Goal: Task Accomplishment & Management: Use online tool/utility

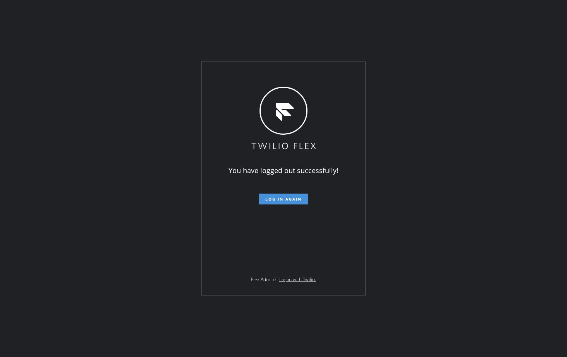
click at [290, 198] on span "Log in again" at bounding box center [283, 198] width 36 height 5
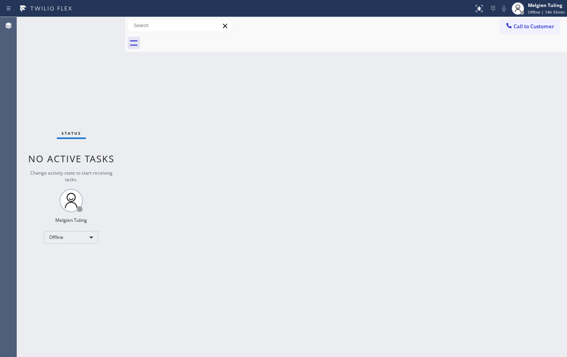
click at [290, 185] on div "Back to Dashboard Change Sender ID Customers Technicians Select a contact Outbo…" at bounding box center [346, 187] width 442 height 340
click at [266, 33] on div "Call to Customer Outbound call Location Search location Your caller id phone nu…" at bounding box center [346, 25] width 442 height 17
click at [239, 272] on div "Back to Dashboard Change Sender ID Customers Technicians Select a contact Outbo…" at bounding box center [346, 187] width 442 height 340
click at [163, 256] on div "Back to Dashboard Change Sender ID Customers Technicians Select a contact Outbo…" at bounding box center [346, 187] width 442 height 340
drag, startPoint x: 190, startPoint y: 182, endPoint x: 147, endPoint y: 200, distance: 46.6
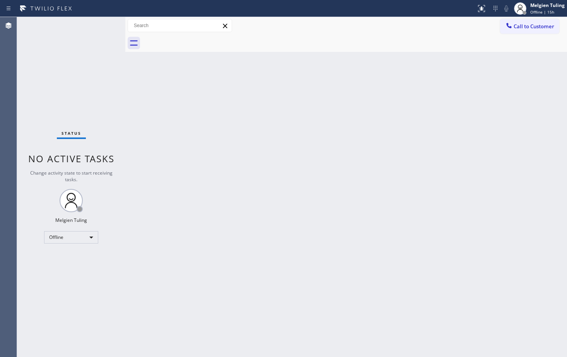
click at [190, 183] on div "Back to Dashboard Change Sender ID Customers Technicians Select a contact Outbo…" at bounding box center [346, 187] width 442 height 340
click at [89, 237] on div "Offline" at bounding box center [71, 237] width 54 height 12
click at [68, 258] on li "Available" at bounding box center [70, 257] width 53 height 9
click at [181, 199] on div "Back to Dashboard Change Sender ID Customers Technicians Select a contact Outbo…" at bounding box center [346, 187] width 442 height 340
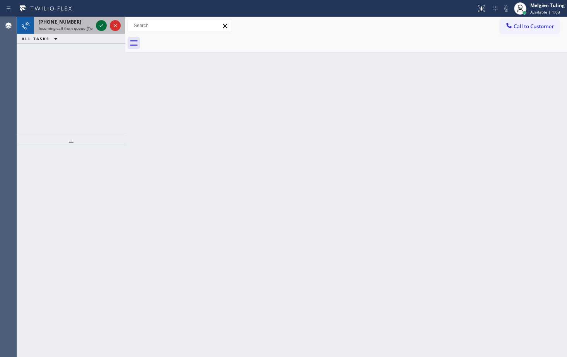
click at [100, 27] on icon at bounding box center [101, 25] width 9 height 9
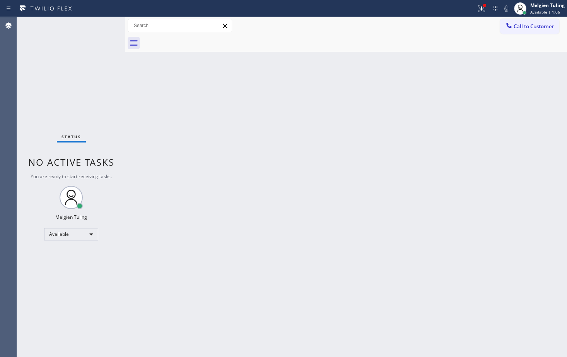
click at [100, 27] on div "Status No active tasks You are ready to start receiving tasks. Melgien Tuling A…" at bounding box center [71, 187] width 108 height 340
click at [208, 100] on div "Back to Dashboard Change Sender ID Customers Technicians Select a contact Outbo…" at bounding box center [346, 187] width 442 height 340
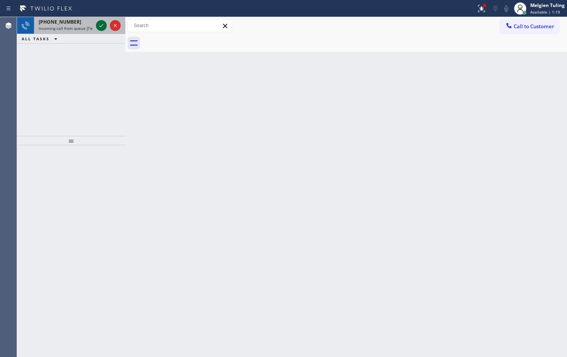
click at [99, 26] on icon at bounding box center [101, 25] width 9 height 9
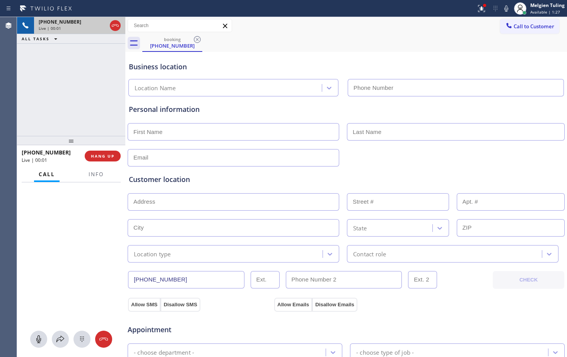
type input "[PHONE_NUMBER]"
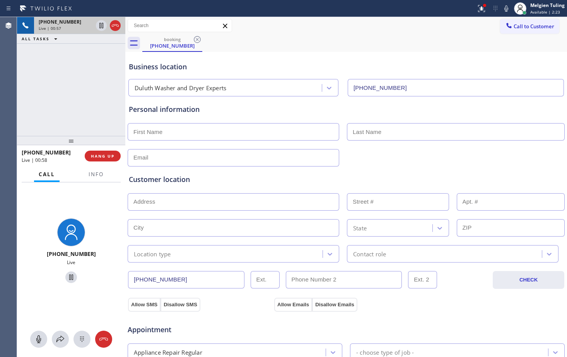
click at [294, 50] on div "booking [PHONE_NUMBER]" at bounding box center [354, 42] width 425 height 17
click at [264, 46] on div "booking [PHONE_NUMBER]" at bounding box center [354, 42] width 425 height 17
click at [336, 42] on div "booking [PHONE_NUMBER]" at bounding box center [354, 42] width 425 height 17
click at [264, 61] on div "Business location [GEOGRAPHIC_DATA] Washer and Dryer Experts [PHONE_NUMBER]" at bounding box center [346, 75] width 438 height 43
click at [290, 47] on div "booking [PHONE_NUMBER]" at bounding box center [354, 42] width 425 height 17
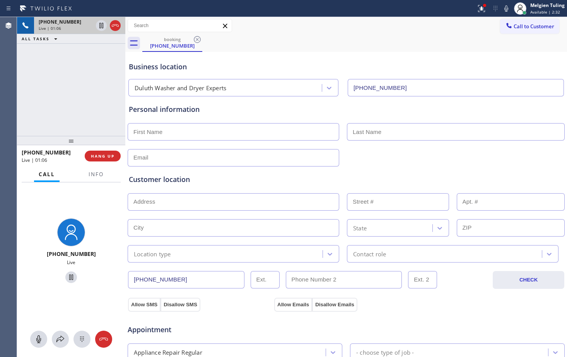
click at [301, 49] on div "booking [PHONE_NUMBER]" at bounding box center [354, 42] width 425 height 17
click at [297, 44] on div "booking [PHONE_NUMBER]" at bounding box center [354, 42] width 425 height 17
click at [296, 45] on div "booking [PHONE_NUMBER]" at bounding box center [354, 42] width 425 height 17
click at [435, 42] on div "booking [PHONE_NUMBER]" at bounding box center [354, 42] width 425 height 17
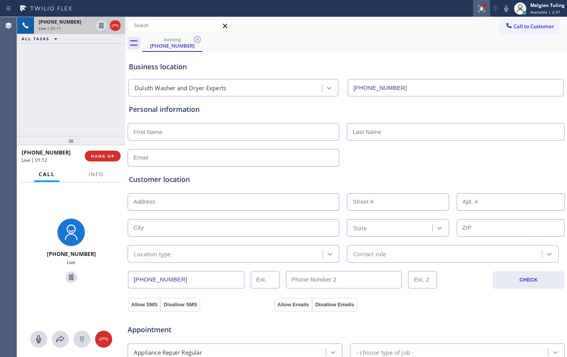
click at [481, 9] on icon at bounding box center [481, 7] width 5 height 3
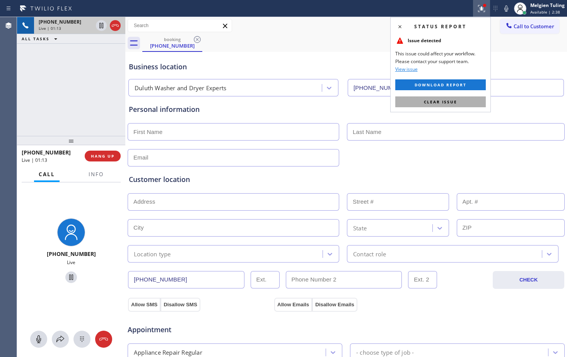
click at [425, 100] on span "Clear issue" at bounding box center [440, 101] width 33 height 5
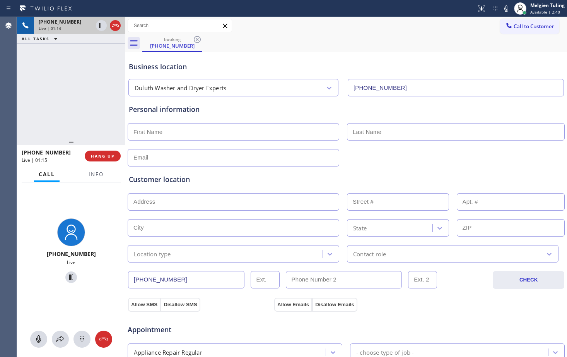
drag, startPoint x: 427, startPoint y: 51, endPoint x: 337, endPoint y: 29, distance: 93.5
click at [337, 29] on div "Call to Customer Outbound call Location Search location Your caller id phone nu…" at bounding box center [346, 26] width 442 height 14
click at [448, 28] on div "Call to Customer Outbound call Location Search location Your caller id phone nu…" at bounding box center [346, 26] width 442 height 14
click at [507, 9] on icon at bounding box center [506, 8] width 9 height 9
click at [102, 25] on icon at bounding box center [101, 25] width 4 height 5
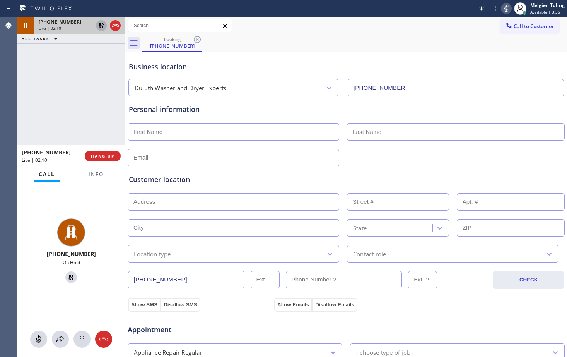
click at [253, 62] on div "Business location" at bounding box center [346, 67] width 435 height 10
click at [509, 10] on icon at bounding box center [506, 8] width 9 height 9
click at [103, 29] on icon at bounding box center [101, 25] width 9 height 9
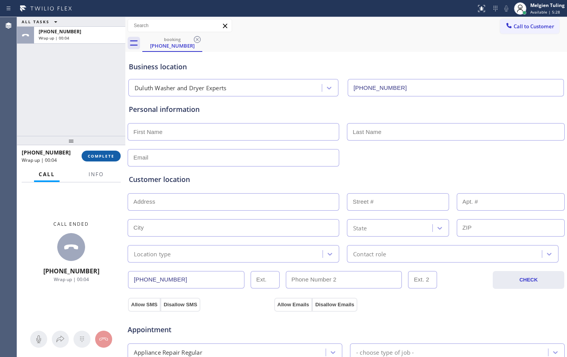
click at [104, 156] on span "COMPLETE" at bounding box center [101, 155] width 27 height 5
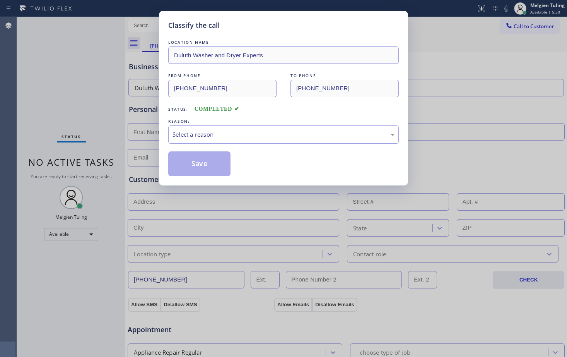
click at [185, 135] on div "Select a reason" at bounding box center [284, 134] width 222 height 9
click at [189, 161] on button "Save" at bounding box center [199, 163] width 62 height 25
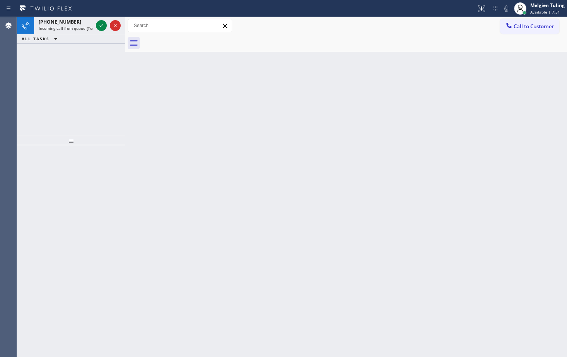
click at [198, 171] on div "Back to Dashboard Change Sender ID Customers Technicians Select a contact Outbo…" at bounding box center [346, 187] width 442 height 340
click at [101, 26] on icon at bounding box center [101, 25] width 9 height 9
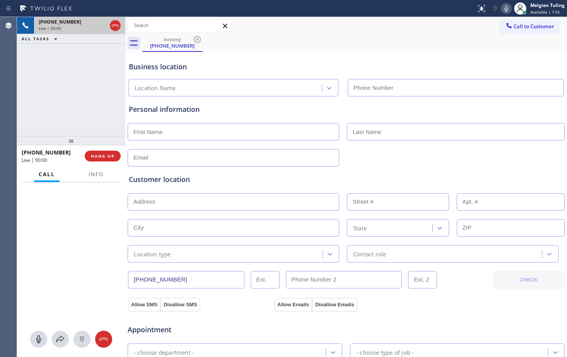
type input "[PHONE_NUMBER]"
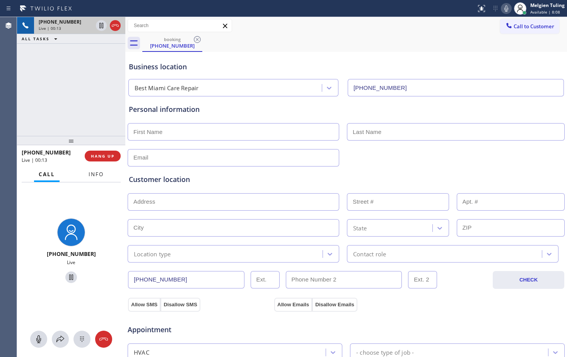
click at [92, 174] on span "Info" at bounding box center [96, 174] width 15 height 7
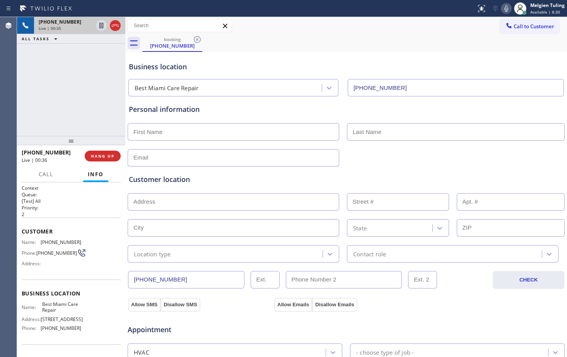
click at [164, 225] on input "text" at bounding box center [234, 227] width 212 height 17
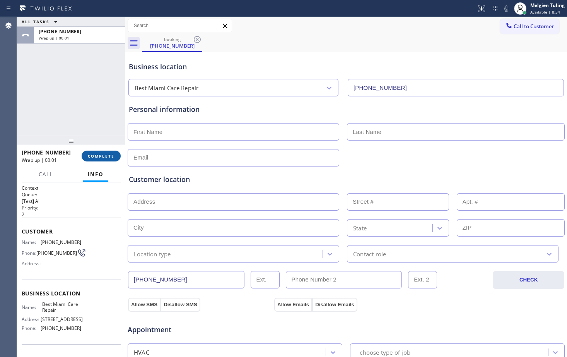
click at [101, 157] on span "COMPLETE" at bounding box center [101, 155] width 27 height 5
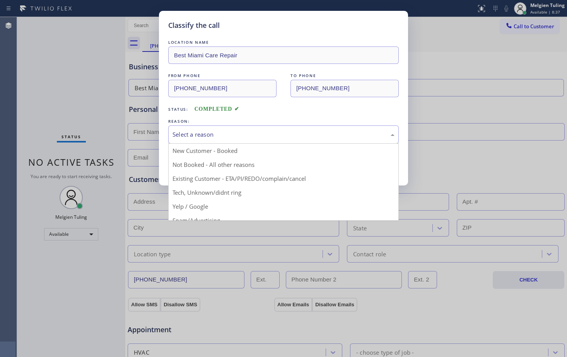
click at [213, 137] on div "Select a reason" at bounding box center [284, 134] width 222 height 9
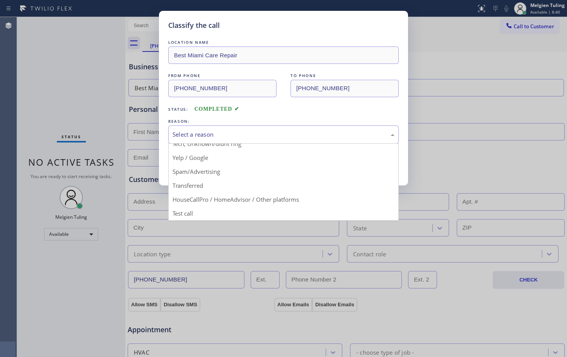
scroll to position [10, 0]
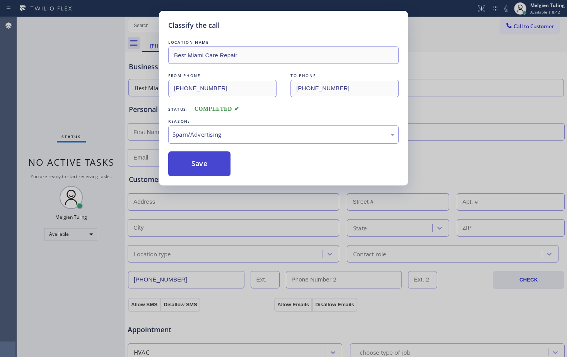
click at [212, 165] on button "Save" at bounding box center [199, 163] width 62 height 25
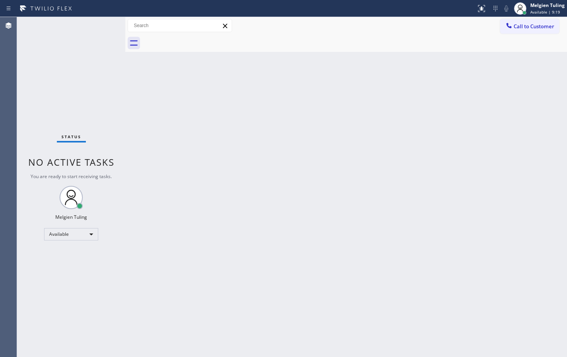
click at [174, 204] on div "Back to Dashboard Change Sender ID Customers Technicians Select a contact Outbo…" at bounding box center [346, 187] width 442 height 340
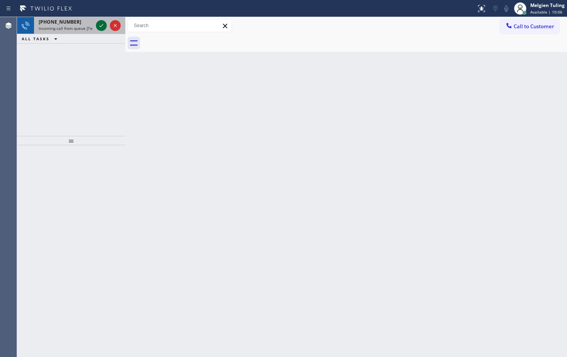
click at [99, 26] on icon at bounding box center [101, 25] width 9 height 9
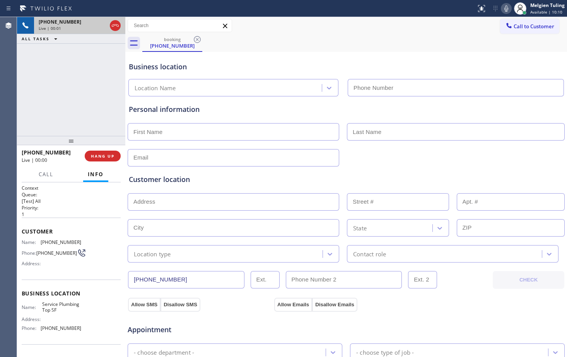
type input "[PHONE_NUMBER]"
click at [106, 156] on span "HANG UP" at bounding box center [103, 155] width 24 height 5
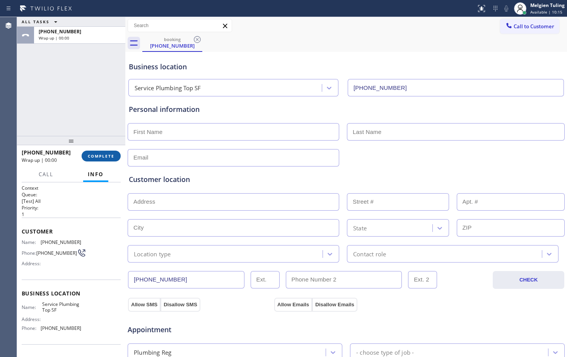
click at [103, 158] on span "COMPLETE" at bounding box center [101, 155] width 27 height 5
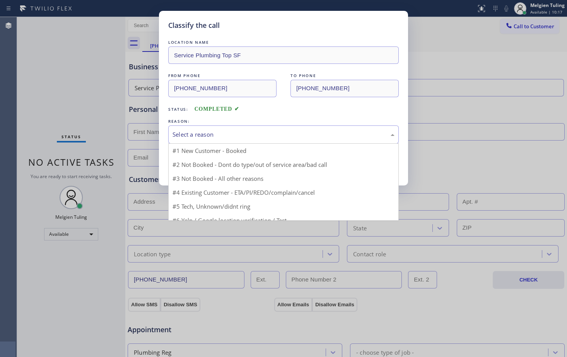
click at [183, 132] on div "Select a reason" at bounding box center [284, 134] width 222 height 9
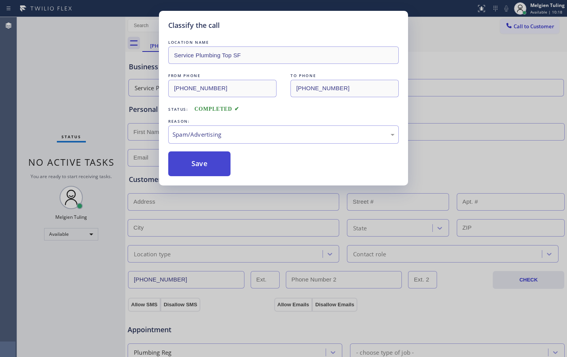
click at [202, 159] on button "Save" at bounding box center [199, 163] width 62 height 25
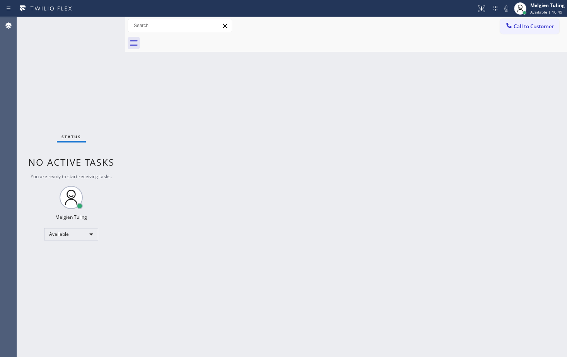
click at [268, 217] on div "Back to Dashboard Change Sender ID Customers Technicians Select a contact Outbo…" at bounding box center [346, 187] width 442 height 340
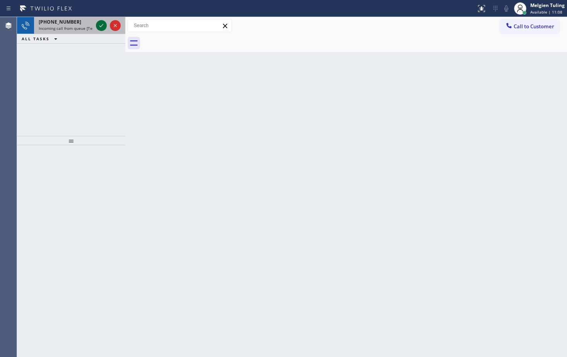
click at [100, 23] on icon at bounding box center [101, 25] width 9 height 9
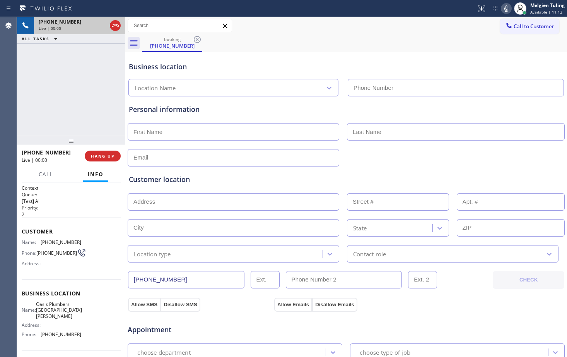
type input "[PHONE_NUMBER]"
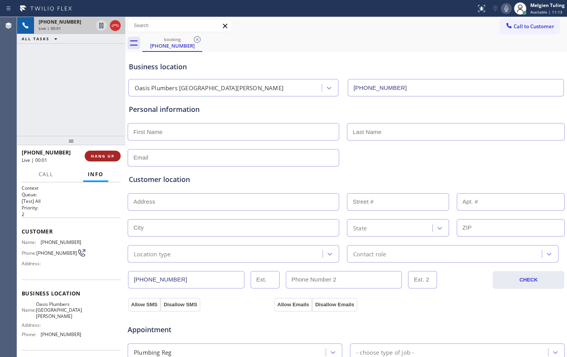
click at [101, 155] on span "HANG UP" at bounding box center [103, 155] width 24 height 5
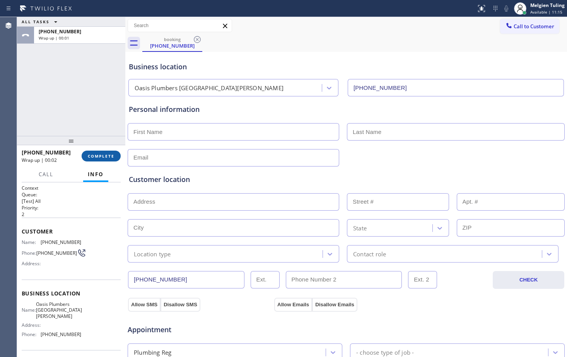
click at [107, 153] on button "COMPLETE" at bounding box center [101, 155] width 39 height 11
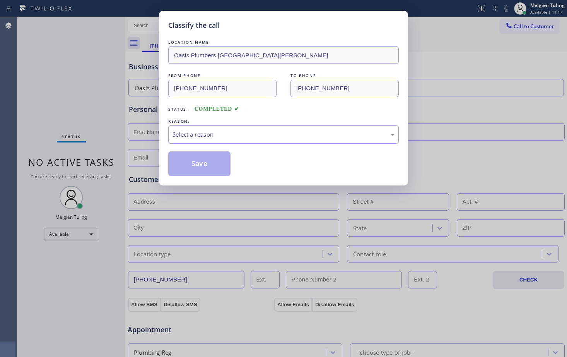
click at [183, 134] on div "Select a reason" at bounding box center [284, 134] width 222 height 9
click at [189, 162] on button "Save" at bounding box center [199, 163] width 62 height 25
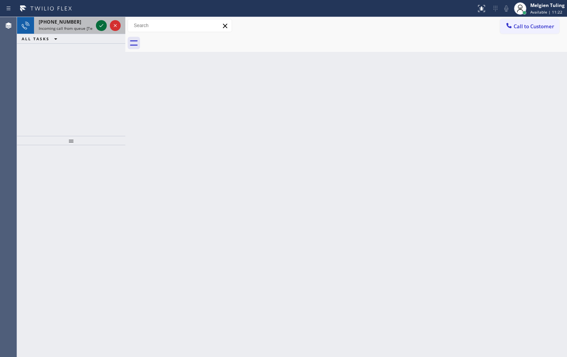
click at [99, 24] on icon at bounding box center [101, 25] width 9 height 9
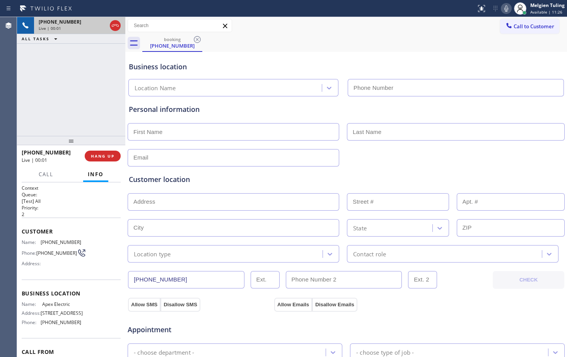
type input "[PHONE_NUMBER]"
click at [106, 155] on span "HANG UP" at bounding box center [103, 155] width 24 height 5
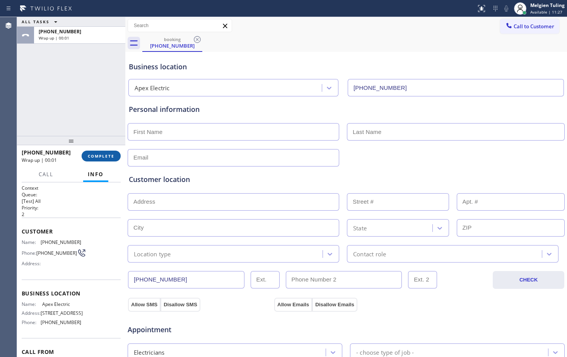
click at [100, 157] on span "COMPLETE" at bounding box center [101, 155] width 27 height 5
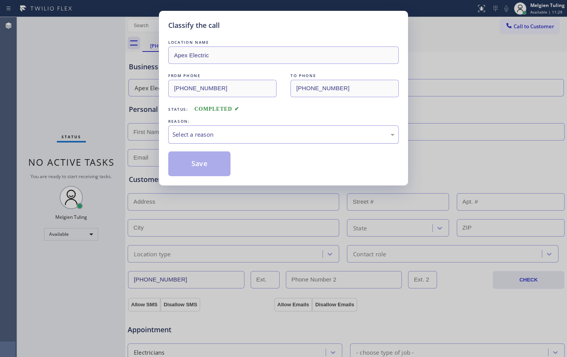
click at [179, 128] on div "Select a reason" at bounding box center [283, 134] width 231 height 18
click at [192, 165] on button "Save" at bounding box center [199, 163] width 62 height 25
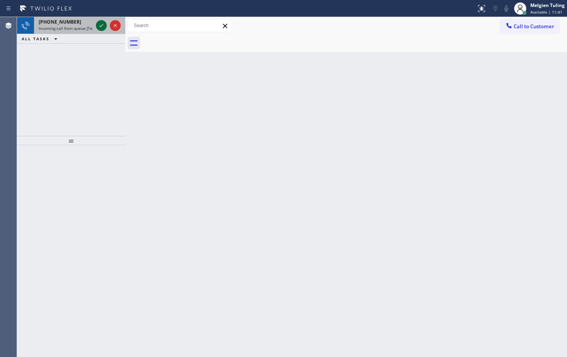
click at [99, 26] on icon at bounding box center [101, 25] width 9 height 9
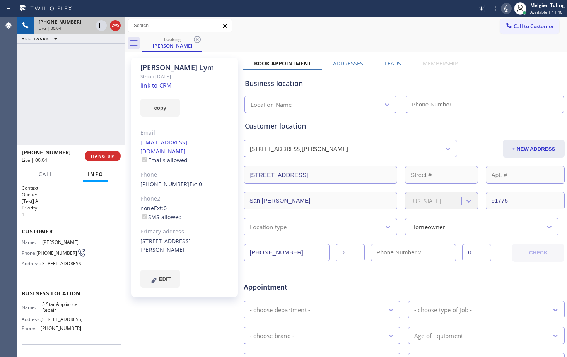
type input "[PHONE_NUMBER]"
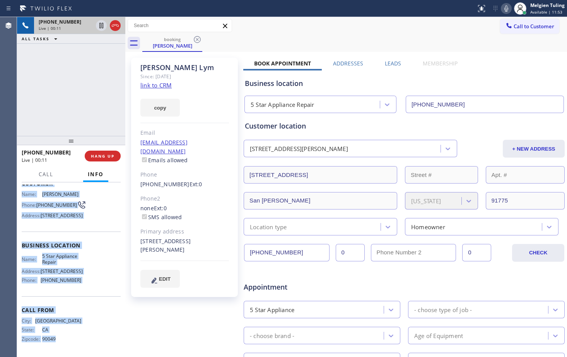
scroll to position [69, 0]
drag, startPoint x: 21, startPoint y: 227, endPoint x: 75, endPoint y: 294, distance: 86.3
click at [75, 294] on div "Context Queue: [Test] All Priority: 1 Customer Name: [PERSON_NAME] Phone: [PHON…" at bounding box center [71, 269] width 108 height 174
copy div "Customer Name: [PERSON_NAME] Phone: [PHONE_NUMBER] Address: [STREET_ADDRESS] Bu…"
click at [164, 85] on link "link to CRM" at bounding box center [155, 85] width 31 height 8
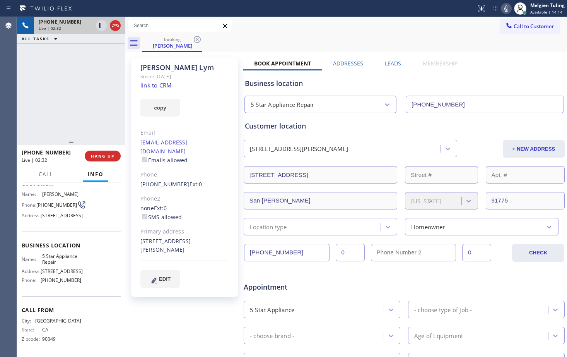
click at [202, 159] on div "[PERSON_NAME] Since: [DATE] link to CRM copy Email [EMAIL_ADDRESS][DOMAIN_NAME]…" at bounding box center [184, 177] width 107 height 239
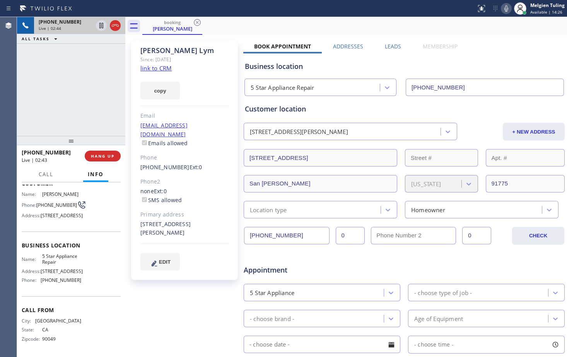
scroll to position [0, 0]
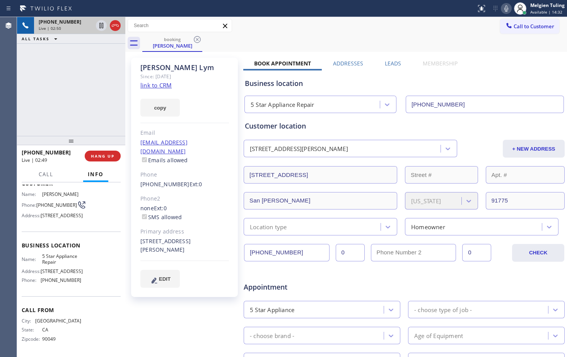
click at [342, 39] on div "booking [PERSON_NAME]" at bounding box center [354, 42] width 425 height 17
drag, startPoint x: 358, startPoint y: 36, endPoint x: 332, endPoint y: 27, distance: 27.5
click at [332, 27] on div "Call to Customer Outbound call Location Search location Your caller id phone nu…" at bounding box center [346, 26] width 442 height 14
click at [506, 7] on icon at bounding box center [506, 8] width 9 height 9
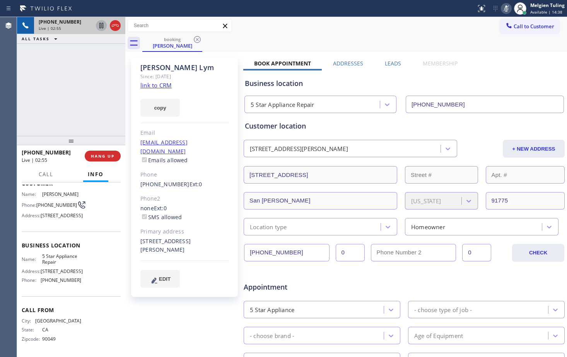
click at [101, 24] on icon at bounding box center [101, 25] width 4 height 5
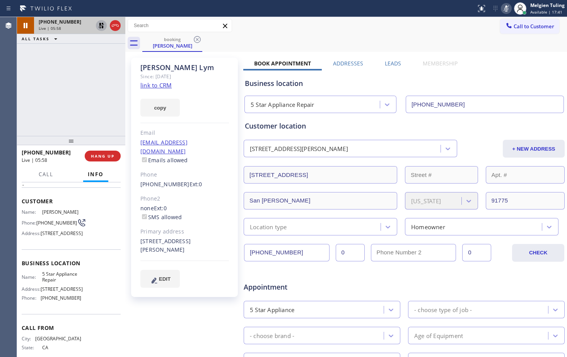
click at [507, 7] on icon at bounding box center [506, 8] width 4 height 6
click at [100, 25] on icon at bounding box center [101, 25] width 5 height 5
click at [218, 57] on div "[PERSON_NAME] Since: [DATE] link to CRM copy Email [EMAIL_ADDRESS][DOMAIN_NAME]…" at bounding box center [185, 304] width 116 height 501
click at [320, 35] on div "booking [PERSON_NAME]" at bounding box center [354, 42] width 425 height 17
click at [485, 59] on div "[PERSON_NAME] Since: [DATE] link to CRM copy Email [EMAIL_ADDRESS][DOMAIN_NAME]…" at bounding box center [346, 304] width 438 height 501
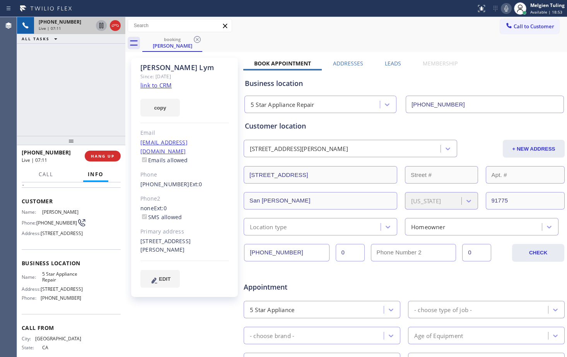
click at [477, 48] on div "booking [PERSON_NAME]" at bounding box center [354, 42] width 425 height 17
click at [416, 38] on div "booking [PERSON_NAME]" at bounding box center [354, 42] width 425 height 17
click at [508, 10] on icon at bounding box center [506, 8] width 9 height 9
click at [103, 25] on icon at bounding box center [101, 25] width 9 height 9
click at [94, 110] on div "[PHONE_NUMBER] Live | 08:44 ALL TASKS ALL TASKS ACTIVE TASKS TASKS IN WRAP UP" at bounding box center [71, 76] width 108 height 119
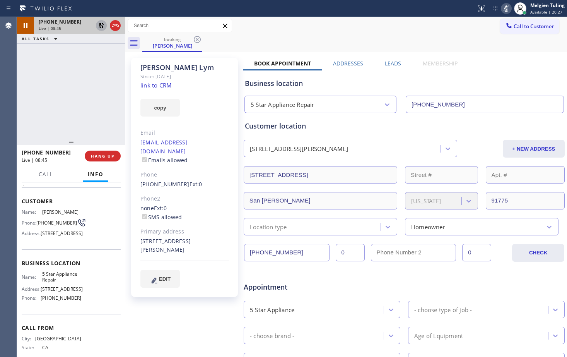
click at [222, 106] on div "copy" at bounding box center [184, 103] width 89 height 27
click at [425, 34] on div "Call to Customer Outbound call Location Search location Your caller id phone nu…" at bounding box center [346, 25] width 442 height 17
click at [507, 9] on icon at bounding box center [506, 8] width 4 height 6
click at [102, 24] on icon at bounding box center [101, 25] width 5 height 5
click at [186, 87] on div "[PERSON_NAME] Since: [DATE] link to CRM copy Email [EMAIL_ADDRESS][DOMAIN_NAME]…" at bounding box center [184, 177] width 107 height 239
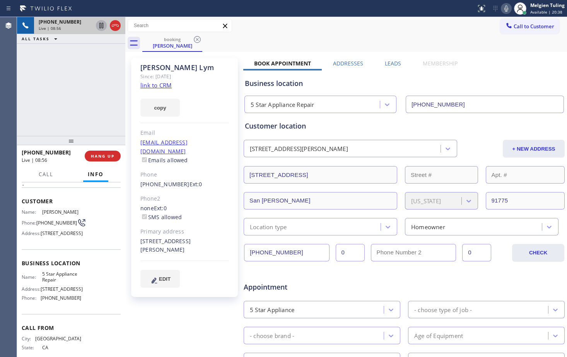
click at [216, 99] on div "copy" at bounding box center [184, 103] width 89 height 27
click at [219, 97] on div "copy" at bounding box center [184, 103] width 89 height 27
click at [36, 80] on div "[PHONE_NUMBER] Live | 09:57 ALL TASKS ALL TASKS ACTIVE TASKS TASKS IN WRAP UP" at bounding box center [71, 76] width 108 height 119
click at [218, 194] on div "Phone2" at bounding box center [184, 198] width 89 height 9
click at [308, 319] on div "Appointment 5 Star Appliance - choose type of job - - choose brand - Age of Equ…" at bounding box center [404, 344] width 319 height 145
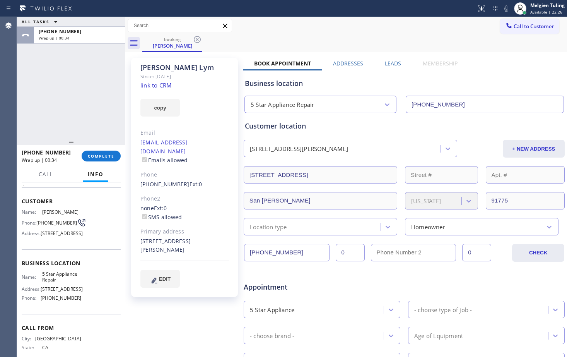
click at [214, 270] on div "EDIT" at bounding box center [184, 279] width 89 height 18
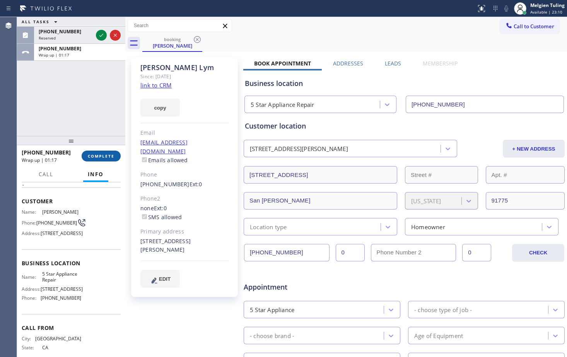
click at [92, 152] on button "COMPLETE" at bounding box center [101, 155] width 39 height 11
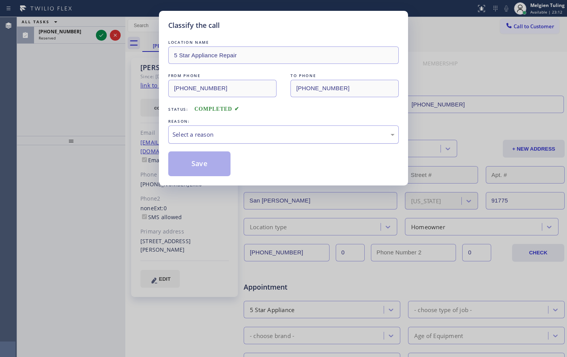
click at [194, 137] on div "Select a reason" at bounding box center [284, 134] width 222 height 9
click at [192, 165] on button "Save" at bounding box center [199, 163] width 62 height 25
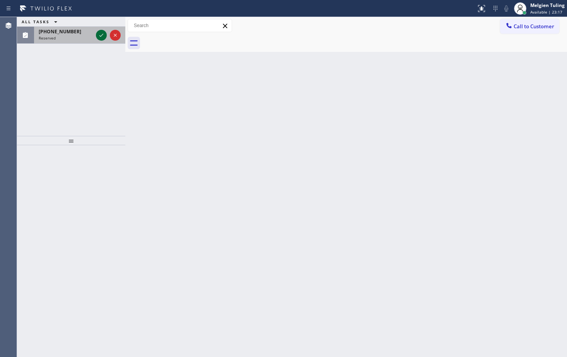
click at [101, 34] on icon at bounding box center [101, 35] width 9 height 9
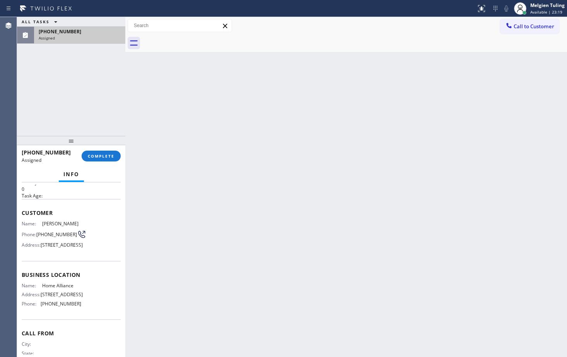
scroll to position [39, 0]
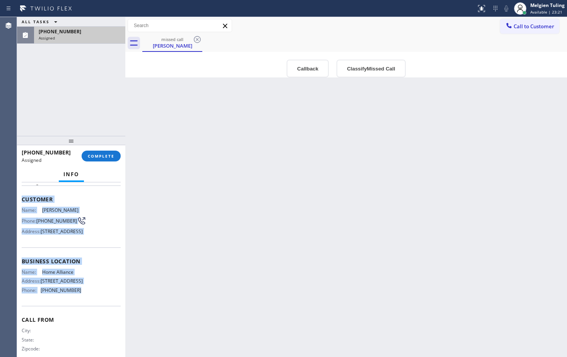
drag, startPoint x: 21, startPoint y: 200, endPoint x: 84, endPoint y: 316, distance: 132.2
click at [84, 316] on div "Context Queue: Appliance Repair High End Priority: 0 Task Age: Customer Name: […" at bounding box center [71, 269] width 108 height 174
copy div "Customer Name: [PERSON_NAME] Phone: [PHONE_NUMBER] Address: [STREET_ADDRESS] Bu…"
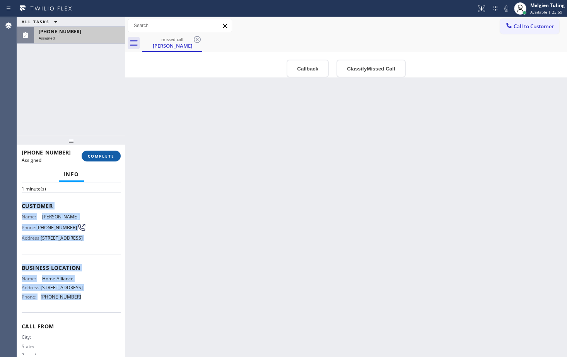
click at [106, 158] on span "COMPLETE" at bounding box center [101, 155] width 27 height 5
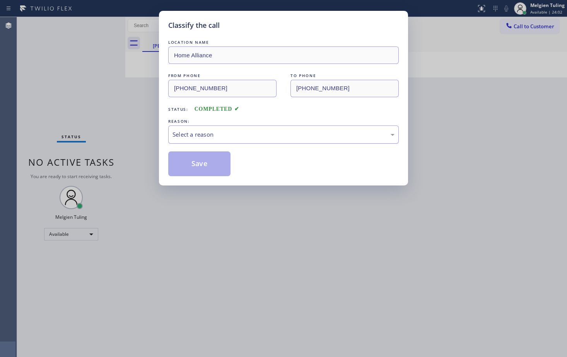
click at [190, 135] on div "Select a reason" at bounding box center [284, 134] width 222 height 9
click at [195, 166] on button "Save" at bounding box center [199, 163] width 62 height 25
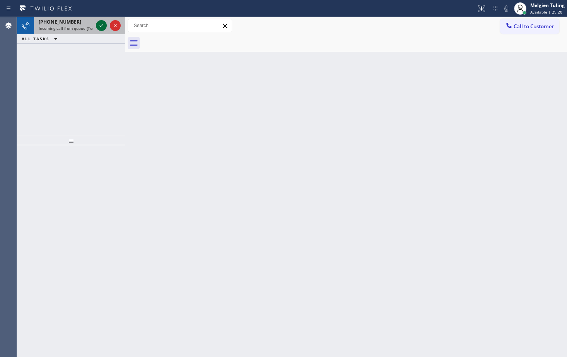
click at [102, 29] on icon at bounding box center [101, 25] width 9 height 9
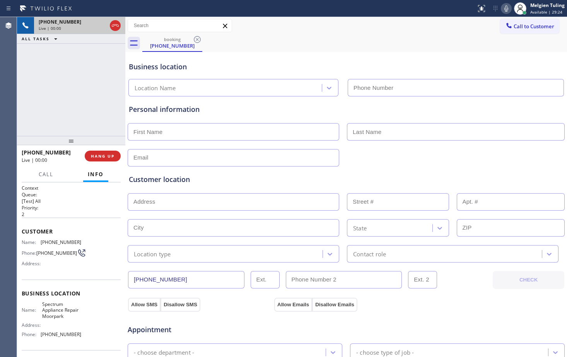
type input "[PHONE_NUMBER]"
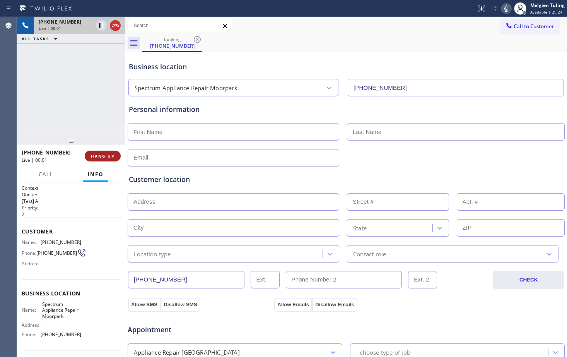
click at [99, 157] on span "HANG UP" at bounding box center [103, 155] width 24 height 5
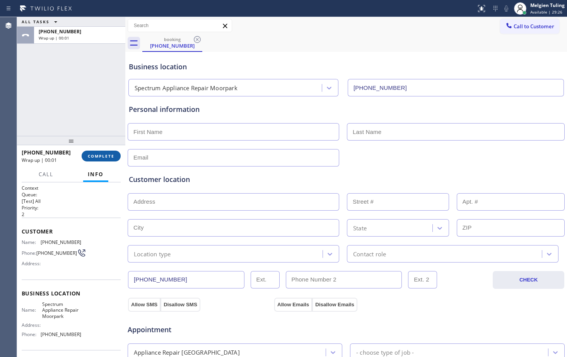
click at [99, 157] on span "COMPLETE" at bounding box center [101, 155] width 27 height 5
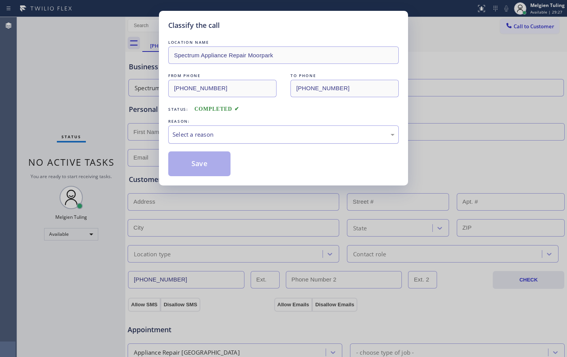
click at [187, 130] on div "Select a reason" at bounding box center [284, 134] width 222 height 9
click at [208, 163] on button "Save" at bounding box center [199, 163] width 62 height 25
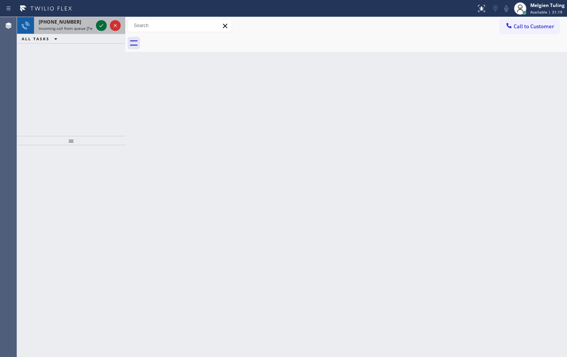
click at [101, 26] on icon at bounding box center [101, 25] width 9 height 9
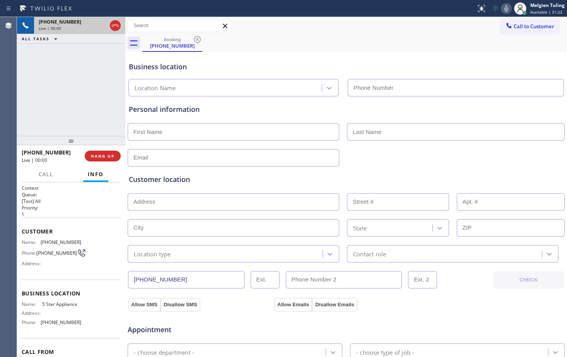
type input "[PHONE_NUMBER]"
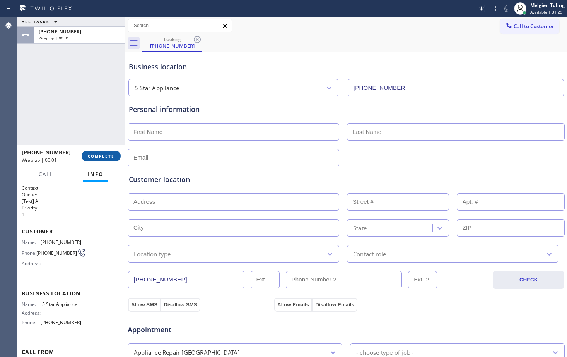
click at [97, 157] on span "COMPLETE" at bounding box center [101, 155] width 27 height 5
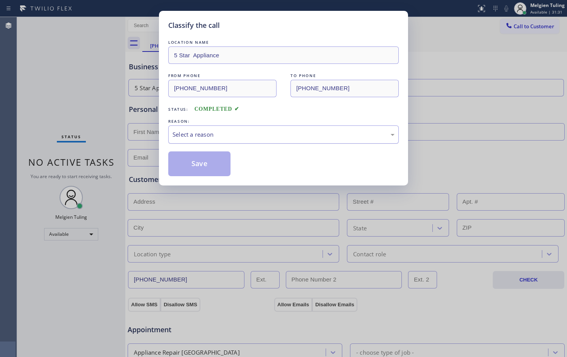
click at [179, 140] on div "Select a reason" at bounding box center [283, 134] width 231 height 18
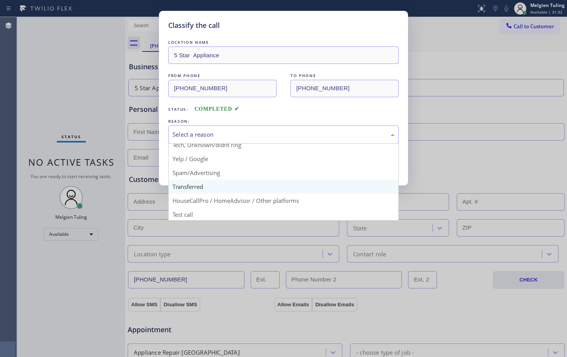
scroll to position [49, 0]
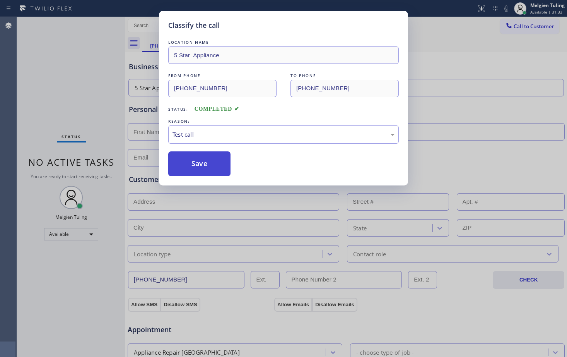
click at [194, 166] on button "Save" at bounding box center [199, 163] width 62 height 25
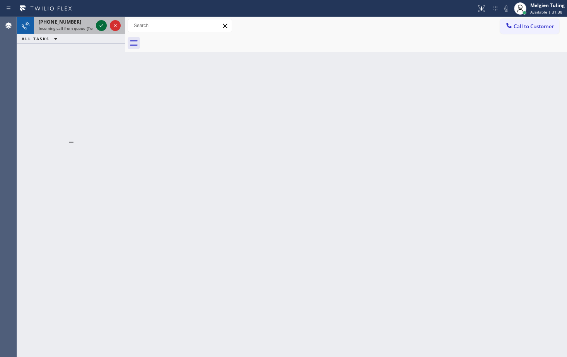
click at [103, 27] on icon at bounding box center [101, 25] width 9 height 9
click at [96, 24] on div at bounding box center [101, 25] width 11 height 9
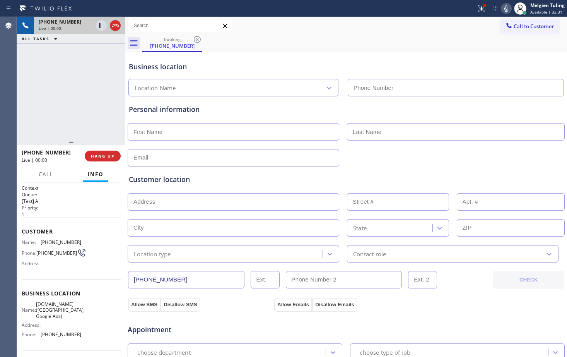
type input "[PHONE_NUMBER]"
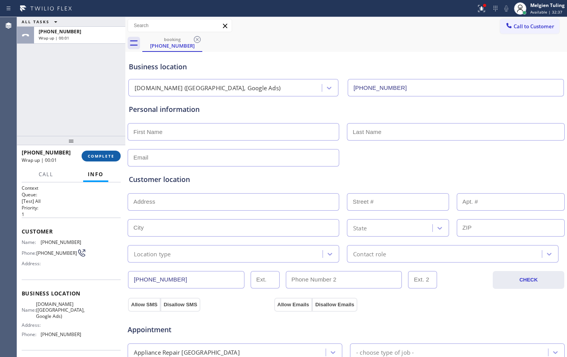
click at [107, 156] on span "COMPLETE" at bounding box center [101, 155] width 27 height 5
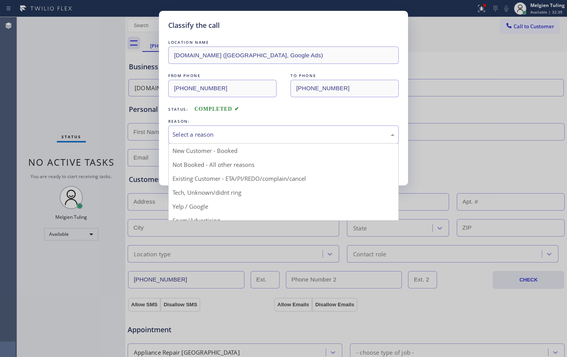
click at [184, 130] on div "Select a reason" at bounding box center [284, 134] width 222 height 9
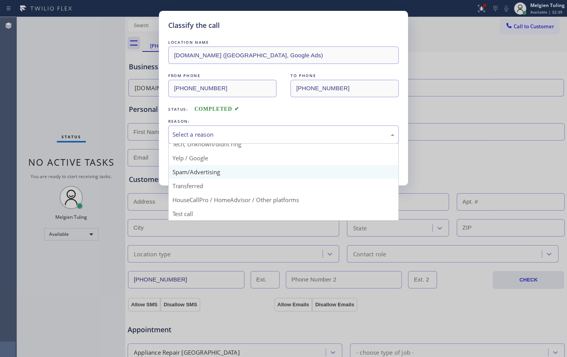
scroll to position [49, 0]
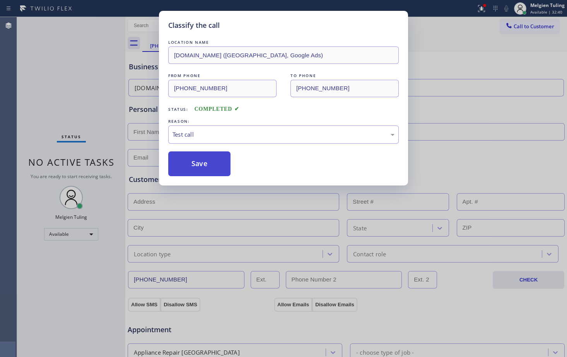
click at [189, 168] on button "Save" at bounding box center [199, 163] width 62 height 25
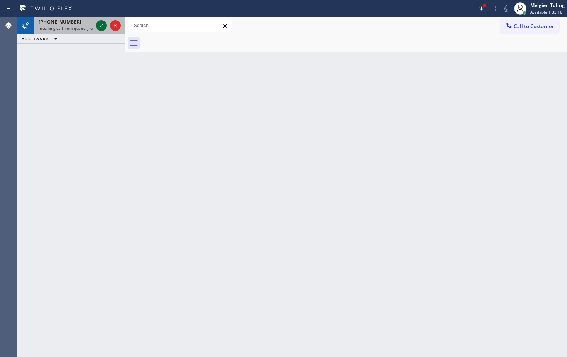
click at [98, 25] on icon at bounding box center [101, 25] width 9 height 9
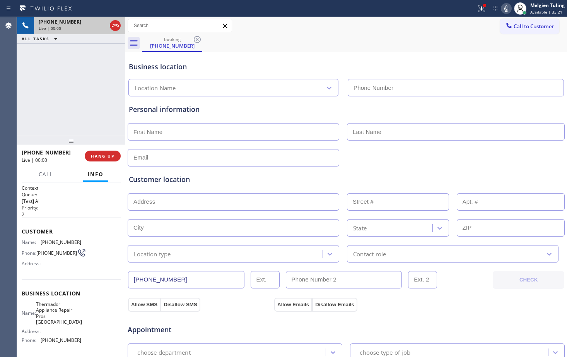
type input "[PHONE_NUMBER]"
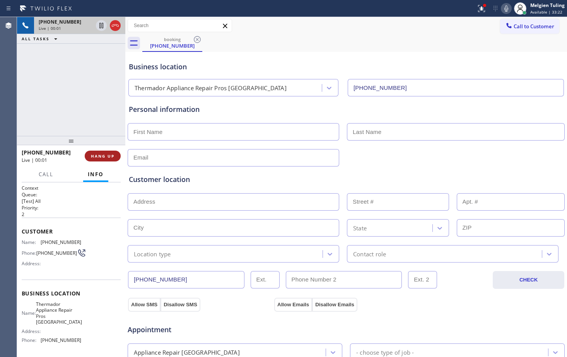
click at [103, 157] on span "HANG UP" at bounding box center [103, 155] width 24 height 5
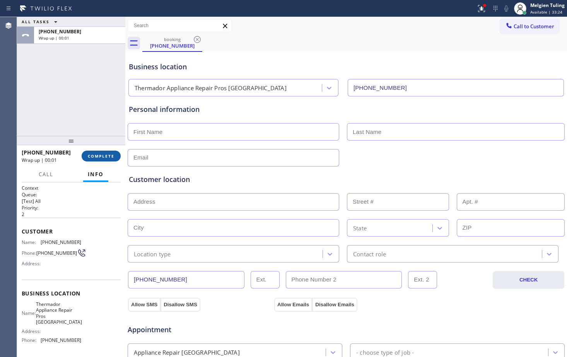
click at [112, 152] on button "COMPLETE" at bounding box center [101, 155] width 39 height 11
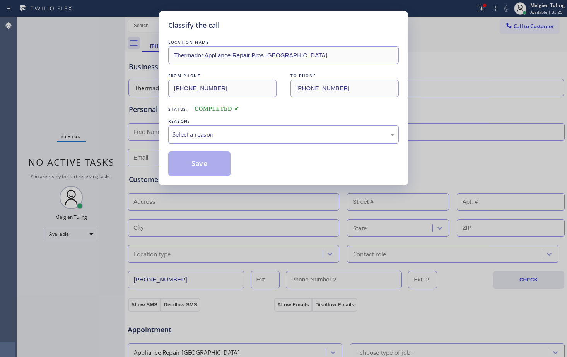
click at [195, 135] on div "Select a reason" at bounding box center [284, 134] width 222 height 9
click at [193, 162] on button "Save" at bounding box center [199, 163] width 62 height 25
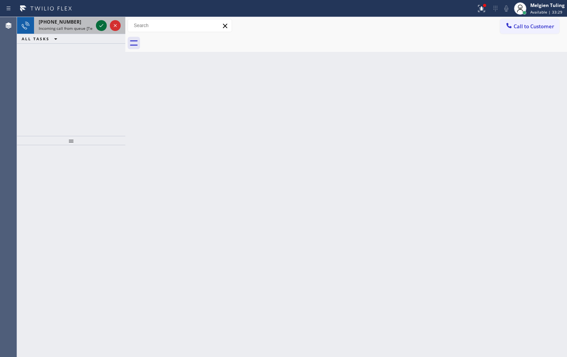
click at [98, 25] on icon at bounding box center [101, 25] width 9 height 9
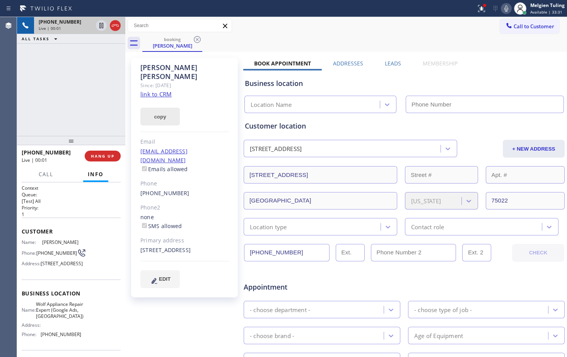
type input "[PHONE_NUMBER]"
click at [156, 90] on link "link to CRM" at bounding box center [155, 94] width 31 height 8
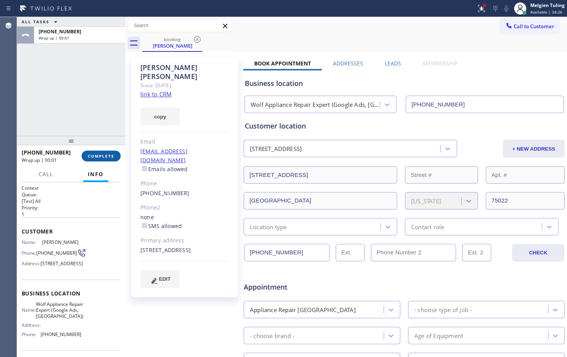
click at [103, 155] on span "COMPLETE" at bounding box center [101, 155] width 27 height 5
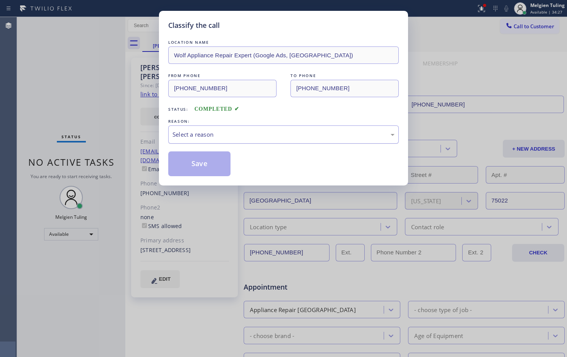
click at [190, 133] on div "Select a reason" at bounding box center [284, 134] width 222 height 9
click at [190, 155] on button "Save" at bounding box center [199, 163] width 62 height 25
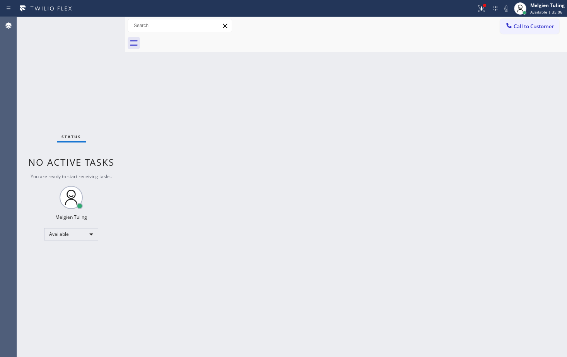
click at [101, 25] on div "Status No active tasks You are ready to start receiving tasks. Melgien Tuling A…" at bounding box center [71, 187] width 108 height 340
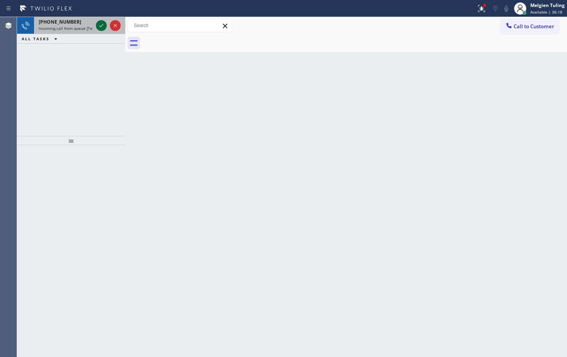
click at [104, 26] on icon at bounding box center [101, 25] width 9 height 9
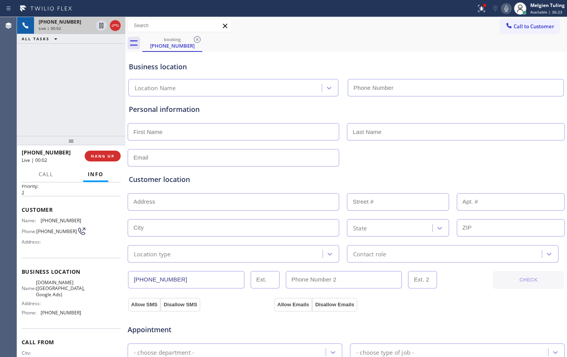
scroll to position [39, 0]
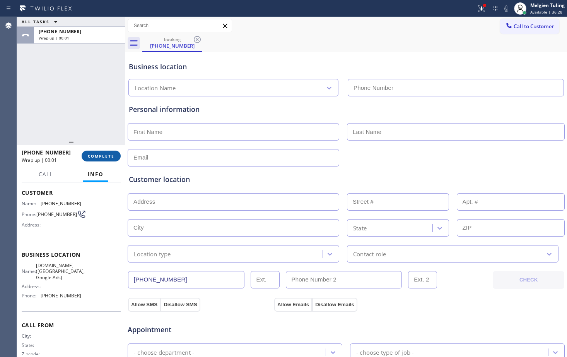
click at [99, 155] on span "COMPLETE" at bounding box center [101, 155] width 27 height 5
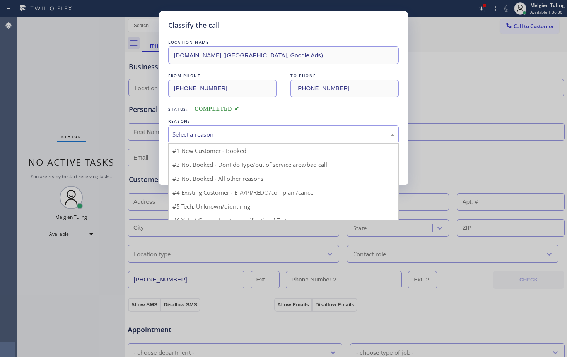
click at [197, 132] on div "Select a reason" at bounding box center [284, 134] width 222 height 9
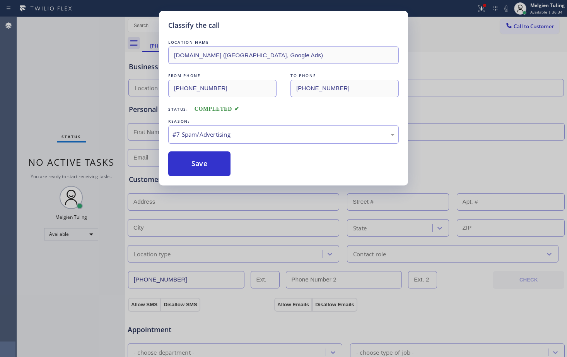
click at [205, 176] on div "Classify the call LOCATION NAME [DOMAIN_NAME] ([GEOGRAPHIC_DATA], Google Ads) F…" at bounding box center [283, 98] width 249 height 174
click at [207, 170] on button "Save" at bounding box center [199, 163] width 62 height 25
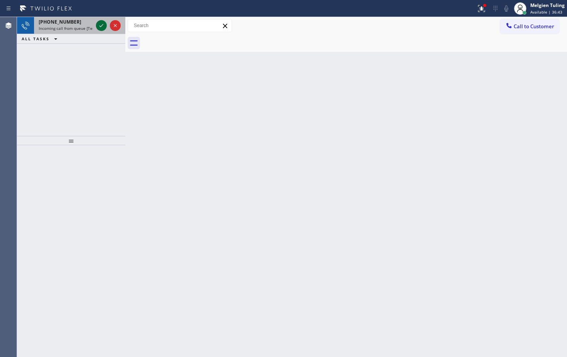
click at [98, 24] on icon at bounding box center [101, 25] width 9 height 9
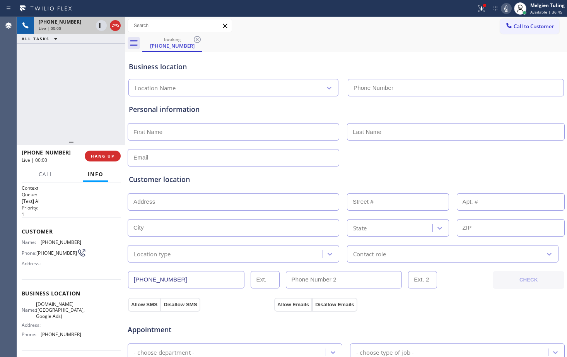
type input "[PHONE_NUMBER]"
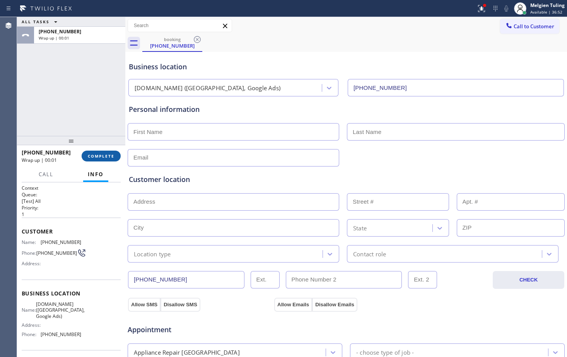
click at [104, 155] on span "COMPLETE" at bounding box center [101, 155] width 27 height 5
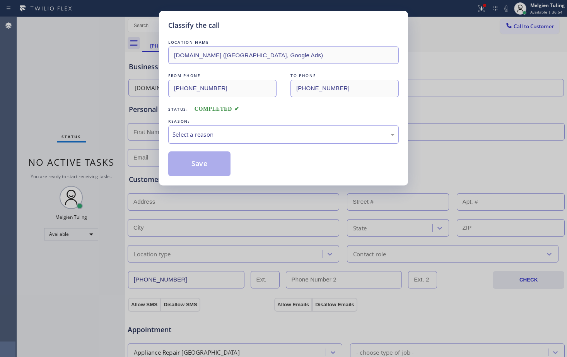
click at [196, 136] on div "Select a reason" at bounding box center [284, 134] width 222 height 9
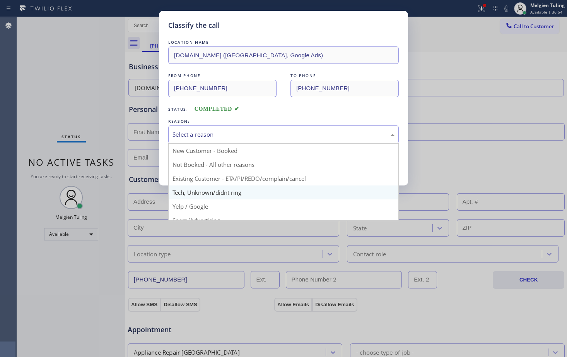
scroll to position [49, 0]
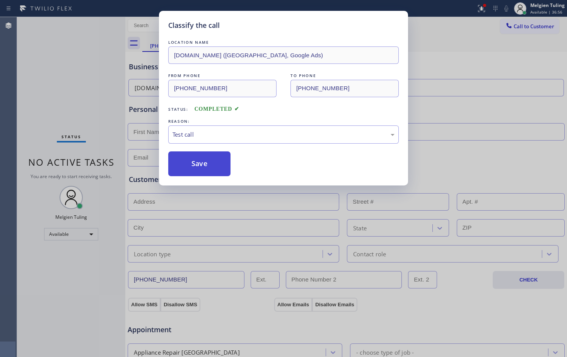
click at [196, 158] on button "Save" at bounding box center [199, 163] width 62 height 25
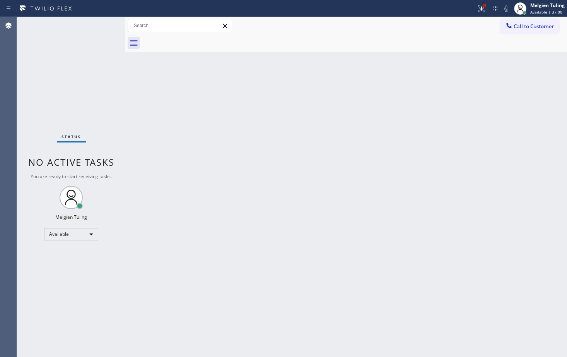
click at [99, 22] on div "Status No active tasks You are ready to start receiving tasks. Melgien Tuling A…" at bounding box center [71, 187] width 108 height 340
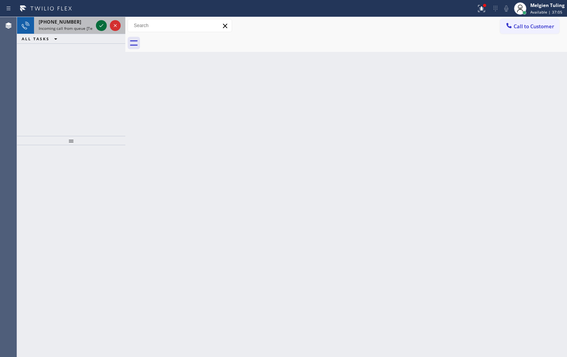
click at [101, 26] on icon at bounding box center [101, 25] width 9 height 9
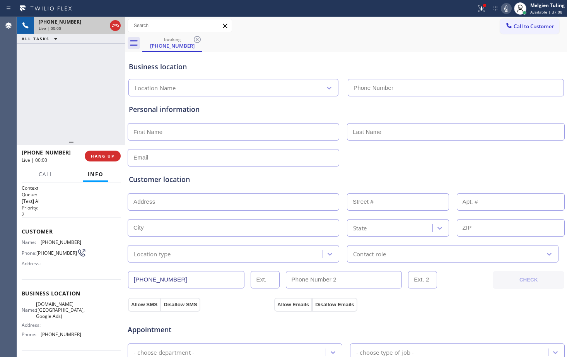
type input "[PHONE_NUMBER]"
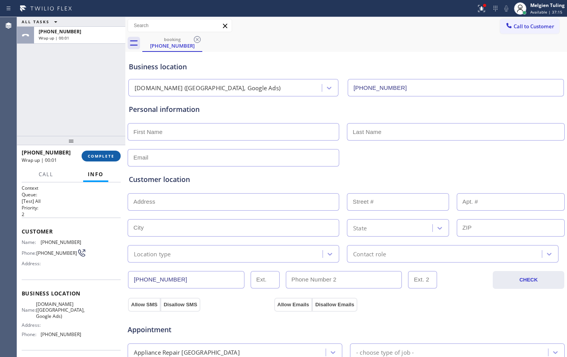
click at [106, 154] on span "COMPLETE" at bounding box center [101, 155] width 27 height 5
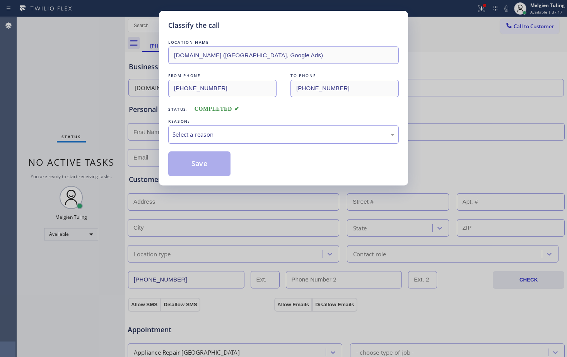
click at [207, 131] on div "Select a reason" at bounding box center [284, 134] width 222 height 9
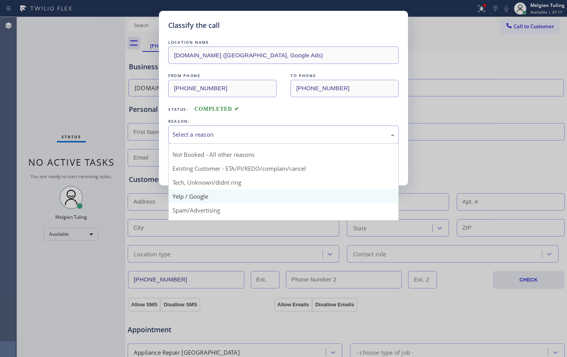
scroll to position [49, 0]
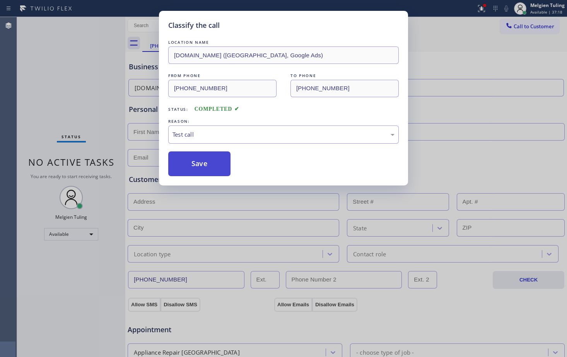
click at [204, 160] on button "Save" at bounding box center [199, 163] width 62 height 25
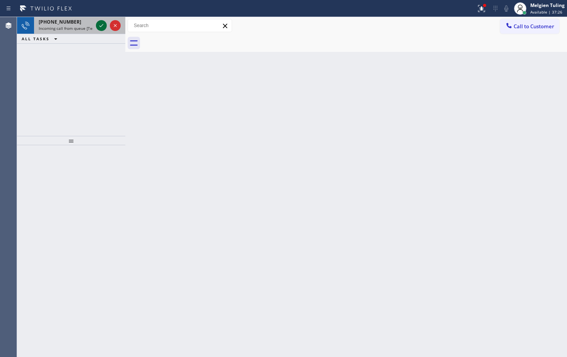
click at [101, 26] on icon at bounding box center [101, 25] width 4 height 3
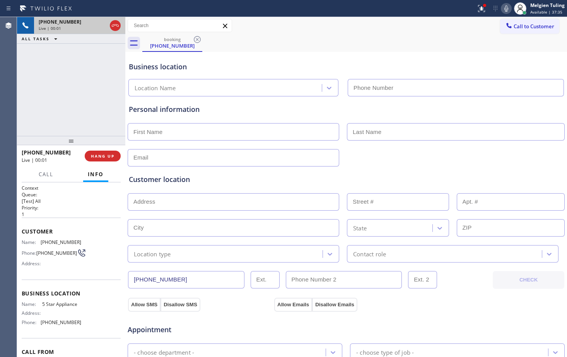
type input "[PHONE_NUMBER]"
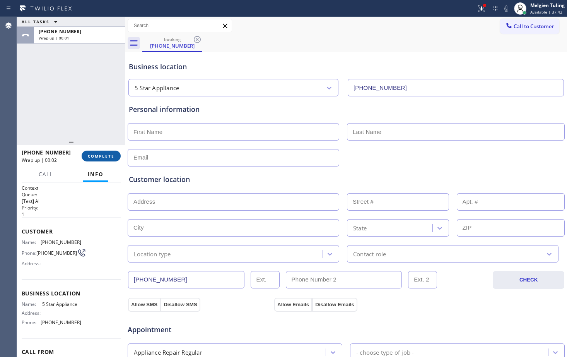
click at [103, 156] on span "COMPLETE" at bounding box center [101, 155] width 27 height 5
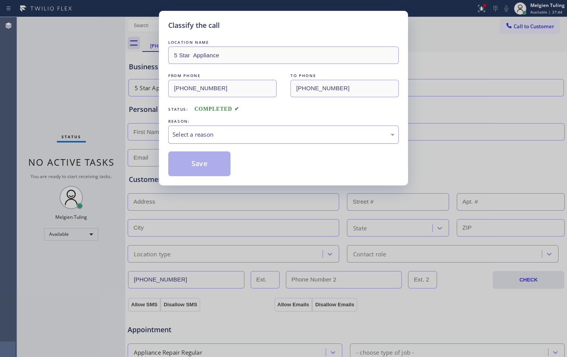
click at [181, 137] on div "Select a reason" at bounding box center [284, 134] width 222 height 9
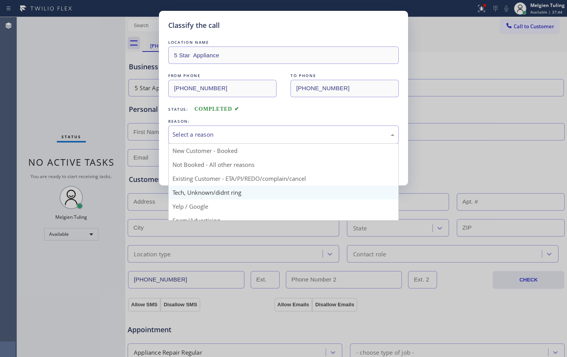
scroll to position [49, 0]
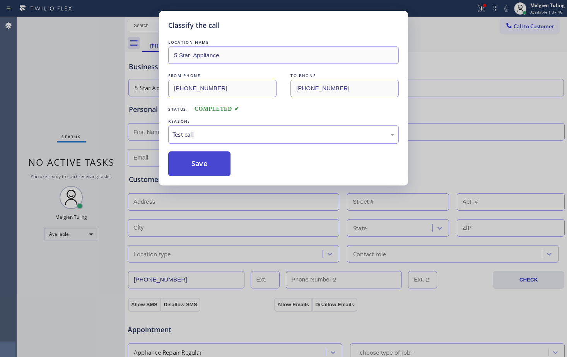
click at [200, 156] on button "Save" at bounding box center [199, 163] width 62 height 25
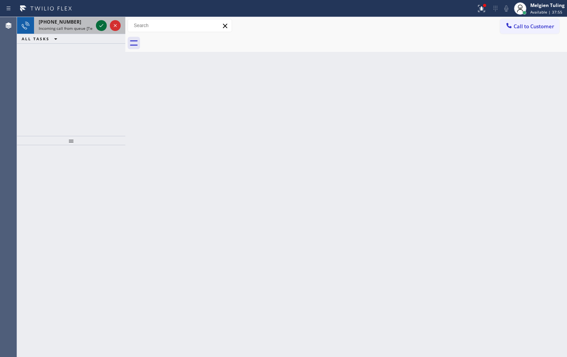
click at [103, 25] on icon at bounding box center [101, 25] width 9 height 9
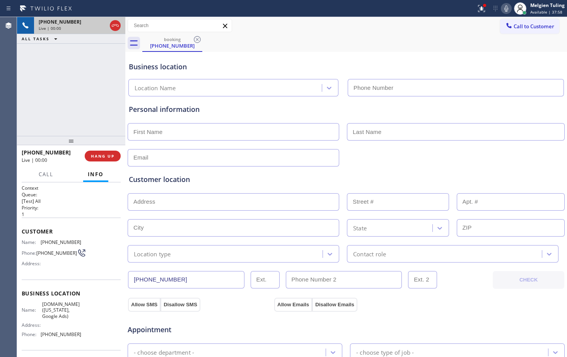
type input "[PHONE_NUMBER]"
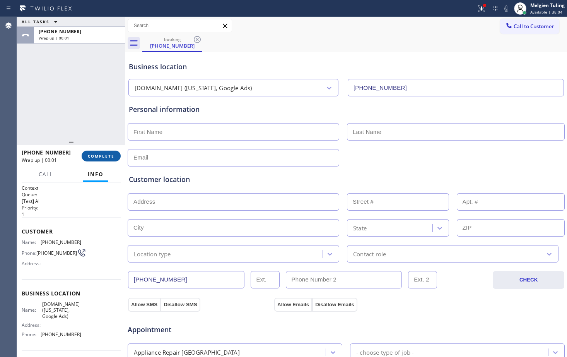
click at [106, 156] on span "COMPLETE" at bounding box center [101, 155] width 27 height 5
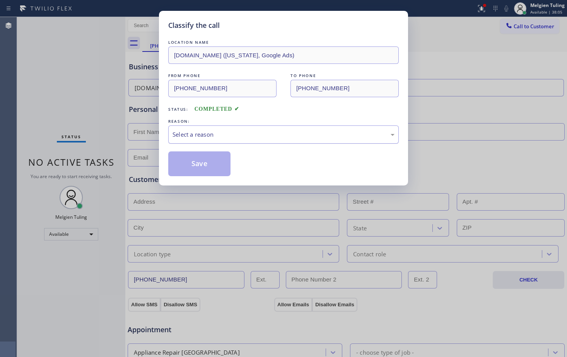
click at [193, 137] on div "Select a reason" at bounding box center [284, 134] width 222 height 9
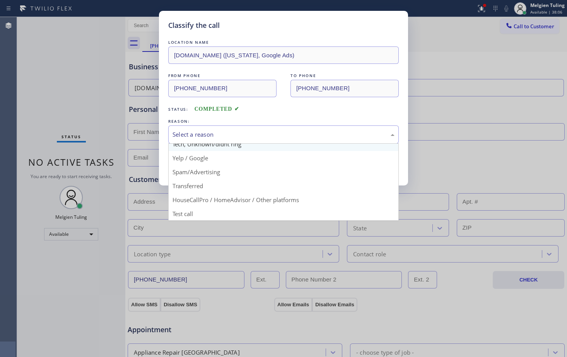
scroll to position [49, 0]
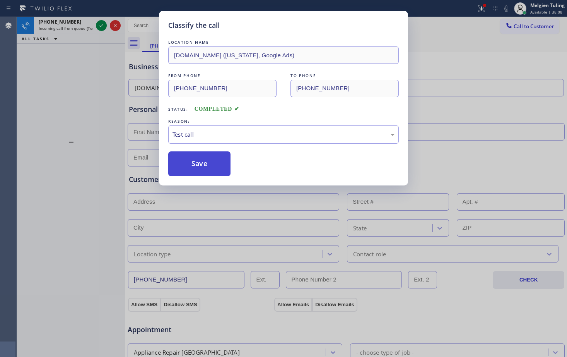
click at [186, 164] on button "Save" at bounding box center [199, 163] width 62 height 25
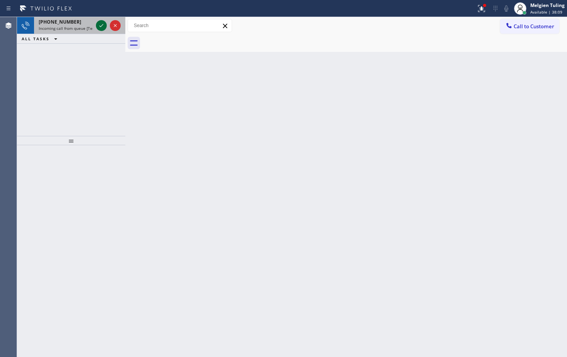
click at [101, 22] on icon at bounding box center [101, 25] width 9 height 9
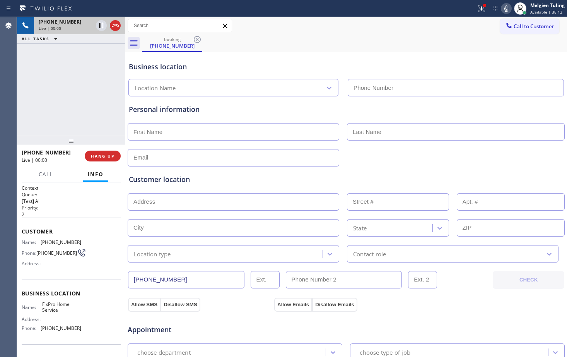
type input "[PHONE_NUMBER]"
click at [107, 155] on span "HANG UP" at bounding box center [103, 155] width 24 height 5
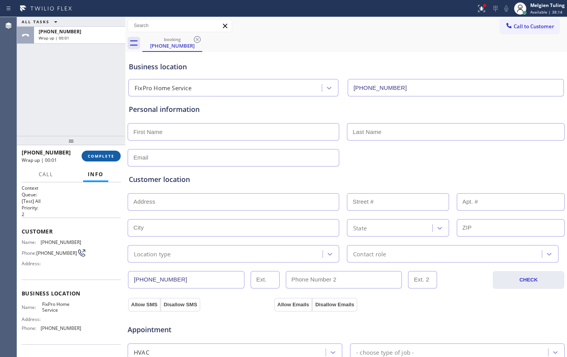
click at [88, 154] on span "COMPLETE" at bounding box center [101, 155] width 27 height 5
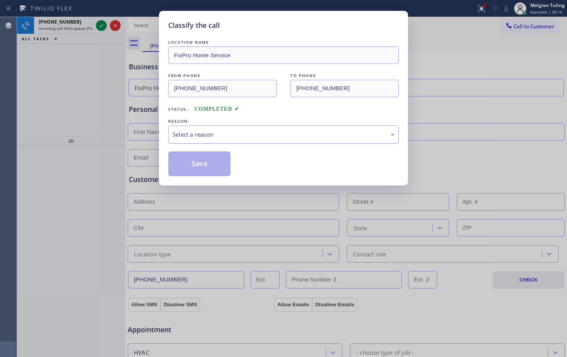
click at [182, 132] on div "Select a reason" at bounding box center [284, 134] width 222 height 9
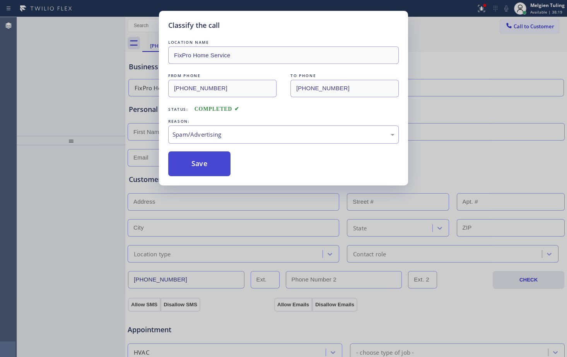
click at [205, 161] on button "Save" at bounding box center [199, 163] width 62 height 25
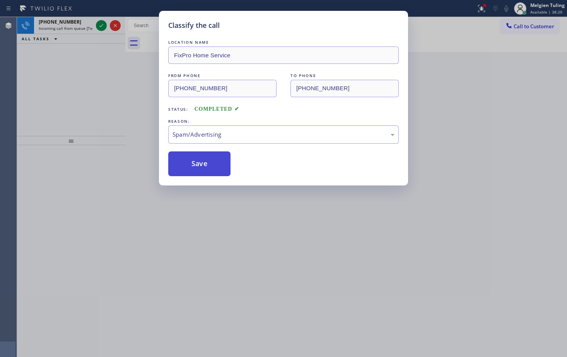
click at [205, 161] on button "Save" at bounding box center [199, 163] width 62 height 25
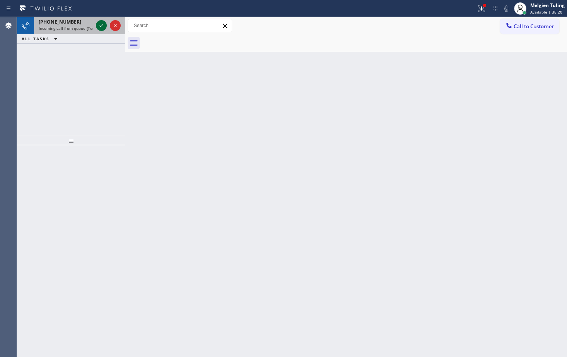
click at [103, 24] on icon at bounding box center [101, 25] width 4 height 3
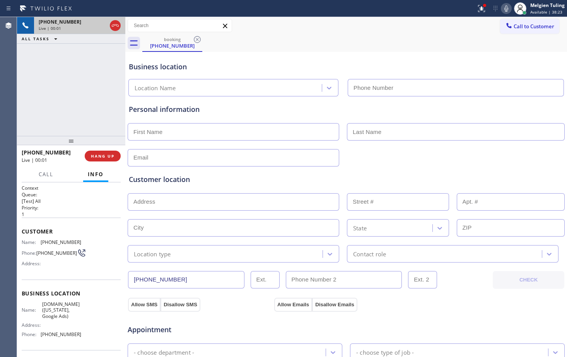
type input "[PHONE_NUMBER]"
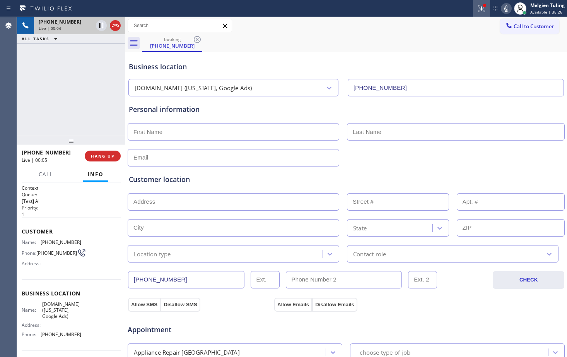
click at [483, 7] on icon at bounding box center [481, 8] width 9 height 9
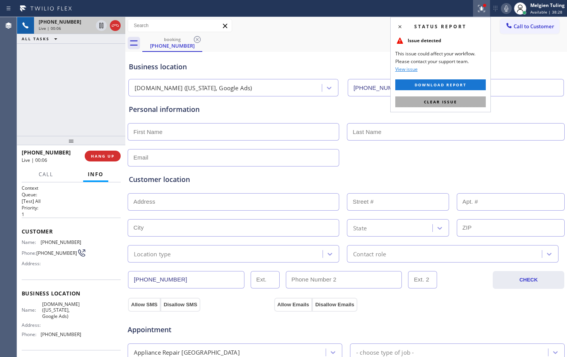
click at [441, 100] on span "Clear issue" at bounding box center [440, 101] width 33 height 5
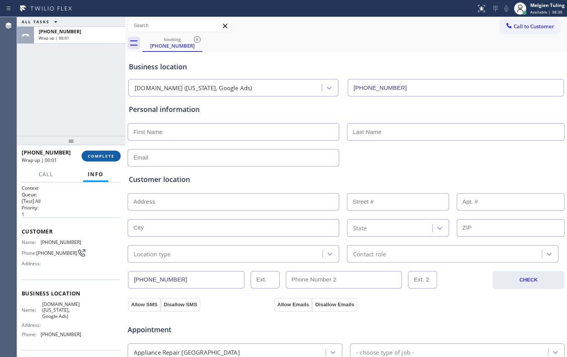
click at [101, 156] on span "COMPLETE" at bounding box center [101, 155] width 27 height 5
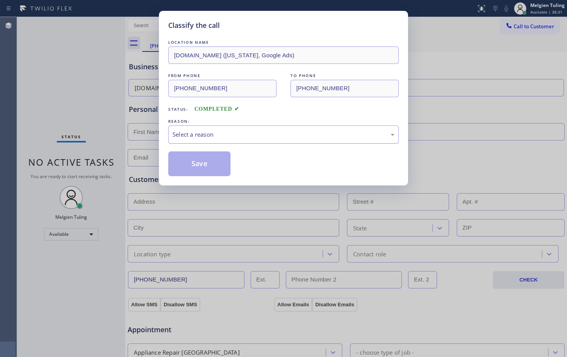
click at [185, 132] on div "Select a reason" at bounding box center [284, 134] width 222 height 9
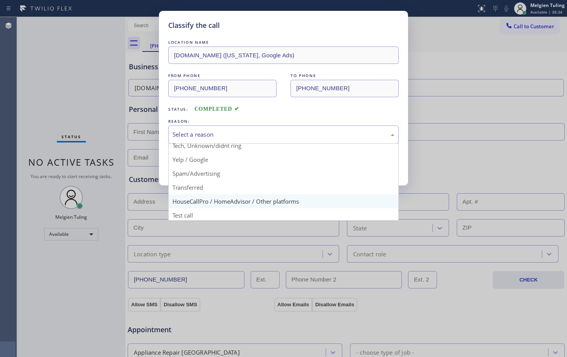
scroll to position [49, 0]
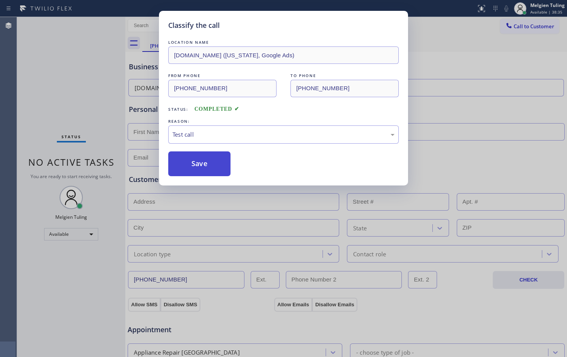
click at [200, 167] on button "Save" at bounding box center [199, 163] width 62 height 25
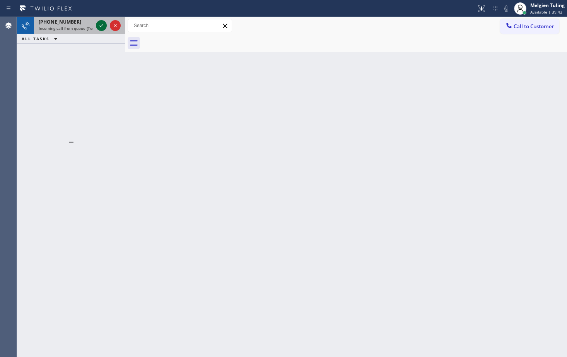
click at [101, 28] on icon at bounding box center [101, 25] width 9 height 9
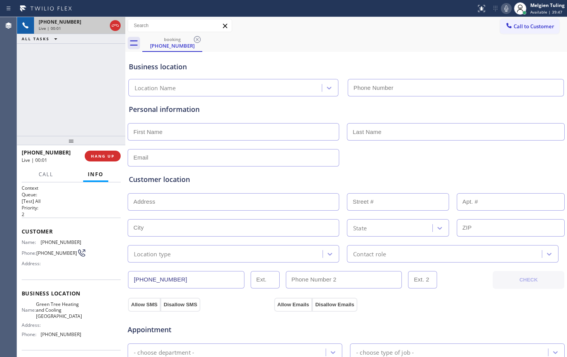
type input "[PHONE_NUMBER]"
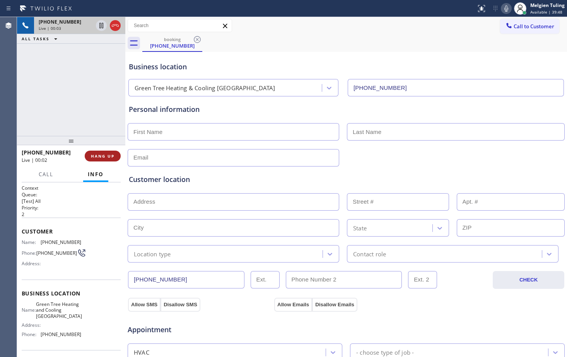
click at [106, 155] on span "HANG UP" at bounding box center [103, 155] width 24 height 5
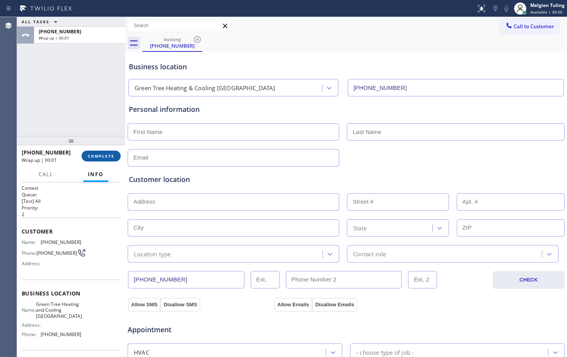
click at [105, 155] on span "COMPLETE" at bounding box center [101, 155] width 27 height 5
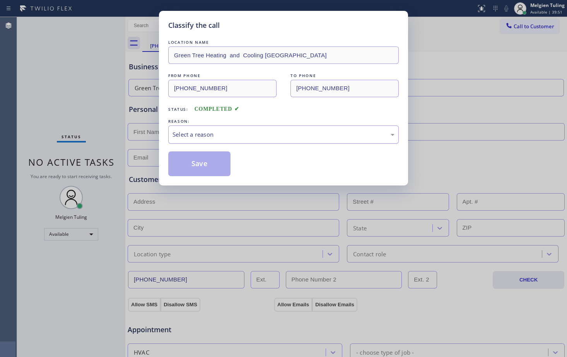
click at [201, 138] on div "Select a reason" at bounding box center [284, 134] width 222 height 9
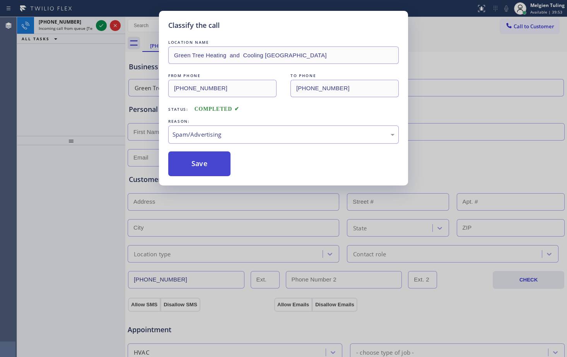
click at [196, 167] on button "Save" at bounding box center [199, 163] width 62 height 25
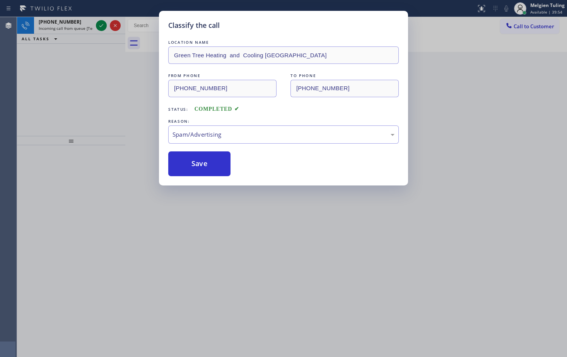
click at [101, 21] on div "Classify the call LOCATION NAME Green Tree Heating and Cooling [GEOGRAPHIC_DATA…" at bounding box center [283, 178] width 567 height 357
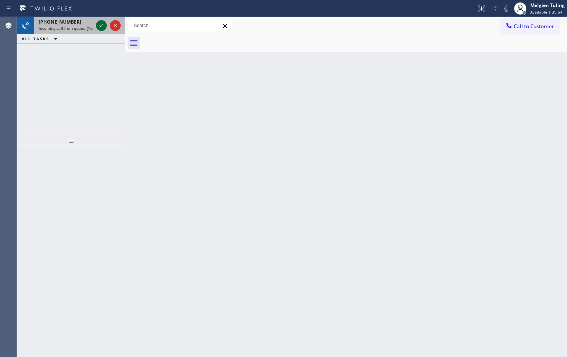
click at [100, 22] on icon at bounding box center [101, 25] width 9 height 9
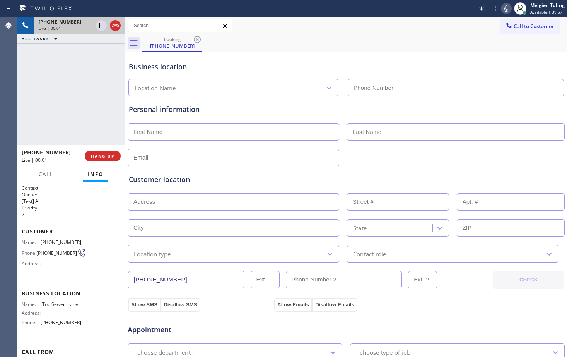
type input "[PHONE_NUMBER]"
click at [99, 158] on span "HANG UP" at bounding box center [103, 155] width 24 height 5
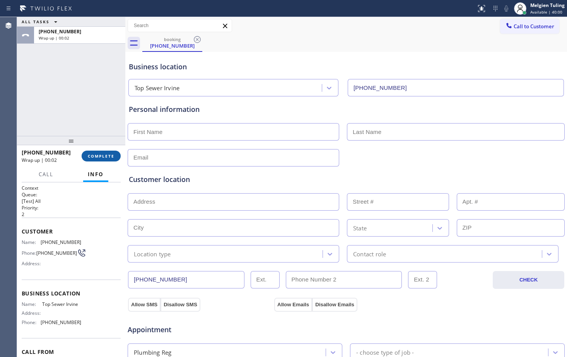
click at [98, 158] on span "COMPLETE" at bounding box center [101, 155] width 27 height 5
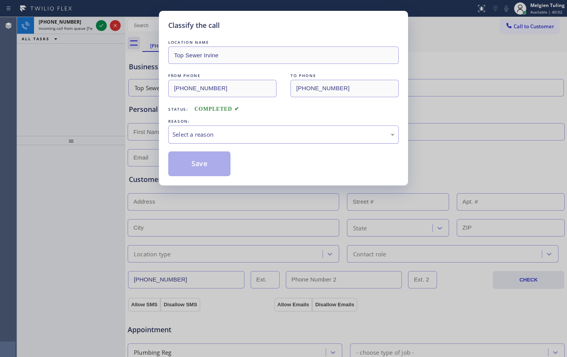
click at [191, 136] on div "Select a reason" at bounding box center [284, 134] width 222 height 9
click at [198, 167] on button "Save" at bounding box center [199, 163] width 62 height 25
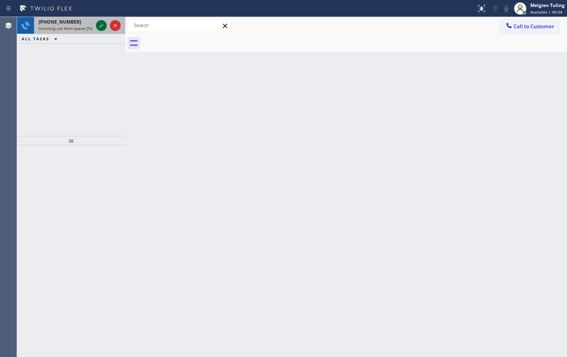
click at [104, 24] on icon at bounding box center [101, 25] width 9 height 9
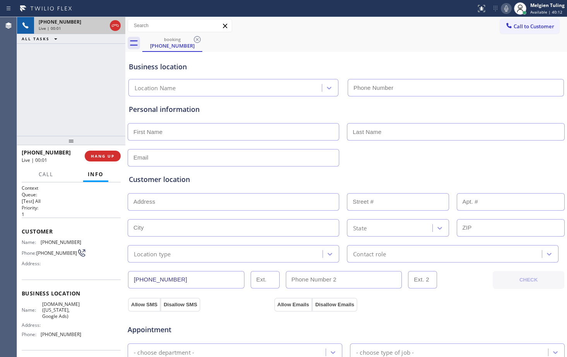
type input "[PHONE_NUMBER]"
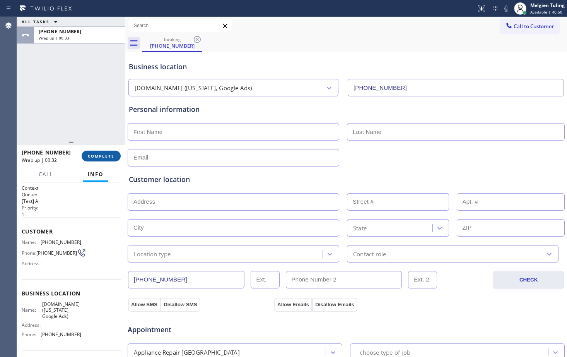
click at [91, 154] on span "COMPLETE" at bounding box center [101, 155] width 27 height 5
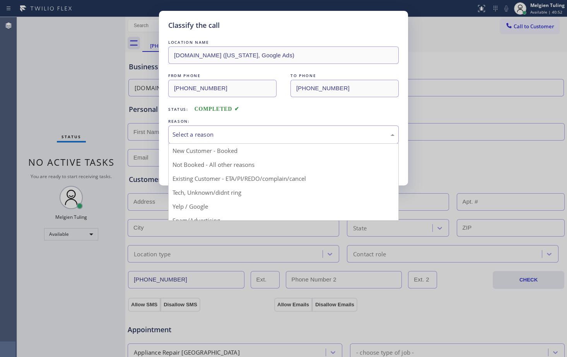
click at [188, 132] on div "Select a reason" at bounding box center [284, 134] width 222 height 9
click at [191, 130] on div "Spam/Advertising" at bounding box center [284, 134] width 222 height 9
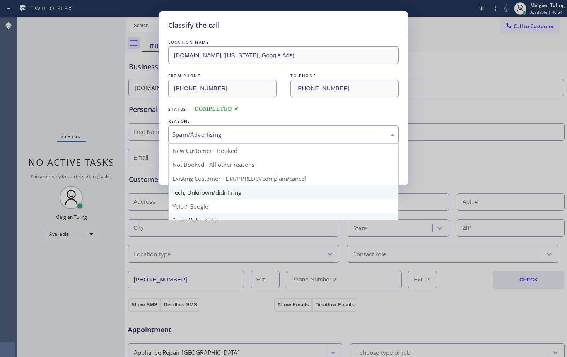
scroll to position [49, 0]
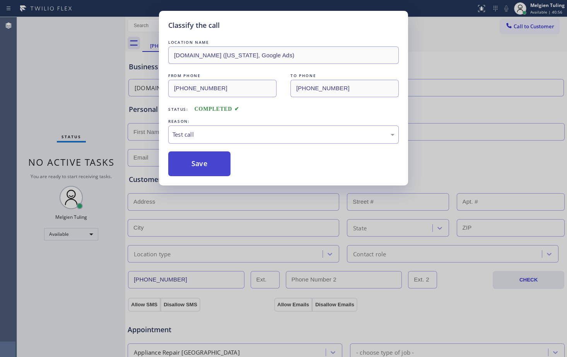
click at [206, 166] on button "Save" at bounding box center [199, 163] width 62 height 25
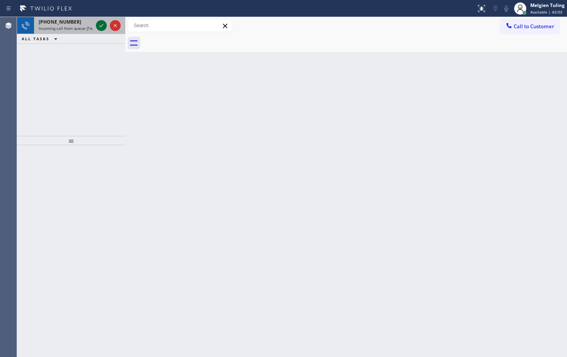
click at [100, 24] on icon at bounding box center [101, 25] width 9 height 9
click at [97, 22] on icon at bounding box center [101, 25] width 9 height 9
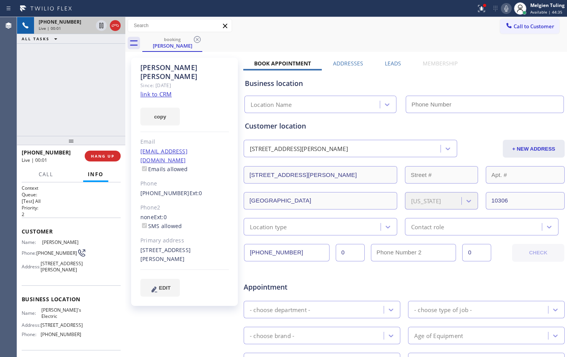
type input "[PHONE_NUMBER]"
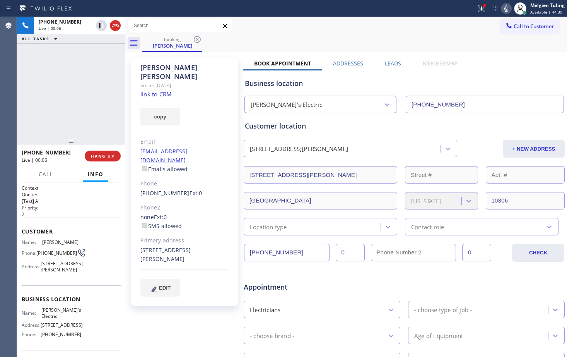
click at [149, 90] on link "link to CRM" at bounding box center [155, 94] width 31 height 8
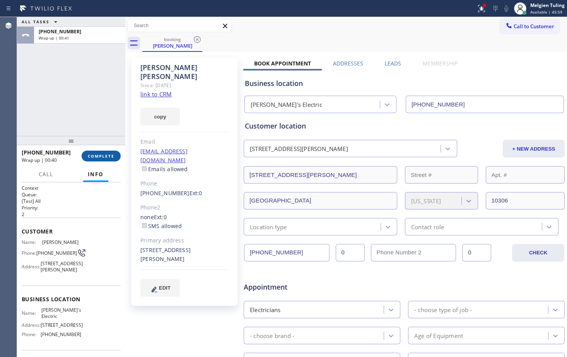
click at [105, 158] on span "COMPLETE" at bounding box center [101, 155] width 27 height 5
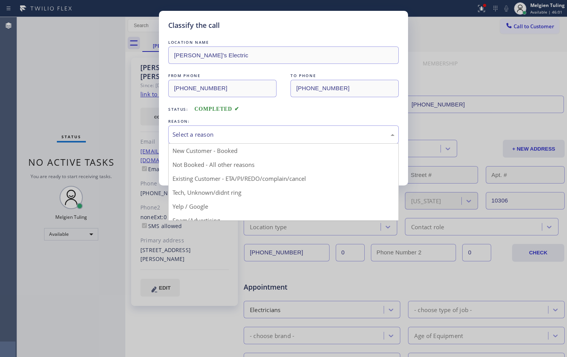
click at [209, 133] on div "Select a reason" at bounding box center [284, 134] width 222 height 9
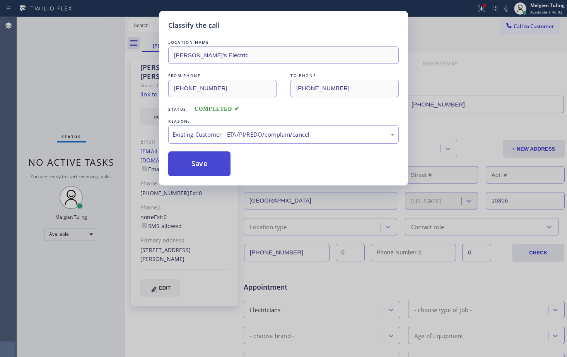
click at [199, 164] on button "Save" at bounding box center [199, 163] width 62 height 25
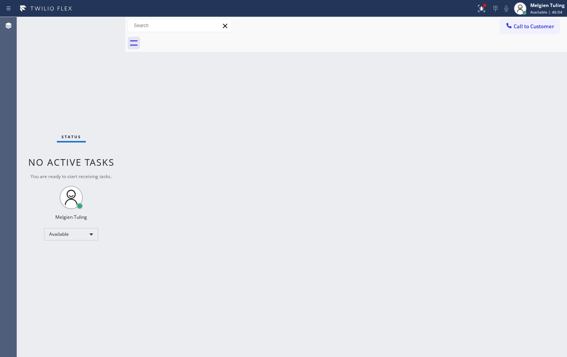
click at [287, 146] on div "Back to Dashboard Change Sender ID Customers Technicians Select a contact Outbo…" at bounding box center [346, 187] width 442 height 340
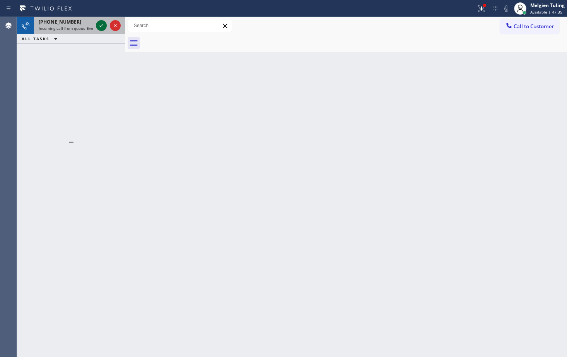
click at [103, 26] on icon at bounding box center [101, 25] width 9 height 9
click at [100, 24] on icon at bounding box center [101, 25] width 9 height 9
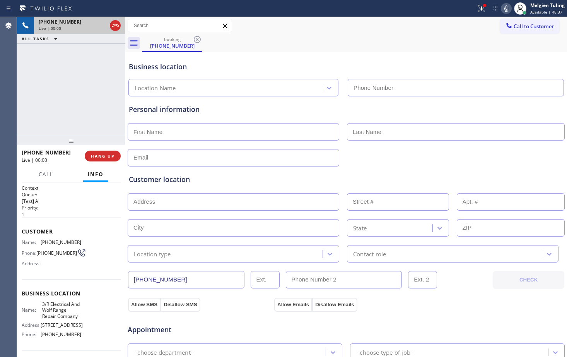
type input "[PHONE_NUMBER]"
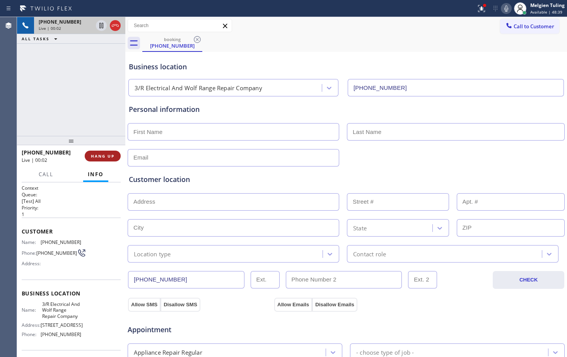
click at [105, 160] on button "HANG UP" at bounding box center [103, 155] width 36 height 11
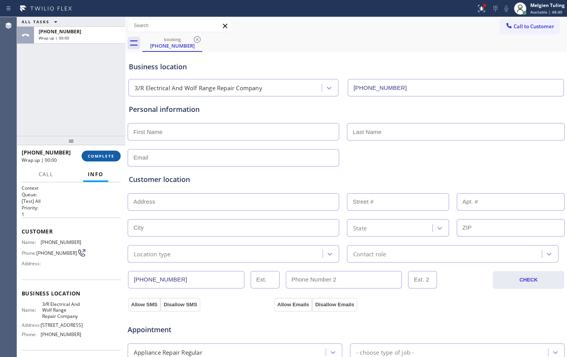
click at [107, 154] on span "COMPLETE" at bounding box center [101, 155] width 27 height 5
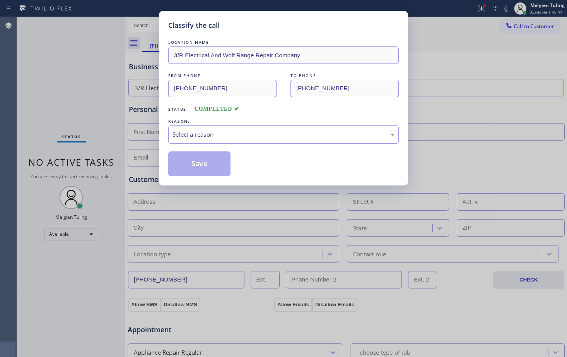
click at [205, 133] on div "Select a reason" at bounding box center [284, 134] width 222 height 9
click at [204, 171] on button "Save" at bounding box center [199, 163] width 62 height 25
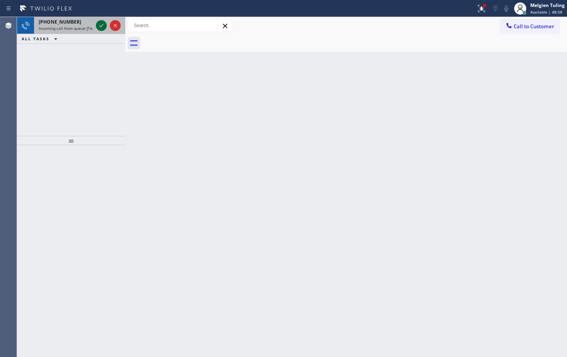
click at [102, 29] on icon at bounding box center [101, 25] width 9 height 9
click at [102, 22] on icon at bounding box center [101, 25] width 9 height 9
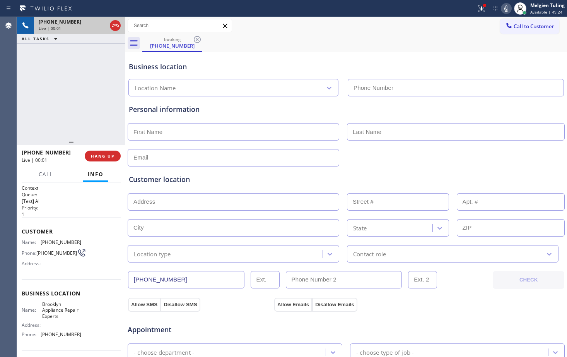
type input "[PHONE_NUMBER]"
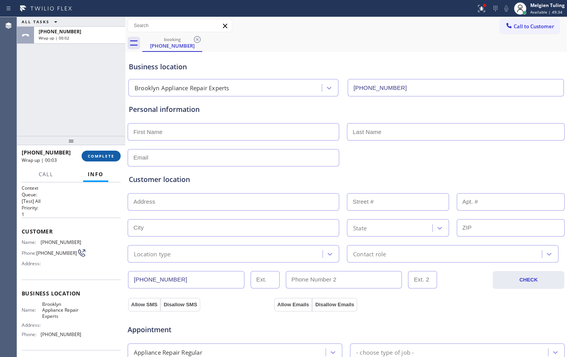
click at [89, 154] on span "COMPLETE" at bounding box center [101, 155] width 27 height 5
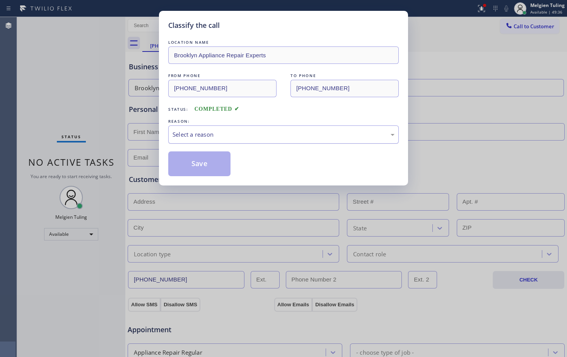
click at [185, 134] on div "Select a reason" at bounding box center [284, 134] width 222 height 9
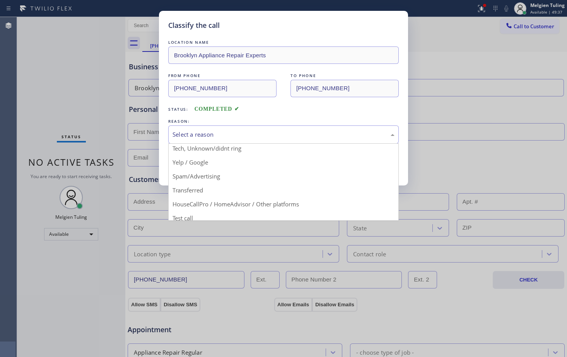
scroll to position [49, 0]
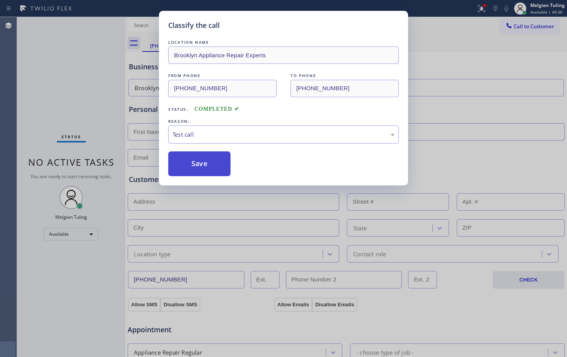
click at [197, 164] on button "Save" at bounding box center [199, 163] width 62 height 25
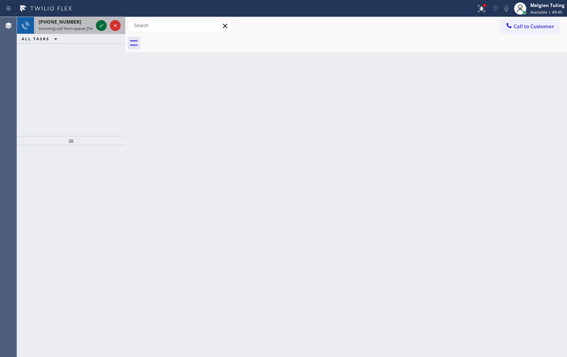
click at [97, 24] on icon at bounding box center [101, 25] width 9 height 9
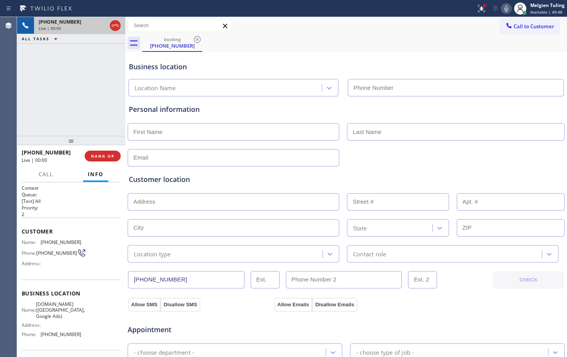
type input "[PHONE_NUMBER]"
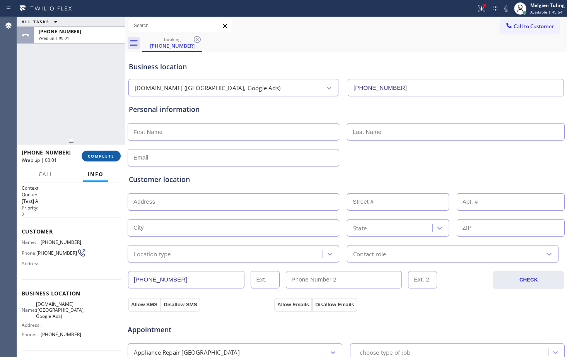
click at [98, 156] on span "COMPLETE" at bounding box center [101, 155] width 27 height 5
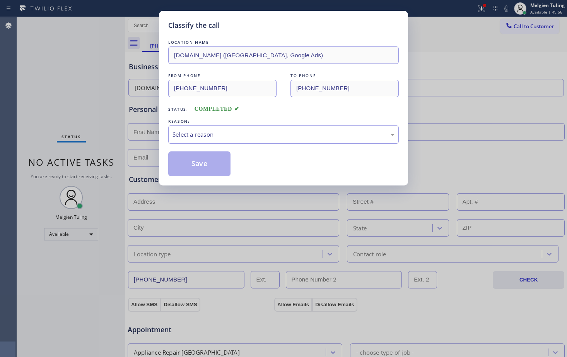
click at [199, 130] on div "Select a reason" at bounding box center [284, 134] width 222 height 9
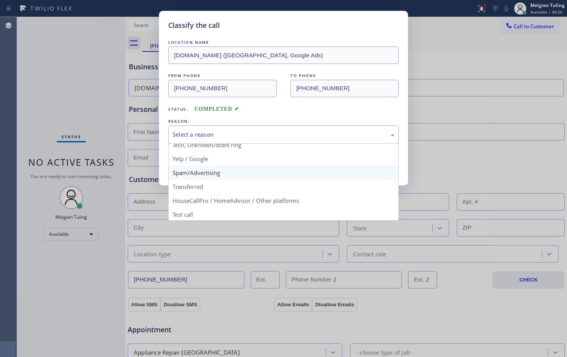
scroll to position [49, 0]
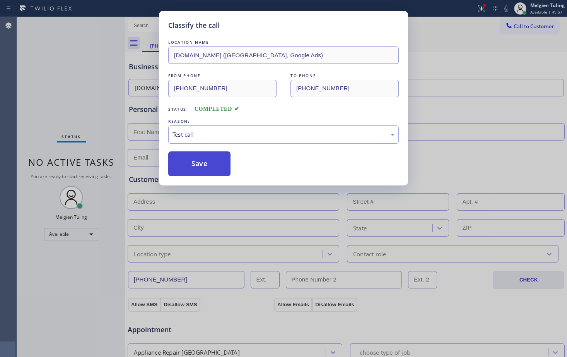
click at [205, 161] on button "Save" at bounding box center [199, 163] width 62 height 25
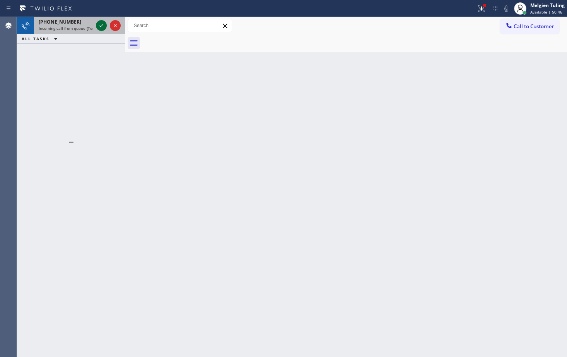
click at [100, 28] on icon at bounding box center [101, 25] width 9 height 9
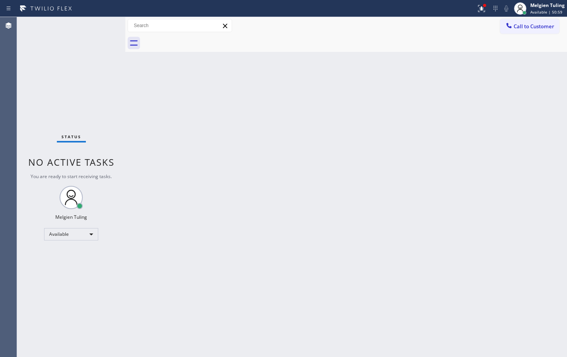
click at [105, 24] on div "Status No active tasks You are ready to start receiving tasks. Melgien Tuling A…" at bounding box center [71, 187] width 108 height 340
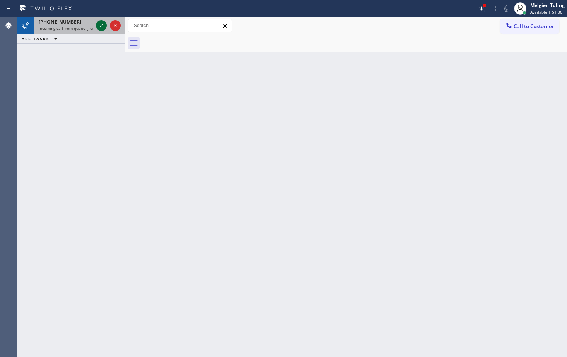
click at [99, 24] on icon at bounding box center [101, 25] width 9 height 9
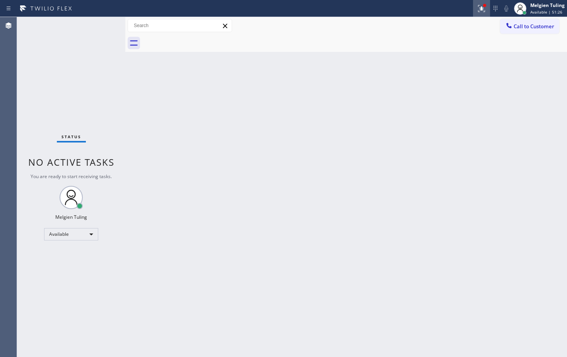
click at [480, 10] on icon at bounding box center [481, 8] width 9 height 9
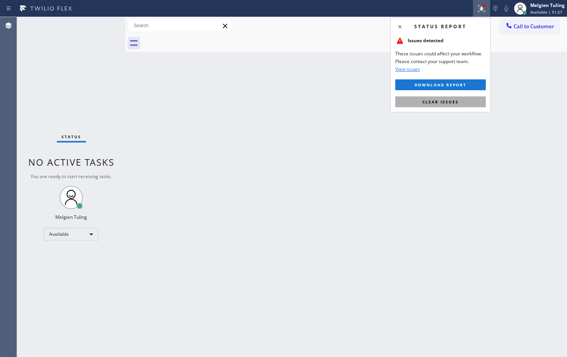
click at [430, 99] on span "Clear issues" at bounding box center [440, 101] width 36 height 5
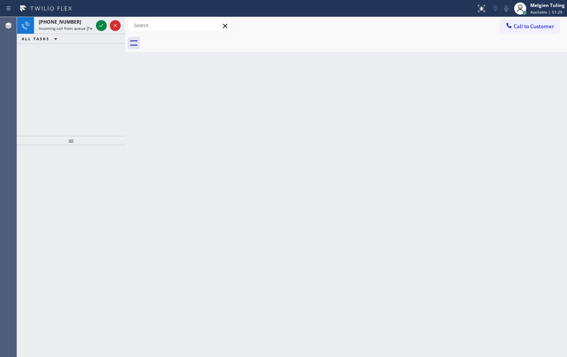
click at [395, 135] on div "Back to Dashboard Change Sender ID Customers Technicians Select a contact Outbo…" at bounding box center [346, 187] width 442 height 340
click at [101, 25] on icon at bounding box center [101, 25] width 9 height 9
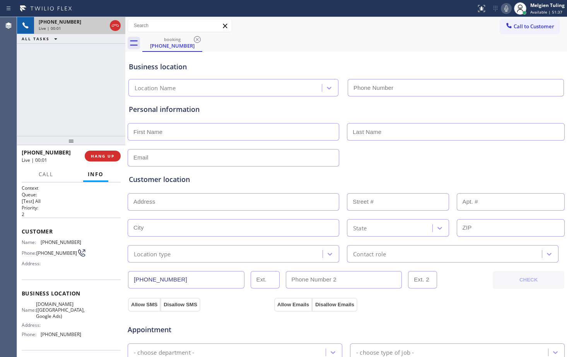
type input "[PHONE_NUMBER]"
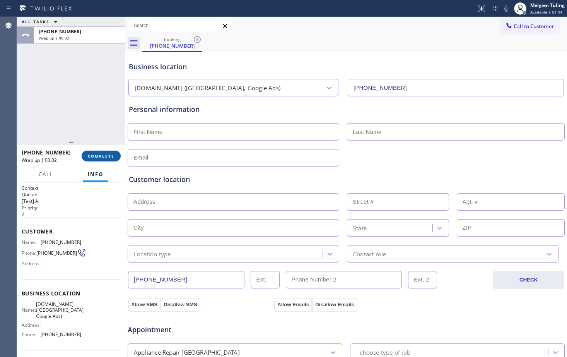
click at [105, 155] on span "COMPLETE" at bounding box center [101, 155] width 27 height 5
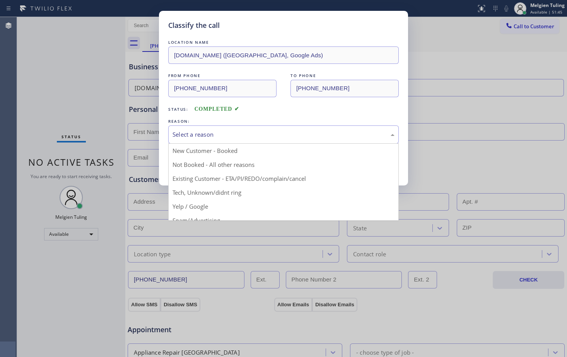
click at [216, 135] on div "Select a reason" at bounding box center [284, 134] width 222 height 9
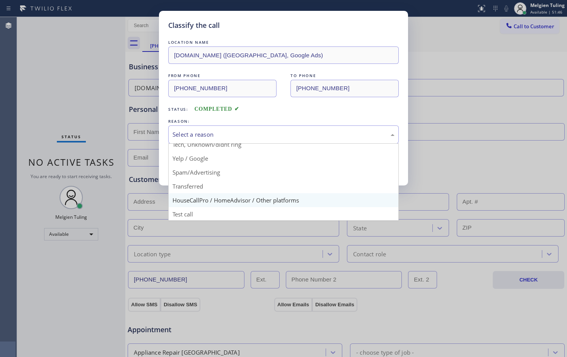
scroll to position [49, 0]
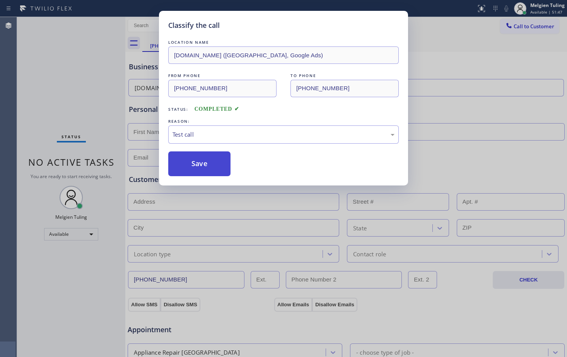
click at [203, 162] on button "Save" at bounding box center [199, 163] width 62 height 25
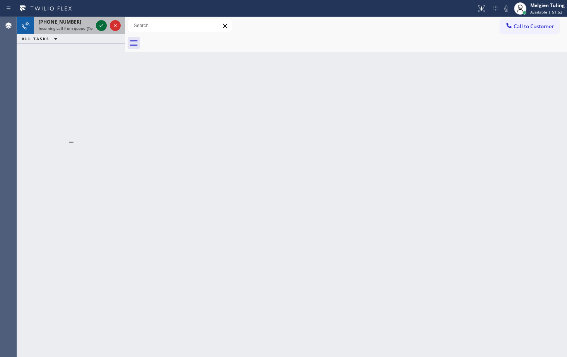
click at [98, 23] on icon at bounding box center [101, 25] width 9 height 9
click at [103, 24] on icon at bounding box center [101, 25] width 9 height 9
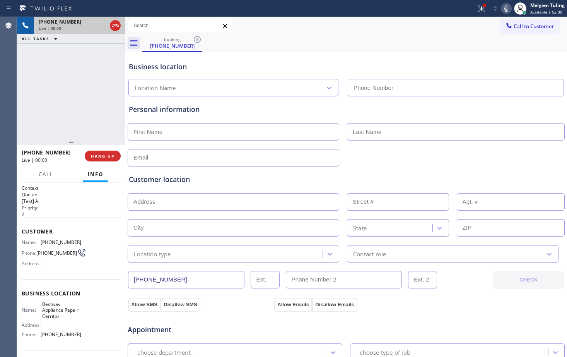
type input "[PHONE_NUMBER]"
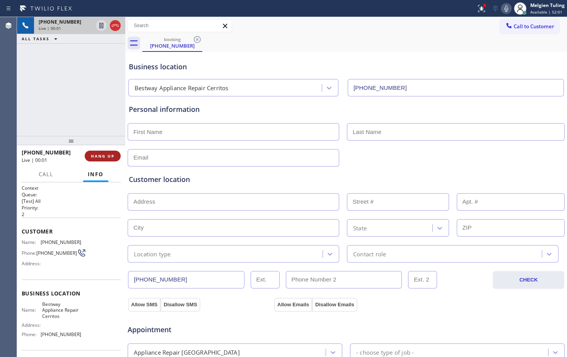
click at [104, 159] on button "HANG UP" at bounding box center [103, 155] width 36 height 11
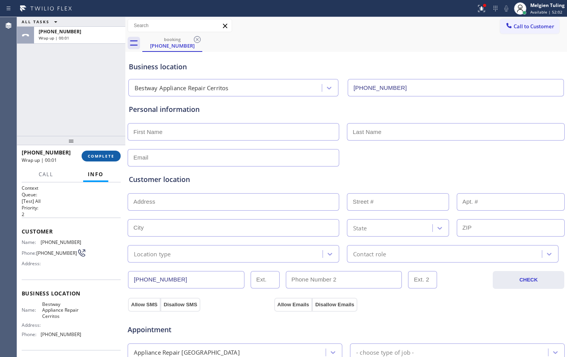
click at [96, 155] on span "COMPLETE" at bounding box center [101, 155] width 27 height 5
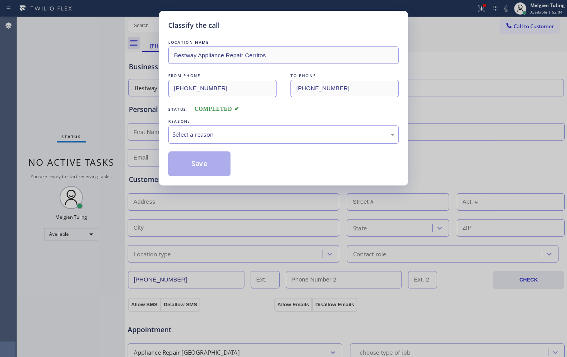
click at [180, 130] on div "Select a reason" at bounding box center [284, 134] width 222 height 9
click at [200, 152] on button "Save" at bounding box center [199, 163] width 62 height 25
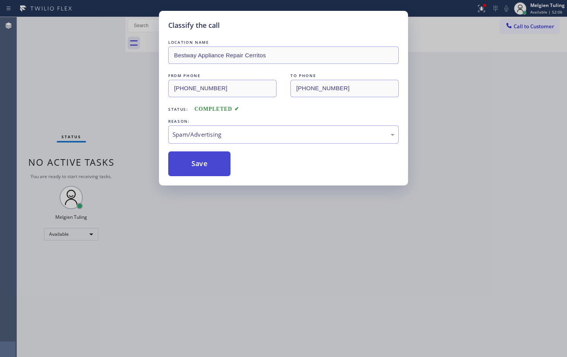
click at [198, 161] on button "Save" at bounding box center [199, 163] width 62 height 25
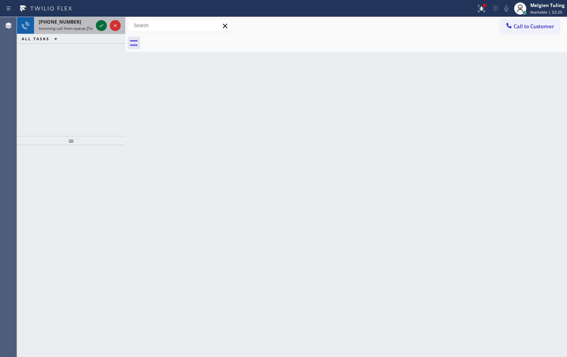
click at [98, 26] on icon at bounding box center [101, 25] width 9 height 9
click at [99, 25] on icon at bounding box center [101, 25] width 9 height 9
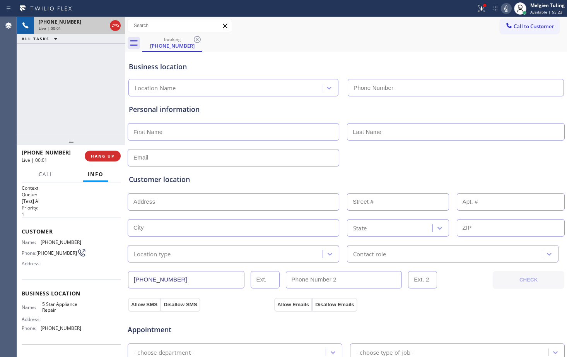
type input "[PHONE_NUMBER]"
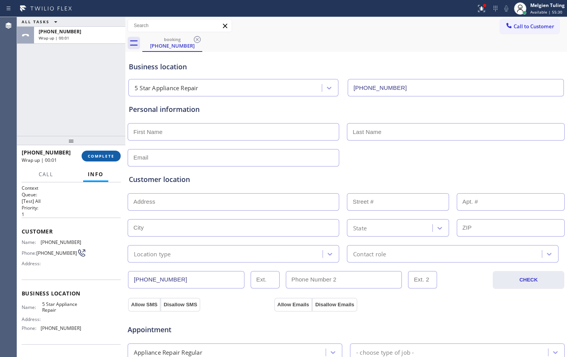
click at [107, 154] on span "COMPLETE" at bounding box center [101, 155] width 27 height 5
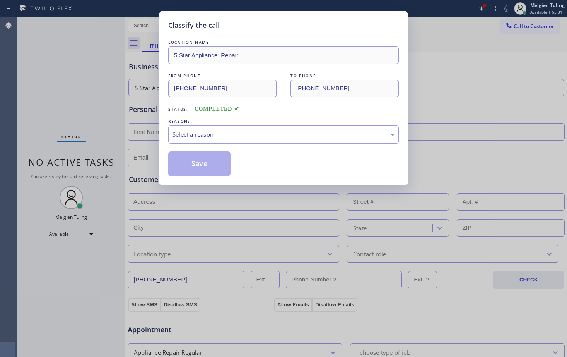
click at [187, 132] on div "Select a reason" at bounding box center [284, 134] width 222 height 9
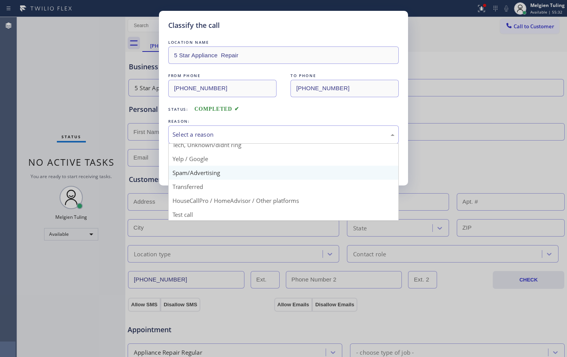
scroll to position [49, 0]
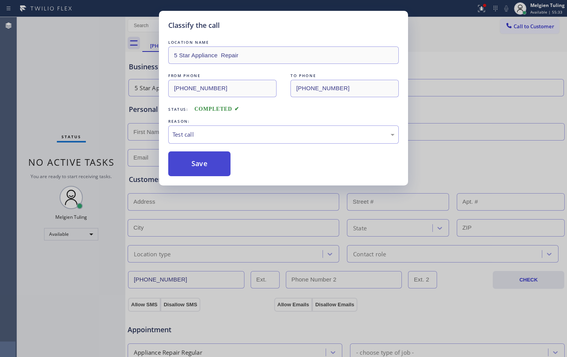
click at [202, 163] on button "Save" at bounding box center [199, 163] width 62 height 25
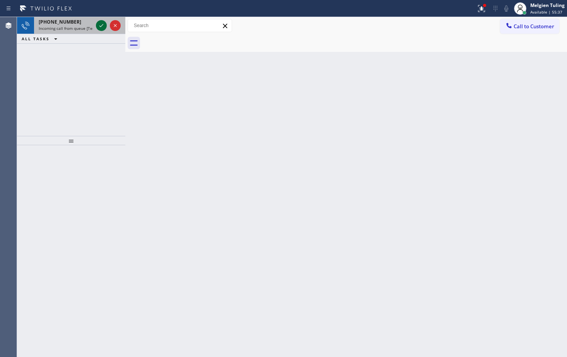
click at [103, 27] on icon at bounding box center [101, 25] width 9 height 9
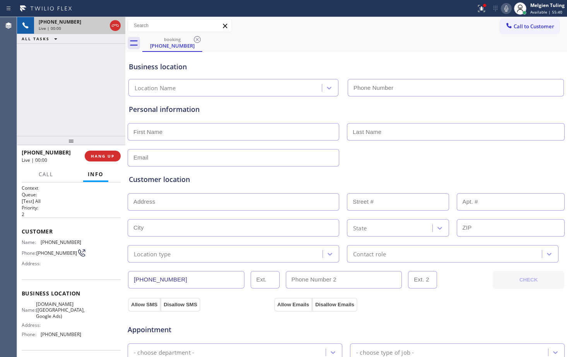
type input "[PHONE_NUMBER]"
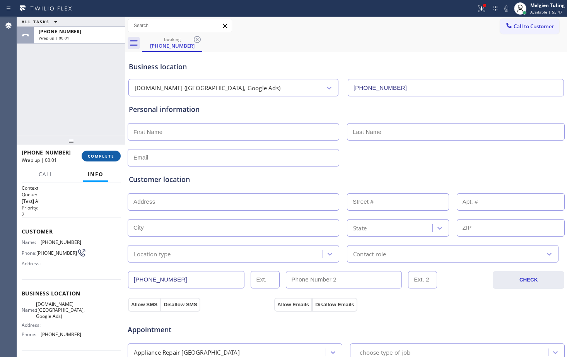
click at [98, 158] on span "COMPLETE" at bounding box center [101, 155] width 27 height 5
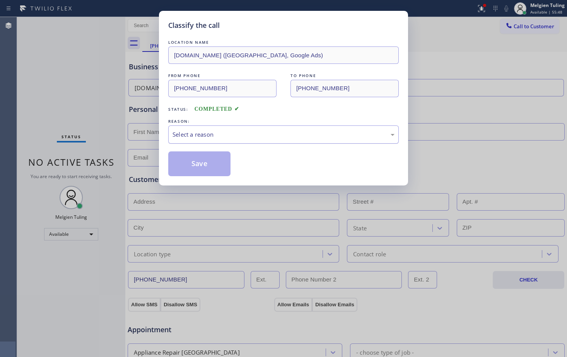
click at [185, 133] on div "Select a reason" at bounding box center [284, 134] width 222 height 9
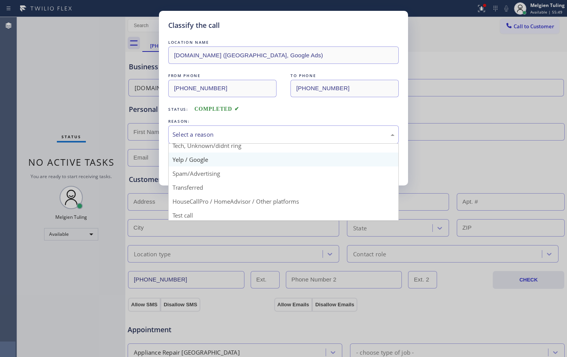
scroll to position [49, 0]
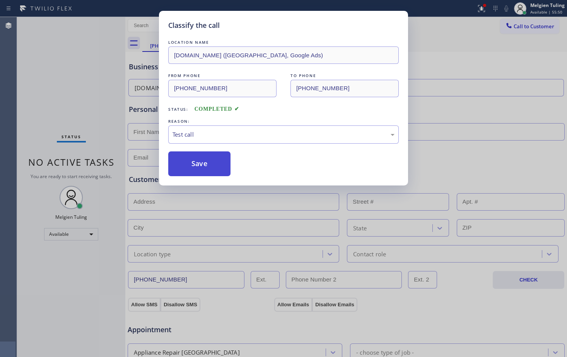
click at [209, 171] on button "Save" at bounding box center [199, 163] width 62 height 25
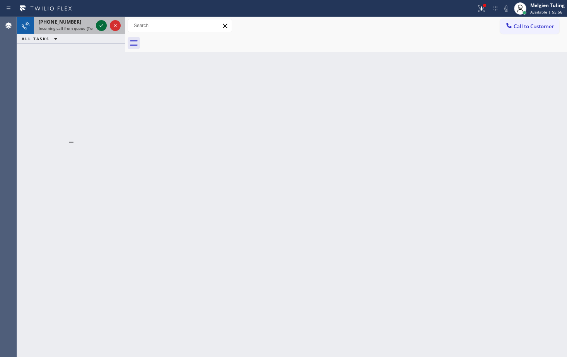
click at [102, 28] on icon at bounding box center [101, 25] width 9 height 9
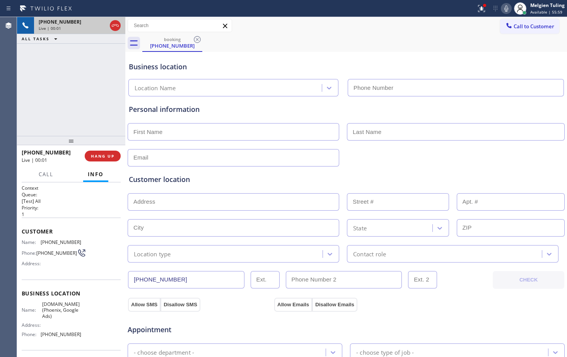
type input "[PHONE_NUMBER]"
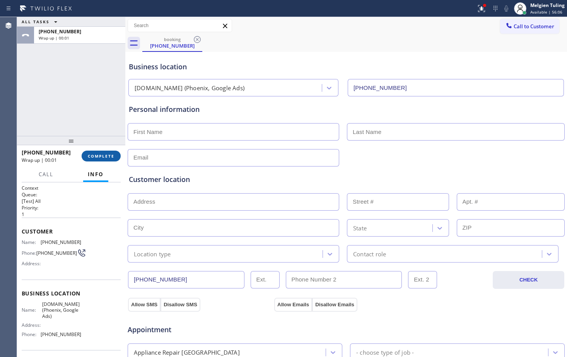
click at [98, 156] on span "COMPLETE" at bounding box center [101, 155] width 27 height 5
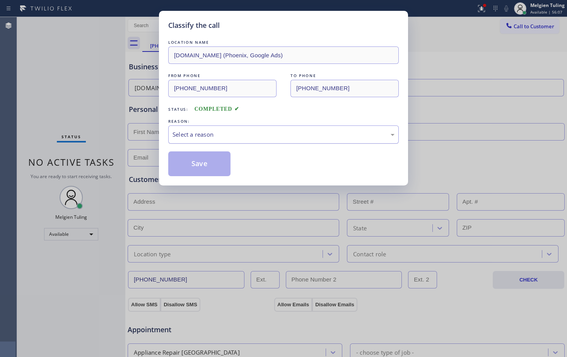
click at [183, 138] on div "Select a reason" at bounding box center [284, 134] width 222 height 9
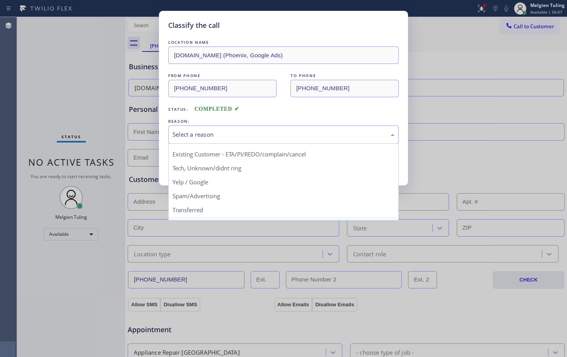
scroll to position [49, 0]
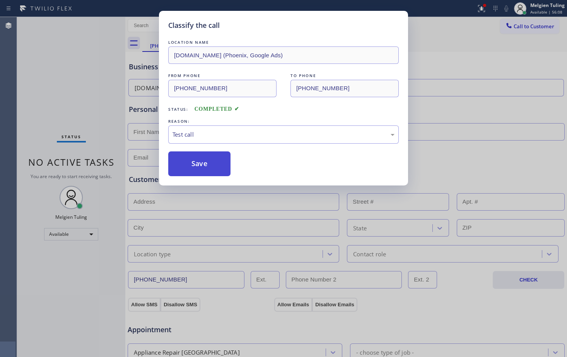
click at [211, 171] on button "Save" at bounding box center [199, 163] width 62 height 25
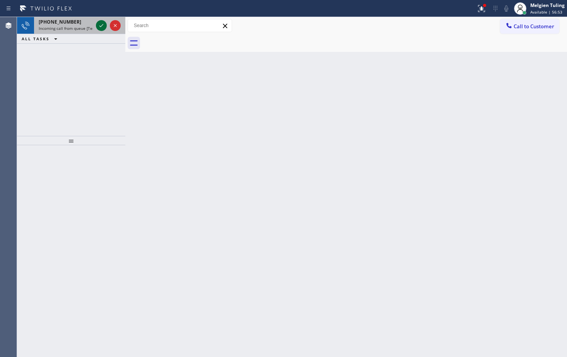
click at [103, 24] on icon at bounding box center [101, 25] width 9 height 9
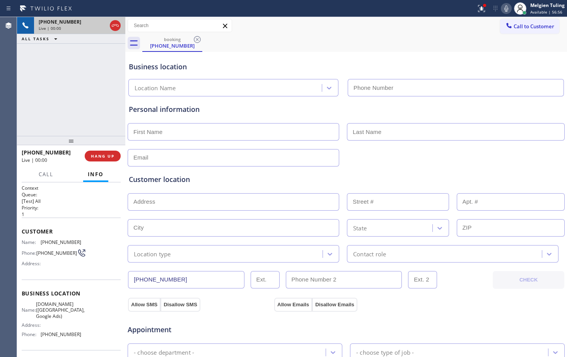
type input "[PHONE_NUMBER]"
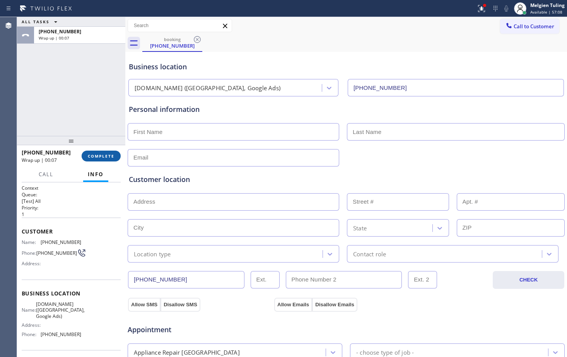
click at [109, 156] on span "COMPLETE" at bounding box center [101, 155] width 27 height 5
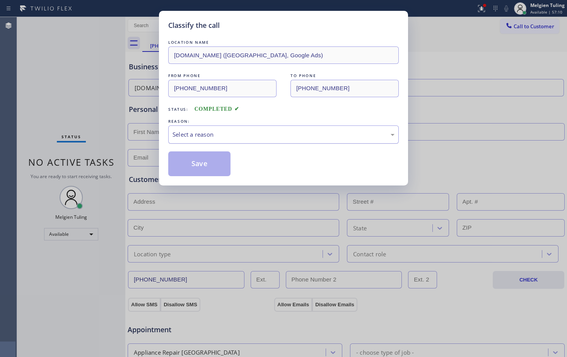
click at [212, 134] on div "Select a reason" at bounding box center [284, 134] width 222 height 9
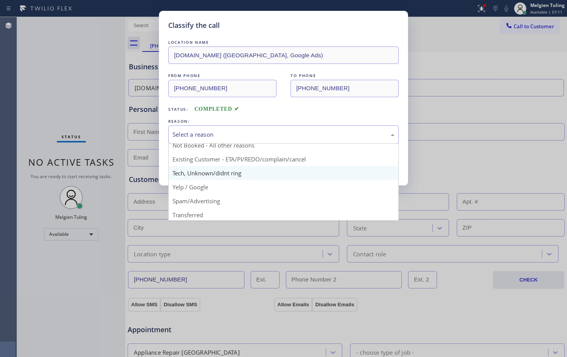
scroll to position [49, 0]
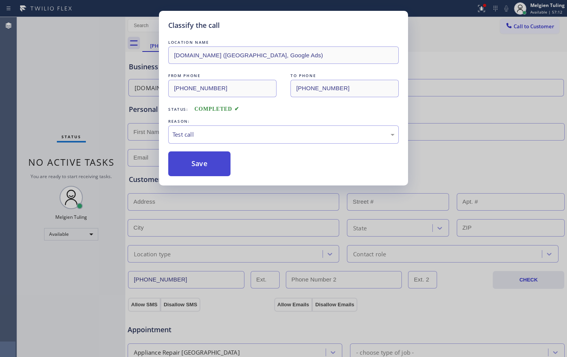
click at [194, 164] on button "Save" at bounding box center [199, 163] width 62 height 25
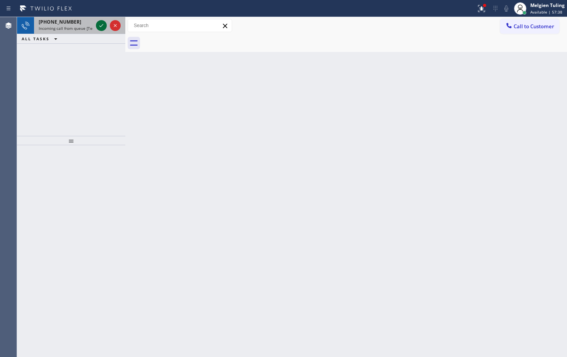
click at [99, 24] on icon at bounding box center [101, 25] width 9 height 9
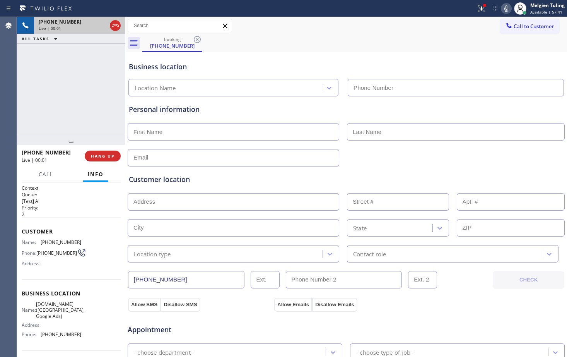
type input "[PHONE_NUMBER]"
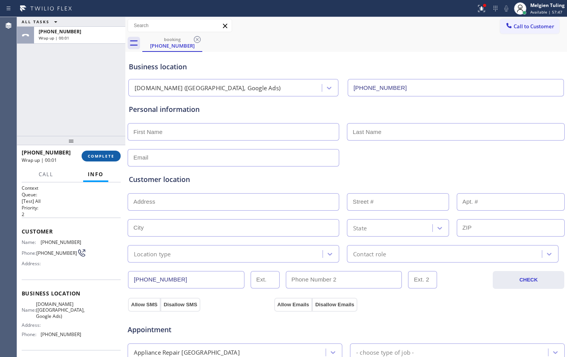
click at [104, 154] on span "COMPLETE" at bounding box center [101, 155] width 27 height 5
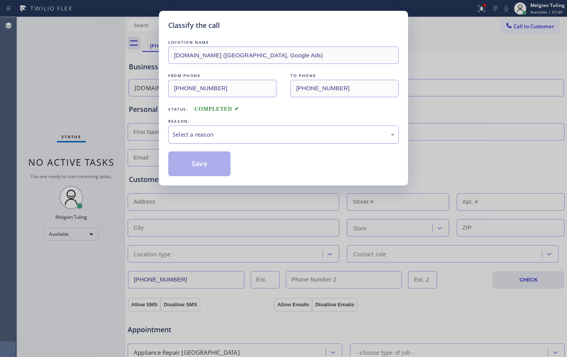
click at [205, 137] on div "Select a reason" at bounding box center [284, 134] width 222 height 9
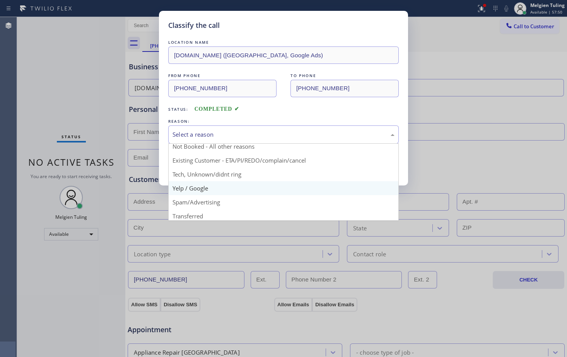
scroll to position [49, 0]
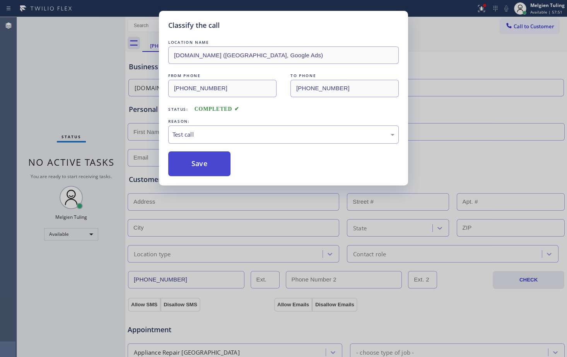
click at [197, 172] on button "Save" at bounding box center [199, 163] width 62 height 25
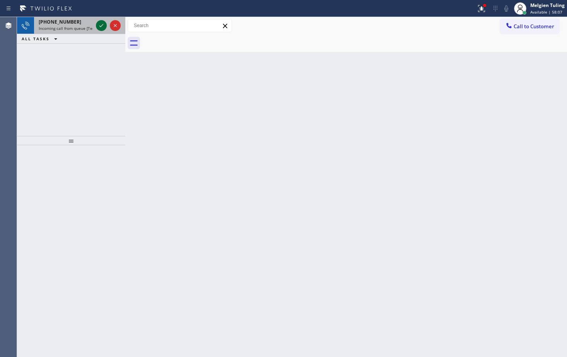
click at [103, 24] on icon at bounding box center [101, 25] width 9 height 9
click at [102, 26] on icon at bounding box center [101, 25] width 9 height 9
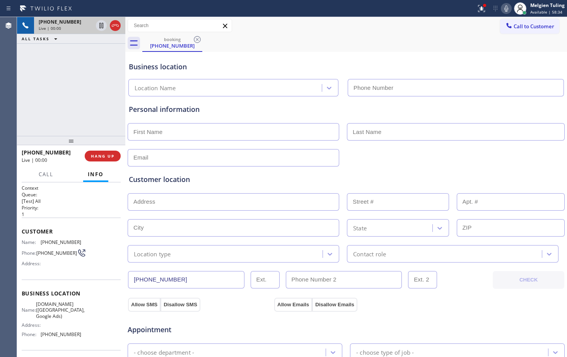
type input "[PHONE_NUMBER]"
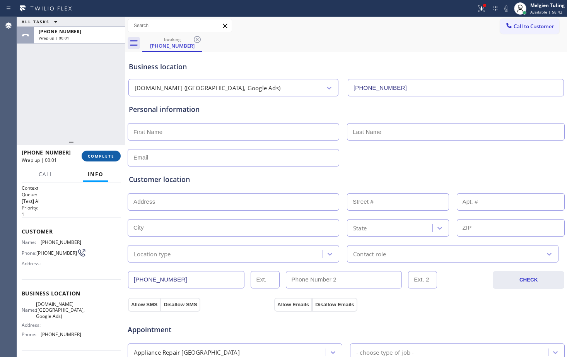
click at [104, 157] on span "COMPLETE" at bounding box center [101, 155] width 27 height 5
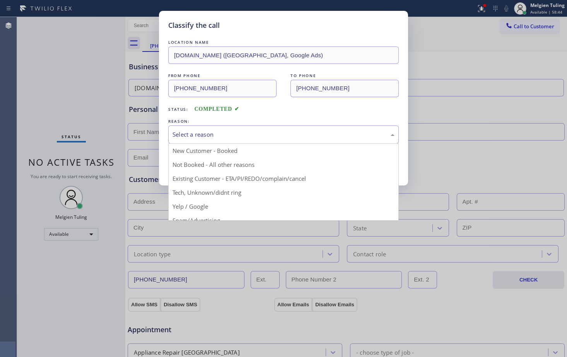
click at [212, 136] on div "Select a reason" at bounding box center [284, 134] width 222 height 9
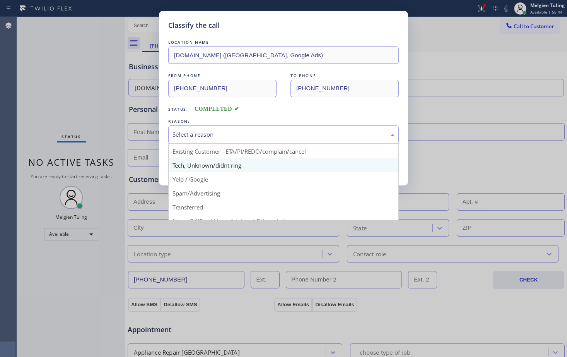
scroll to position [49, 0]
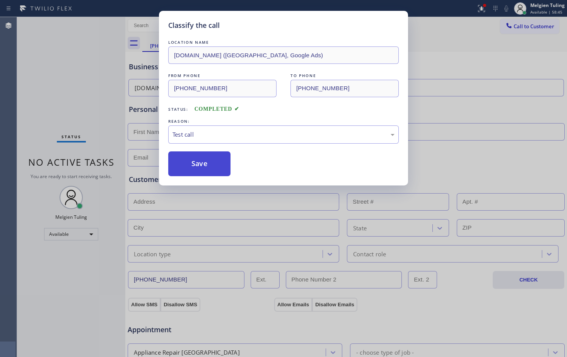
click at [200, 168] on button "Save" at bounding box center [199, 163] width 62 height 25
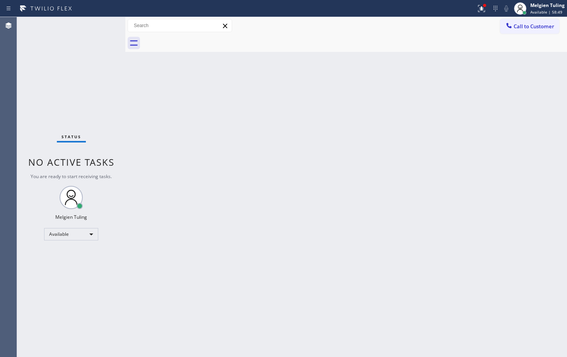
click at [265, 140] on div "Back to Dashboard Change Sender ID Customers Technicians Select a contact Outbo…" at bounding box center [346, 187] width 442 height 340
click at [485, 6] on div at bounding box center [484, 5] width 3 height 3
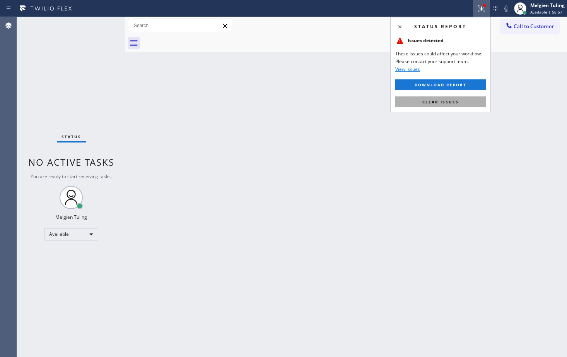
click at [431, 104] on button "Clear issues" at bounding box center [440, 101] width 91 height 11
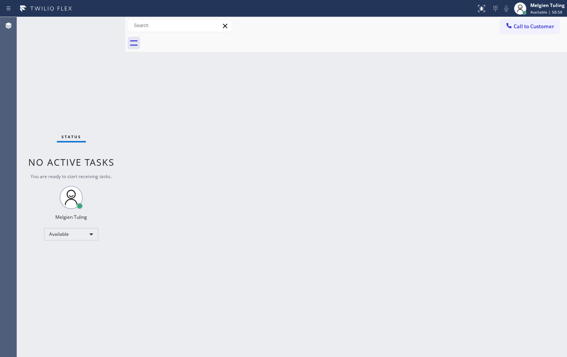
click at [316, 123] on div "Back to Dashboard Change Sender ID Customers Technicians Select a contact Outbo…" at bounding box center [346, 187] width 442 height 340
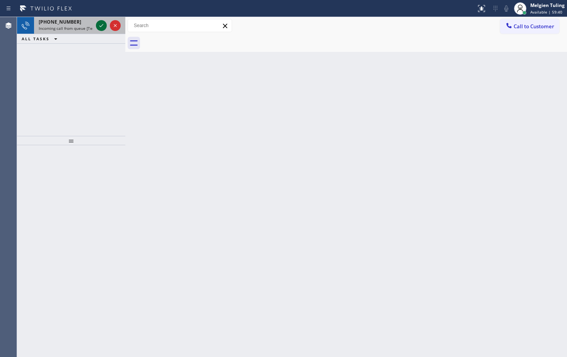
click at [105, 26] on icon at bounding box center [101, 25] width 9 height 9
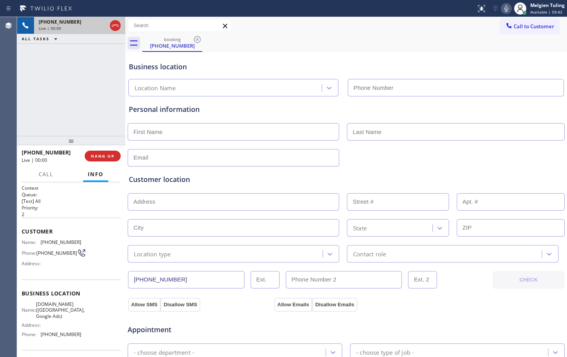
type input "[PHONE_NUMBER]"
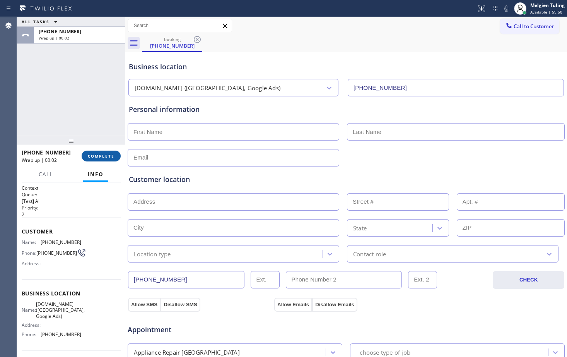
click at [107, 158] on span "COMPLETE" at bounding box center [101, 155] width 27 height 5
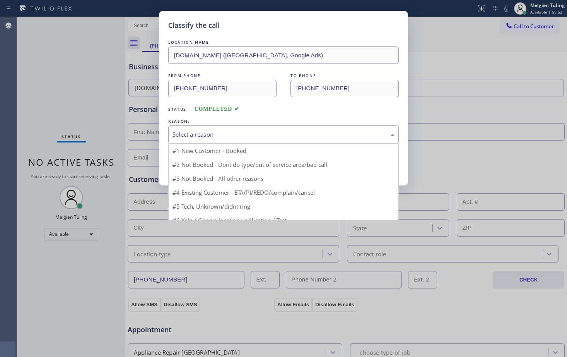
click at [237, 130] on div "Select a reason" at bounding box center [284, 134] width 222 height 9
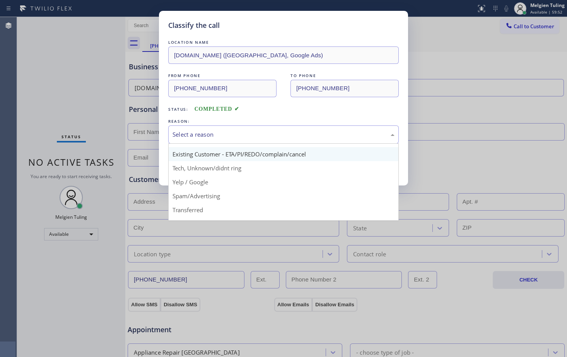
scroll to position [49, 0]
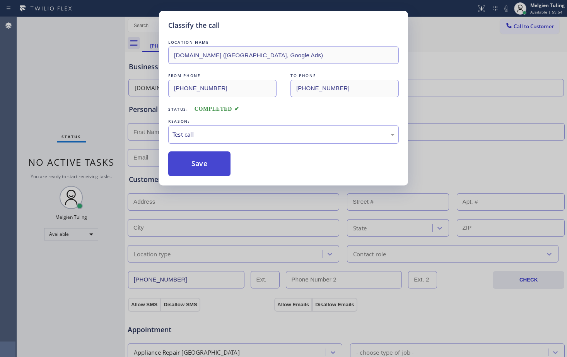
click at [219, 159] on button "Save" at bounding box center [199, 163] width 62 height 25
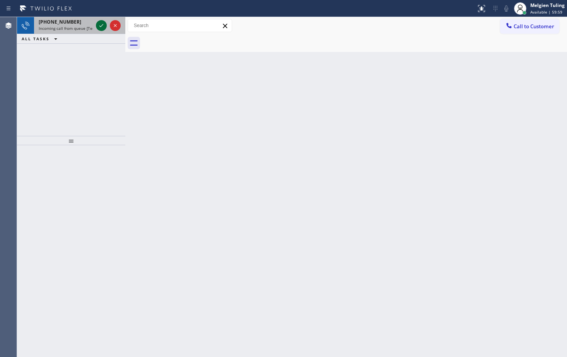
click at [101, 27] on icon at bounding box center [101, 25] width 9 height 9
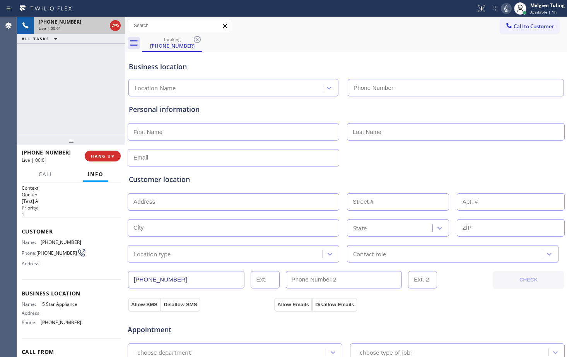
type input "[PHONE_NUMBER]"
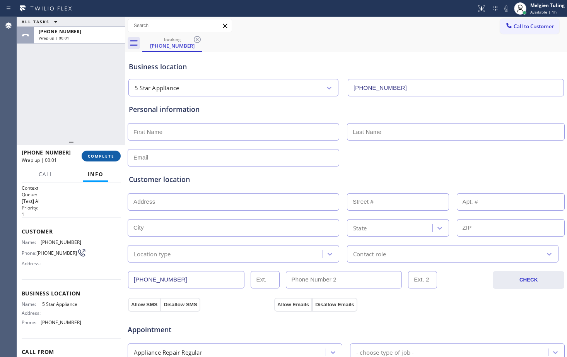
click at [112, 154] on span "COMPLETE" at bounding box center [101, 155] width 27 height 5
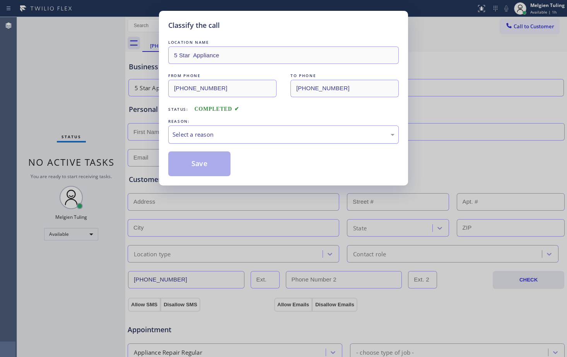
click at [218, 132] on div "Select a reason" at bounding box center [284, 134] width 222 height 9
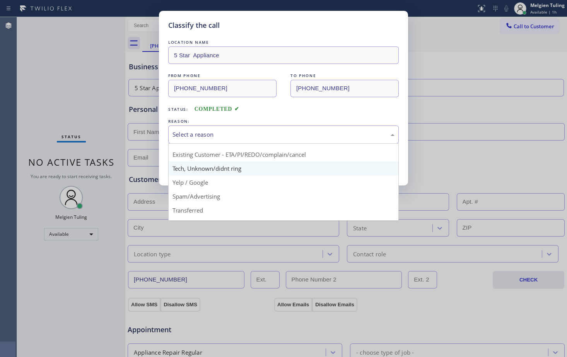
scroll to position [49, 0]
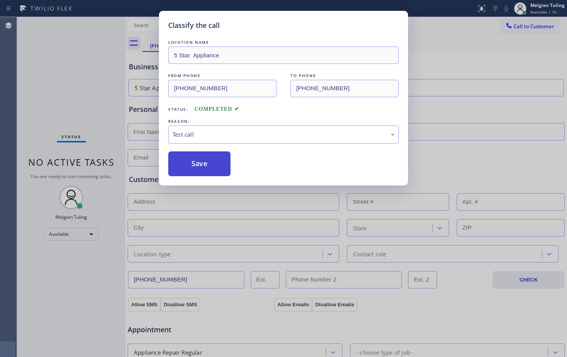
click at [198, 160] on button "Save" at bounding box center [199, 163] width 62 height 25
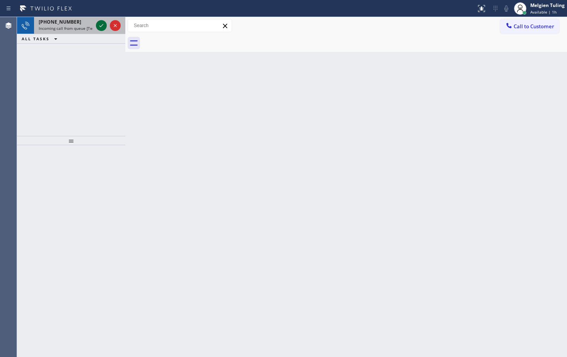
click at [101, 27] on icon at bounding box center [101, 25] width 9 height 9
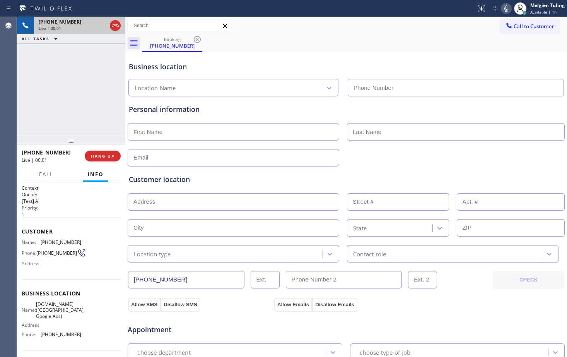
type input "[PHONE_NUMBER]"
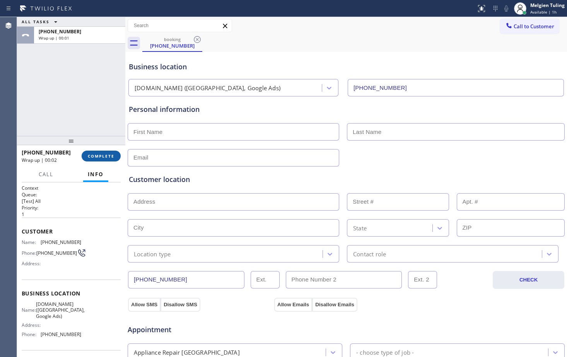
click at [109, 155] on span "COMPLETE" at bounding box center [101, 155] width 27 height 5
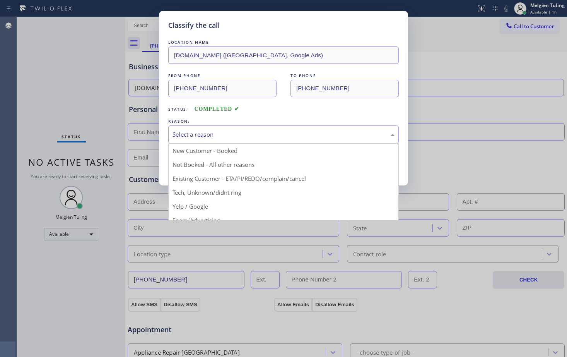
click at [188, 130] on div "Select a reason" at bounding box center [284, 134] width 222 height 9
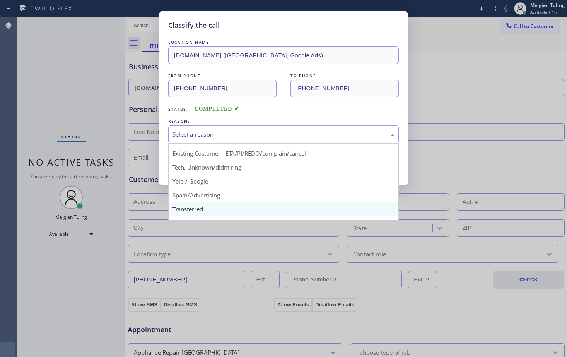
scroll to position [49, 0]
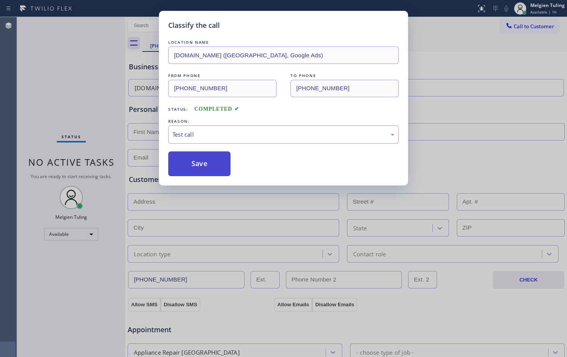
click at [198, 161] on button "Save" at bounding box center [199, 163] width 62 height 25
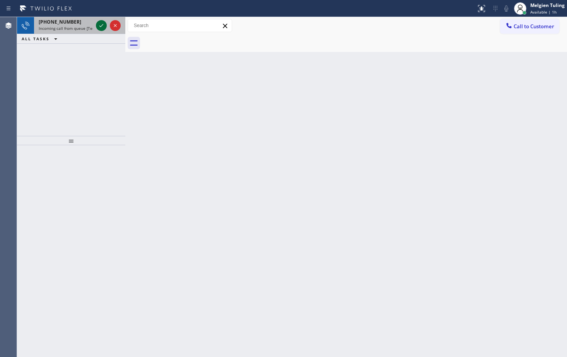
click at [102, 22] on icon at bounding box center [101, 25] width 9 height 9
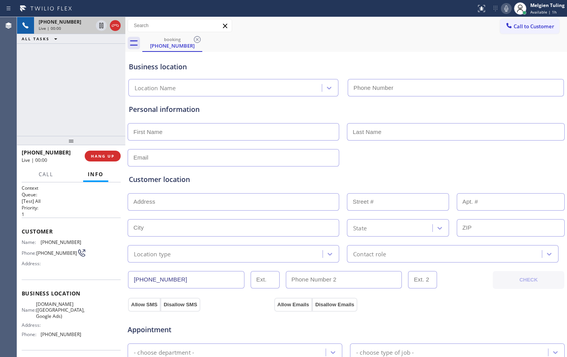
type input "[PHONE_NUMBER]"
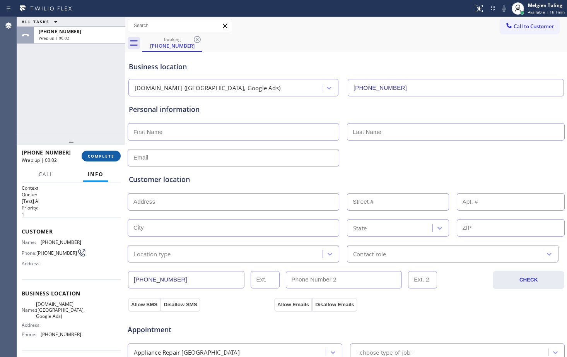
click at [100, 158] on span "COMPLETE" at bounding box center [101, 155] width 27 height 5
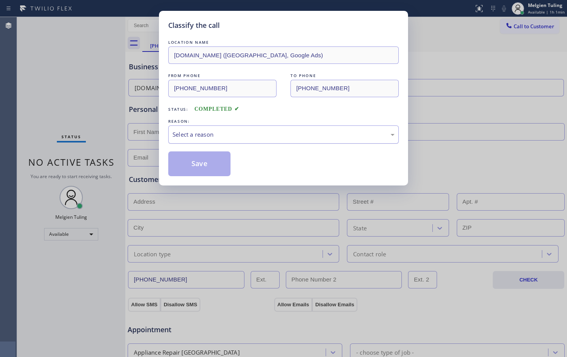
click at [186, 139] on div "Select a reason" at bounding box center [283, 134] width 231 height 18
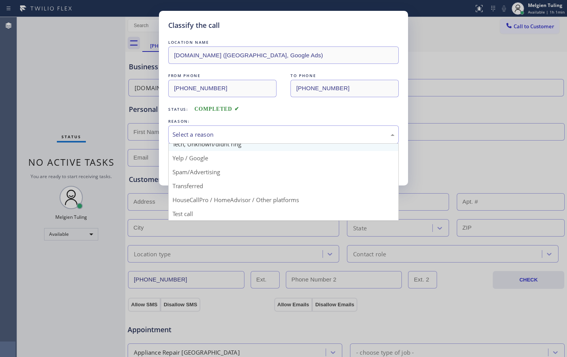
scroll to position [49, 0]
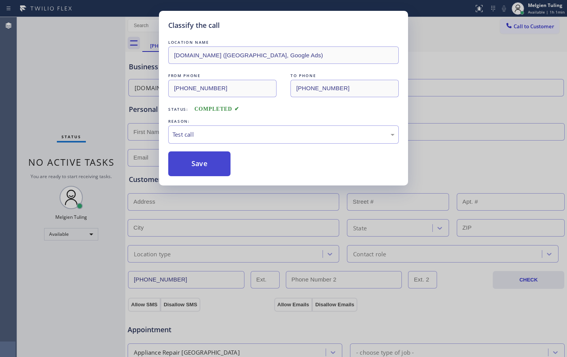
click at [214, 158] on button "Save" at bounding box center [199, 163] width 62 height 25
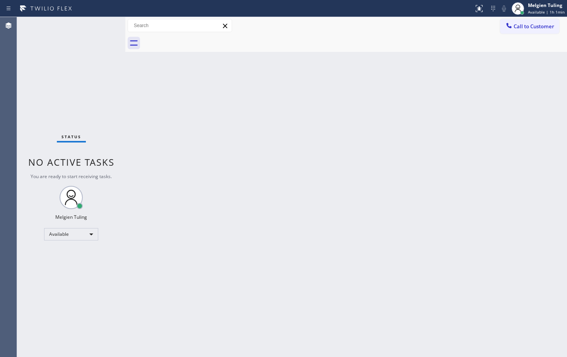
click at [99, 26] on div "Status No active tasks You are ready to start receiving tasks. Melgien Tuling A…" at bounding box center [71, 187] width 108 height 340
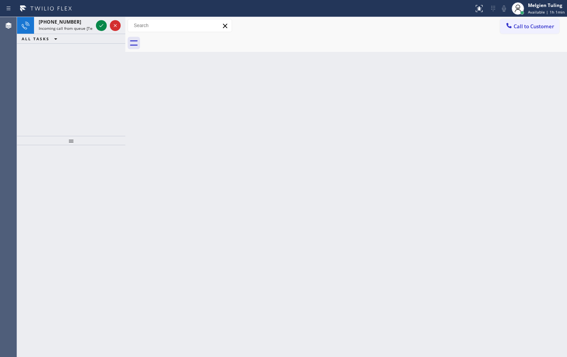
click at [99, 26] on icon at bounding box center [101, 25] width 9 height 9
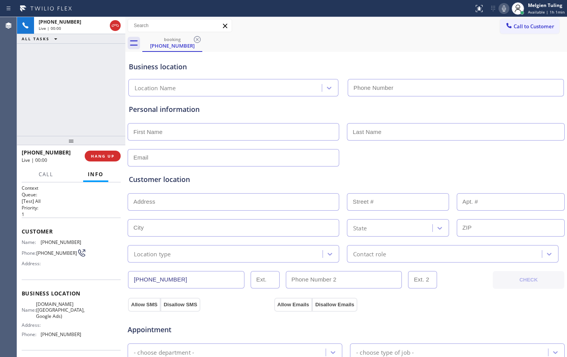
type input "[PHONE_NUMBER]"
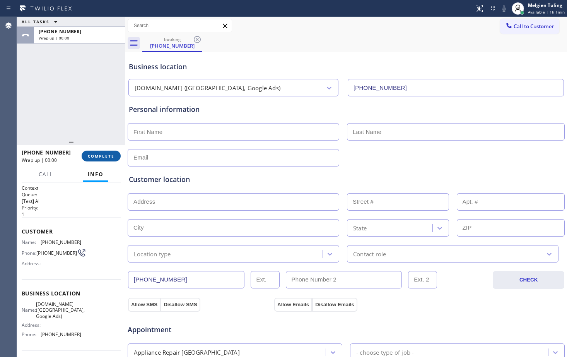
click at [103, 156] on span "COMPLETE" at bounding box center [101, 155] width 27 height 5
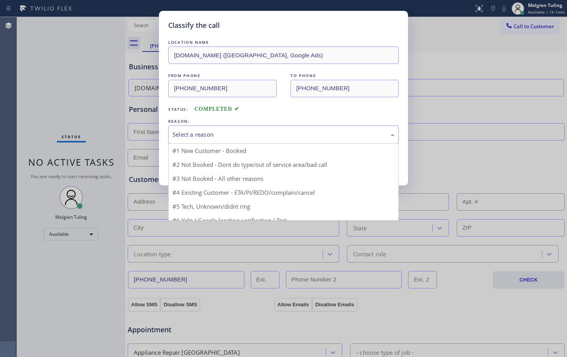
click at [188, 131] on div "Select a reason" at bounding box center [284, 134] width 222 height 9
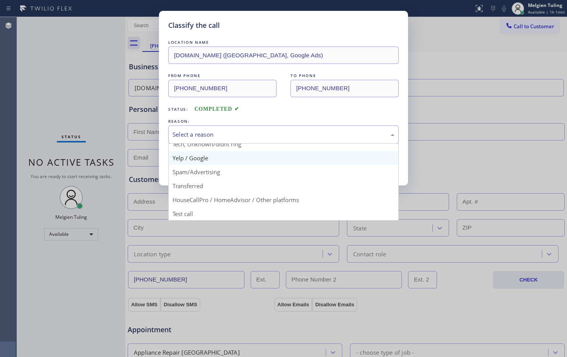
scroll to position [49, 0]
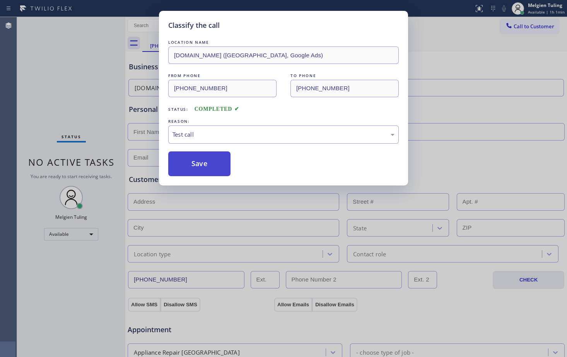
click at [196, 166] on button "Save" at bounding box center [199, 163] width 62 height 25
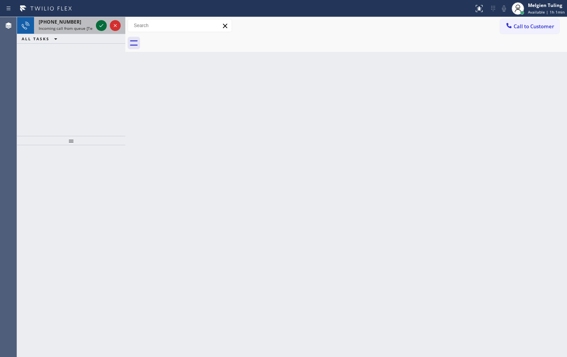
click at [97, 25] on icon at bounding box center [101, 25] width 9 height 9
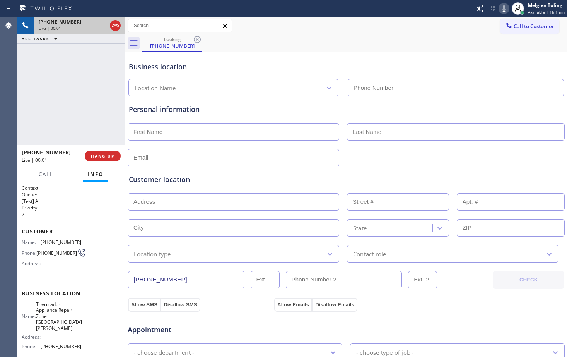
type input "[PHONE_NUMBER]"
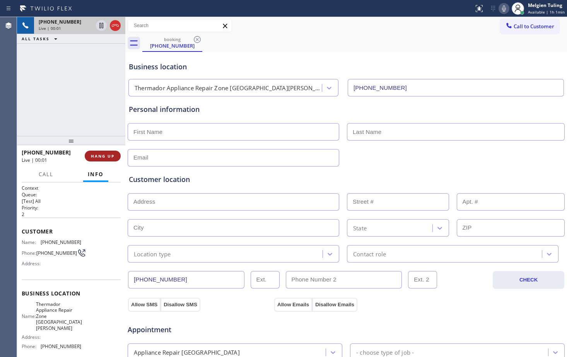
click at [104, 153] on button "HANG UP" at bounding box center [103, 155] width 36 height 11
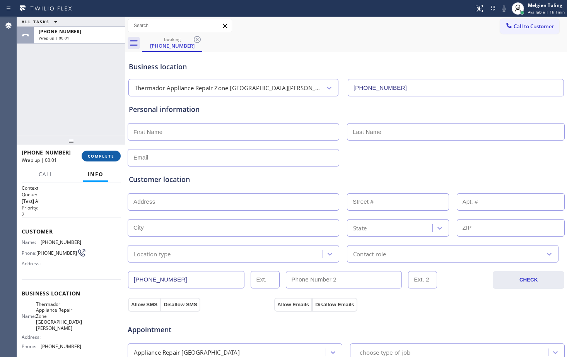
click at [106, 154] on span "COMPLETE" at bounding box center [101, 155] width 27 height 5
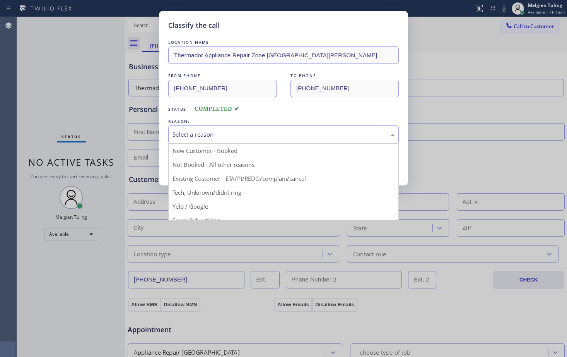
click at [186, 133] on div "Select a reason" at bounding box center [284, 134] width 222 height 9
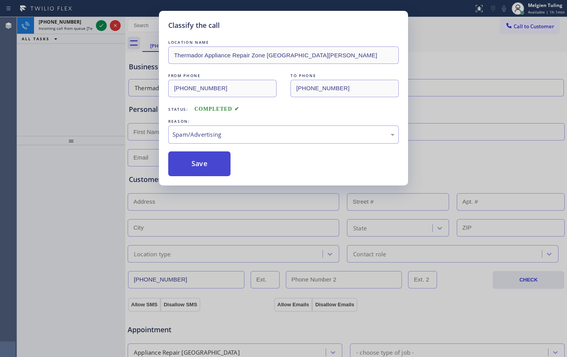
click at [196, 157] on button "Save" at bounding box center [199, 163] width 62 height 25
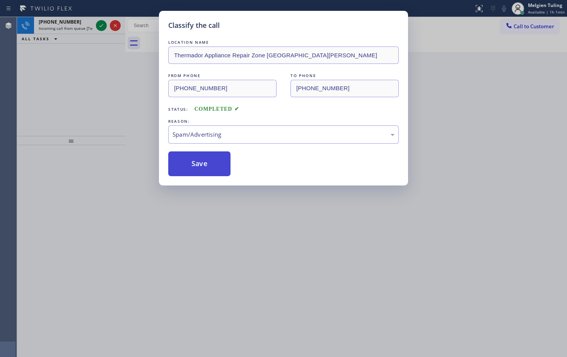
click at [195, 161] on button "Save" at bounding box center [199, 163] width 62 height 25
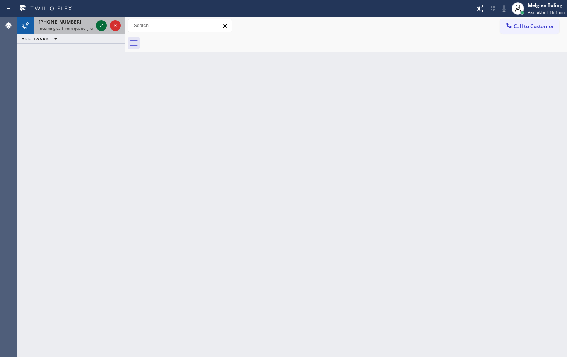
click at [101, 25] on icon at bounding box center [101, 25] width 9 height 9
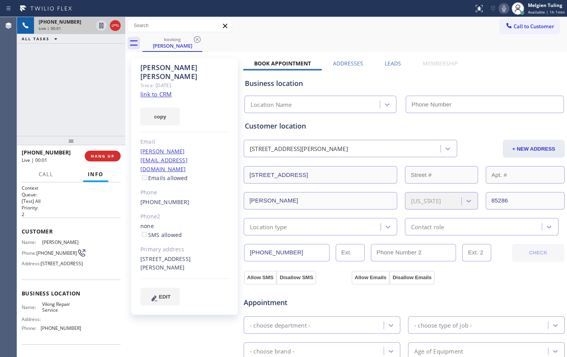
type input "[PHONE_NUMBER]"
click at [166, 90] on link "link to CRM" at bounding box center [155, 94] width 31 height 8
click at [390, 29] on div "Call to Customer Outbound call Location Search location Your caller id phone nu…" at bounding box center [346, 26] width 442 height 14
click at [506, 7] on icon at bounding box center [503, 8] width 9 height 9
click at [100, 25] on icon at bounding box center [101, 25] width 4 height 5
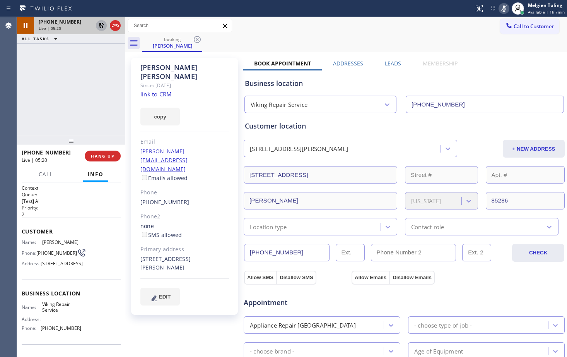
click at [342, 43] on div "booking [PERSON_NAME]" at bounding box center [354, 42] width 425 height 17
click at [103, 26] on icon at bounding box center [101, 25] width 5 height 5
click at [506, 9] on icon at bounding box center [503, 8] width 9 height 9
click at [213, 180] on div "[PERSON_NAME] Since: [DATE] link to CRM copy Email [PERSON_NAME][EMAIL_ADDRESS]…" at bounding box center [184, 186] width 107 height 257
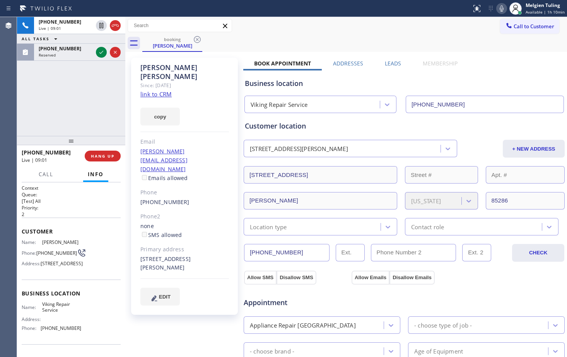
click at [219, 99] on div "copy" at bounding box center [184, 112] width 89 height 27
click at [492, 73] on div "Business location Viking Repair Service [PHONE_NUMBER]" at bounding box center [404, 91] width 322 height 43
click at [502, 6] on icon at bounding box center [501, 8] width 9 height 9
click at [103, 24] on icon at bounding box center [101, 25] width 9 height 9
click at [213, 82] on div "[PERSON_NAME] Since: [DATE] link to CRM copy Email [PERSON_NAME][EMAIL_ADDRESS]…" at bounding box center [184, 186] width 107 height 257
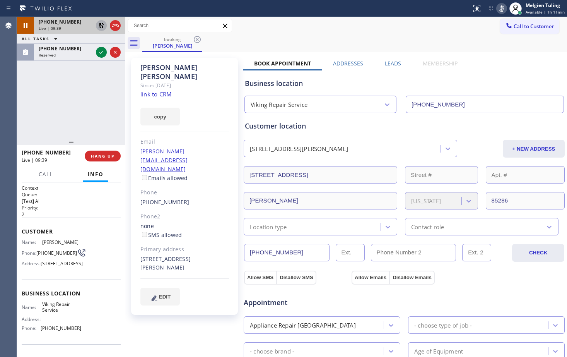
click at [503, 9] on icon at bounding box center [502, 8] width 4 height 6
click at [101, 28] on icon at bounding box center [101, 25] width 5 height 5
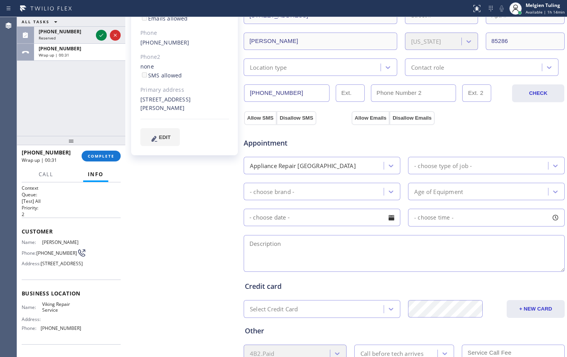
scroll to position [100, 0]
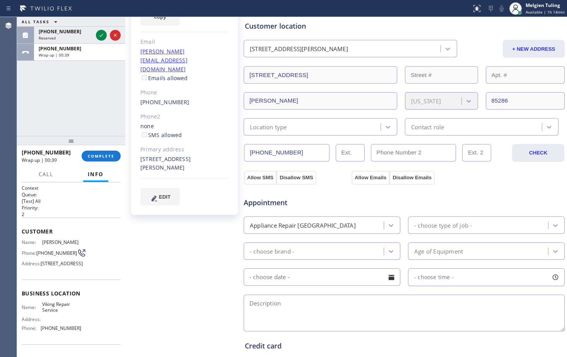
click at [202, 250] on div "[PERSON_NAME] Since: [DATE] link to CRM copy Email [PERSON_NAME][EMAIL_ADDRESS]…" at bounding box center [185, 212] width 116 height 517
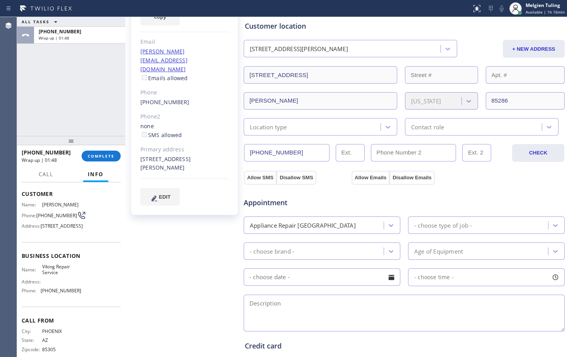
scroll to position [63, 0]
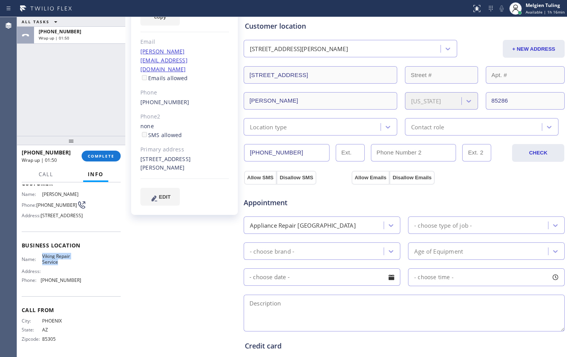
drag, startPoint x: 62, startPoint y: 266, endPoint x: 39, endPoint y: 256, distance: 23.9
click at [39, 256] on div "Name: Viking Repair Service Address: Phone: [PHONE_NUMBER]" at bounding box center [52, 269] width 60 height 33
copy div "Viking Repair Service"
click at [80, 286] on div "Business location Name: Viking Repair Service Address: Phone: [PHONE_NUMBER]" at bounding box center [71, 263] width 99 height 65
drag, startPoint x: 81, startPoint y: 280, endPoint x: 40, endPoint y: 280, distance: 41.4
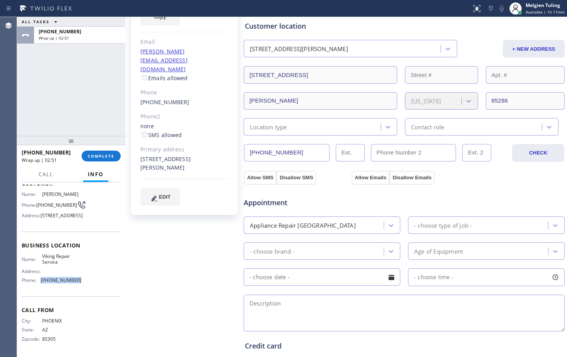
click at [40, 280] on div "Name: Viking Repair Service Address: Phone: [PHONE_NUMBER]" at bounding box center [71, 269] width 99 height 33
copy div "[PHONE_NUMBER]"
click at [104, 151] on button "COMPLETE" at bounding box center [101, 155] width 39 height 11
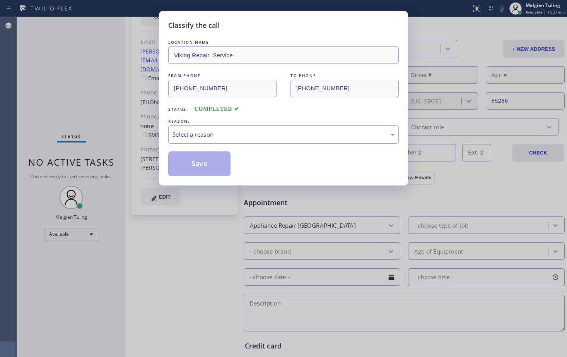
click at [203, 131] on div "Select a reason" at bounding box center [284, 134] width 222 height 9
click at [197, 157] on button "Save" at bounding box center [199, 163] width 62 height 25
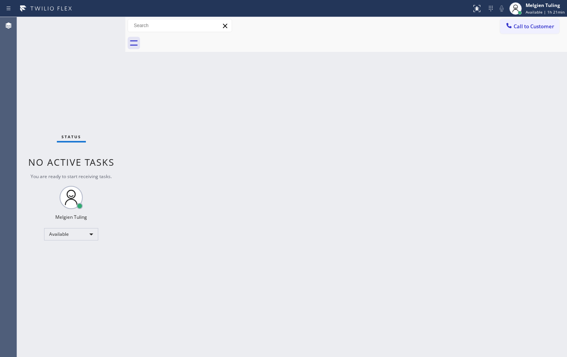
click at [203, 234] on div "Back to Dashboard Change Sender ID Customers Technicians Select a contact Outbo…" at bounding box center [346, 187] width 442 height 340
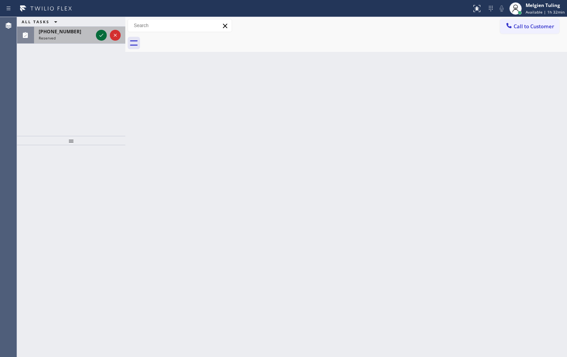
click at [103, 34] on icon at bounding box center [101, 35] width 9 height 9
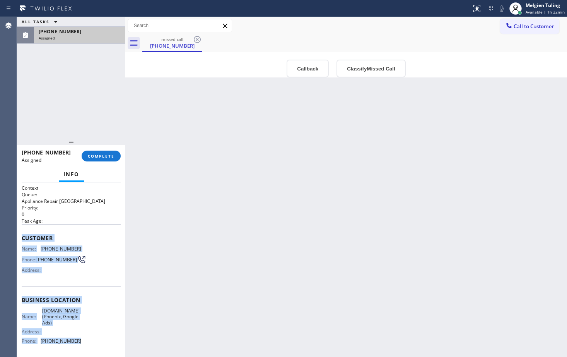
drag, startPoint x: 18, startPoint y: 236, endPoint x: 81, endPoint y: 342, distance: 123.3
click at [81, 342] on div "Context Queue: Appliance Repair High End Priority: 0 Task Age: Customer Name: […" at bounding box center [71, 269] width 108 height 174
copy div "Customer Name: [PHONE_NUMBER] Phone: [PHONE_NUMBER] Address: Business location …"
drag, startPoint x: 215, startPoint y: 203, endPoint x: 204, endPoint y: 198, distance: 12.1
click at [215, 203] on div "Back to Dashboard Change Sender ID Customers Technicians Select a contact Outbo…" at bounding box center [346, 187] width 442 height 340
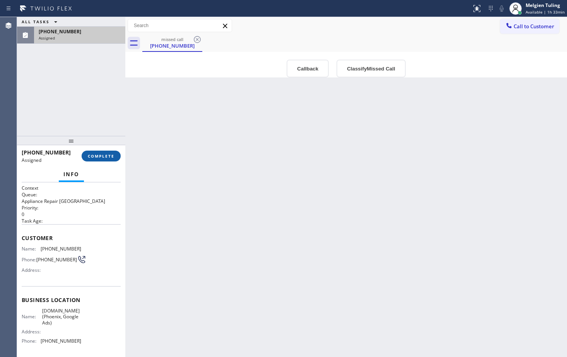
click at [105, 156] on span "COMPLETE" at bounding box center [101, 155] width 27 height 5
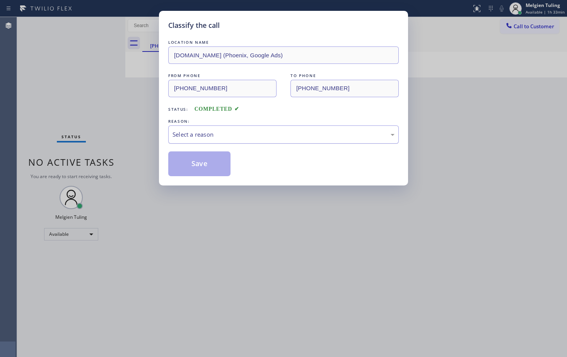
click at [188, 134] on div "Select a reason" at bounding box center [284, 134] width 222 height 9
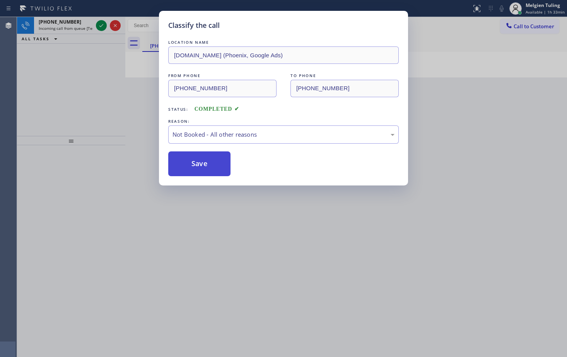
click at [198, 170] on button "Save" at bounding box center [199, 163] width 62 height 25
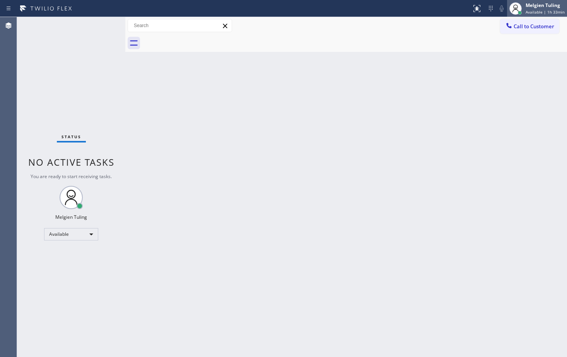
click at [533, 8] on div "Melgien Tuling" at bounding box center [545, 5] width 39 height 7
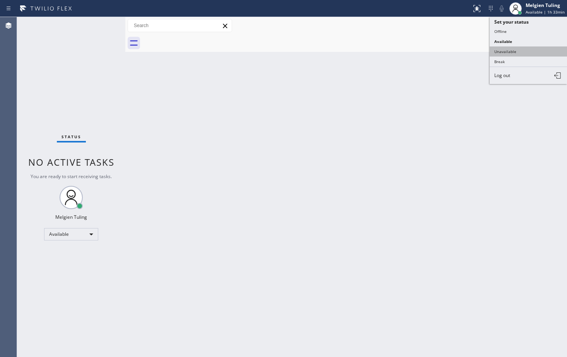
click at [499, 52] on button "Unavailable" at bounding box center [528, 51] width 77 height 10
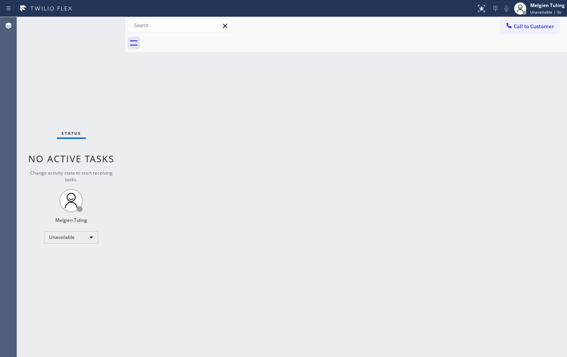
click at [388, 124] on div "Back to Dashboard Change Sender ID Customers Technicians Select a contact Outbo…" at bounding box center [346, 187] width 442 height 340
click at [525, 26] on span "Call to Customer" at bounding box center [534, 26] width 41 height 7
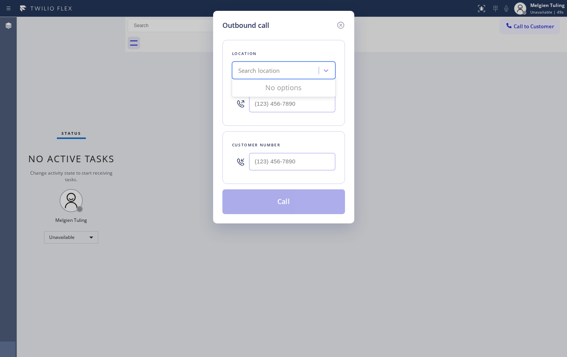
click at [272, 71] on div "Search location" at bounding box center [259, 70] width 42 height 9
paste input "Harbor City Appliance Repair"
type input "Harbor City Appliance Repair"
click at [268, 85] on div "Harbor City Appliance Repair" at bounding box center [283, 87] width 103 height 14
type input "[PHONE_NUMBER]"
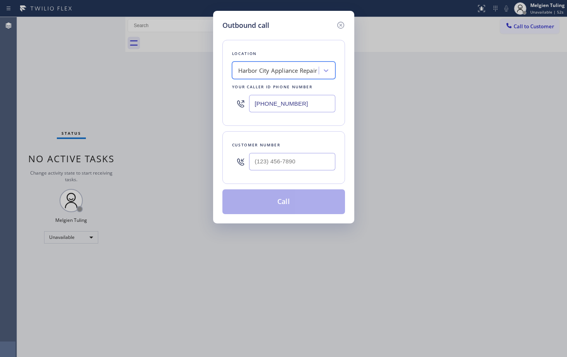
type input "(___) ___-____"
click at [284, 163] on input "(___) ___-____" at bounding box center [292, 161] width 86 height 17
click at [261, 161] on input "(___) ___-____" at bounding box center [292, 161] width 86 height 17
paste input "31) 061-9830"
paste input "310) 619-8303"
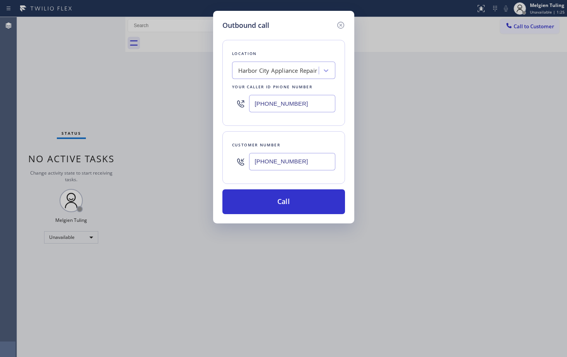
type input "[PHONE_NUMBER]"
click at [170, 182] on div "Outbound call Location [GEOGRAPHIC_DATA] Appliance Repair Your caller id phone …" at bounding box center [283, 178] width 567 height 357
click at [292, 198] on button "Call" at bounding box center [283, 201] width 123 height 25
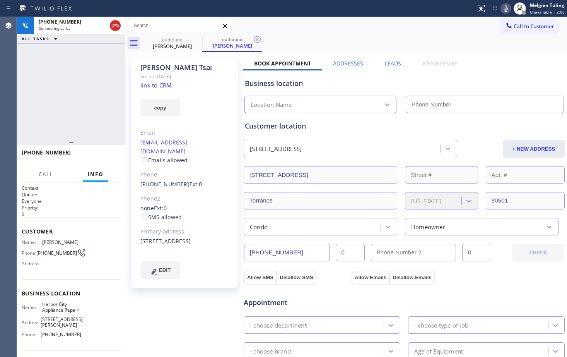
type input "[PHONE_NUMBER]"
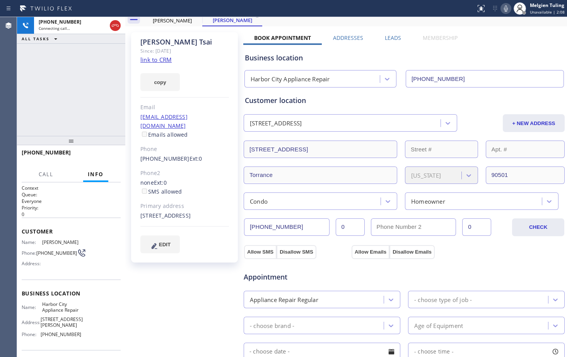
scroll to position [39, 0]
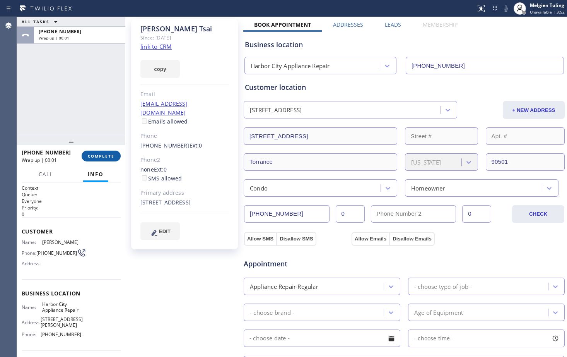
click at [93, 154] on span "COMPLETE" at bounding box center [101, 155] width 27 height 5
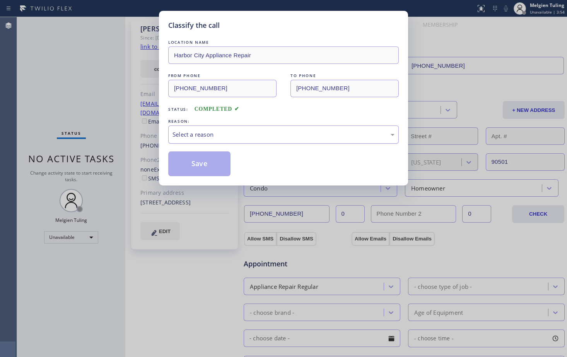
click at [195, 134] on div "Select a reason" at bounding box center [284, 134] width 222 height 9
click at [192, 165] on button "Save" at bounding box center [199, 163] width 62 height 25
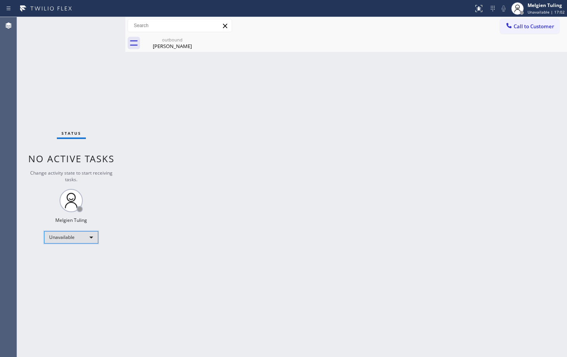
click at [91, 236] on div "Unavailable" at bounding box center [71, 237] width 54 height 12
click at [58, 256] on li "Available" at bounding box center [70, 257] width 53 height 9
click at [402, 231] on div "Back to Dashboard Change Sender ID Customers Technicians Select a contact Outbo…" at bounding box center [346, 187] width 442 height 340
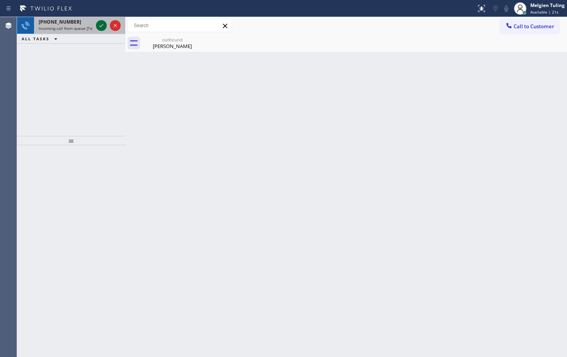
click at [103, 28] on icon at bounding box center [101, 25] width 9 height 9
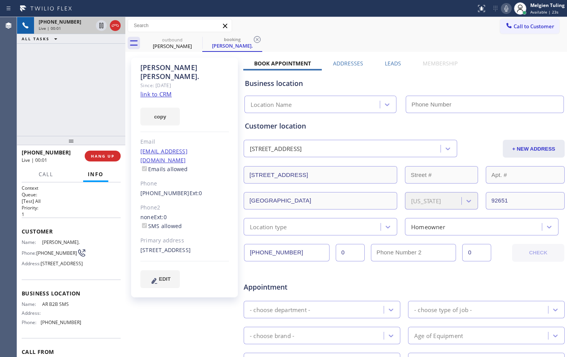
type input "[PHONE_NUMBER]"
click at [217, 120] on div "[PERSON_NAME]. Since: [DATE] link to CRM copy Email [EMAIL_ADDRESS][DOMAIN_NAME…" at bounding box center [184, 177] width 107 height 239
click at [371, 118] on div "Customer location [STREET_ADDRESS] + NEW ADDRESS [STREET_ADDRESS][US_STATE] Loc…" at bounding box center [404, 174] width 322 height 122
click at [161, 90] on link "link to CRM" at bounding box center [155, 94] width 31 height 8
click at [371, 30] on div "Call to Customer Outbound call Location [GEOGRAPHIC_DATA] Appliance Repair Your…" at bounding box center [346, 26] width 442 height 14
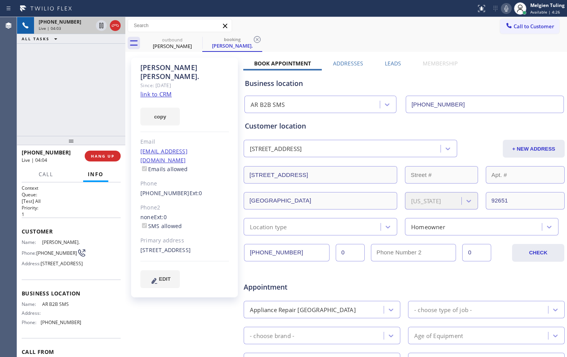
click at [458, 32] on div "Call to Customer Outbound call Location [GEOGRAPHIC_DATA] Appliance Repair Your…" at bounding box center [346, 26] width 442 height 14
click at [508, 7] on icon at bounding box center [506, 8] width 9 height 9
click at [102, 24] on icon at bounding box center [101, 25] width 4 height 5
click at [392, 128] on div "Customer location" at bounding box center [404, 126] width 319 height 10
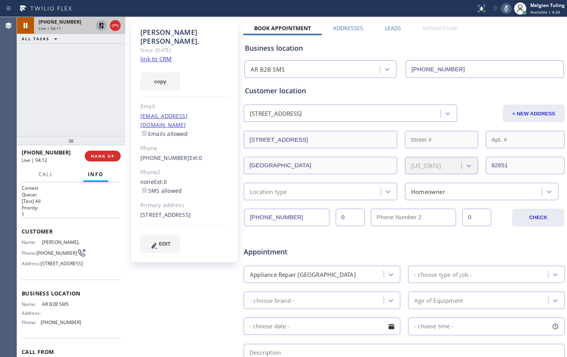
scroll to position [77, 0]
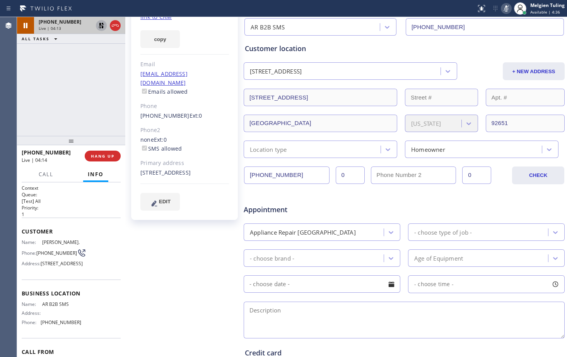
drag, startPoint x: 187, startPoint y: 165, endPoint x: 138, endPoint y: 153, distance: 50.2
click at [138, 153] on div "[PERSON_NAME]. Since: [DATE] link to CRM copy Email [EMAIL_ADDRESS][DOMAIN_NAME…" at bounding box center [184, 99] width 107 height 239
copy div "[STREET_ADDRESS]"
click at [376, 318] on textarea at bounding box center [404, 319] width 321 height 37
click at [217, 332] on div "[PERSON_NAME]. Since: [DATE] link to CRM copy Email [EMAIL_ADDRESS][DOMAIN_NAME…" at bounding box center [185, 226] width 116 height 501
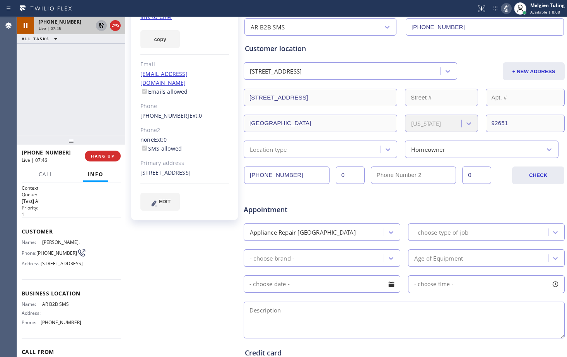
click at [507, 5] on icon at bounding box center [506, 8] width 9 height 9
click at [101, 24] on icon at bounding box center [101, 25] width 5 height 5
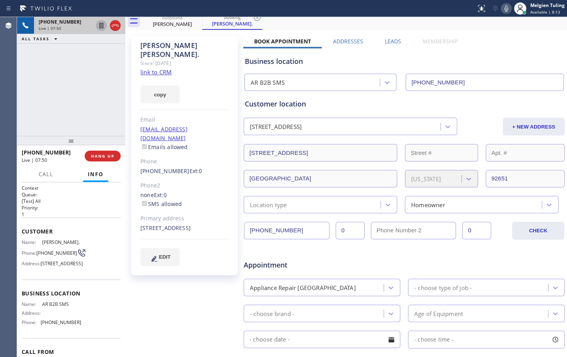
scroll to position [0, 0]
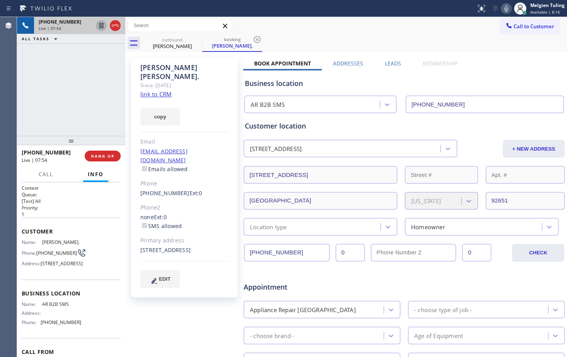
click at [347, 130] on div "Customer location" at bounding box center [404, 126] width 319 height 10
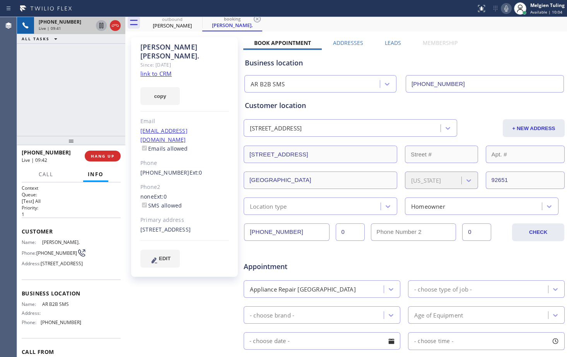
scroll to position [39, 0]
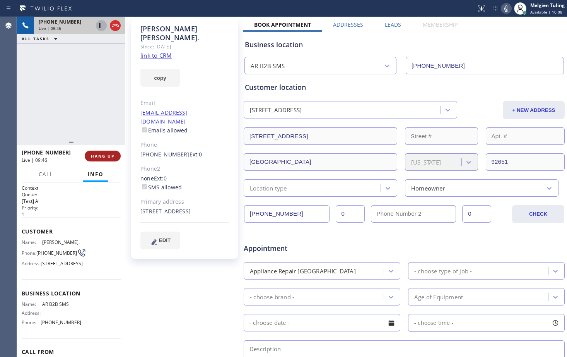
click at [105, 155] on span "HANG UP" at bounding box center [103, 155] width 24 height 5
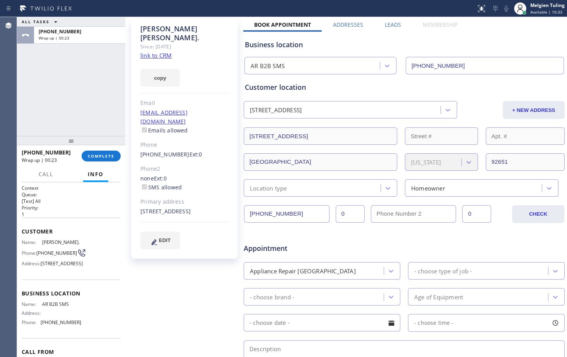
drag, startPoint x: 207, startPoint y: 278, endPoint x: 224, endPoint y: 274, distance: 17.1
click at [207, 278] on div "[PERSON_NAME]. Since: [DATE] link to CRM copy Email [EMAIL_ADDRESS][DOMAIN_NAME…" at bounding box center [185, 265] width 116 height 501
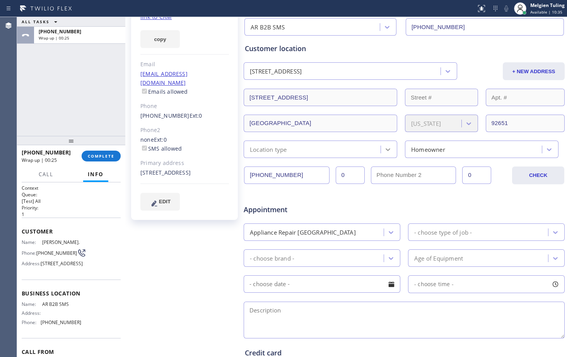
click at [384, 147] on icon at bounding box center [388, 149] width 8 height 8
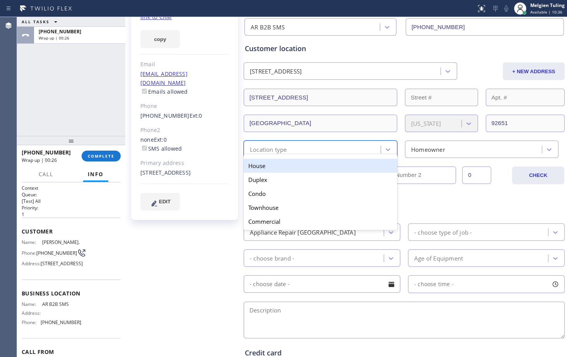
click at [315, 168] on div "House" at bounding box center [321, 166] width 154 height 14
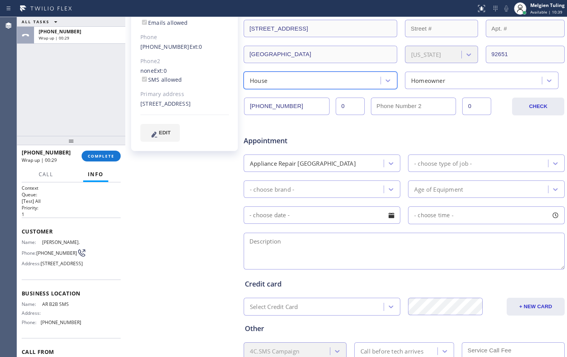
scroll to position [155, 0]
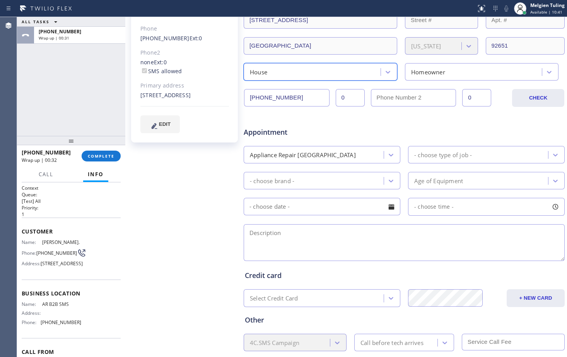
click at [275, 234] on textarea at bounding box center [404, 242] width 321 height 37
paste textarea "2 sub zero fridge/ small- stop working /not cooling,/freestanding/large -freeze…"
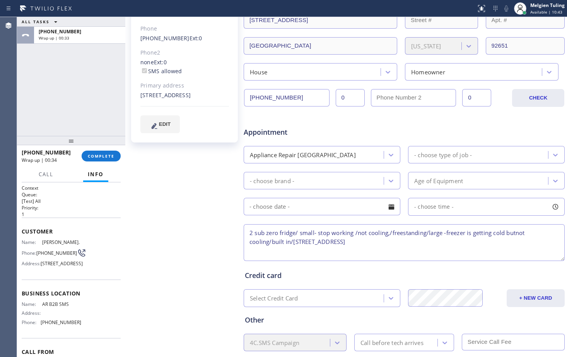
click at [248, 232] on textarea "2 sub zero fridge/ small- stop working /not cooling,/freestanding/large -freeze…" at bounding box center [404, 242] width 321 height 37
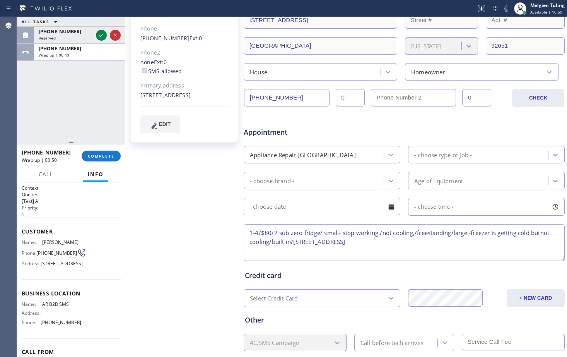
click at [541, 231] on textarea "1-4/$80/2 sub zero fridge/ small- stop working /not cooling,/freestanding/large…" at bounding box center [404, 242] width 321 height 37
click at [101, 33] on icon at bounding box center [101, 35] width 9 height 9
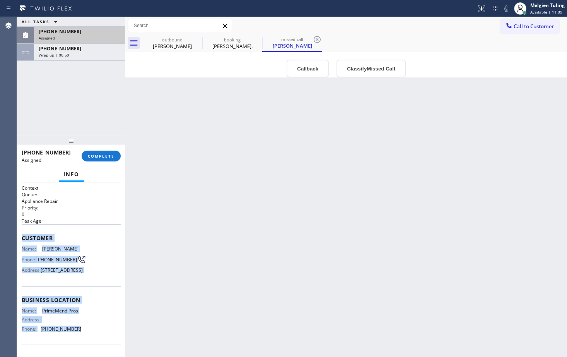
drag, startPoint x: 21, startPoint y: 237, endPoint x: 75, endPoint y: 346, distance: 121.1
click at [75, 346] on div "Context Queue: Appliance Repair Priority: 0 Task Age: Customer Name: [PERSON_NA…" at bounding box center [71, 269] width 108 height 174
copy div "Customer Name: [PERSON_NAME] Phone: [PHONE_NUMBER] Address: [STREET_ADDRESS] Bu…"
click at [99, 154] on span "COMPLETE" at bounding box center [101, 155] width 27 height 5
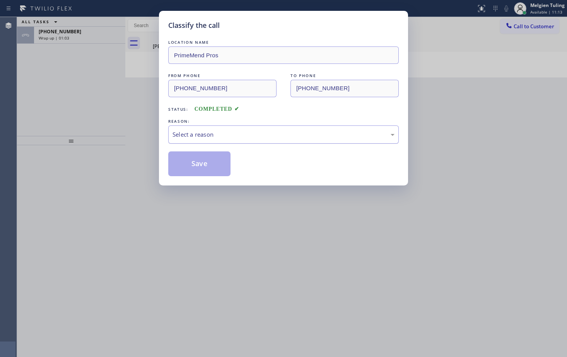
click at [186, 137] on div "Select a reason" at bounding box center [284, 134] width 222 height 9
click at [195, 167] on button "Save" at bounding box center [199, 163] width 62 height 25
type textarea "1-4/$80/2 sub zero fridge/ small- stop working /not cooling,/freestanding/large…"
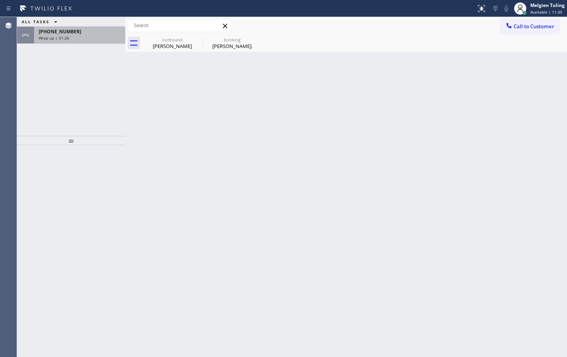
click at [70, 31] on span "[PHONE_NUMBER]" at bounding box center [60, 31] width 43 height 7
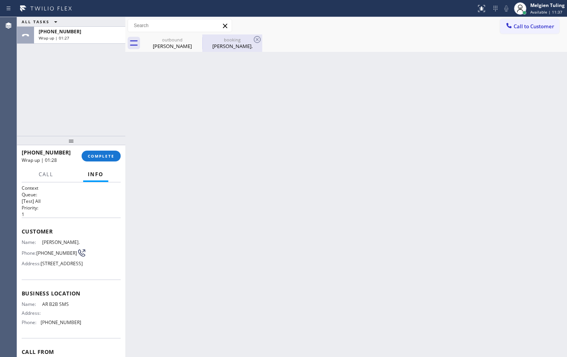
click at [227, 43] on div "[PERSON_NAME]." at bounding box center [232, 46] width 58 height 7
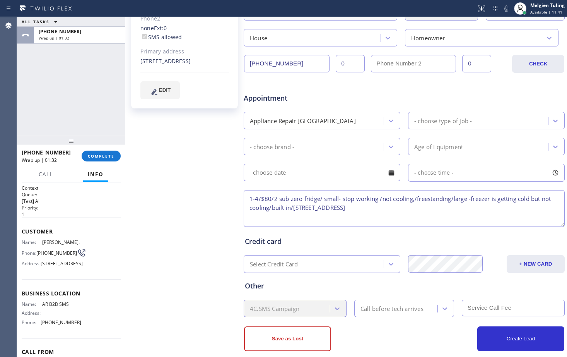
scroll to position [193, 0]
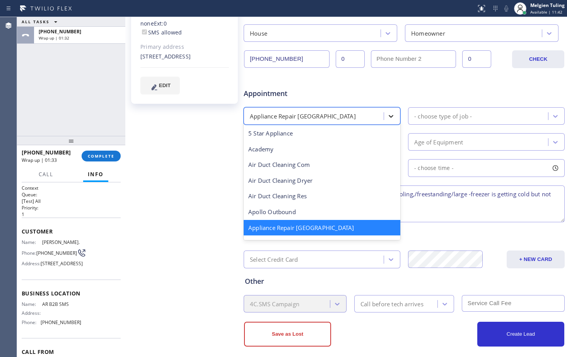
click at [387, 116] on icon at bounding box center [391, 116] width 8 height 8
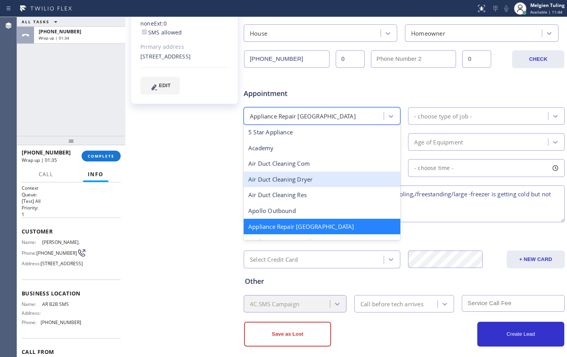
scroll to position [40, 0]
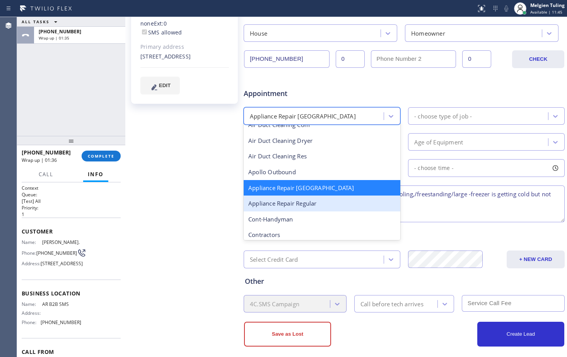
click at [286, 205] on div "Appliance Repair Regular" at bounding box center [322, 203] width 157 height 16
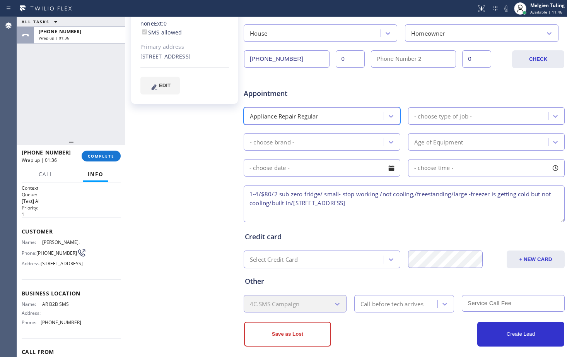
click at [452, 114] on div "- choose type of job -" at bounding box center [443, 115] width 58 height 9
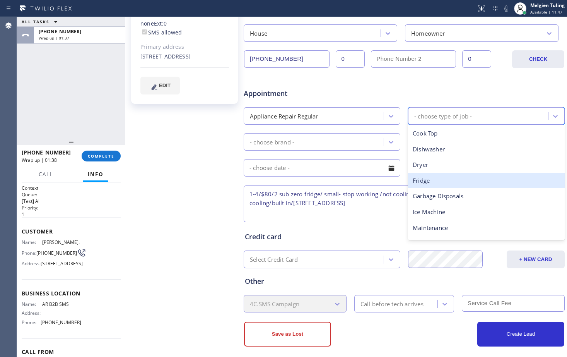
click at [421, 179] on div "Fridge" at bounding box center [486, 181] width 157 height 16
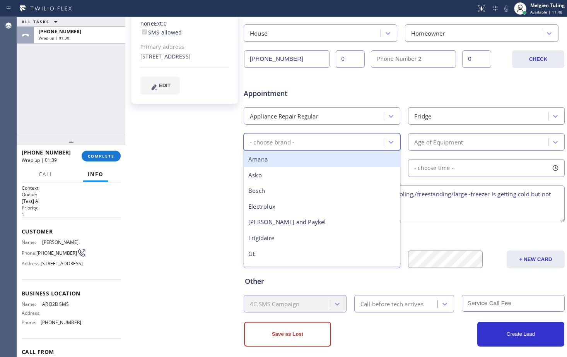
click at [377, 140] on div "- choose brand -" at bounding box center [315, 142] width 138 height 14
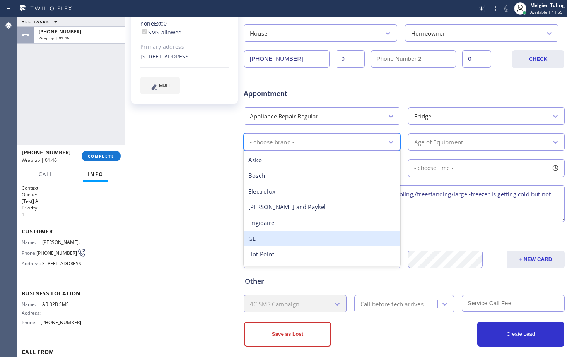
scroll to position [0, 0]
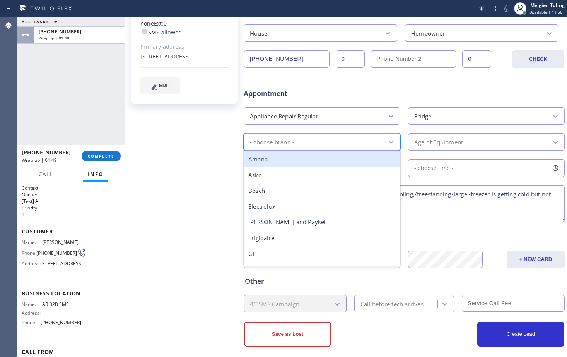
click at [374, 117] on div "Appliance Repair Regular" at bounding box center [315, 116] width 138 height 14
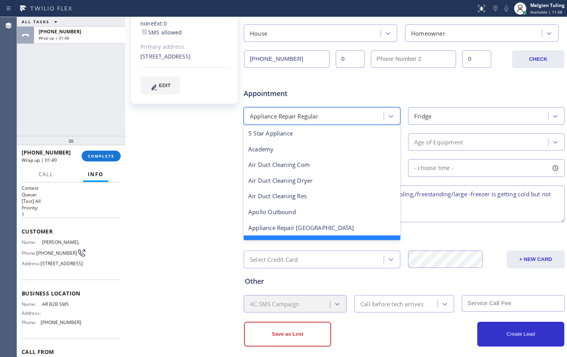
scroll to position [17, 0]
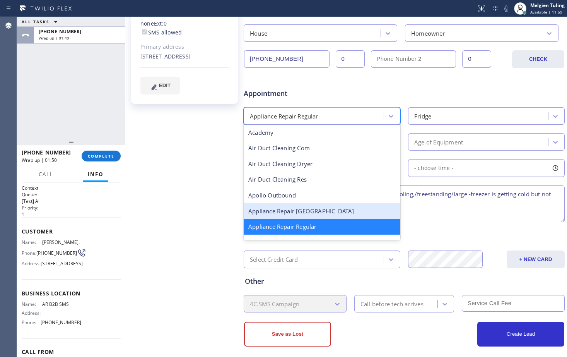
click at [296, 212] on div "Appliance Repair [GEOGRAPHIC_DATA]" at bounding box center [322, 211] width 157 height 16
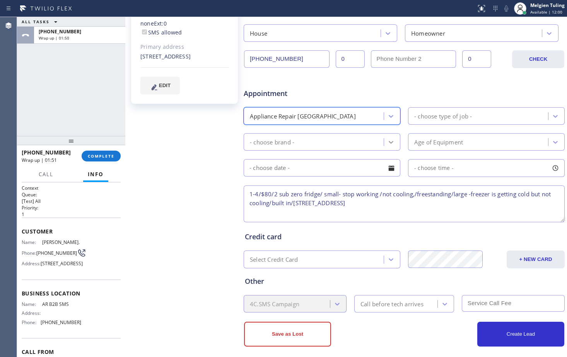
click at [384, 141] on div at bounding box center [391, 142] width 14 height 14
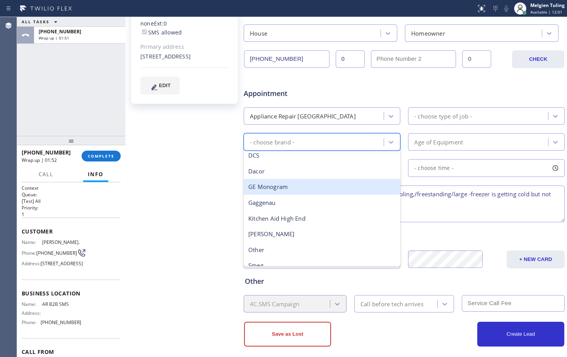
scroll to position [77, 0]
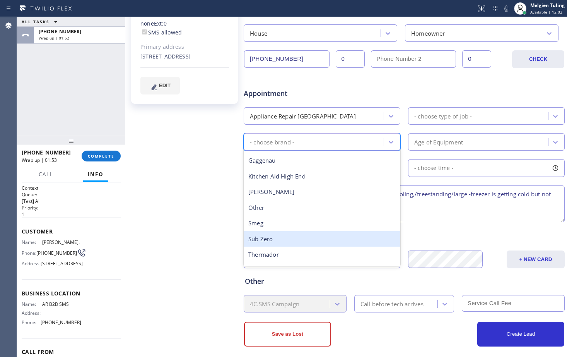
click at [263, 240] on div "Sub Zero" at bounding box center [322, 239] width 157 height 16
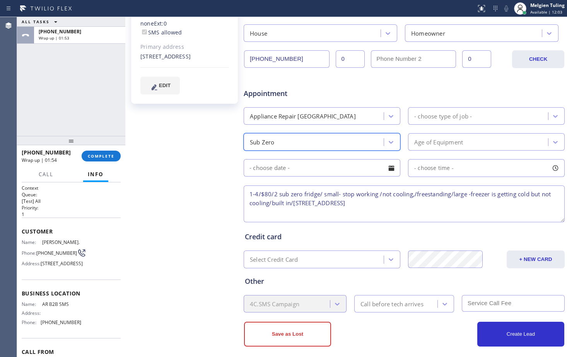
click at [478, 115] on div "- choose type of job -" at bounding box center [479, 116] width 138 height 14
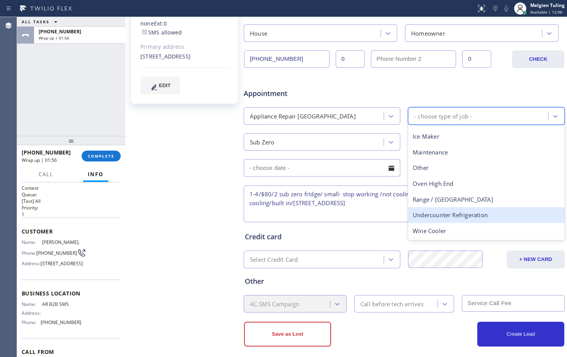
scroll to position [0, 0]
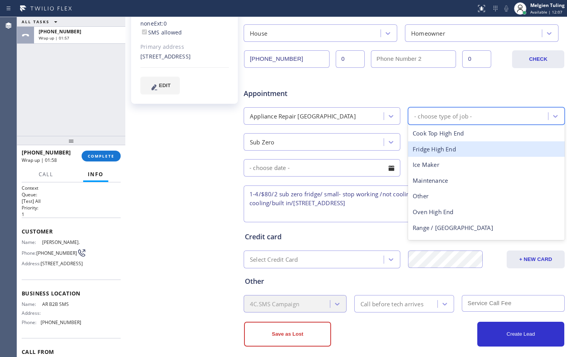
click at [448, 149] on div "Fridge High End" at bounding box center [486, 149] width 157 height 16
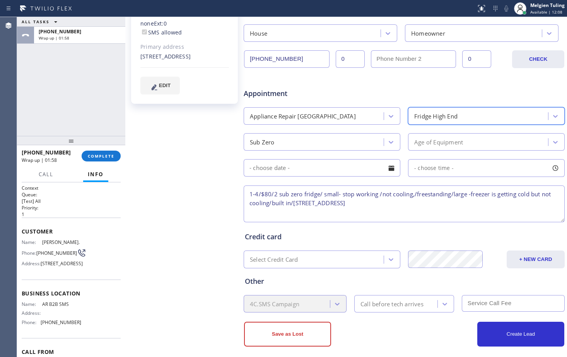
click at [466, 139] on div "Age of Equipment" at bounding box center [479, 142] width 138 height 14
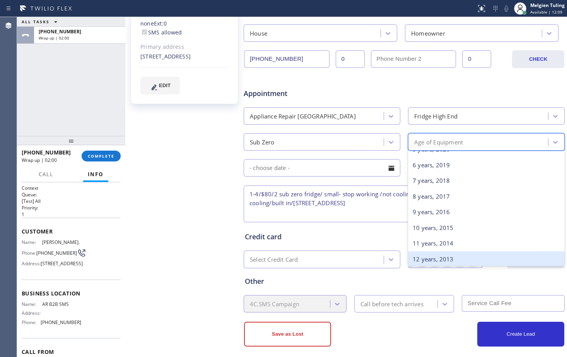
scroll to position [193, 0]
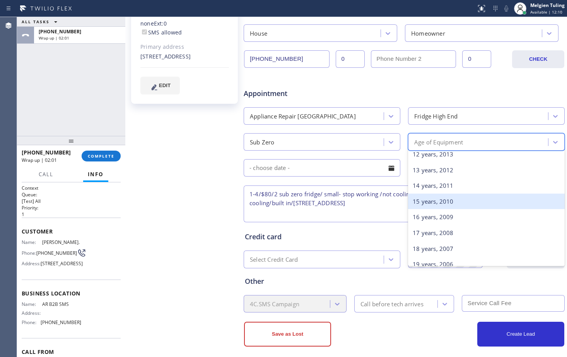
click at [439, 204] on div "15 years, 2010" at bounding box center [486, 201] width 157 height 16
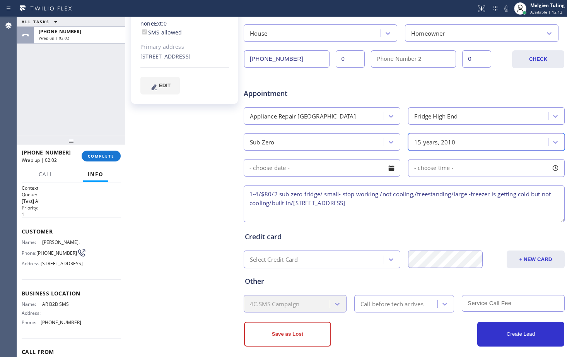
click at [357, 173] on input "text" at bounding box center [322, 167] width 157 height 17
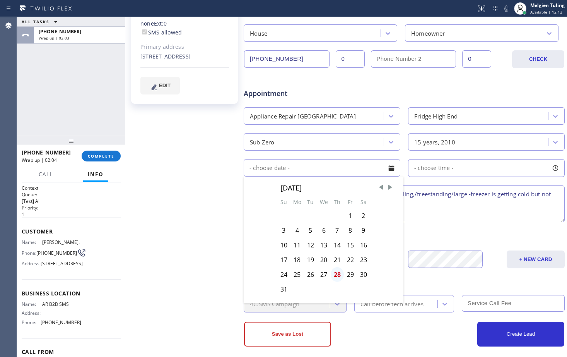
click at [336, 272] on div "28" at bounding box center [337, 274] width 13 height 15
type input "[DATE]"
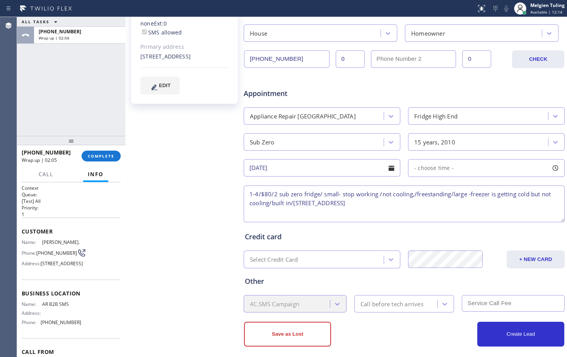
click at [453, 169] on div "- choose time -" at bounding box center [486, 168] width 157 height 18
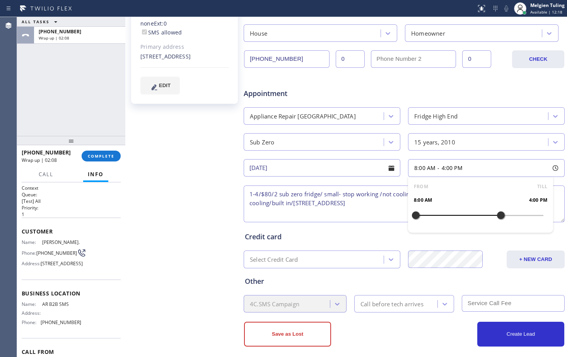
drag, startPoint x: 413, startPoint y: 211, endPoint x: 498, endPoint y: 214, distance: 85.2
click at [498, 214] on div at bounding box center [500, 215] width 9 height 16
drag, startPoint x: 413, startPoint y: 215, endPoint x: 466, endPoint y: 216, distance: 52.6
click at [466, 216] on div at bounding box center [469, 215] width 9 height 16
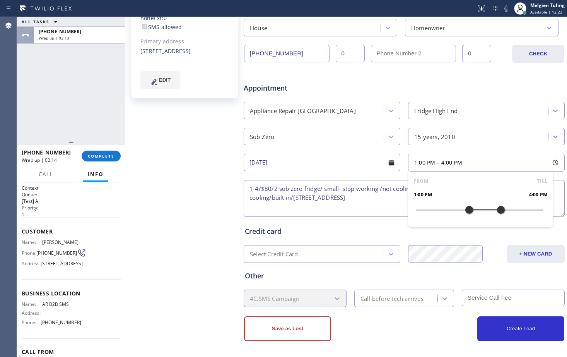
scroll to position [200, 0]
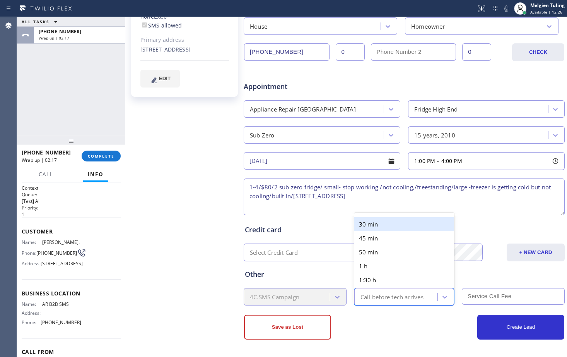
click at [391, 298] on div "Call before tech arrives" at bounding box center [391, 296] width 63 height 9
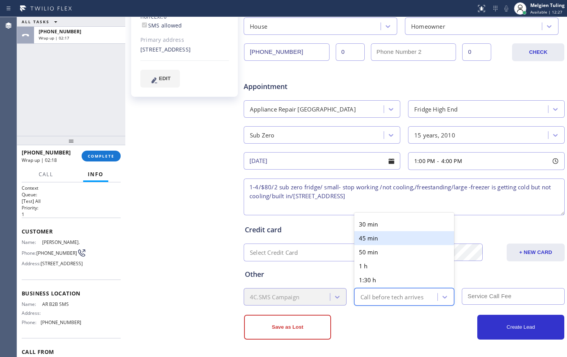
click at [365, 224] on div "30 min" at bounding box center [404, 224] width 100 height 14
click at [293, 195] on textarea "1-4/$80/2 sub zero fridge/ small- stop working /not cooling,/freestanding/large…" at bounding box center [404, 196] width 321 height 37
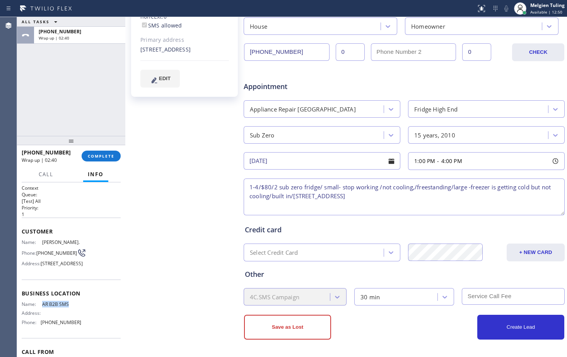
drag, startPoint x: 68, startPoint y: 310, endPoint x: 39, endPoint y: 311, distance: 29.0
click at [39, 307] on div "Name: AR B2B SMS" at bounding box center [52, 304] width 60 height 6
copy div "AR B2B SMS"
click at [429, 196] on textarea "1-4/$80/2 sub zero fridge/ small- stop working /not cooling,/freestanding/large…" at bounding box center [404, 196] width 321 height 37
paste textarea "AR B2B SMS"
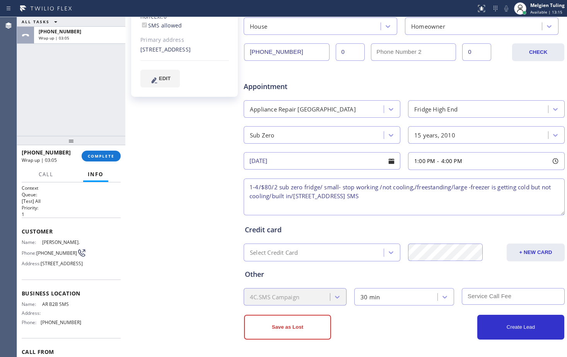
click at [248, 204] on textarea "1-4/$80/2 sub zero fridge/ small- stop working /not cooling,/freestanding/large…" at bounding box center [404, 196] width 321 height 37
click at [466, 198] on textarea "1-4/$80/2 sub zero fridge/ small- stop working /not cooling,/freestanding/large…" at bounding box center [404, 196] width 321 height 37
click at [468, 198] on textarea "1-4/$80/2 sub zero fridge/ small- stop working /not cooling,/freestanding/large…" at bounding box center [404, 196] width 321 height 37
paste textarea "Please call customer 30 minutes prior to arriva"
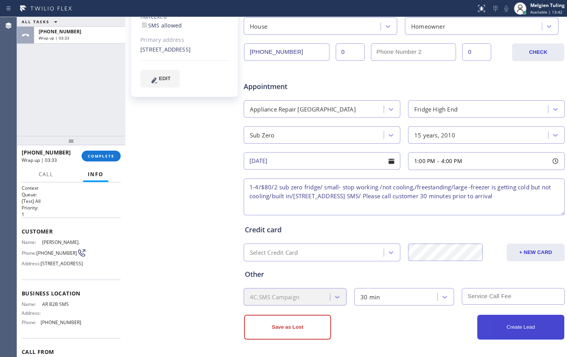
type textarea "1-4/$80/2 sub zero fridge/ small- stop working /not cooling,/freestanding/large…"
click at [515, 330] on button "Create Lead" at bounding box center [520, 326] width 87 height 25
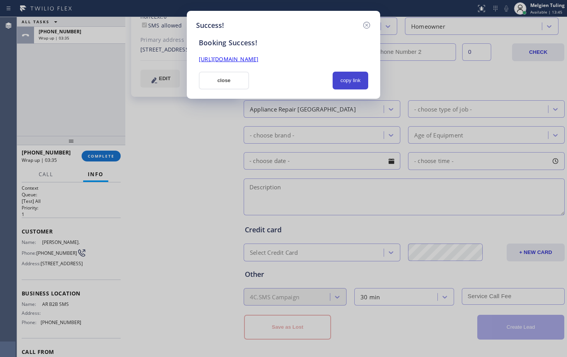
click at [350, 79] on button "copy link" at bounding box center [351, 81] width 36 height 18
click at [258, 61] on link "[URL][DOMAIN_NAME]" at bounding box center [229, 58] width 60 height 7
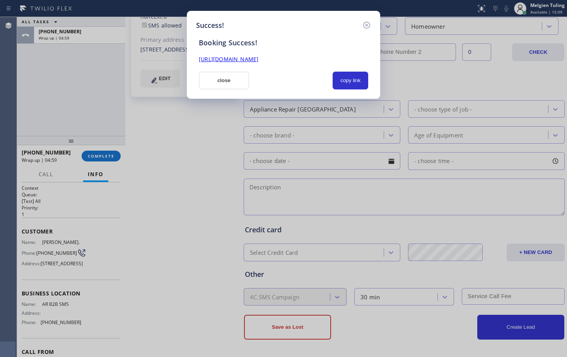
click at [231, 82] on button "close" at bounding box center [224, 81] width 50 height 18
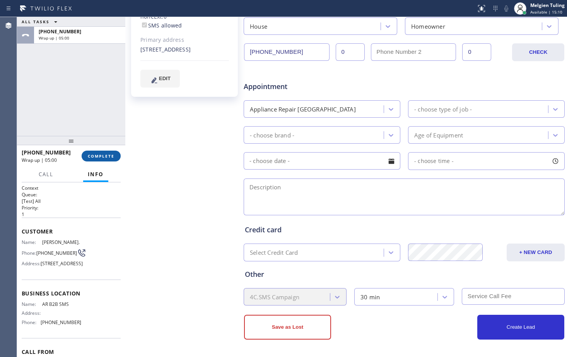
click at [99, 153] on span "COMPLETE" at bounding box center [101, 155] width 27 height 5
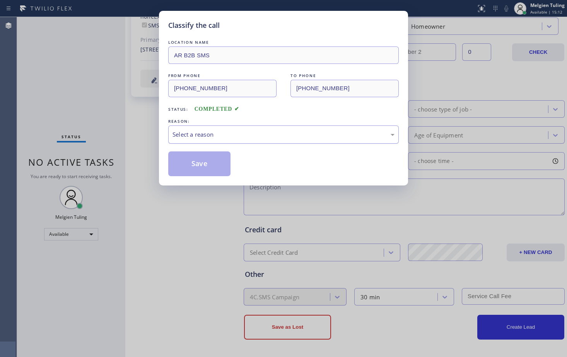
click at [180, 130] on div "Select a reason" at bounding box center [284, 134] width 222 height 9
click at [196, 163] on button "Save" at bounding box center [199, 163] width 62 height 25
type input "[PHONE_NUMBER]"
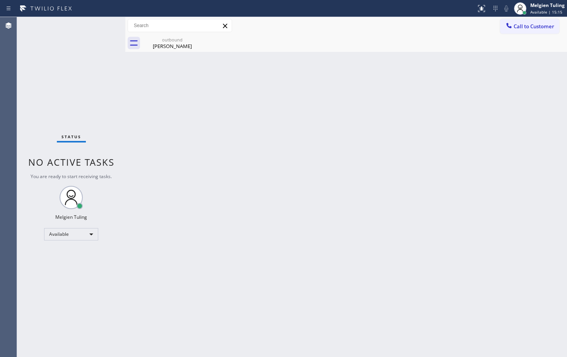
click at [301, 154] on div "Back to Dashboard Change Sender ID Customers Technicians Select a contact Outbo…" at bounding box center [346, 187] width 442 height 340
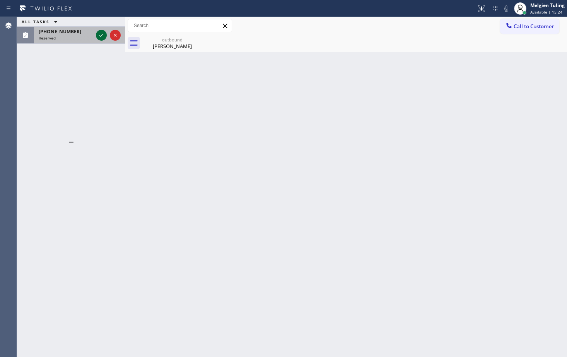
click at [100, 34] on icon at bounding box center [101, 35] width 9 height 9
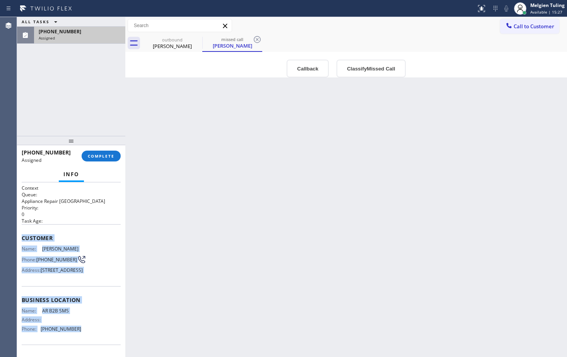
drag, startPoint x: 21, startPoint y: 237, endPoint x: 77, endPoint y: 341, distance: 117.7
click at [77, 341] on div "Context Queue: Appliance Repair High End Priority: 0 Task Age: Customer Name: […" at bounding box center [71, 269] width 108 height 174
copy div "Customer Name: [PERSON_NAME] Phone: [PHONE_NUMBER] Address: [STREET_ADDRESS] Bu…"
click at [97, 155] on span "COMPLETE" at bounding box center [101, 155] width 27 height 5
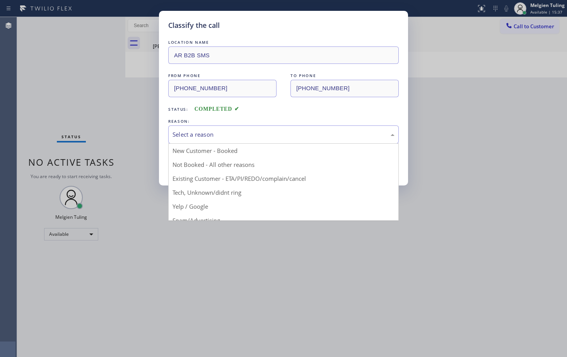
click at [193, 129] on div "Select a reason" at bounding box center [283, 134] width 231 height 18
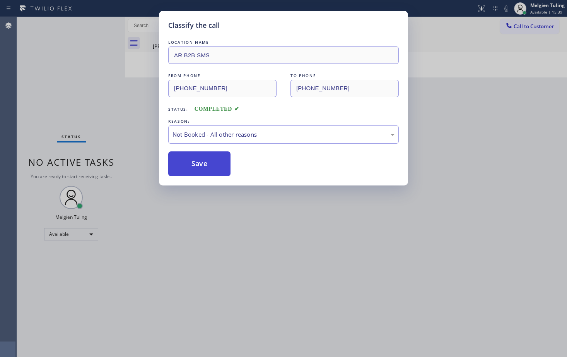
click at [193, 166] on button "Save" at bounding box center [199, 163] width 62 height 25
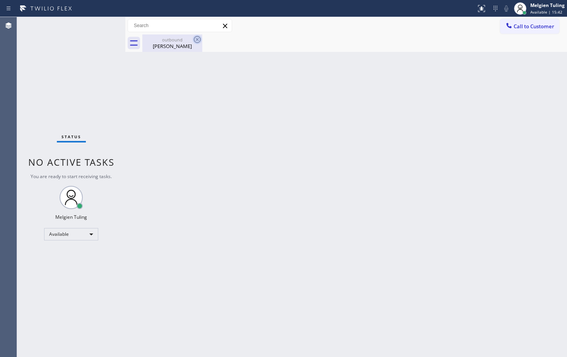
click at [197, 39] on icon at bounding box center [197, 39] width 9 height 9
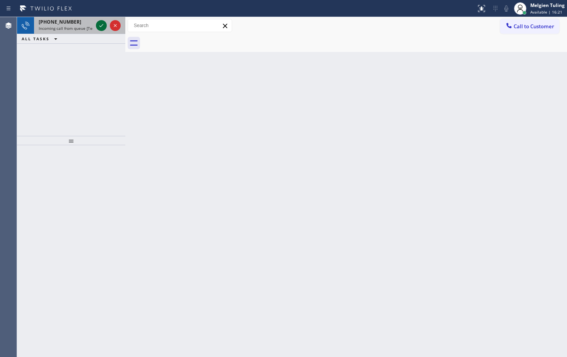
click at [97, 25] on icon at bounding box center [101, 25] width 9 height 9
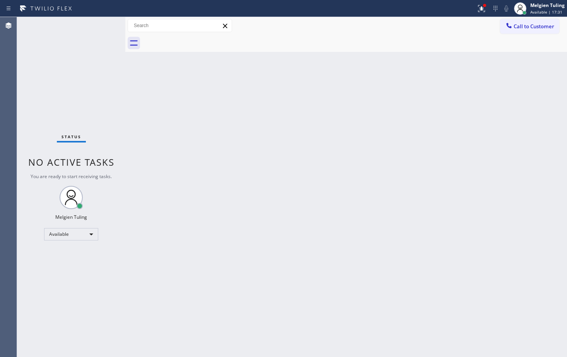
click at [101, 28] on div "Status No active tasks You are ready to start receiving tasks. Melgien Tuling A…" at bounding box center [71, 187] width 108 height 340
drag, startPoint x: 268, startPoint y: 110, endPoint x: 311, endPoint y: 89, distance: 47.2
click at [268, 110] on div "Back to Dashboard Change Sender ID Customers Technicians Select a contact Outbo…" at bounding box center [346, 187] width 442 height 340
click at [67, 52] on div "Status No active tasks You are ready to start receiving tasks. Melgien Tuling A…" at bounding box center [71, 187] width 108 height 340
click at [75, 38] on div "Status No active tasks You are ready to start receiving tasks. Melgien Tuling A…" at bounding box center [71, 187] width 108 height 340
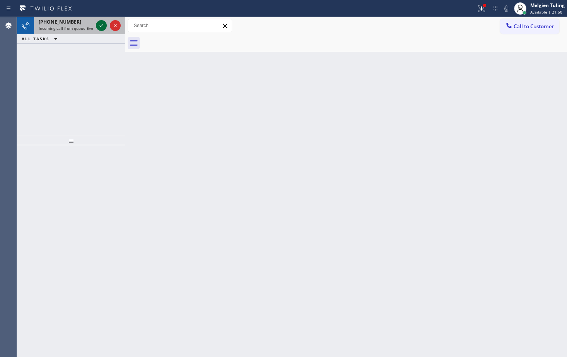
click at [104, 25] on icon at bounding box center [101, 25] width 9 height 9
click at [103, 24] on icon at bounding box center [101, 25] width 9 height 9
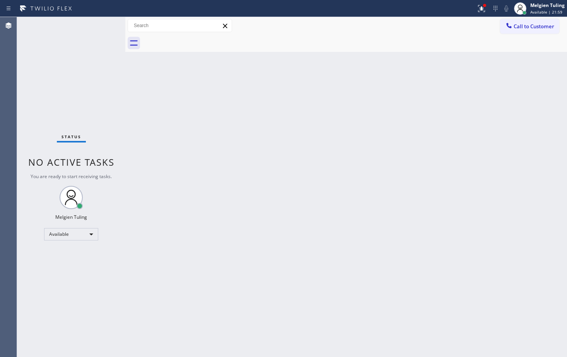
click at [264, 356] on div "Back to Dashboard Change Sender ID Customers Technicians Select a contact Outbo…" at bounding box center [346, 187] width 442 height 340
click at [92, 232] on div "Available" at bounding box center [71, 234] width 54 height 12
click at [60, 273] on li "Break" at bounding box center [70, 273] width 53 height 9
click at [174, 222] on div "Back to Dashboard Change Sender ID Customers Technicians Select a contact Outbo…" at bounding box center [346, 187] width 442 height 340
click at [90, 237] on div "Break" at bounding box center [71, 237] width 54 height 12
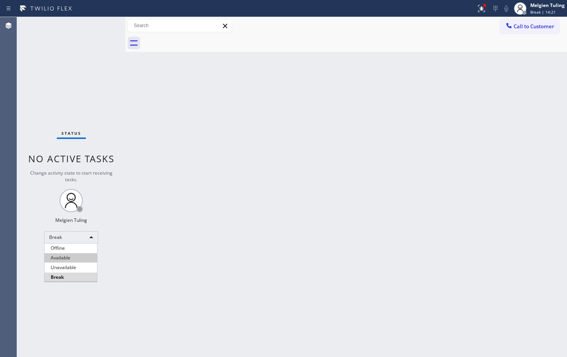
click at [60, 258] on li "Available" at bounding box center [70, 257] width 53 height 9
click at [191, 249] on div "Back to Dashboard Change Sender ID Customers Technicians Select a contact Outbo…" at bounding box center [346, 187] width 442 height 340
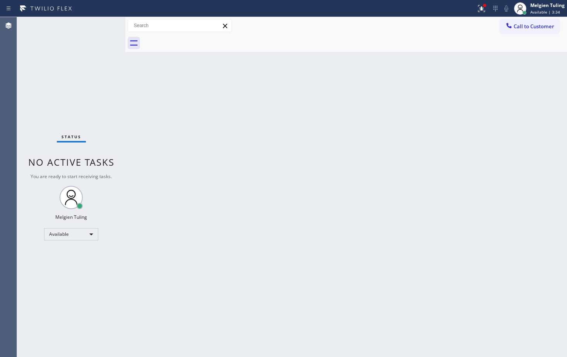
click at [226, 134] on div "Back to Dashboard Change Sender ID Customers Technicians Select a contact Outbo…" at bounding box center [346, 187] width 442 height 340
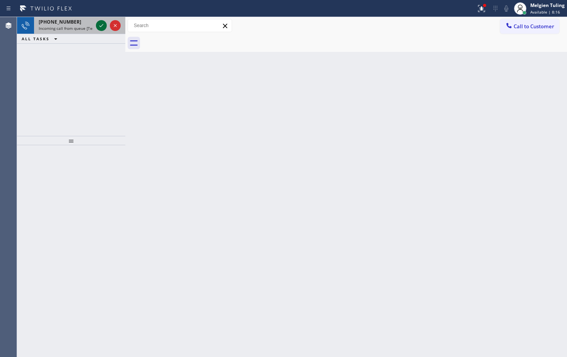
click at [99, 27] on icon at bounding box center [101, 25] width 9 height 9
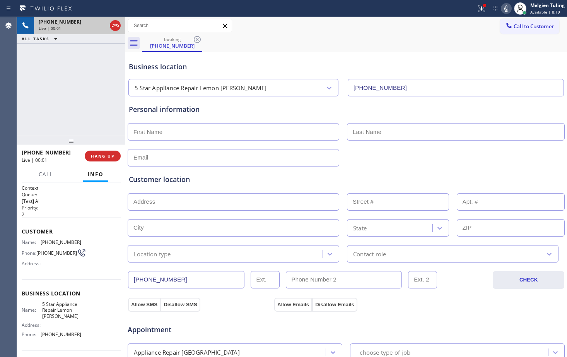
type input "[PHONE_NUMBER]"
click at [97, 158] on span "HANG UP" at bounding box center [103, 155] width 24 height 5
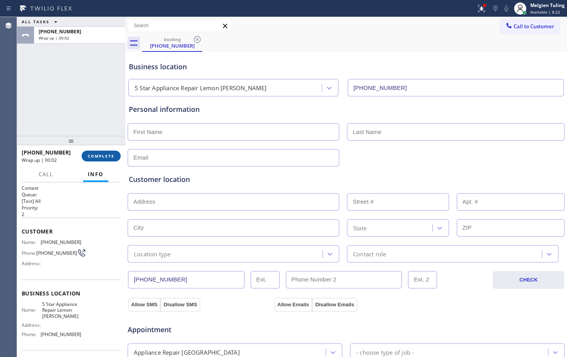
click at [101, 154] on span "COMPLETE" at bounding box center [101, 155] width 27 height 5
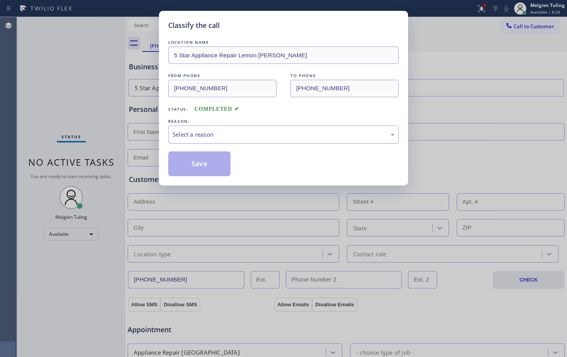
click at [178, 136] on div "Select a reason" at bounding box center [284, 134] width 222 height 9
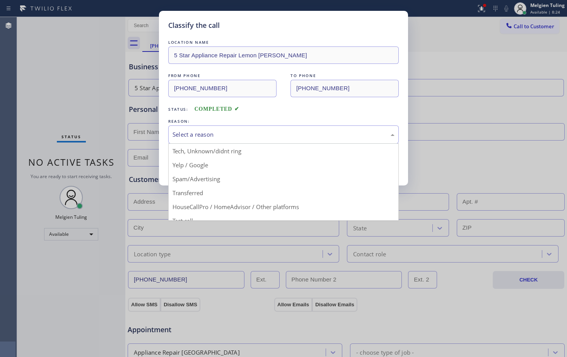
scroll to position [49, 0]
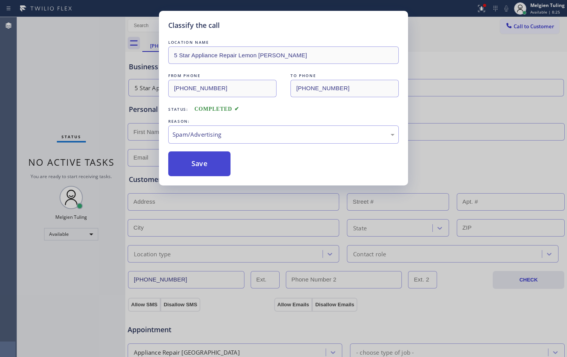
click at [190, 159] on button "Save" at bounding box center [199, 163] width 62 height 25
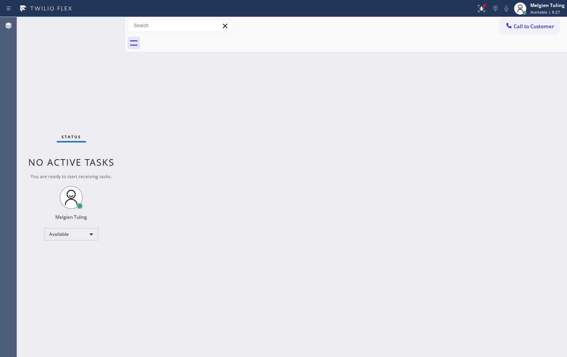
click at [168, 219] on div "Back to Dashboard Change Sender ID Customers Technicians Select a contact Outbo…" at bounding box center [346, 187] width 442 height 340
click at [243, 251] on div "Back to Dashboard Change Sender ID Customers Technicians Select a contact Outbo…" at bounding box center [346, 187] width 442 height 340
click at [485, 9] on icon at bounding box center [481, 8] width 9 height 9
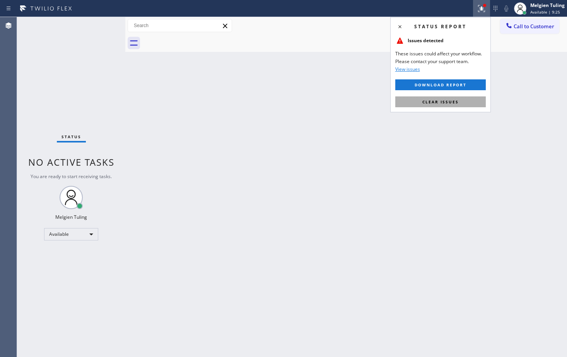
click at [430, 102] on span "Clear issues" at bounding box center [440, 101] width 36 height 5
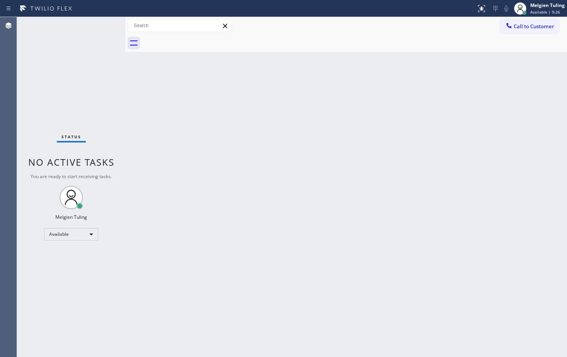
click at [461, 155] on div "Back to Dashboard Change Sender ID Customers Technicians Select a contact Outbo…" at bounding box center [346, 187] width 442 height 340
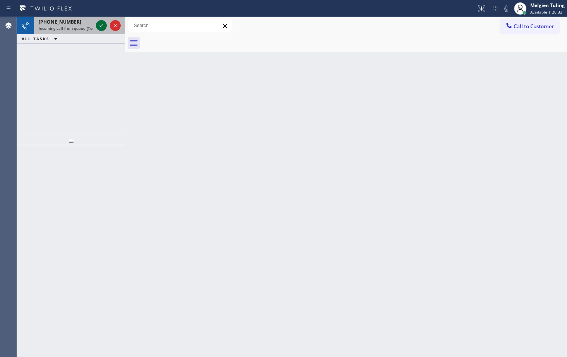
click at [102, 25] on icon at bounding box center [101, 25] width 4 height 3
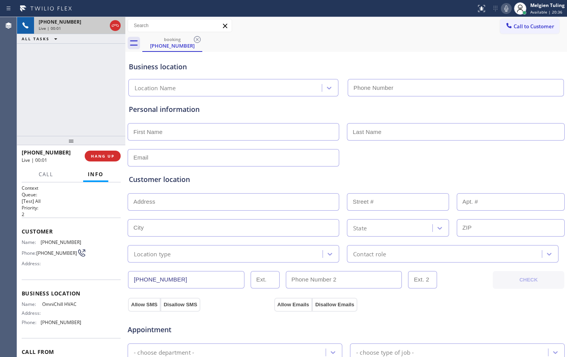
type input "[PHONE_NUMBER]"
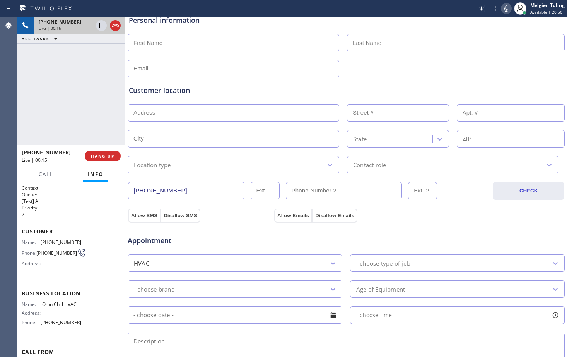
scroll to position [116, 0]
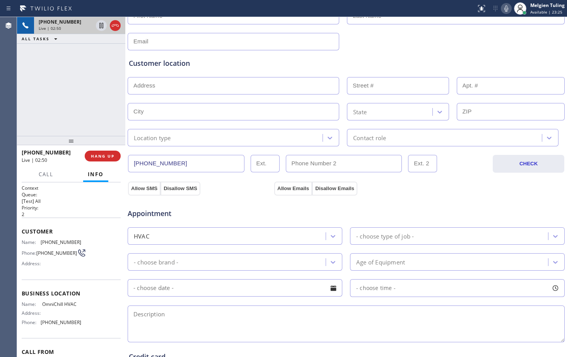
click at [214, 59] on div "Customer location" at bounding box center [346, 63] width 435 height 10
click at [359, 50] on div "Customer location >> ADD NEW ADDRESS << + NEW ADDRESS State Location type Conta…" at bounding box center [346, 96] width 438 height 99
click at [507, 9] on icon at bounding box center [506, 8] width 9 height 9
click at [102, 26] on icon at bounding box center [101, 25] width 4 height 5
click at [416, 188] on div "Allow SMS Disallow SMS Allow Emails Disallow Emails" at bounding box center [346, 186] width 439 height 15
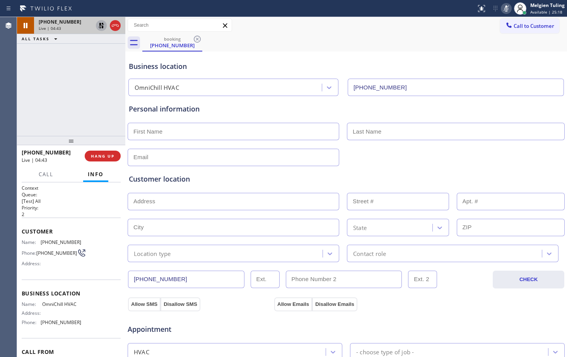
scroll to position [0, 0]
click at [103, 27] on icon at bounding box center [101, 25] width 5 height 5
click at [505, 9] on icon at bounding box center [506, 8] width 9 height 9
click at [102, 27] on icon at bounding box center [101, 25] width 4 height 5
click at [508, 9] on icon at bounding box center [506, 8] width 4 height 6
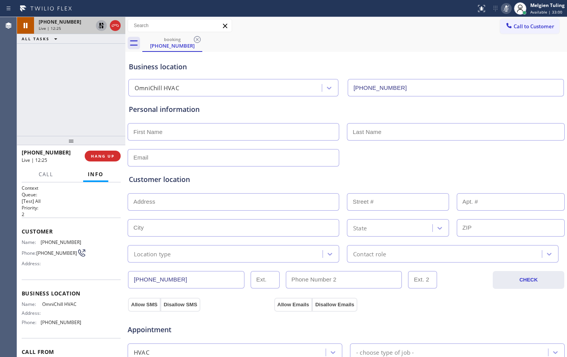
click at [507, 8] on icon at bounding box center [506, 8] width 9 height 9
click at [102, 24] on icon at bounding box center [101, 25] width 5 height 5
click at [63, 210] on h2 "Priority:" at bounding box center [71, 207] width 99 height 7
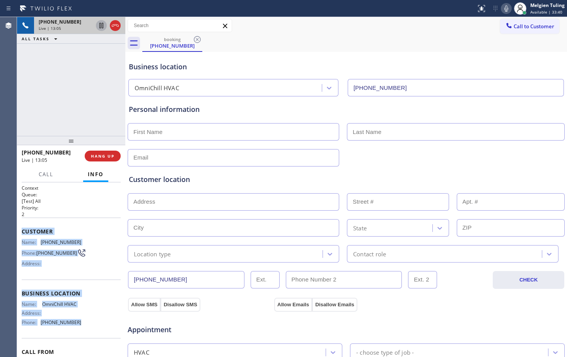
drag, startPoint x: 22, startPoint y: 230, endPoint x: 75, endPoint y: 332, distance: 115.1
click at [75, 332] on div "Context Queue: [Test] All Priority: 2 Customer Name: [PHONE_NUMBER] Phone: [PHO…" at bounding box center [71, 291] width 99 height 212
copy div "Customer Name: [PHONE_NUMBER] Phone: [PHONE_NUMBER] Address: Business location …"
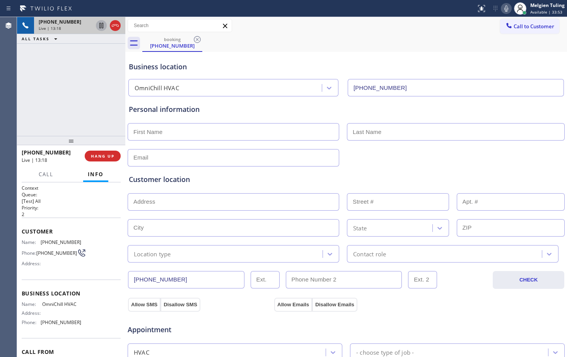
click at [258, 72] on div "Business location [GEOGRAPHIC_DATA] HVAC [PHONE_NUMBER]" at bounding box center [346, 75] width 438 height 43
click at [283, 65] on div "Business location" at bounding box center [346, 67] width 435 height 10
click at [465, 58] on div "Business location [GEOGRAPHIC_DATA] HVAC [PHONE_NUMBER]" at bounding box center [346, 75] width 438 height 43
click at [100, 155] on span "HANG UP" at bounding box center [103, 155] width 24 height 5
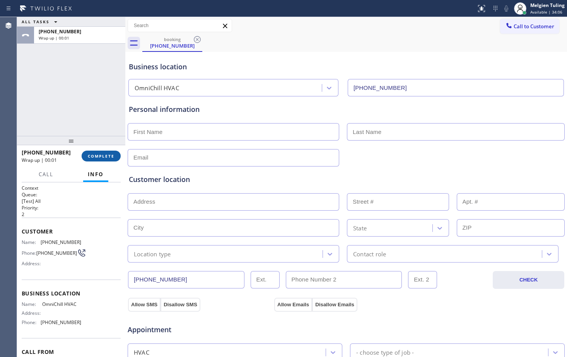
click at [103, 154] on span "COMPLETE" at bounding box center [101, 155] width 27 height 5
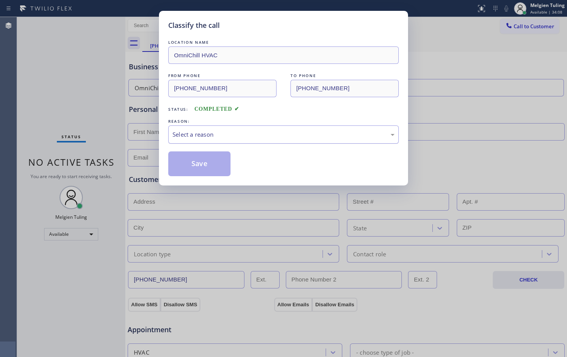
click at [178, 133] on div "Select a reason" at bounding box center [284, 134] width 222 height 9
click at [199, 167] on button "Save" at bounding box center [199, 163] width 62 height 25
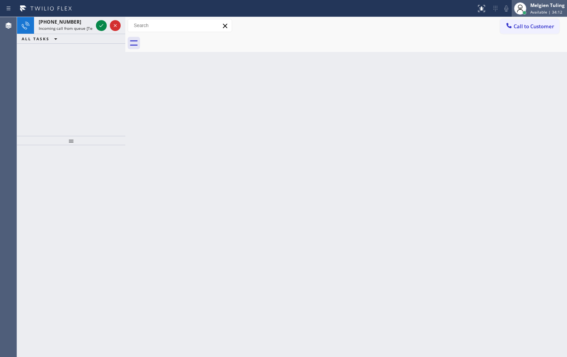
click at [539, 7] on div "Melgien Tuling" at bounding box center [547, 5] width 34 height 7
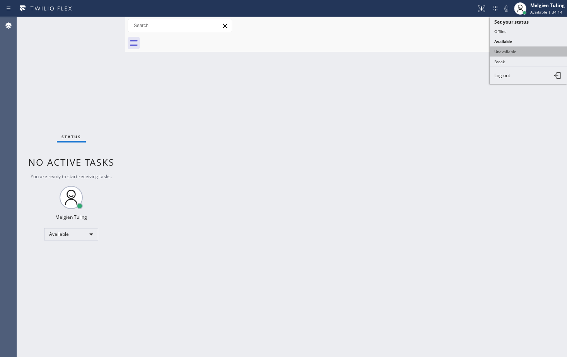
click at [503, 52] on button "Unavailable" at bounding box center [528, 51] width 77 height 10
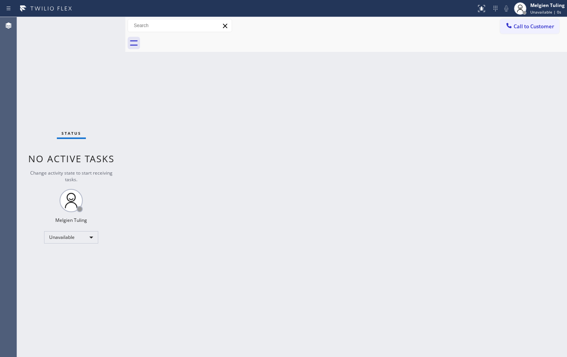
click at [479, 96] on div "Back to Dashboard Change Sender ID Customers Technicians Select a contact Outbo…" at bounding box center [346, 187] width 442 height 340
click at [241, 234] on div "Back to Dashboard Change Sender ID Customers Technicians Select a contact Outbo…" at bounding box center [346, 187] width 442 height 340
click at [384, 173] on div "Back to Dashboard Change Sender ID Customers Technicians Select a contact Outbo…" at bounding box center [346, 187] width 442 height 340
click at [208, 181] on div "Back to Dashboard Change Sender ID Customers Technicians Select a contact Outbo…" at bounding box center [346, 187] width 442 height 340
click at [194, 211] on div "Back to Dashboard Change Sender ID Customers Technicians Select a contact Outbo…" at bounding box center [346, 187] width 442 height 340
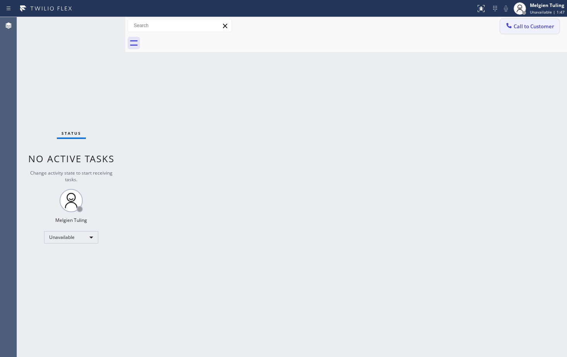
click at [530, 27] on span "Call to Customer" at bounding box center [534, 26] width 41 height 7
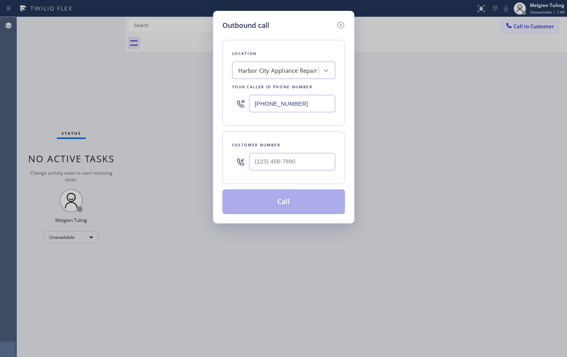
type input "(___) ___-____"
click at [263, 158] on input "(___) ___-____" at bounding box center [292, 161] width 86 height 17
click at [263, 159] on input "(___) ___-____" at bounding box center [292, 161] width 86 height 17
paste input "760) 917-6485"
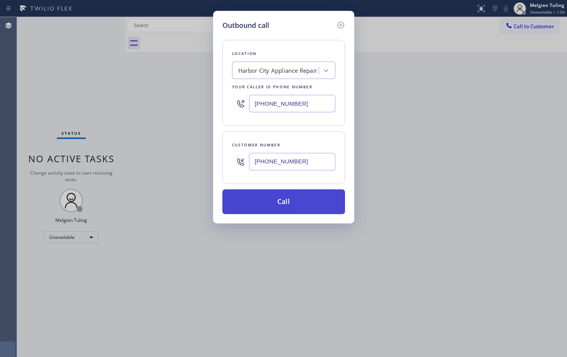
type input "[PHONE_NUMBER]"
click at [279, 202] on button "Call" at bounding box center [283, 201] width 123 height 25
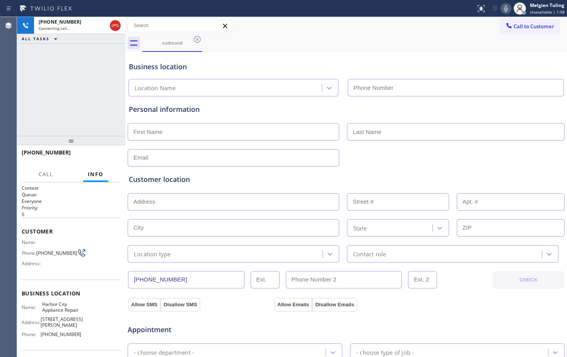
type input "[PHONE_NUMBER]"
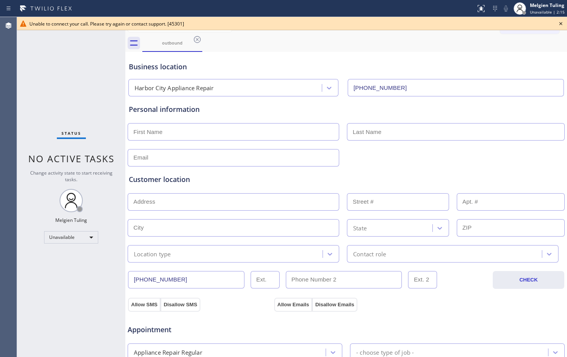
click at [99, 76] on div "Status No active tasks Change activity state to start receiving tasks. Melgien …" at bounding box center [71, 187] width 108 height 340
click at [560, 22] on icon at bounding box center [560, 23] width 9 height 9
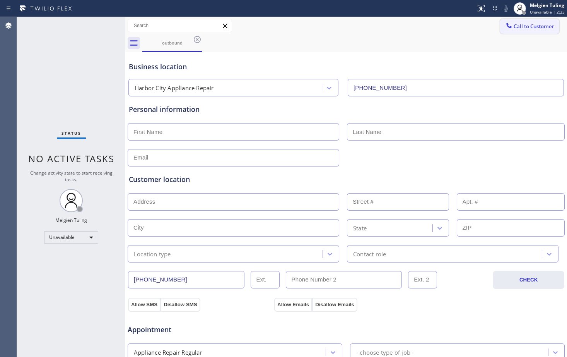
click at [525, 27] on span "Call to Customer" at bounding box center [534, 26] width 41 height 7
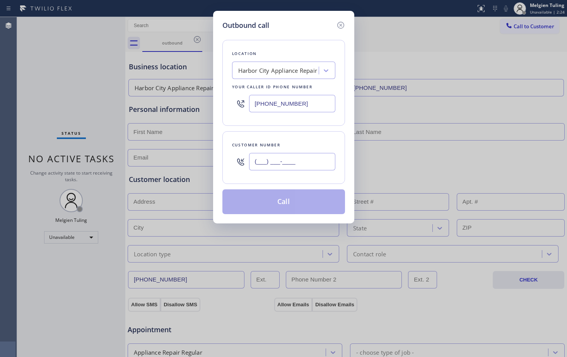
click at [261, 159] on input "(___) ___-____" at bounding box center [292, 161] width 86 height 17
paste input "760) 917-6485"
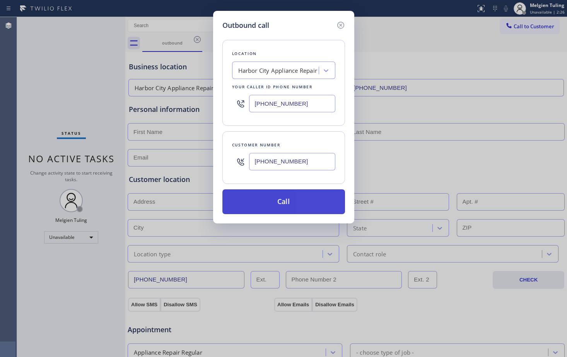
type input "[PHONE_NUMBER]"
click at [285, 200] on button "Call" at bounding box center [283, 201] width 123 height 25
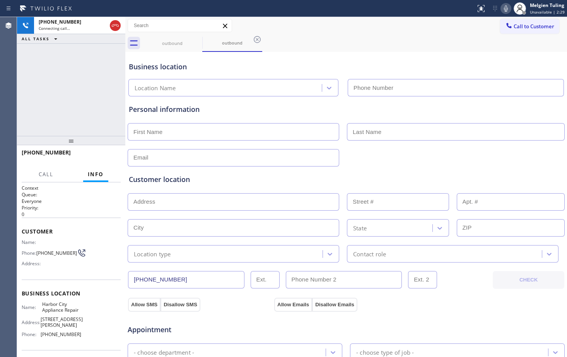
type input "[PHONE_NUMBER]"
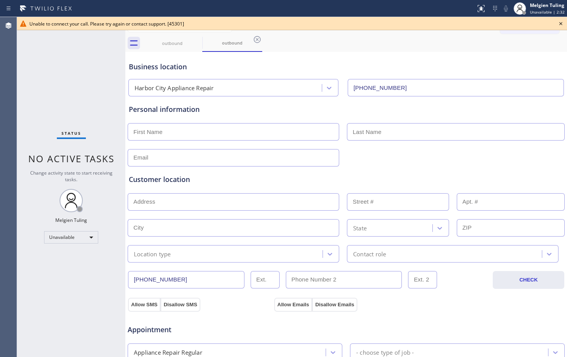
click at [559, 22] on icon at bounding box center [560, 23] width 9 height 9
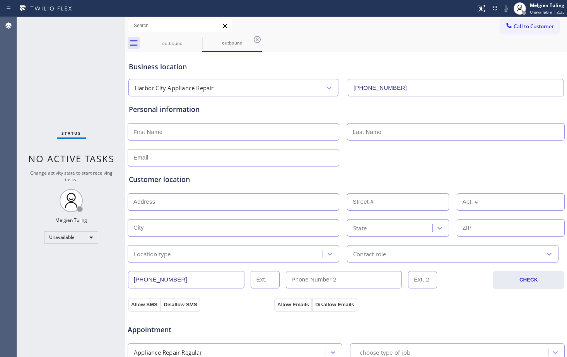
drag, startPoint x: 256, startPoint y: 39, endPoint x: 229, endPoint y: 41, distance: 27.1
click at [256, 39] on icon at bounding box center [257, 39] width 9 height 9
click at [196, 40] on icon at bounding box center [197, 39] width 7 height 7
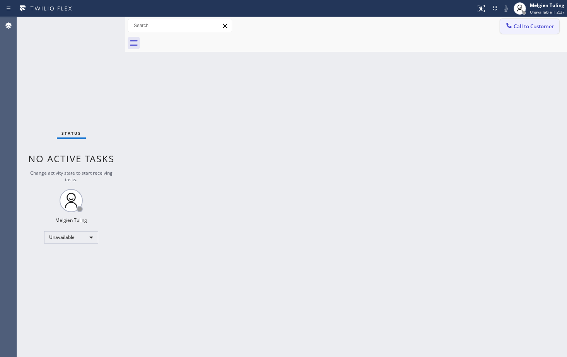
click at [526, 26] on span "Call to Customer" at bounding box center [534, 26] width 41 height 7
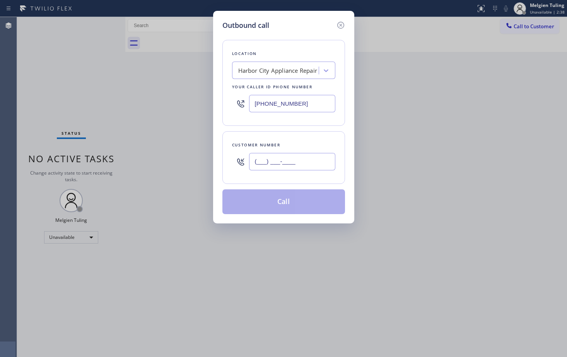
click at [259, 159] on input "(___) ___-____" at bounding box center [292, 161] width 86 height 17
paste input "760) 917-6485"
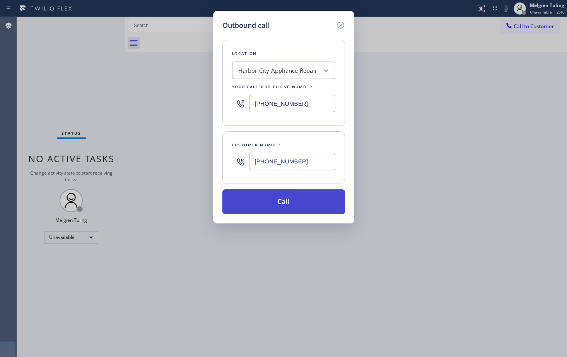
type input "[PHONE_NUMBER]"
click at [277, 204] on button "Call" at bounding box center [283, 201] width 123 height 25
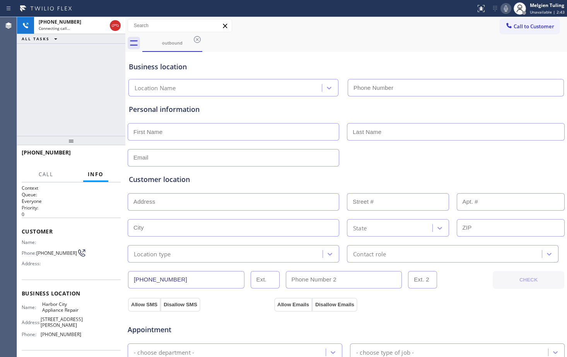
type input "[PHONE_NUMBER]"
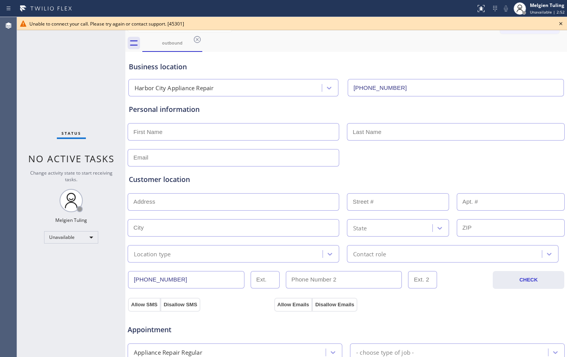
click at [561, 22] on icon at bounding box center [560, 23] width 9 height 9
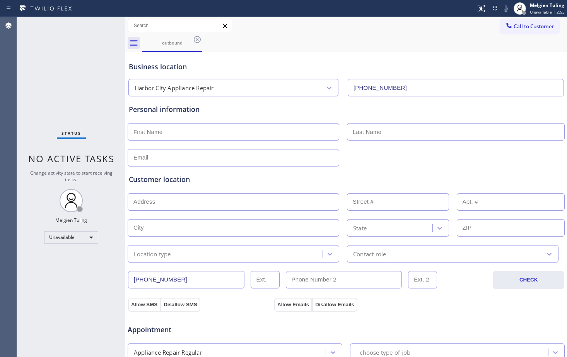
click at [381, 39] on div "outbound" at bounding box center [354, 42] width 425 height 17
click at [516, 29] on span "Call to Customer" at bounding box center [534, 26] width 41 height 7
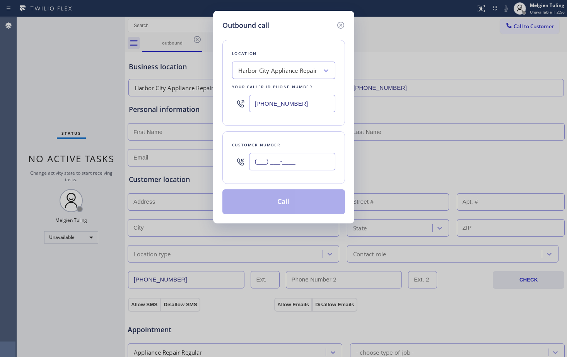
click at [280, 161] on input "(___) ___-____" at bounding box center [292, 161] width 86 height 17
click at [258, 160] on input "(___) ___-____" at bounding box center [292, 161] width 86 height 17
paste input "760) 917-6485"
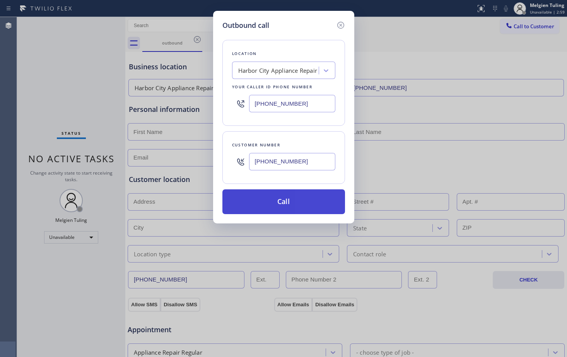
type input "[PHONE_NUMBER]"
click at [265, 203] on button "Call" at bounding box center [283, 201] width 123 height 25
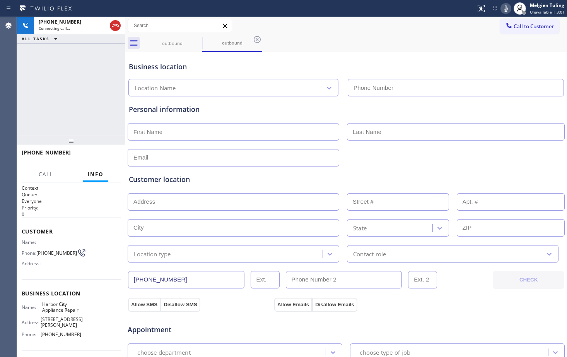
type input "[PHONE_NUMBER]"
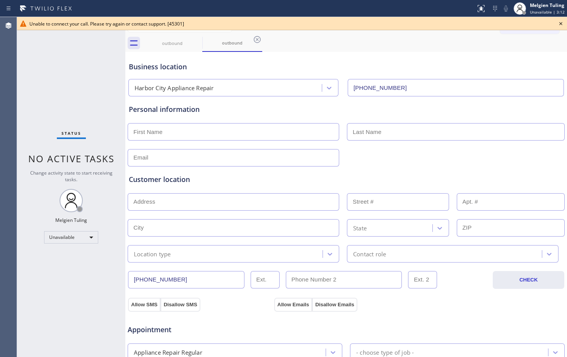
click at [561, 22] on icon at bounding box center [560, 23] width 9 height 9
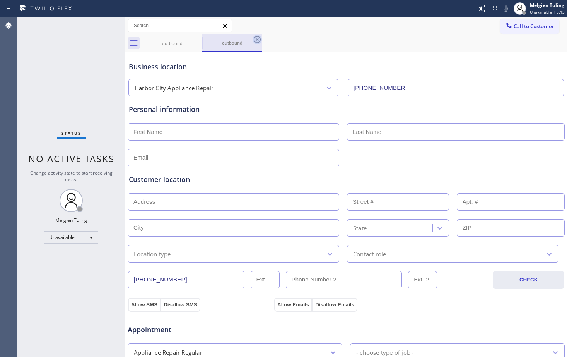
click at [257, 38] on icon at bounding box center [257, 39] width 9 height 9
click at [196, 39] on icon at bounding box center [197, 39] width 9 height 9
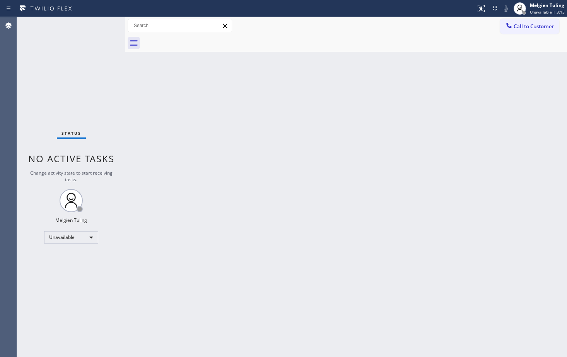
click at [234, 82] on div "Back to Dashboard Change Sender ID Customers Technicians Select a contact Outbo…" at bounding box center [346, 187] width 442 height 340
click at [229, 251] on div "Back to Dashboard Change Sender ID Customers Technicians Select a contact Outbo…" at bounding box center [346, 187] width 442 height 340
click at [525, 25] on span "Call to Customer" at bounding box center [534, 26] width 41 height 7
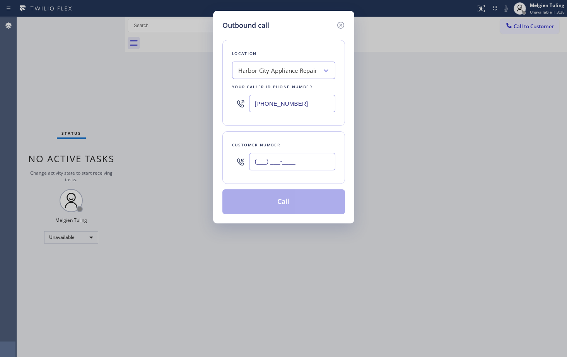
click at [254, 161] on input "(___) ___-____" at bounding box center [292, 161] width 86 height 17
paste input "760) 917-6485"
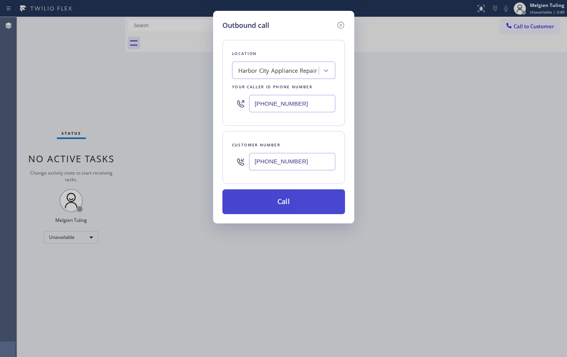
type input "[PHONE_NUMBER]"
click at [285, 201] on button "Call" at bounding box center [283, 201] width 123 height 25
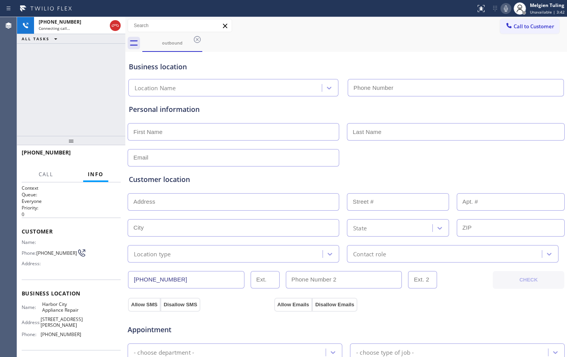
type input "[PHONE_NUMBER]"
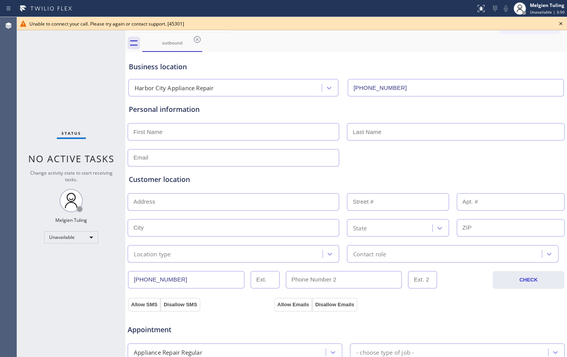
click at [560, 23] on icon at bounding box center [560, 23] width 9 height 9
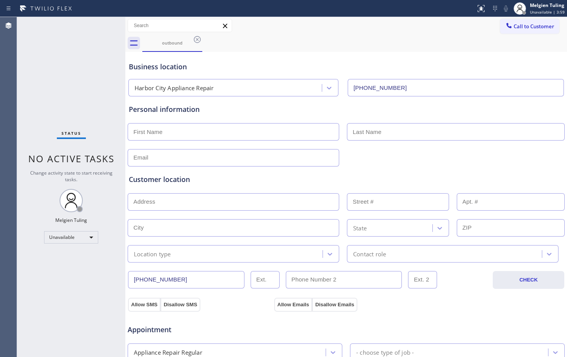
click at [353, 26] on div "Call to Customer Outbound call Location [GEOGRAPHIC_DATA] Appliance Repair Your…" at bounding box center [346, 26] width 442 height 14
click at [196, 39] on icon at bounding box center [197, 39] width 9 height 9
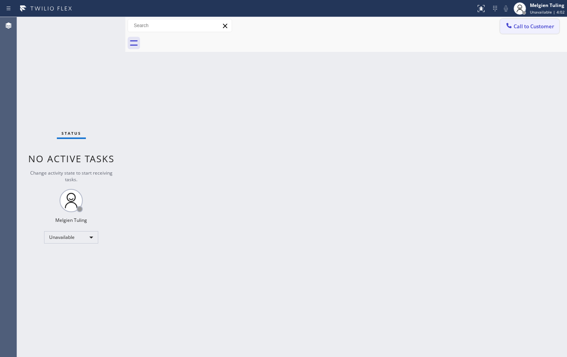
click at [514, 25] on span "Call to Customer" at bounding box center [534, 26] width 41 height 7
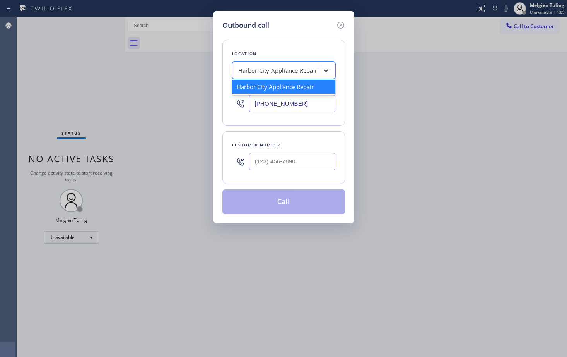
click at [323, 68] on icon at bounding box center [326, 71] width 8 height 8
paste input "OmniChill HVAC"
type input "OmniChill HVAC"
click at [266, 88] on div "OmniChill HVAC" at bounding box center [283, 87] width 103 height 14
type input "[PHONE_NUMBER]"
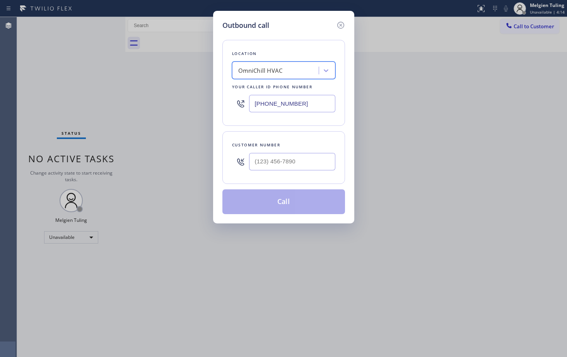
click at [274, 160] on input "text" at bounding box center [292, 161] width 86 height 17
type input "(___) ___-____"
click at [256, 164] on input "(___) ___-____" at bounding box center [292, 161] width 86 height 17
paste input "760) 917-6485"
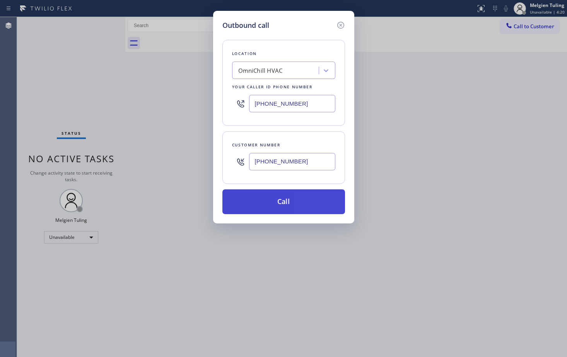
type input "[PHONE_NUMBER]"
click at [274, 203] on button "Call" at bounding box center [283, 201] width 123 height 25
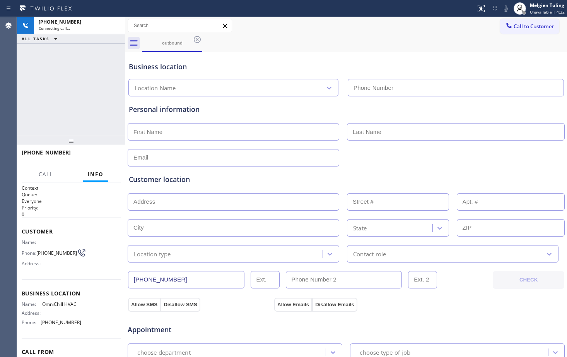
type input "[PHONE_NUMBER]"
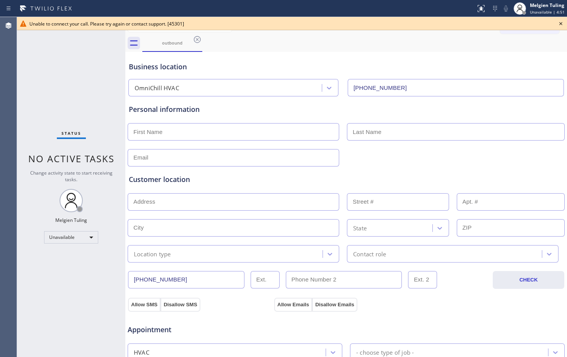
click at [48, 96] on div "Status No active tasks Change activity state to start receiving tasks. Melgien …" at bounding box center [71, 187] width 108 height 340
click at [558, 22] on icon at bounding box center [560, 23] width 9 height 9
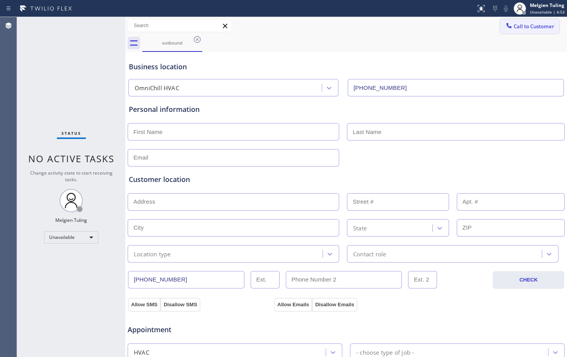
click at [540, 26] on span "Call to Customer" at bounding box center [534, 26] width 41 height 7
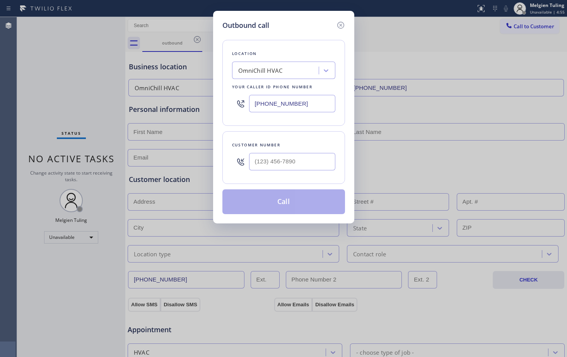
type input "(___) ___-____"
click at [265, 164] on input "(___) ___-____" at bounding box center [292, 161] width 86 height 17
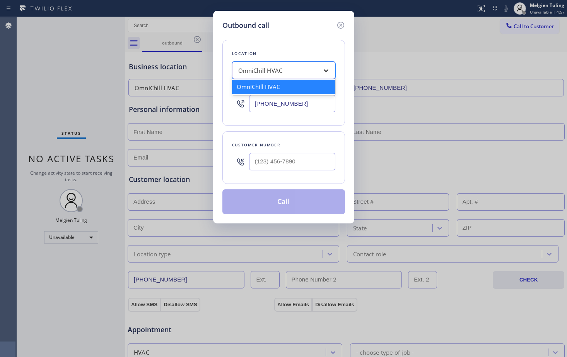
click at [324, 69] on icon at bounding box center [326, 71] width 8 height 8
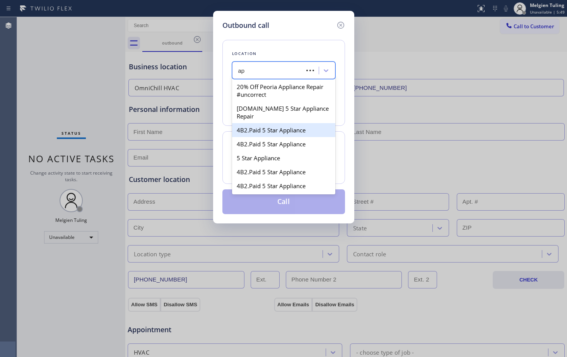
type input "a"
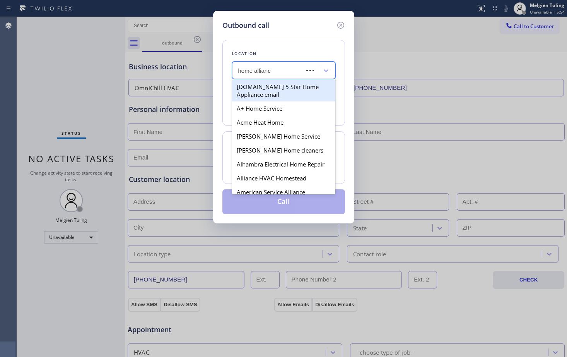
type input "home alliance"
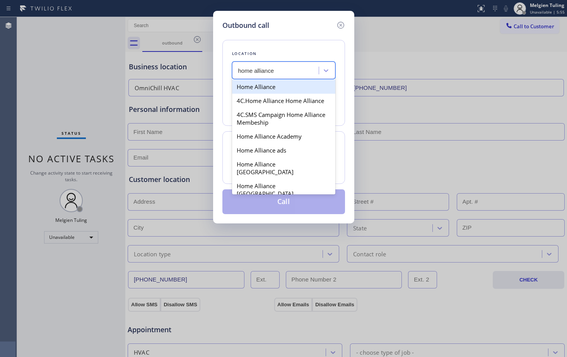
type input "[PHONE_NUMBER]"
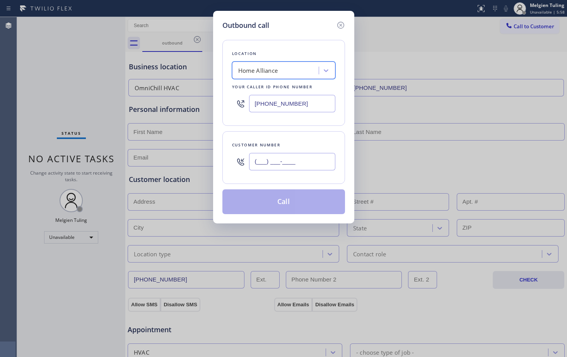
click at [258, 161] on input "(___) ___-____" at bounding box center [292, 161] width 86 height 17
paste input "760) 917-6485"
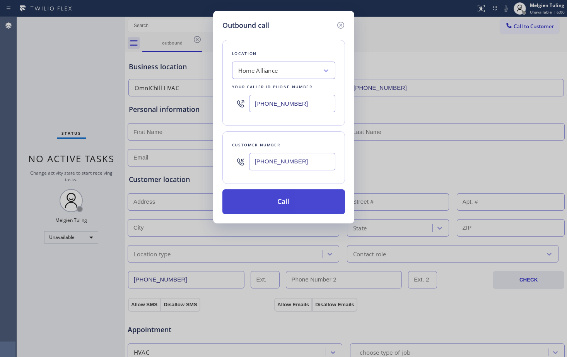
type input "[PHONE_NUMBER]"
click at [280, 204] on button "Call" at bounding box center [283, 201] width 123 height 25
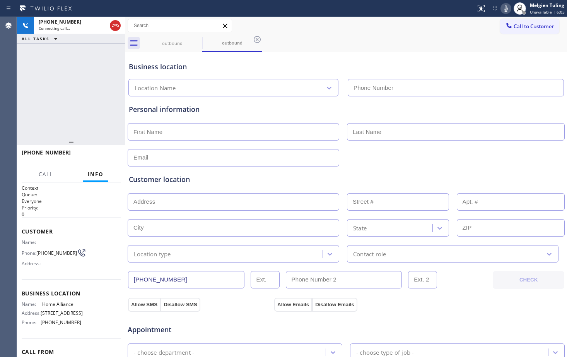
type input "[PHONE_NUMBER]"
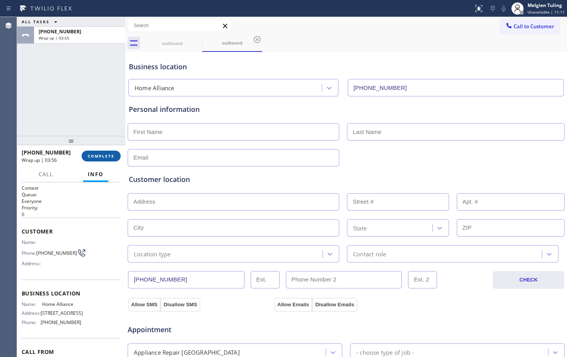
click at [94, 153] on span "COMPLETE" at bounding box center [101, 155] width 27 height 5
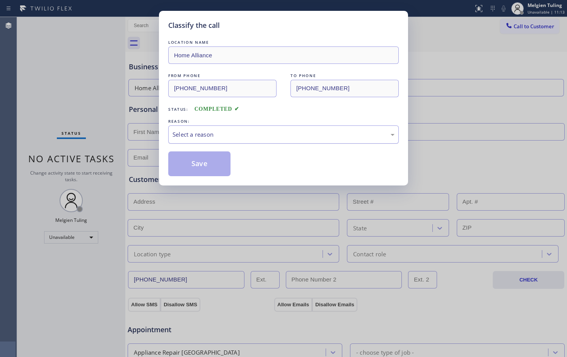
click at [182, 135] on div "Select a reason" at bounding box center [284, 134] width 222 height 9
click at [189, 163] on button "Save" at bounding box center [199, 163] width 62 height 25
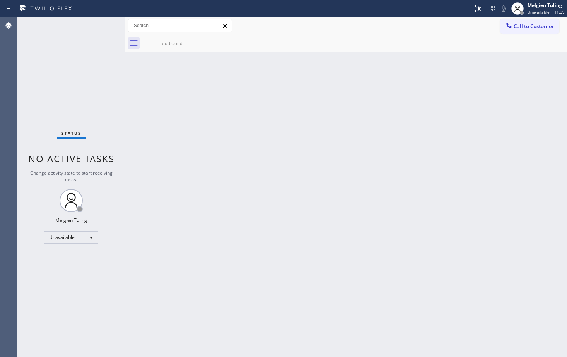
click at [182, 161] on div "Back to Dashboard Change Sender ID Customers Technicians Select a contact Outbo…" at bounding box center [346, 187] width 442 height 340
click at [513, 23] on div at bounding box center [508, 26] width 9 height 9
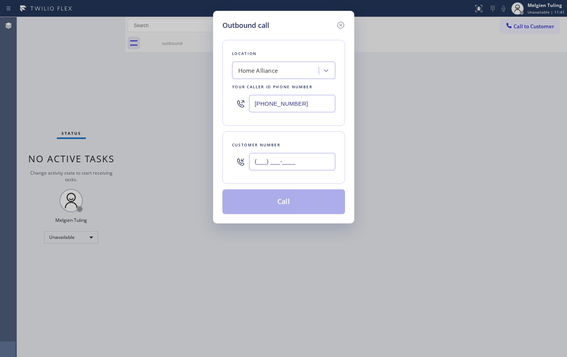
click at [263, 157] on input "(___) ___-____" at bounding box center [292, 161] width 86 height 17
paste input "760) 917-6485"
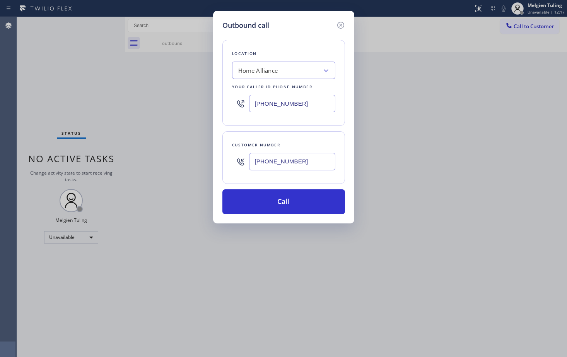
type input "[PHONE_NUMBER]"
click at [278, 205] on button "Call" at bounding box center [283, 201] width 123 height 25
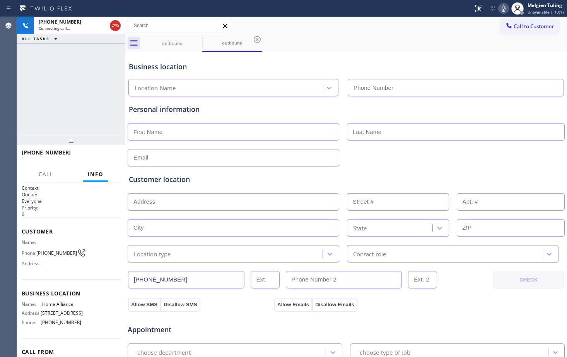
type input "[PHONE_NUMBER]"
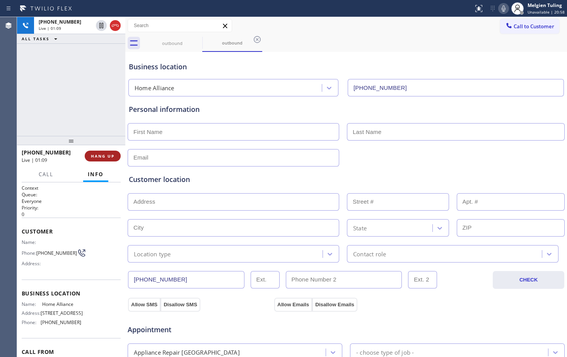
click at [98, 159] on button "HANG UP" at bounding box center [103, 155] width 36 height 11
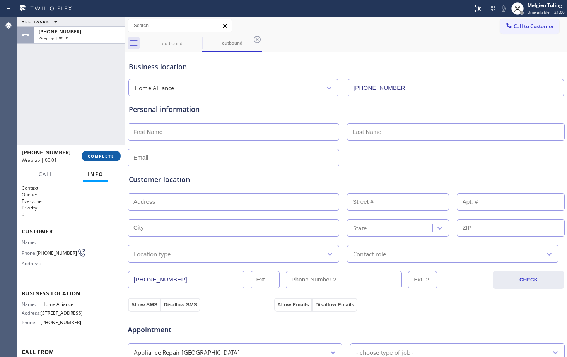
click at [108, 153] on span "COMPLETE" at bounding box center [101, 155] width 27 height 5
click at [109, 158] on span "COMPLETE" at bounding box center [101, 155] width 27 height 5
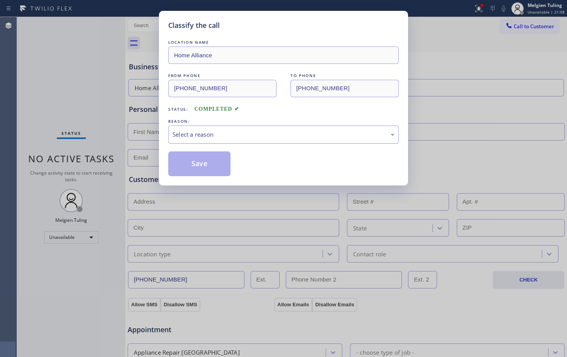
click at [174, 131] on div "Select a reason" at bounding box center [284, 134] width 222 height 9
click at [199, 164] on button "Save" at bounding box center [199, 163] width 62 height 25
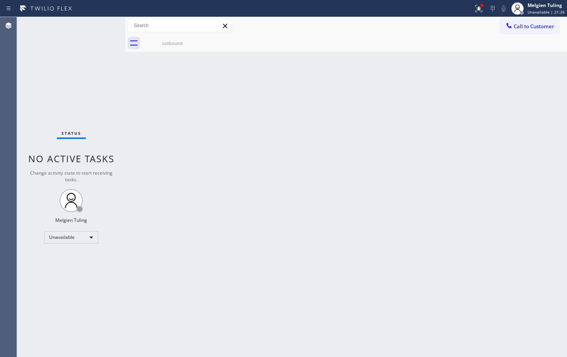
drag, startPoint x: 236, startPoint y: 83, endPoint x: 240, endPoint y: 77, distance: 7.3
click at [236, 83] on div "Back to Dashboard Change Sender ID Customers Technicians Select a contact Outbo…" at bounding box center [346, 187] width 442 height 340
click at [481, 6] on icon at bounding box center [478, 8] width 9 height 9
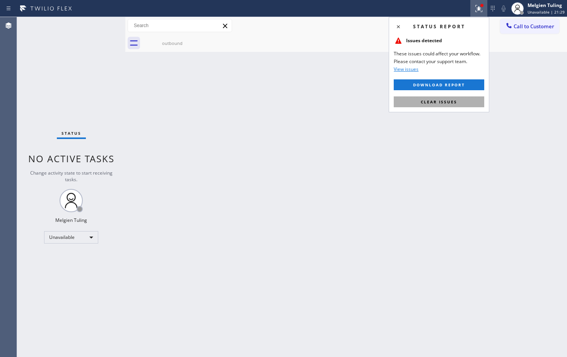
click at [434, 100] on span "Clear issues" at bounding box center [439, 101] width 36 height 5
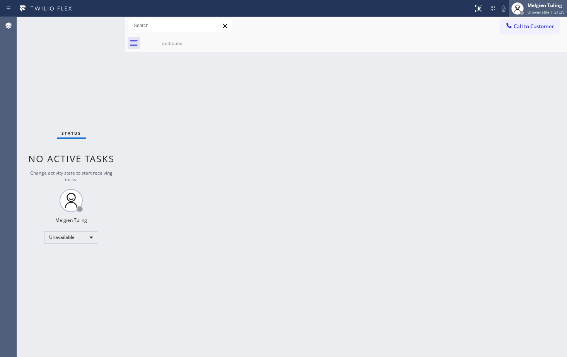
click at [545, 5] on div "Melgien Tuling" at bounding box center [546, 5] width 37 height 7
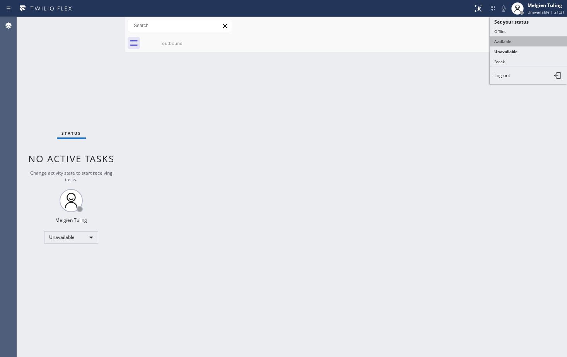
click at [504, 41] on button "Available" at bounding box center [528, 41] width 77 height 10
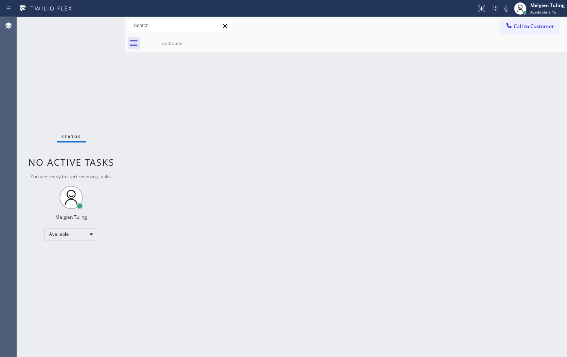
click at [333, 77] on div "Back to Dashboard Change Sender ID Customers Technicians Select a contact Outbo…" at bounding box center [346, 187] width 442 height 340
click at [410, 181] on div "Back to Dashboard Change Sender ID Customers Technicians Select a contact Outbo…" at bounding box center [346, 187] width 442 height 340
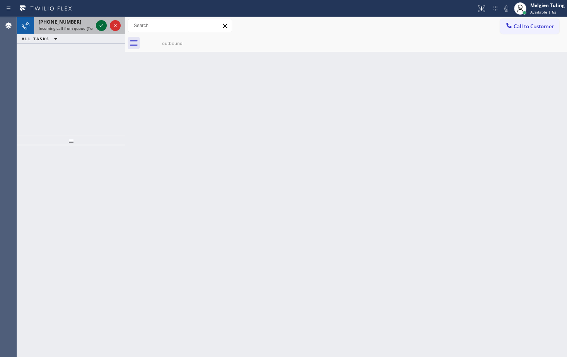
click at [100, 22] on icon at bounding box center [101, 25] width 9 height 9
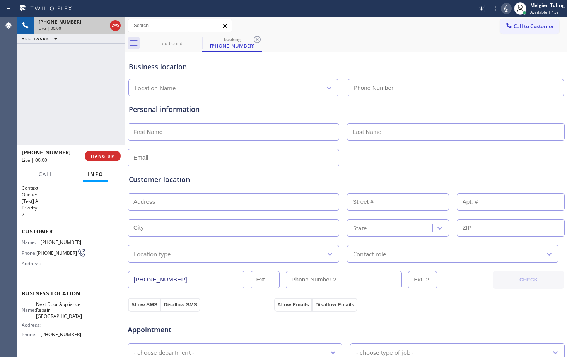
type input "[PHONE_NUMBER]"
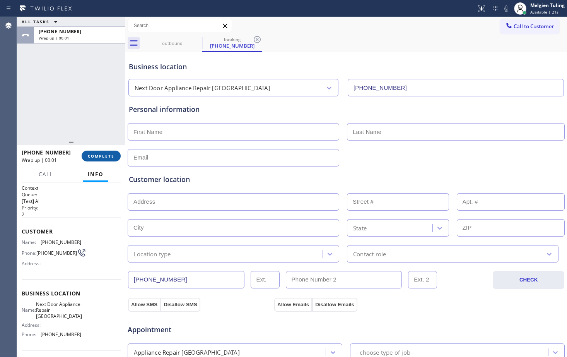
click at [93, 155] on span "COMPLETE" at bounding box center [101, 155] width 27 height 5
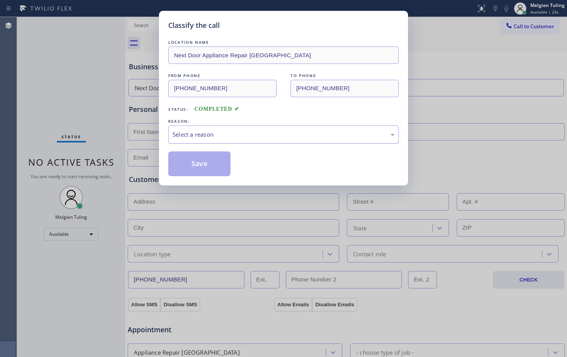
click at [181, 134] on div "Select a reason" at bounding box center [284, 134] width 222 height 9
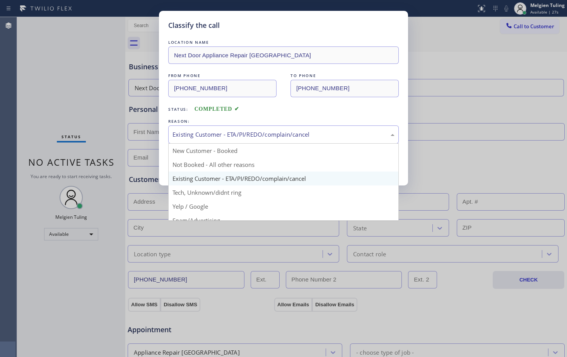
click at [192, 134] on div "Existing Customer - ETA/PI/REDO/complain/cancel" at bounding box center [284, 134] width 222 height 9
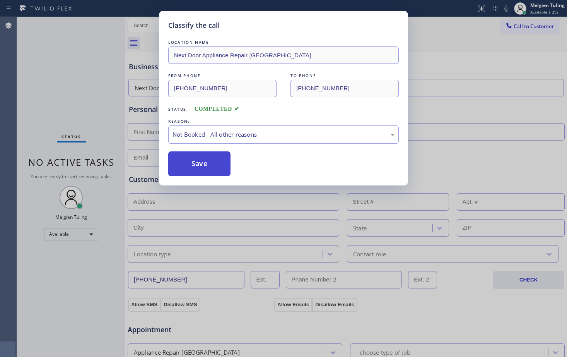
click at [186, 162] on button "Save" at bounding box center [199, 163] width 62 height 25
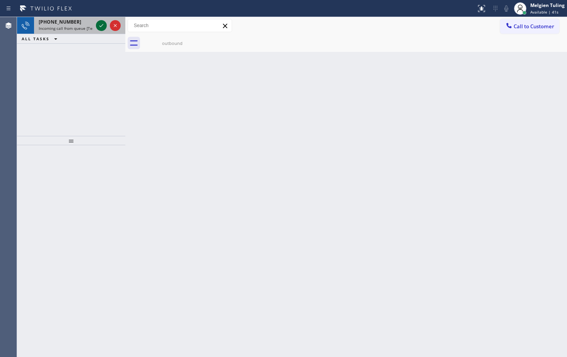
click at [101, 23] on icon at bounding box center [101, 25] width 9 height 9
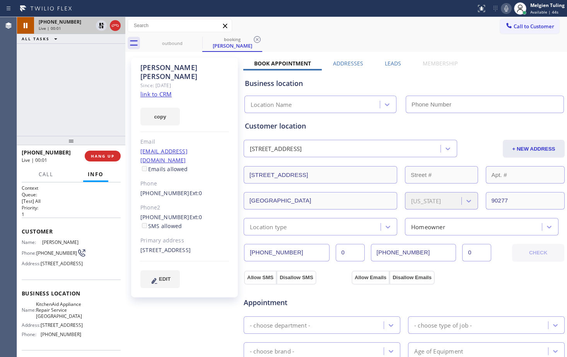
type input "[PHONE_NUMBER]"
click at [161, 90] on link "link to CRM" at bounding box center [155, 94] width 31 height 8
click at [102, 26] on icon at bounding box center [101, 25] width 9 height 9
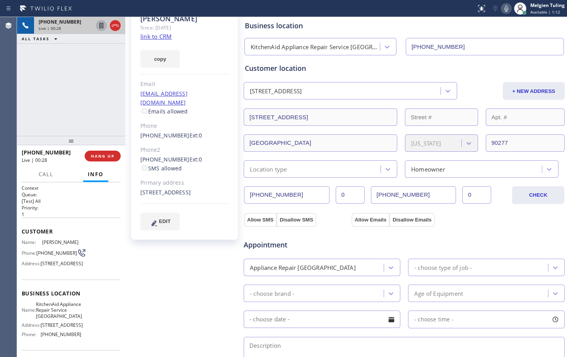
scroll to position [77, 0]
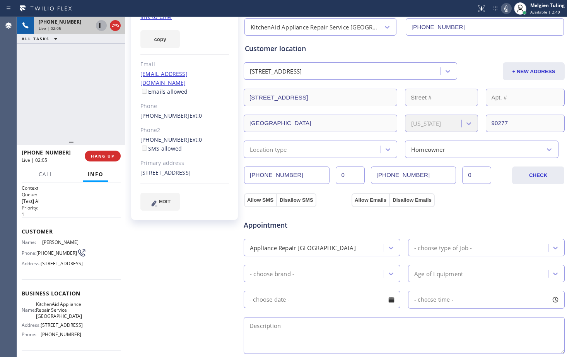
click at [102, 25] on icon at bounding box center [101, 25] width 4 height 5
click at [506, 9] on icon at bounding box center [506, 8] width 9 height 9
click at [506, 8] on icon at bounding box center [506, 8] width 9 height 9
click at [103, 24] on icon at bounding box center [101, 25] width 9 height 9
click at [213, 231] on div "[PERSON_NAME] Since: [DATE] link to CRM copy Email [EMAIL_ADDRESS][DOMAIN_NAME]…" at bounding box center [185, 234] width 116 height 517
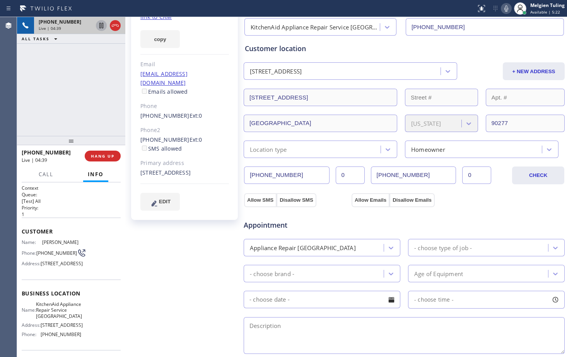
click at [507, 9] on icon at bounding box center [506, 8] width 9 height 9
click at [508, 6] on icon at bounding box center [506, 8] width 9 height 9
click at [477, 63] on div "+ NEW ADDRESS" at bounding box center [512, 71] width 108 height 18
click at [109, 158] on span "HANG UP" at bounding box center [103, 155] width 24 height 5
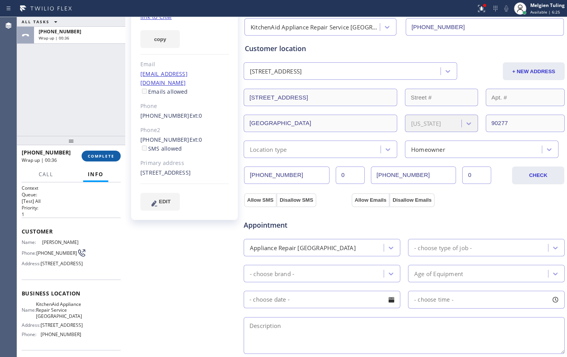
click at [106, 156] on span "COMPLETE" at bounding box center [101, 155] width 27 height 5
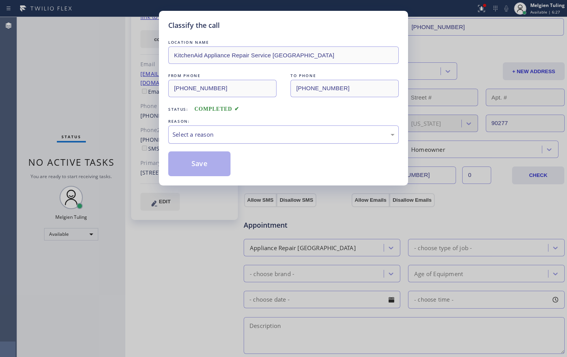
click at [250, 133] on div "Select a reason" at bounding box center [284, 134] width 222 height 9
click at [203, 160] on button "Save" at bounding box center [199, 163] width 62 height 25
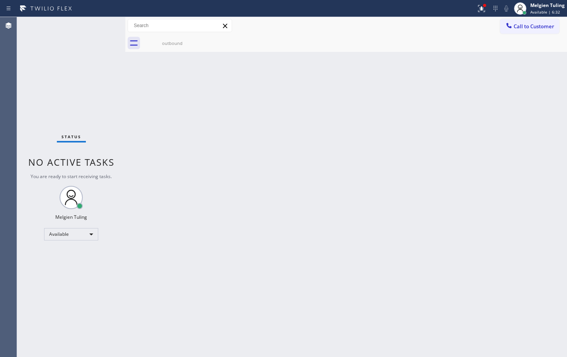
click at [318, 178] on div "Back to Dashboard Change Sender ID Customers Technicians Select a contact Outbo…" at bounding box center [346, 187] width 442 height 340
click at [481, 7] on icon at bounding box center [481, 8] width 9 height 9
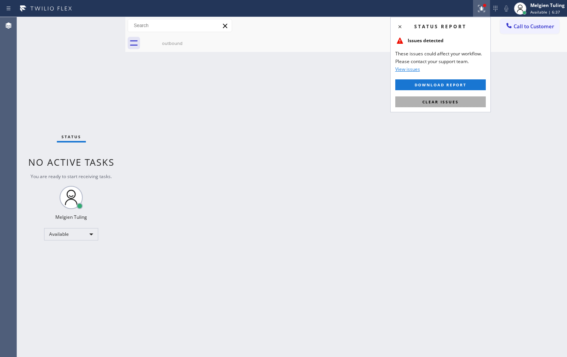
click at [428, 99] on span "Clear issues" at bounding box center [440, 101] width 36 height 5
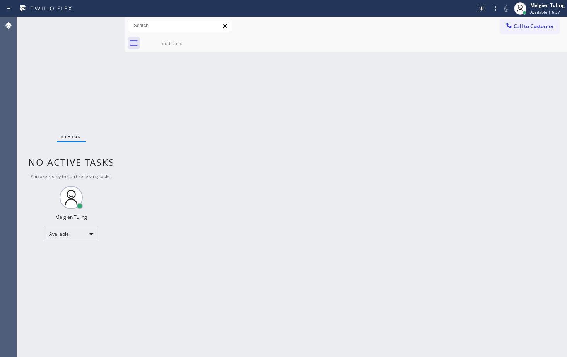
click at [481, 88] on div "Back to Dashboard Change Sender ID Customers Technicians Select a contact Outbo…" at bounding box center [346, 187] width 442 height 340
click at [477, 32] on div "Call to Customer Outbound call Location Home Alliance Your caller id phone numb…" at bounding box center [346, 25] width 442 height 17
click at [528, 26] on span "Call to Customer" at bounding box center [534, 26] width 41 height 7
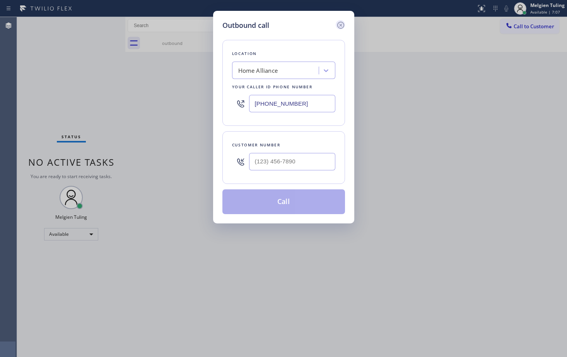
click at [342, 26] on icon at bounding box center [340, 25] width 9 height 9
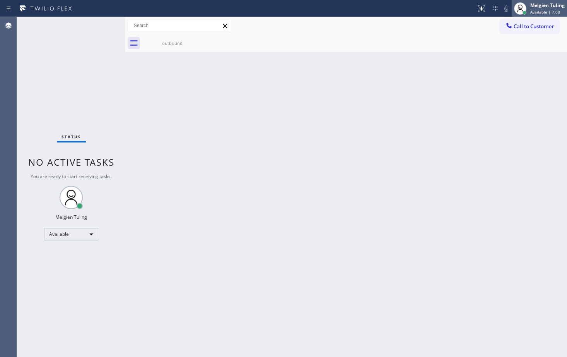
click at [536, 12] on span "Available | 7:08" at bounding box center [545, 11] width 30 height 5
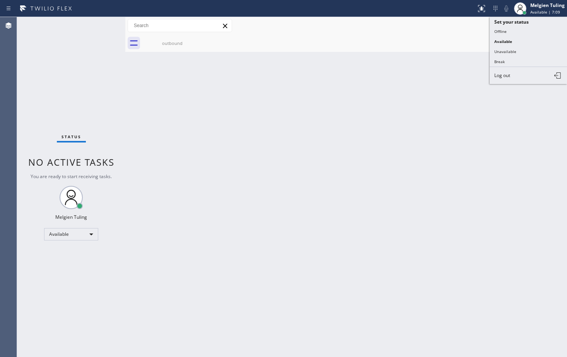
click at [410, 92] on div "Back to Dashboard Change Sender ID Customers Technicians Select a contact Outbo…" at bounding box center [346, 187] width 442 height 340
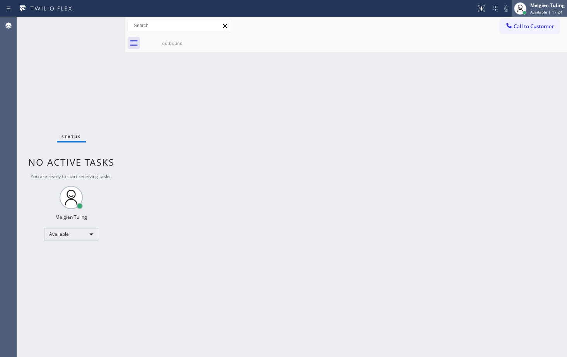
click at [542, 8] on div "Melgien Tuling" at bounding box center [547, 5] width 34 height 7
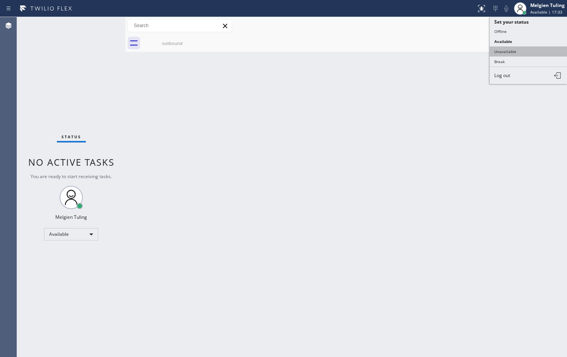
click at [506, 52] on button "Unavailable" at bounding box center [528, 51] width 77 height 10
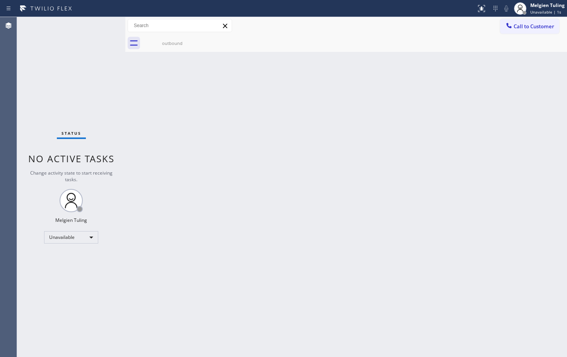
click at [444, 103] on div "Back to Dashboard Change Sender ID Customers Technicians Select a contact Outbo…" at bounding box center [346, 187] width 442 height 340
click at [522, 27] on span "Call to Customer" at bounding box center [534, 26] width 41 height 7
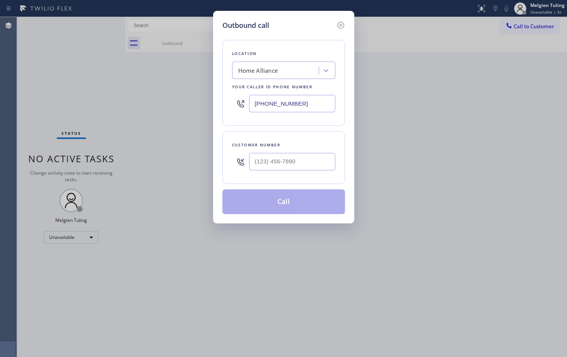
type input "(___) ___-____"
click at [260, 160] on input "(___) ___-____" at bounding box center [292, 161] width 86 height 17
paste input "760) 917-6485"
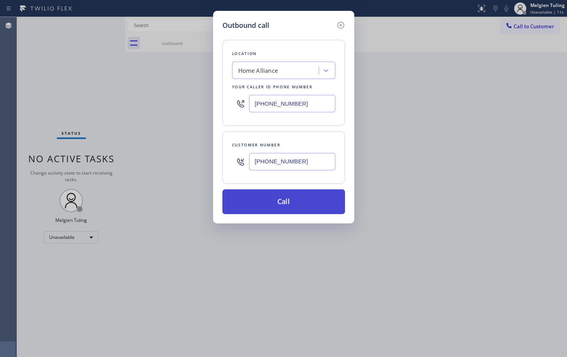
type input "[PHONE_NUMBER]"
click at [274, 205] on button "Call" at bounding box center [283, 201] width 123 height 25
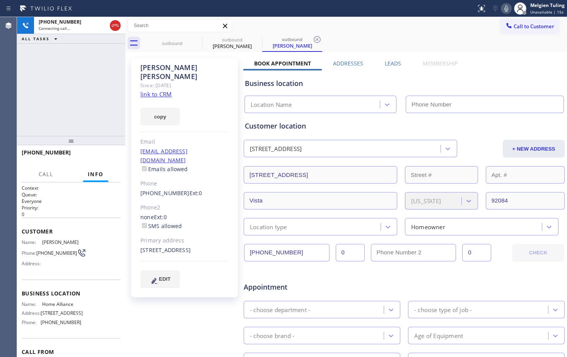
type input "[PHONE_NUMBER]"
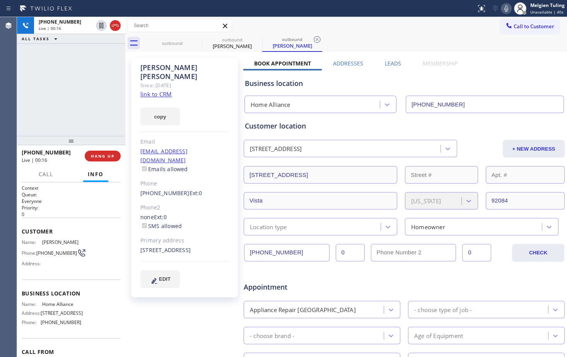
click at [231, 207] on div "[PERSON_NAME] Since: [DATE] link to CRM copy Email [EMAIL_ADDRESS][DOMAIN_NAME]…" at bounding box center [184, 177] width 107 height 239
click at [99, 159] on button "HANG UP" at bounding box center [103, 155] width 36 height 11
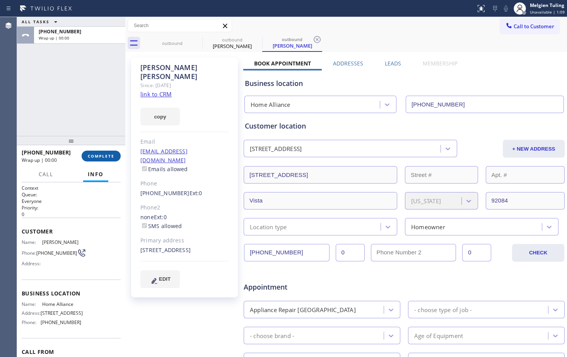
click at [104, 155] on span "COMPLETE" at bounding box center [101, 155] width 27 height 5
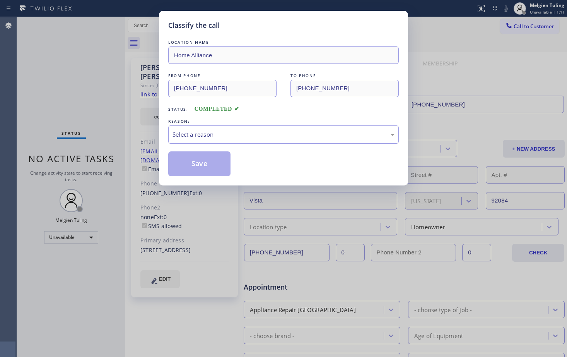
click at [195, 134] on div "Select a reason" at bounding box center [284, 134] width 222 height 9
click at [185, 159] on button "Save" at bounding box center [199, 163] width 62 height 25
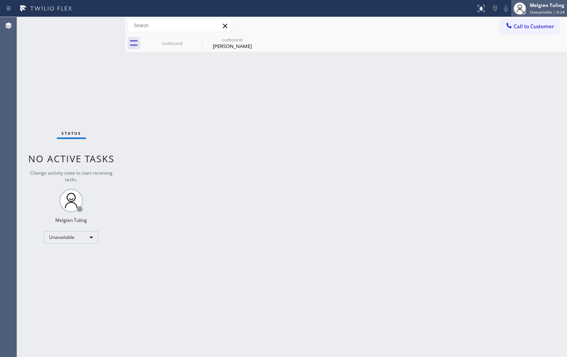
click at [544, 6] on div "Melgien Tuling" at bounding box center [547, 5] width 35 height 7
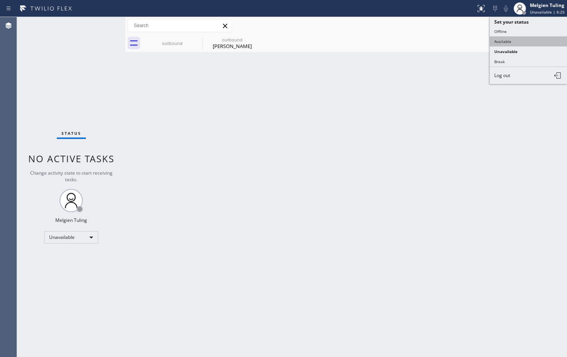
click at [499, 43] on button "Available" at bounding box center [528, 41] width 77 height 10
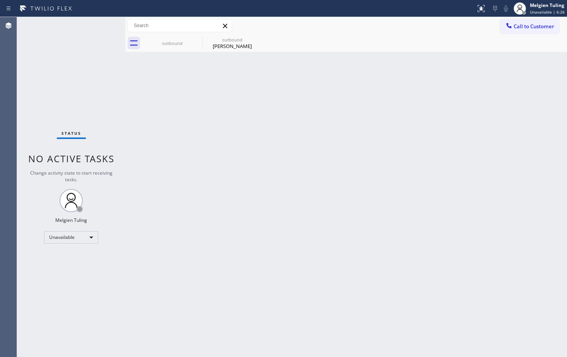
click at [278, 161] on div "Back to Dashboard Change Sender ID Customers Technicians Select a contact Outbo…" at bounding box center [346, 187] width 442 height 340
click at [236, 215] on div "Back to Dashboard Change Sender ID Customers Technicians Select a contact Outbo…" at bounding box center [346, 187] width 442 height 340
click at [103, 26] on div "Status No active tasks You are ready to start receiving tasks. Melgien Tuling A…" at bounding box center [71, 187] width 108 height 340
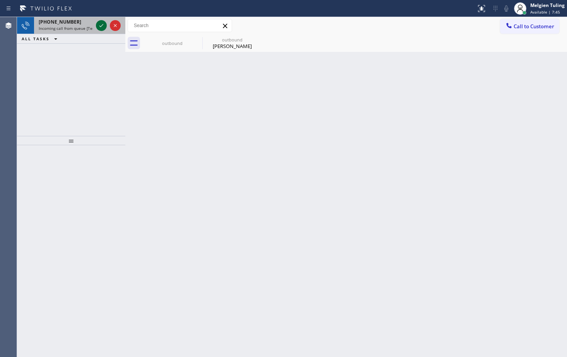
click at [97, 25] on icon at bounding box center [101, 25] width 9 height 9
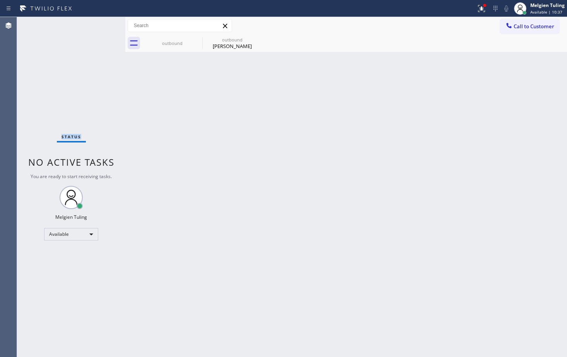
click at [105, 23] on div "Status No active tasks You are ready to start receiving tasks. Melgien Tuling A…" at bounding box center [71, 187] width 108 height 340
click at [100, 31] on div "Status No active tasks You are ready to start receiving tasks. Melgien Tuling A…" at bounding box center [71, 187] width 108 height 340
click at [101, 30] on div "Status No active tasks You are ready to start receiving tasks. Melgien Tuling A…" at bounding box center [71, 187] width 108 height 340
click at [101, 28] on div "Status No active tasks You are ready to start receiving tasks. Melgien Tuling A…" at bounding box center [71, 187] width 108 height 340
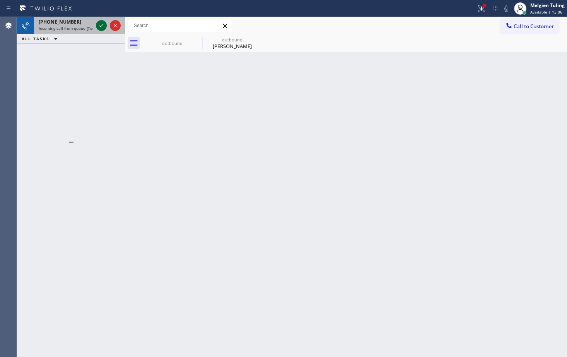
click at [101, 26] on icon at bounding box center [101, 25] width 9 height 9
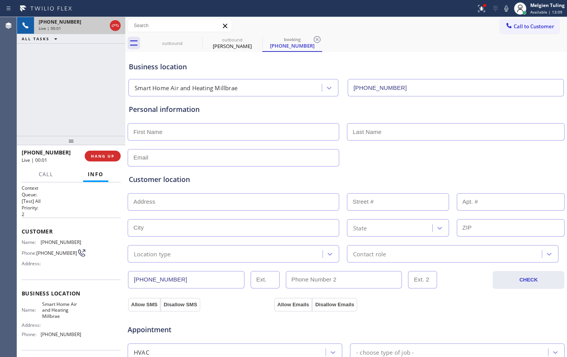
type input "[PHONE_NUMBER]"
click at [108, 155] on span "HANG UP" at bounding box center [103, 155] width 24 height 5
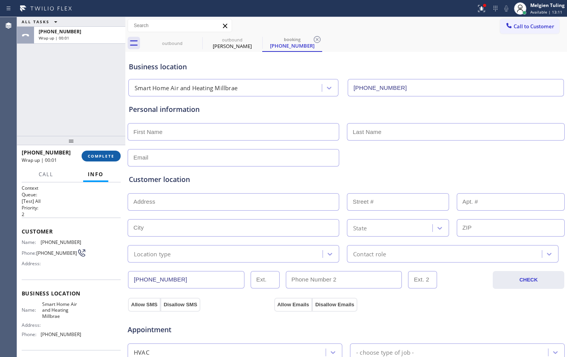
click at [106, 154] on span "COMPLETE" at bounding box center [101, 155] width 27 height 5
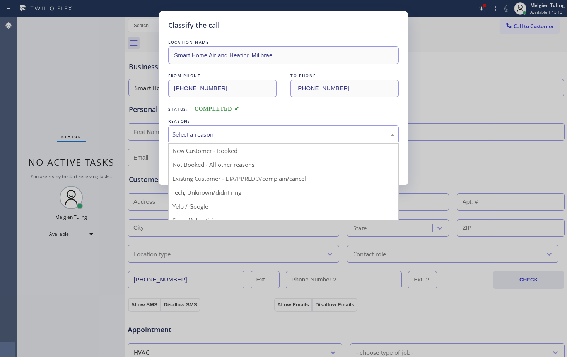
click at [188, 132] on div "Select a reason" at bounding box center [284, 134] width 222 height 9
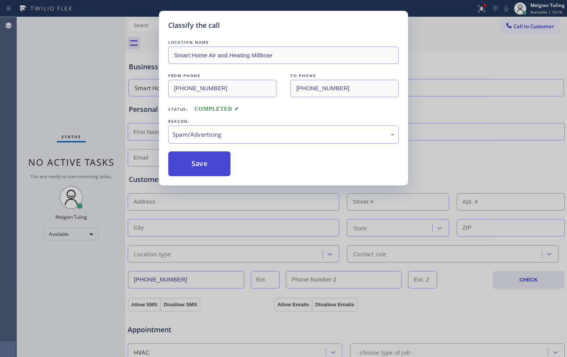
click at [213, 169] on button "Save" at bounding box center [199, 163] width 62 height 25
type input "[PHONE_NUMBER]"
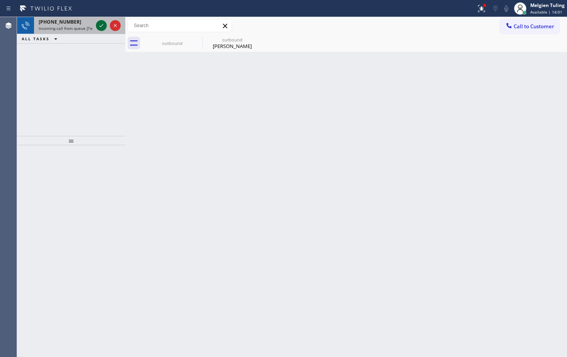
click at [101, 26] on icon at bounding box center [101, 25] width 9 height 9
click at [97, 25] on icon at bounding box center [101, 25] width 9 height 9
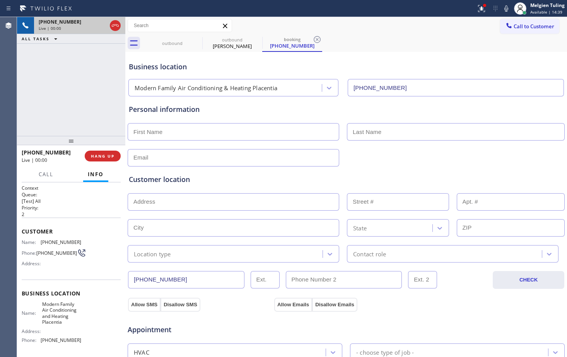
type input "(714) 410-5989"
click at [97, 158] on span "HANG UP" at bounding box center [103, 155] width 24 height 5
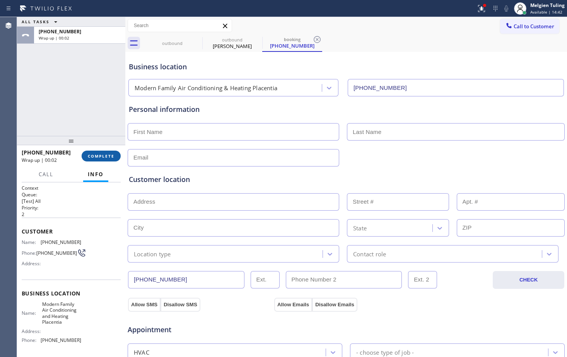
click at [113, 151] on button "COMPLETE" at bounding box center [101, 155] width 39 height 11
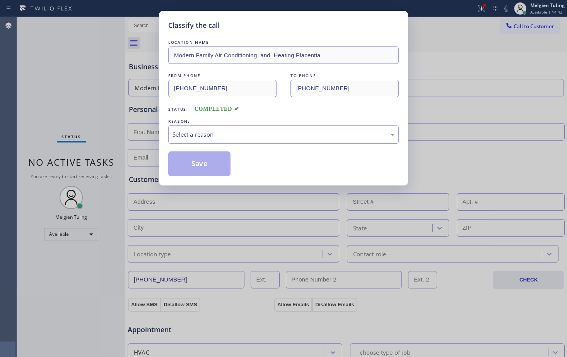
click at [175, 131] on div "Select a reason" at bounding box center [284, 134] width 222 height 9
click at [202, 169] on button "Save" at bounding box center [199, 163] width 62 height 25
type input "[PHONE_NUMBER]"
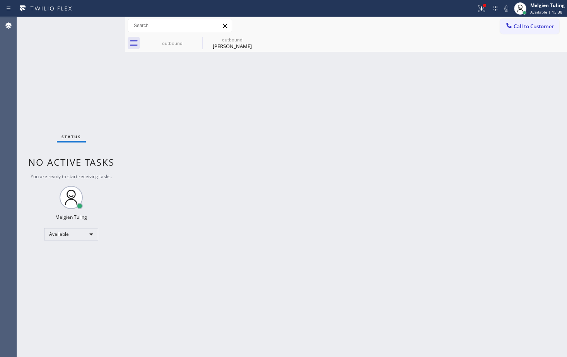
click at [220, 201] on div "Back to Dashboard Change Sender ID Customers Technicians Select a contact Outbo…" at bounding box center [346, 187] width 442 height 340
click at [532, 27] on span "Call to Customer" at bounding box center [534, 26] width 41 height 7
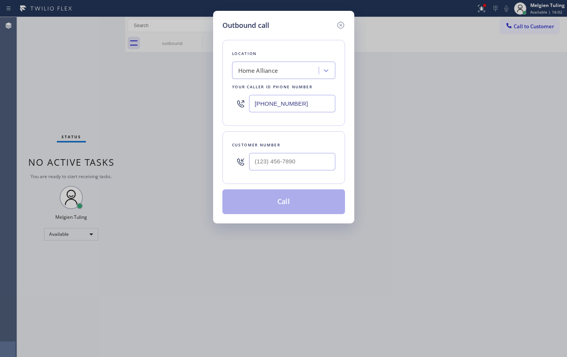
click at [144, 184] on div "Outbound call Location Home Alliance Your caller id phone number (877) 777-0796…" at bounding box center [283, 178] width 567 height 357
click at [265, 256] on div "Outbound call Location Home Alliance Your caller id phone number (877) 777-0796…" at bounding box center [283, 178] width 567 height 357
click at [147, 115] on div "Outbound call Location Home Alliance Your caller id phone number (877) 777-0796…" at bounding box center [283, 178] width 567 height 357
click at [342, 24] on icon at bounding box center [340, 25] width 7 height 7
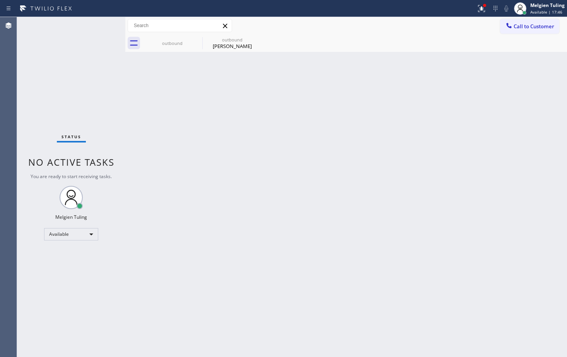
click at [264, 121] on div "Back to Dashboard Change Sender ID Customers Technicians Select a contact Outbo…" at bounding box center [346, 187] width 442 height 340
click at [205, 178] on div "Back to Dashboard Change Sender ID Customers Technicians Select a contact Outbo…" at bounding box center [346, 187] width 442 height 340
click at [257, 39] on icon at bounding box center [257, 39] width 7 height 7
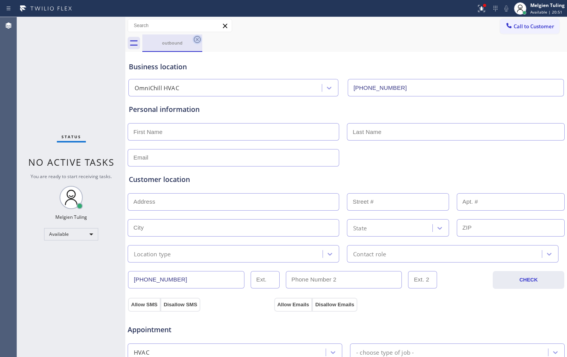
click at [198, 39] on icon at bounding box center [197, 39] width 7 height 7
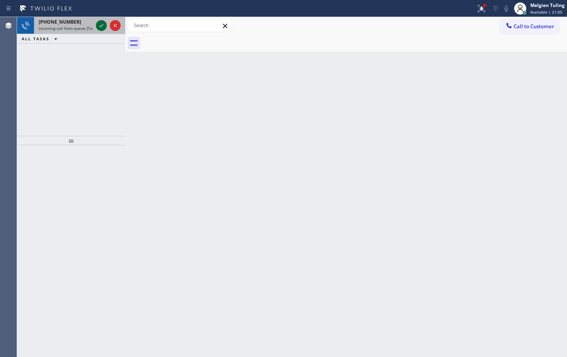
click at [103, 25] on icon at bounding box center [101, 25] width 4 height 3
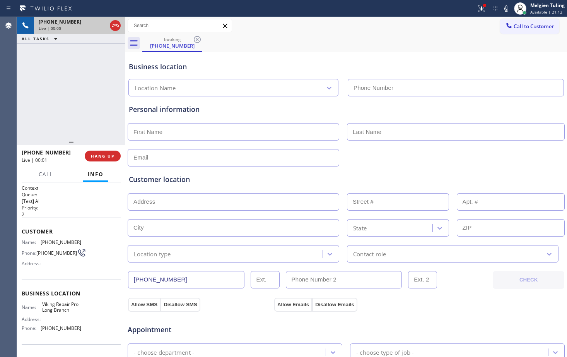
type input "(732) 800-9006"
click at [101, 162] on div "+17324052202 Live | 00:02 HANG UP" at bounding box center [71, 156] width 99 height 20
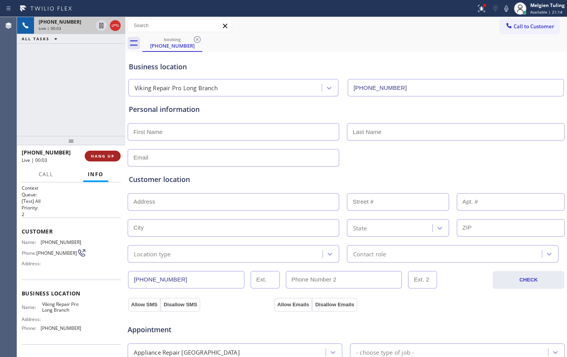
click at [104, 158] on span "HANG UP" at bounding box center [103, 155] width 24 height 5
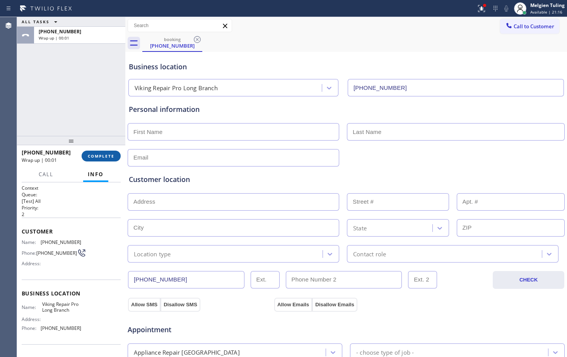
click at [103, 157] on span "COMPLETE" at bounding box center [101, 155] width 27 height 5
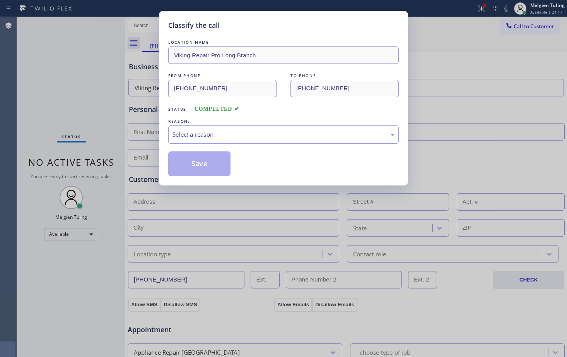
click at [212, 133] on div "Select a reason" at bounding box center [284, 134] width 222 height 9
click at [198, 165] on button "Save" at bounding box center [199, 163] width 62 height 25
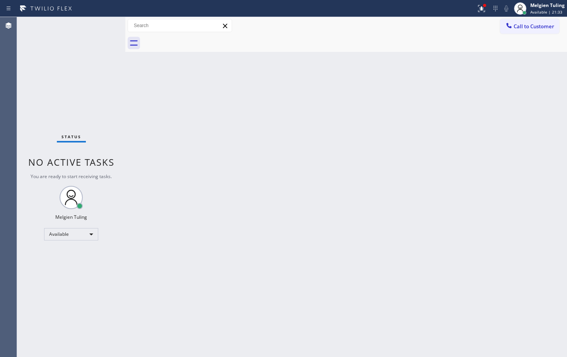
click at [231, 207] on div "Back to Dashboard Change Sender ID Customers Technicians Select a contact Outbo…" at bounding box center [346, 187] width 442 height 340
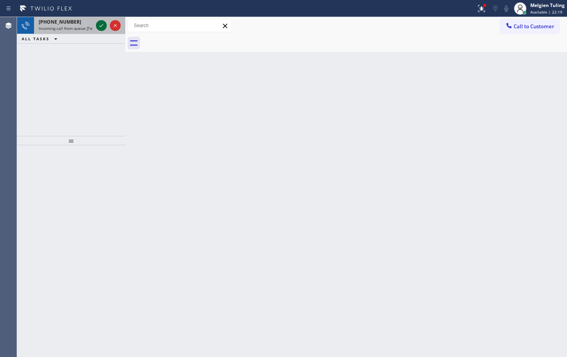
click at [101, 27] on icon at bounding box center [101, 25] width 9 height 9
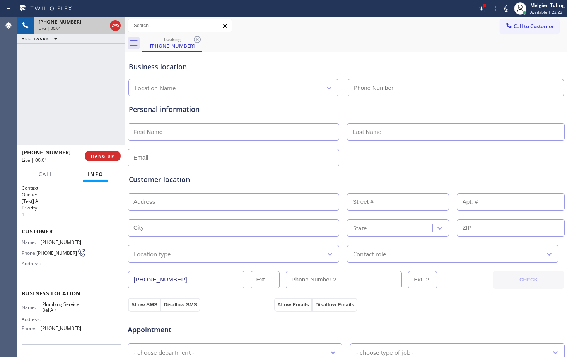
type input "(424) 379-5458"
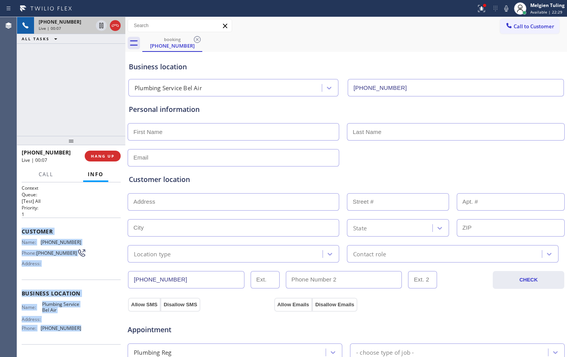
drag, startPoint x: 22, startPoint y: 226, endPoint x: 73, endPoint y: 326, distance: 112.8
click at [73, 326] on div "Context Queue: [Test] All Priority: 1 Customer Name: (323) 704-0229 Phone: (323…" at bounding box center [71, 294] width 99 height 218
copy div "Customer Name: (323) 704-0229 Phone: (323) 704-0229 Address: Business location …"
click at [484, 7] on div at bounding box center [484, 5] width 5 height 5
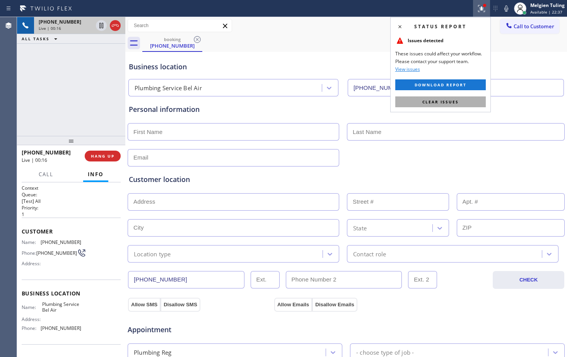
click at [446, 103] on span "Clear issues" at bounding box center [440, 101] width 36 height 5
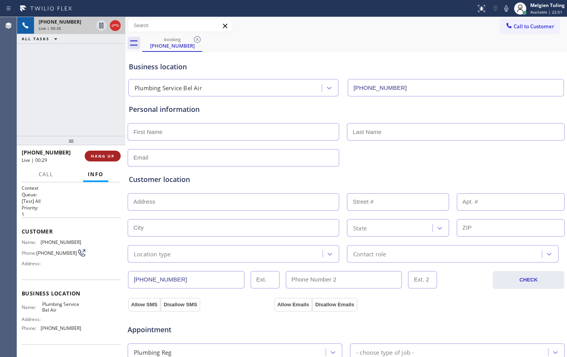
click at [101, 152] on button "HANG UP" at bounding box center [103, 155] width 36 height 11
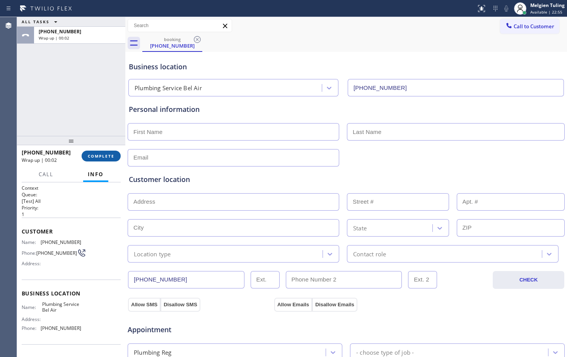
click at [103, 155] on span "COMPLETE" at bounding box center [101, 155] width 27 height 5
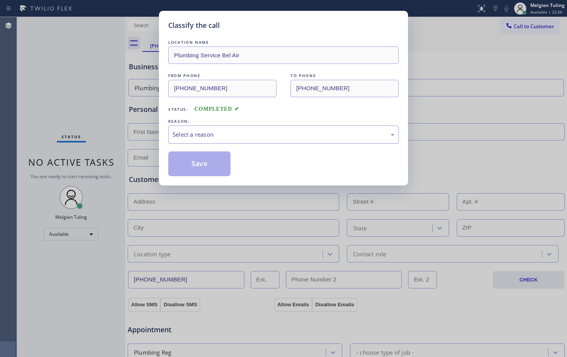
click at [201, 131] on div "Select a reason" at bounding box center [284, 134] width 222 height 9
click at [196, 149] on div "LOCATION NAME Plumbing Service Bel Air FROM PHONE (323) 704-0229 TO PHONE (424)…" at bounding box center [283, 107] width 231 height 138
click at [193, 159] on button "Save" at bounding box center [199, 163] width 62 height 25
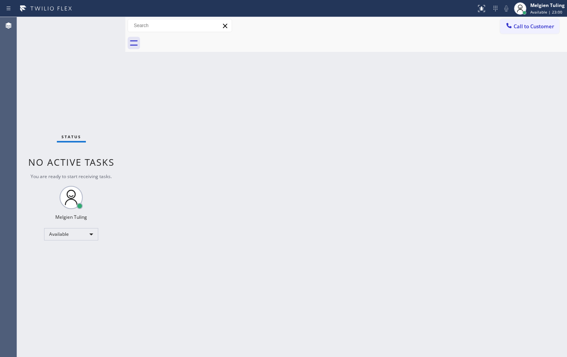
click at [393, 272] on div "Back to Dashboard Change Sender ID Customers Technicians Select a contact Outbo…" at bounding box center [346, 187] width 442 height 340
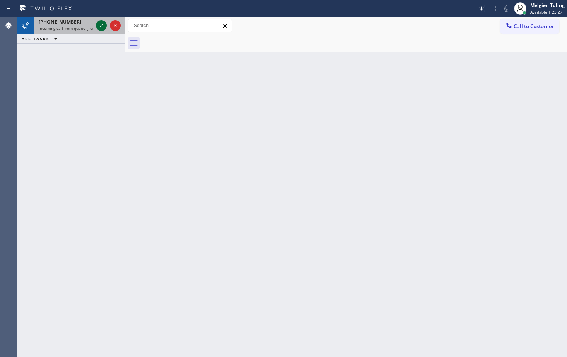
click at [103, 28] on icon at bounding box center [101, 25] width 9 height 9
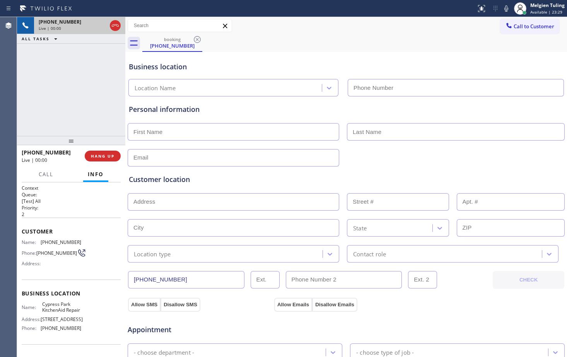
type input "(323) 917-8765"
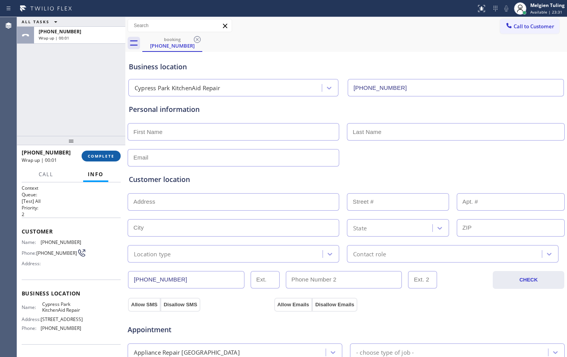
click at [106, 158] on span "COMPLETE" at bounding box center [101, 155] width 27 height 5
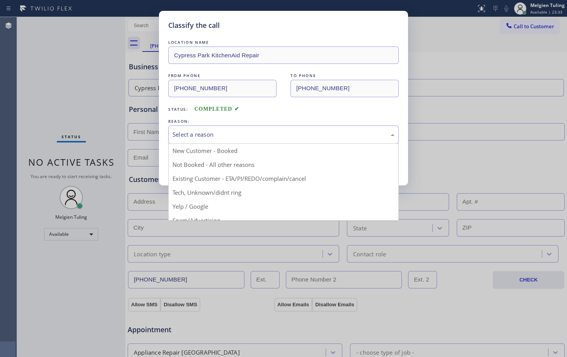
click at [179, 132] on div "Select a reason" at bounding box center [284, 134] width 222 height 9
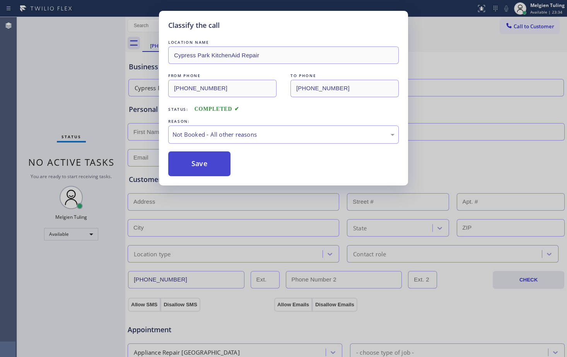
click at [184, 159] on button "Save" at bounding box center [199, 163] width 62 height 25
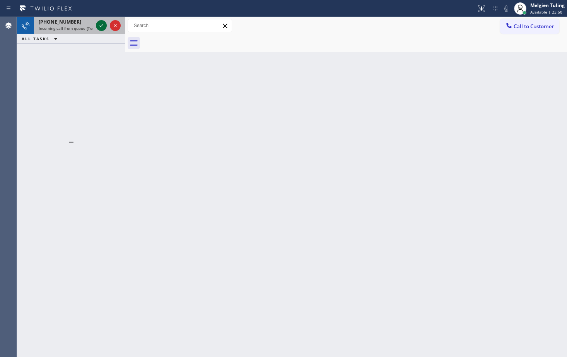
click at [100, 25] on icon at bounding box center [101, 25] width 9 height 9
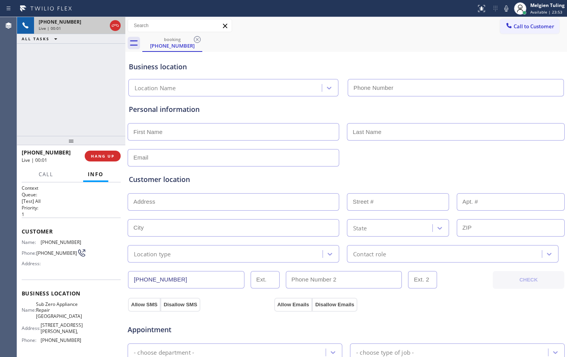
type input "(360) 205-1831"
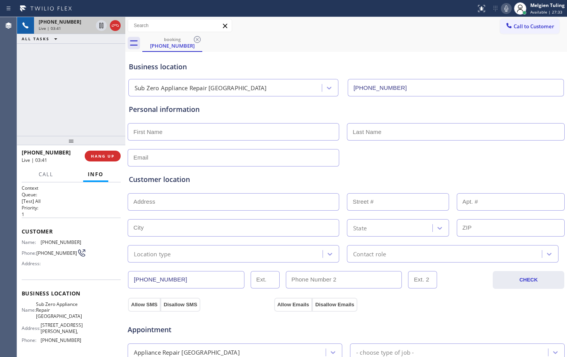
click at [509, 10] on icon at bounding box center [506, 8] width 9 height 9
click at [100, 25] on icon at bounding box center [101, 25] width 4 height 5
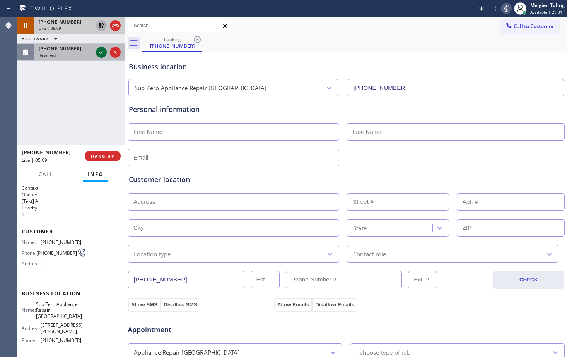
click at [99, 52] on icon at bounding box center [101, 52] width 9 height 9
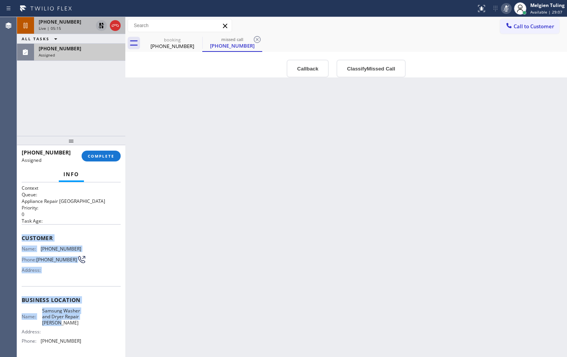
drag, startPoint x: 23, startPoint y: 238, endPoint x: 77, endPoint y: 329, distance: 105.9
click at [77, 329] on div "Context Queue: Appliance Repair High End Priority: 0 Task Age: Customer Name: (…" at bounding box center [71, 300] width 99 height 231
copy div "Customer Name: (503) 572-5431 Phone: (503) 572-5431 Address: Business location …"
click at [104, 154] on span "COMPLETE" at bounding box center [101, 155] width 27 height 5
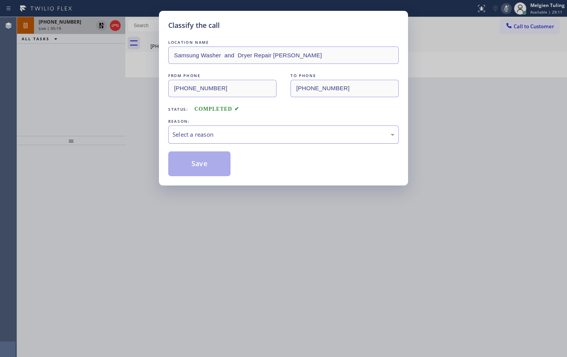
click at [183, 133] on div "Select a reason" at bounding box center [284, 134] width 222 height 9
click at [190, 160] on button "Save" at bounding box center [199, 163] width 62 height 25
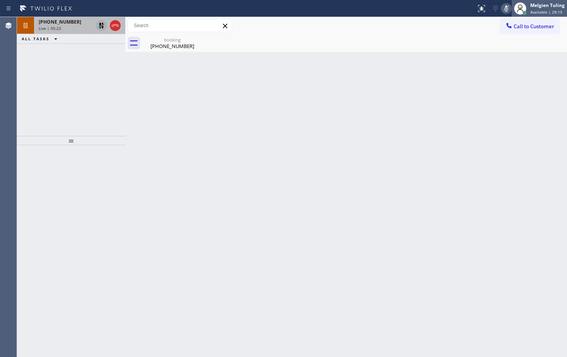
click at [545, 11] on span "Available | 29:15" at bounding box center [546, 11] width 32 height 5
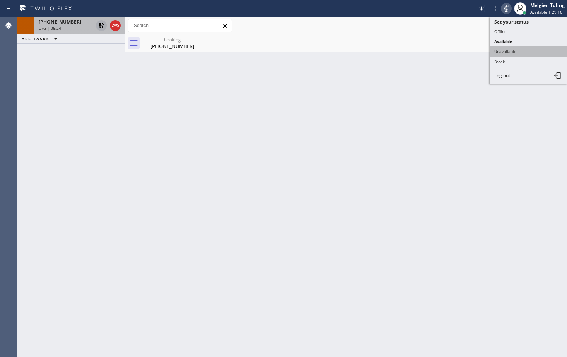
click at [500, 55] on button "Unavailable" at bounding box center [528, 51] width 77 height 10
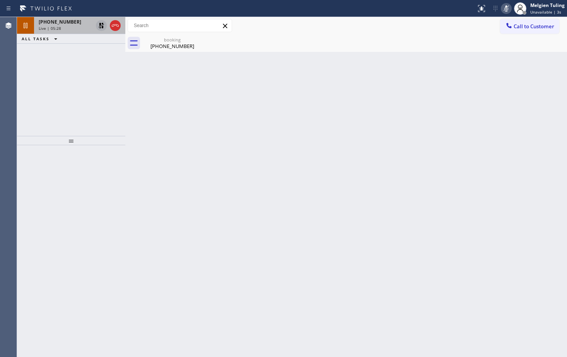
click at [504, 9] on icon at bounding box center [506, 8] width 9 height 9
click at [102, 29] on icon at bounding box center [101, 25] width 9 height 9
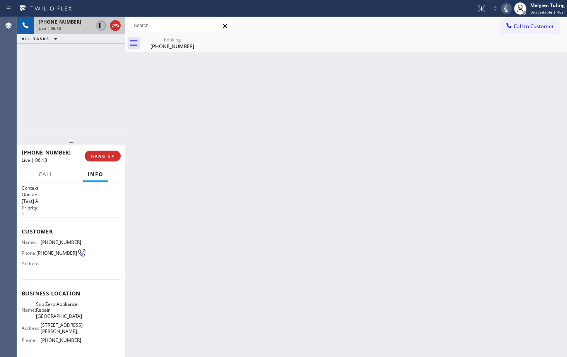
click at [466, 274] on div "Back to Dashboard Change Sender ID Customers Technicians Select a contact Outbo…" at bounding box center [346, 187] width 442 height 340
click at [502, 10] on icon at bounding box center [505, 8] width 9 height 9
click at [104, 24] on icon at bounding box center [101, 25] width 9 height 9
click at [204, 139] on div "Back to Dashboard Change Sender ID Customers Technicians Select a contact Outbo…" at bounding box center [346, 187] width 442 height 340
click at [169, 49] on div "(778) 551-3605" at bounding box center [172, 46] width 58 height 7
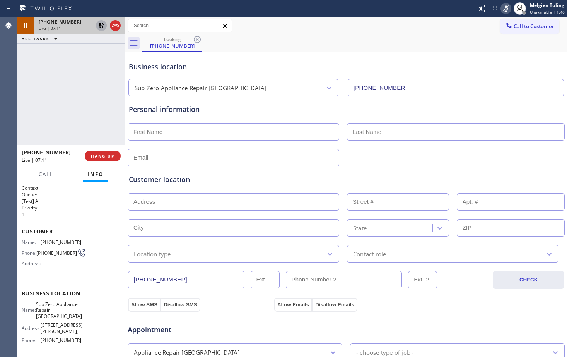
click at [72, 28] on div "Live | 07:11" at bounding box center [66, 28] width 54 height 5
click at [45, 173] on span "Call" at bounding box center [46, 174] width 15 height 7
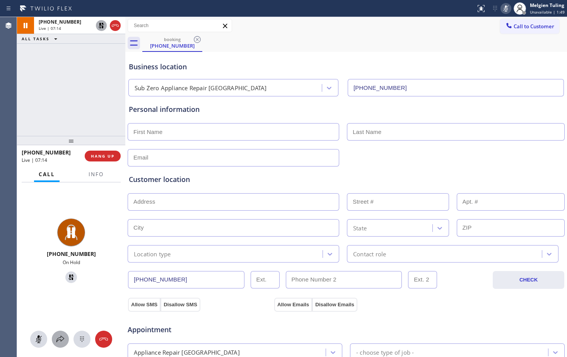
click at [60, 338] on icon at bounding box center [60, 338] width 9 height 9
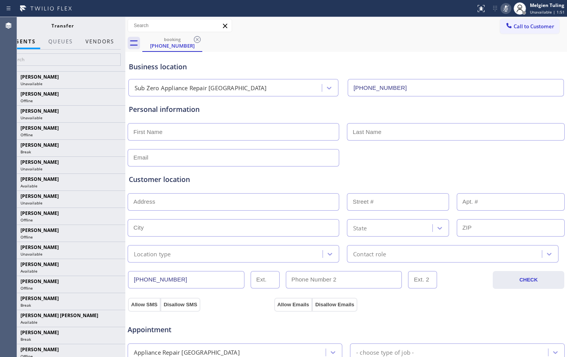
click at [99, 41] on button "Vendors" at bounding box center [100, 41] width 38 height 15
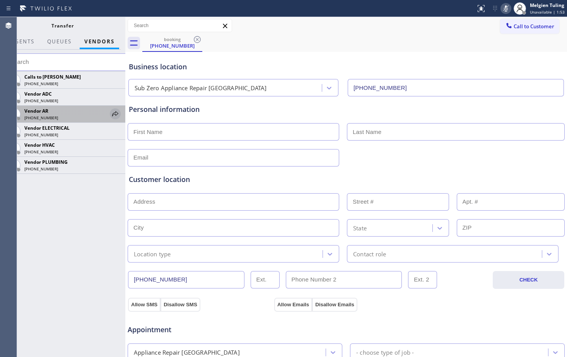
click at [115, 114] on icon at bounding box center [115, 113] width 9 height 9
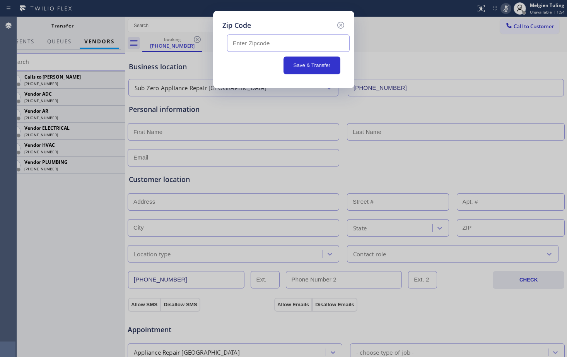
click at [250, 44] on input "text" at bounding box center [288, 42] width 123 height 17
paste input "98264"
type input "98264"
click at [311, 67] on button "Save & Transfer" at bounding box center [312, 65] width 57 height 18
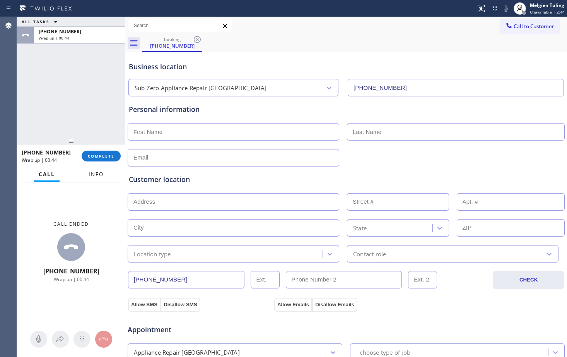
click at [97, 174] on span "Info" at bounding box center [96, 174] width 15 height 7
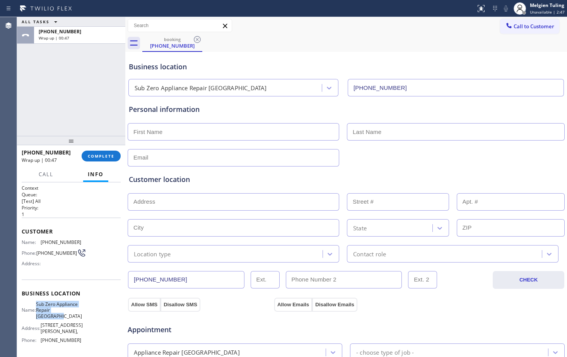
drag, startPoint x: 40, startPoint y: 305, endPoint x: 76, endPoint y: 316, distance: 37.6
click at [76, 316] on div "Name: Sub Zero Appliance Repair Bellingham" at bounding box center [52, 310] width 60 height 18
copy span "Sub Zero Appliance Repair Bellingham"
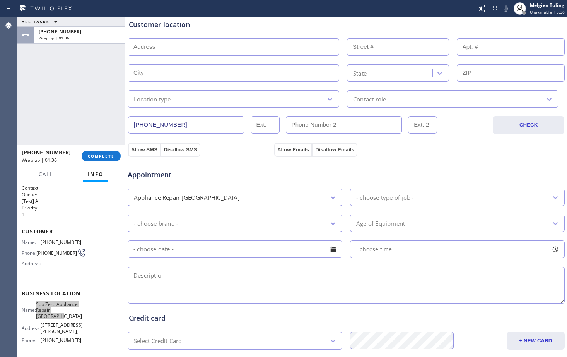
scroll to position [243, 0]
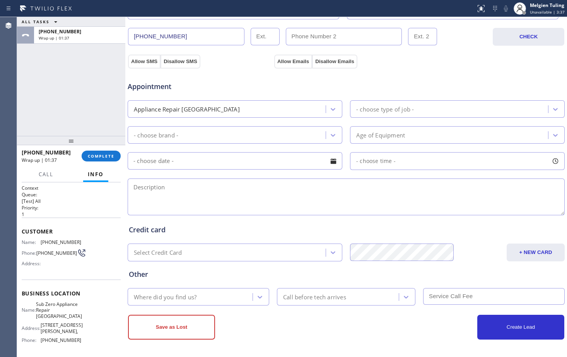
click at [194, 175] on div "Appointment Appliance Repair High End - choose type of job - - choose brand - A…" at bounding box center [346, 144] width 435 height 145
click at [192, 178] on textarea at bounding box center [346, 196] width 437 height 37
paste textarea "washer/ dyrer move in machine is dirty topload washer front load dyer / speed q…"
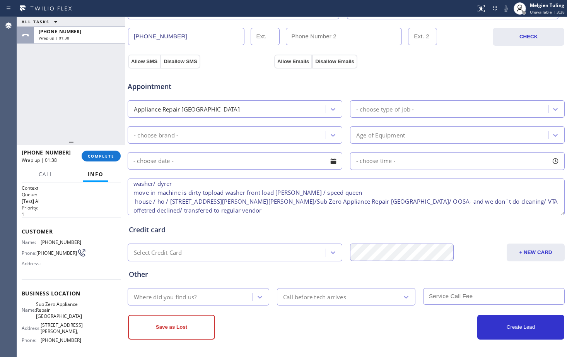
scroll to position [0, 0]
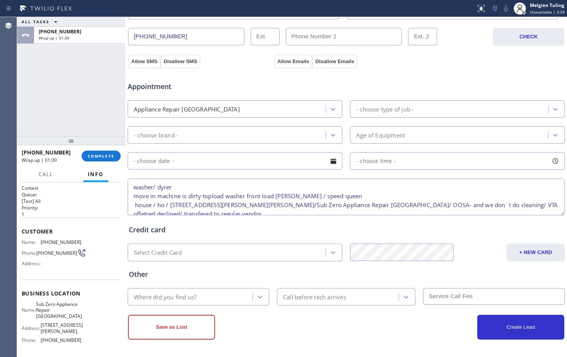
type textarea "washer/ dyrer move in machine is dirty topload washer front load dyer / speed q…"
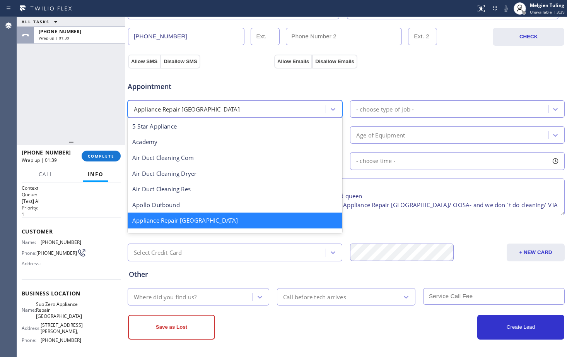
click at [170, 115] on div "Appliance Repair [GEOGRAPHIC_DATA]" at bounding box center [228, 109] width 196 height 14
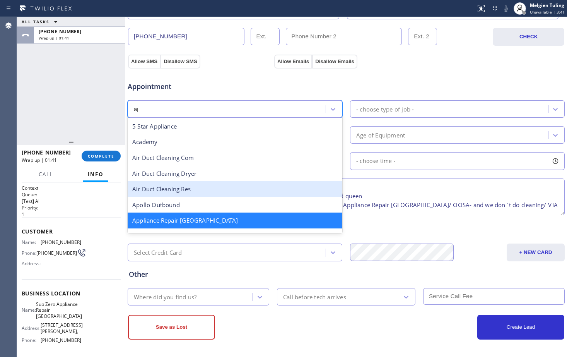
type input "app"
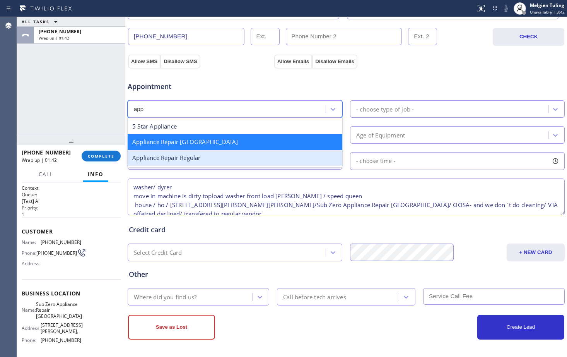
click at [181, 162] on div "Appliance Repair Regular" at bounding box center [235, 158] width 215 height 16
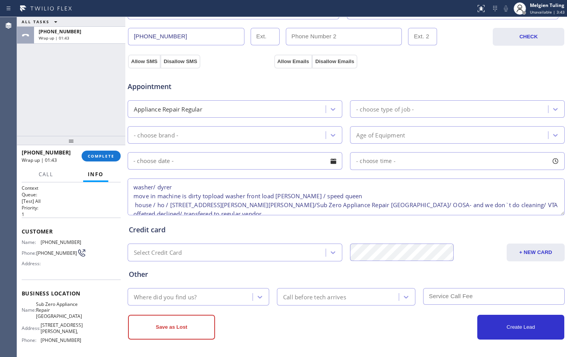
click at [346, 109] on div "- choose type of job -" at bounding box center [455, 108] width 219 height 17
click at [356, 108] on div "- choose type of job -" at bounding box center [385, 108] width 58 height 9
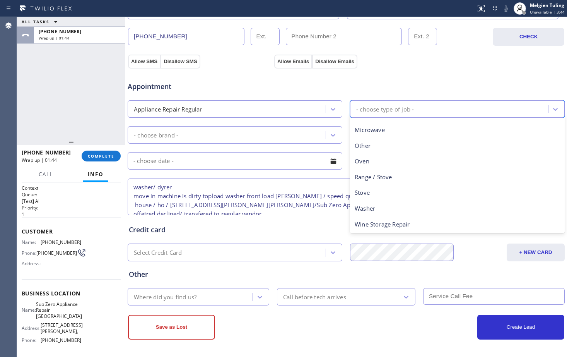
scroll to position [107, 0]
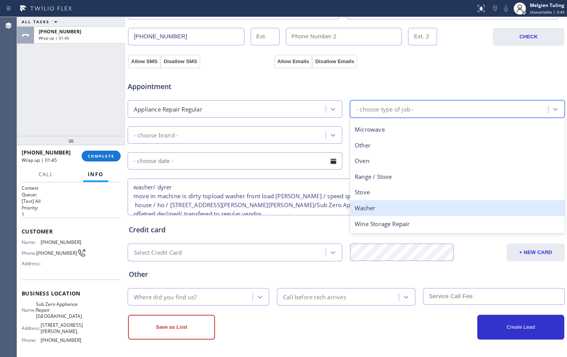
click at [373, 206] on div "Washer" at bounding box center [457, 208] width 215 height 16
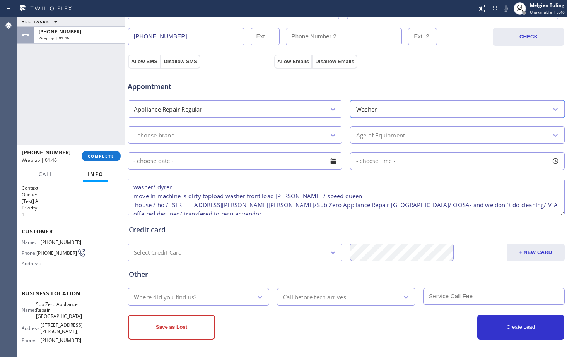
click at [228, 135] on div "- choose brand -" at bounding box center [228, 135] width 196 height 14
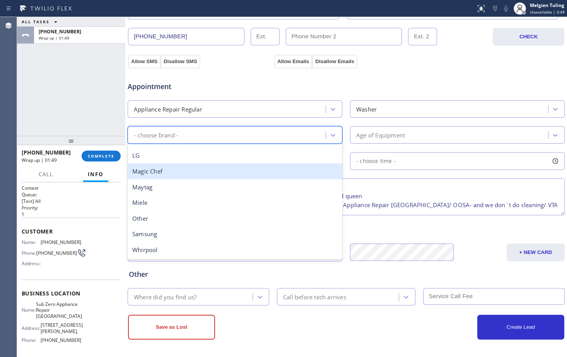
scroll to position [170, 0]
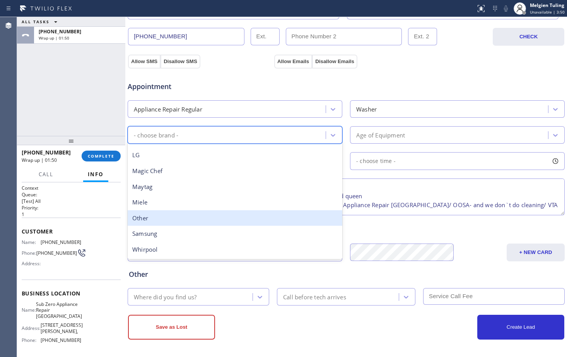
click at [171, 222] on div "Other" at bounding box center [235, 218] width 215 height 16
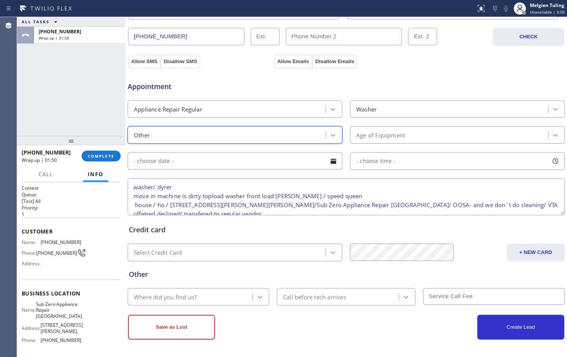
click at [380, 138] on div "Age of Equipment" at bounding box center [380, 134] width 49 height 9
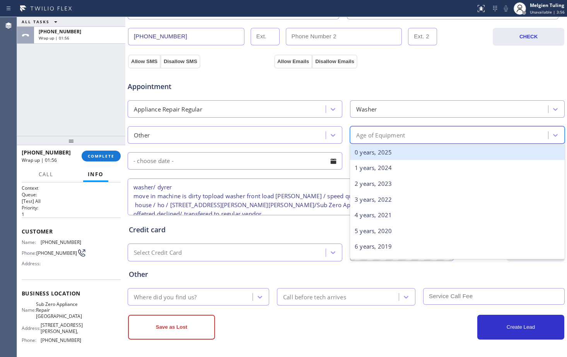
click at [384, 157] on div "0 years, 2025" at bounding box center [457, 152] width 215 height 16
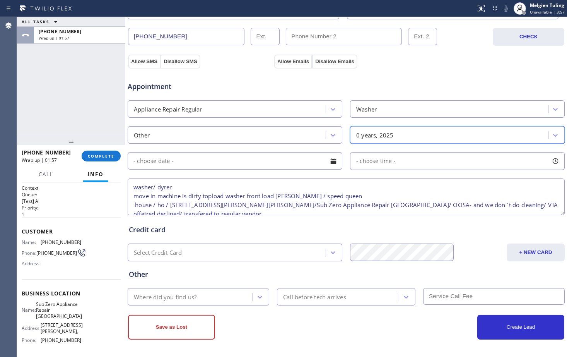
click at [358, 140] on div "0 years, 2025" at bounding box center [450, 135] width 196 height 14
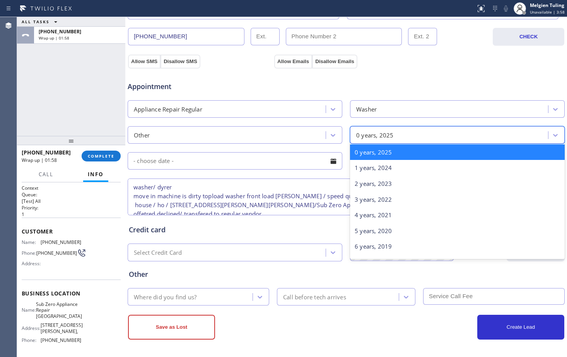
click at [362, 155] on div "0 years, 2025" at bounding box center [457, 152] width 215 height 16
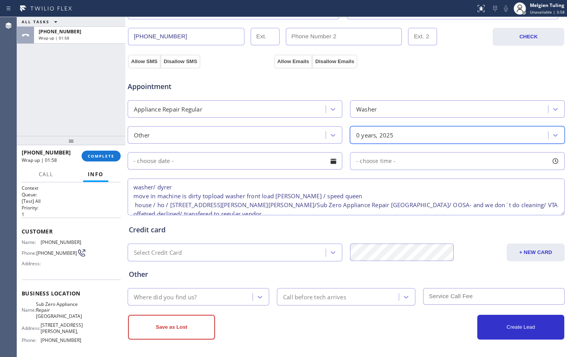
click at [300, 223] on div "Credit card Select Credit Card + NEW CARD CANCEL SAVE" at bounding box center [346, 239] width 438 height 44
click at [185, 296] on div "Where did you find us?" at bounding box center [165, 296] width 63 height 9
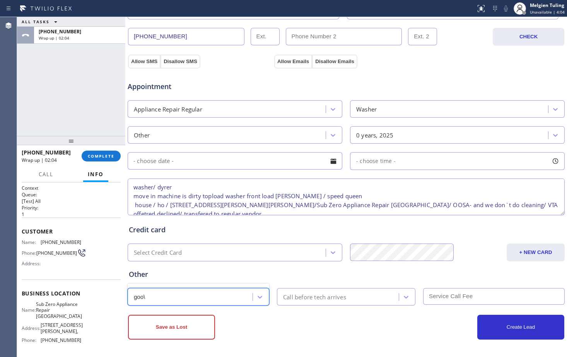
type input "goo"
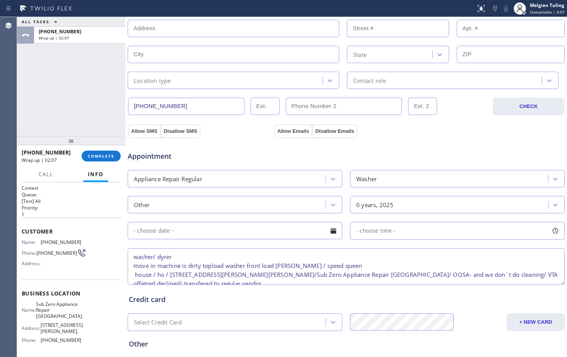
scroll to position [50, 0]
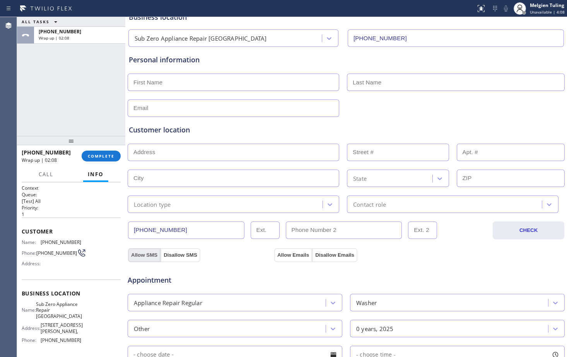
click at [139, 253] on button "Allow SMS" at bounding box center [144, 255] width 32 height 14
click at [141, 251] on button "Allow SMS" at bounding box center [144, 255] width 32 height 14
click at [282, 255] on button "Allow Emails" at bounding box center [293, 255] width 38 height 14
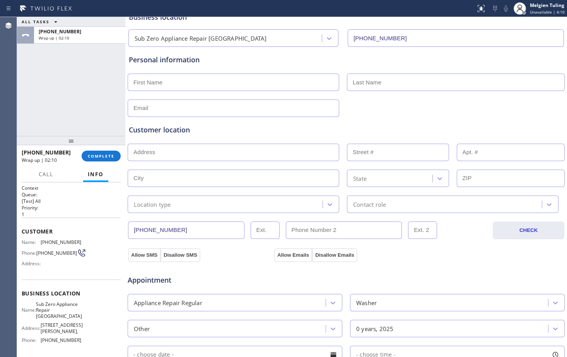
scroll to position [0, 0]
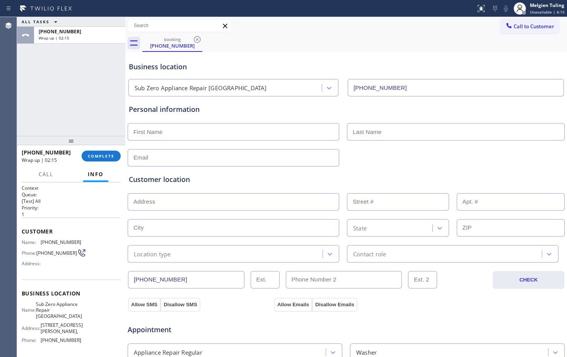
click at [149, 136] on input "text" at bounding box center [234, 131] width 212 height 17
paste input "mandy"
type input "Mandy"
click at [379, 130] on input "text" at bounding box center [456, 131] width 218 height 17
paste input "gill"
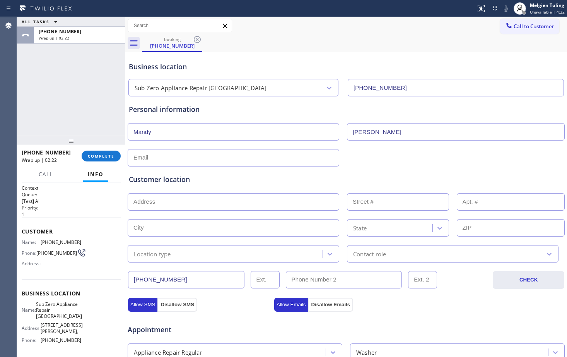
click at [378, 130] on input "gill" at bounding box center [456, 131] width 218 height 17
click at [352, 132] on input "gill" at bounding box center [456, 131] width 218 height 17
type input "Gill"
click at [354, 148] on div at bounding box center [346, 156] width 439 height 19
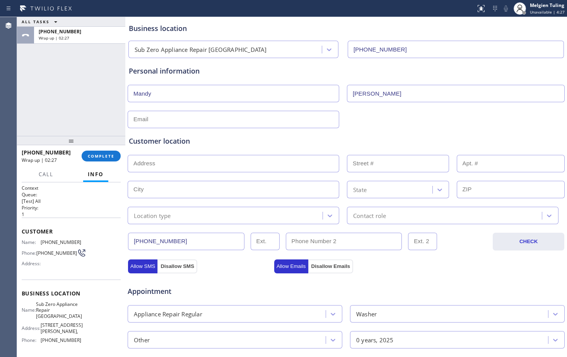
scroll to position [39, 0]
click at [161, 125] on div "Customer location >> ADD NEW ADDRESS << + NEW ADDRESS State Location type Conta…" at bounding box center [346, 174] width 438 height 99
click at [141, 116] on input "text" at bounding box center [234, 118] width 212 height 17
type input "[EMAIL_ADDRESS][DOMAIN_NAME]"
click at [159, 135] on div "Customer location" at bounding box center [346, 140] width 435 height 10
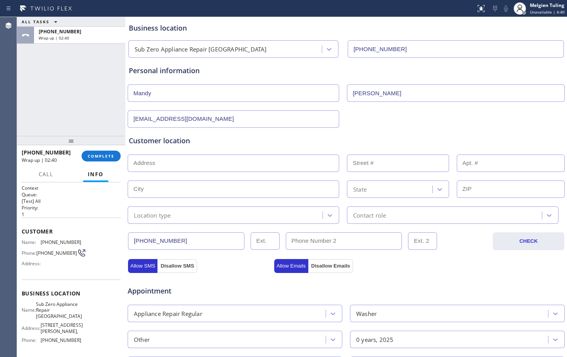
click at [155, 167] on input "text" at bounding box center [234, 162] width 212 height 17
paste input "8457 benson road london 98264"
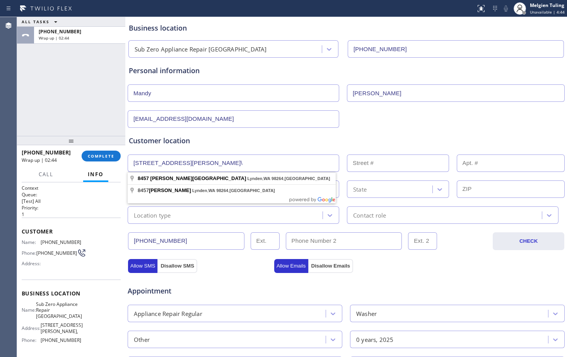
type input "8457 Benson Road, Lynden, WA 98264, USA\"
click at [114, 187] on h1 "Context" at bounding box center [71, 188] width 99 height 7
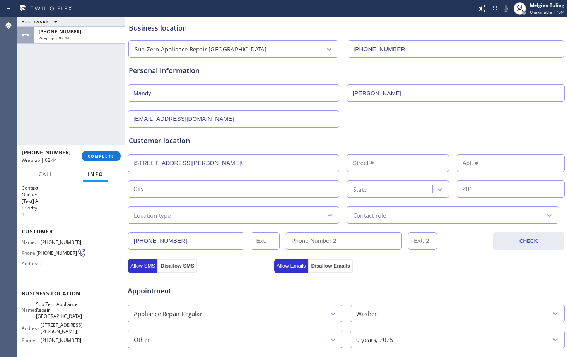
click at [136, 187] on input "text" at bounding box center [234, 188] width 212 height 17
click at [86, 193] on h2 "Queue:" at bounding box center [71, 194] width 99 height 7
click at [149, 214] on div "Location type" at bounding box center [152, 214] width 37 height 9
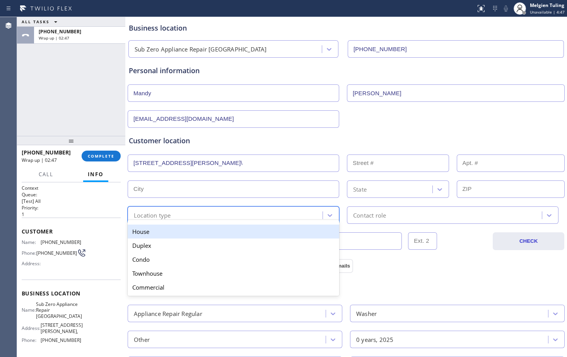
click at [146, 234] on div "House" at bounding box center [234, 231] width 212 height 14
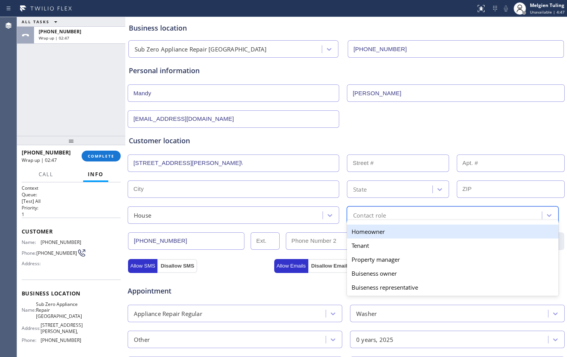
click at [384, 211] on div "Contact role" at bounding box center [445, 215] width 193 height 14
click at [378, 232] on div "Homeowner" at bounding box center [453, 231] width 212 height 14
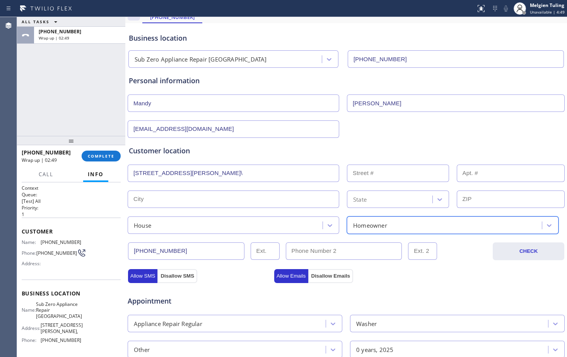
scroll to position [0, 0]
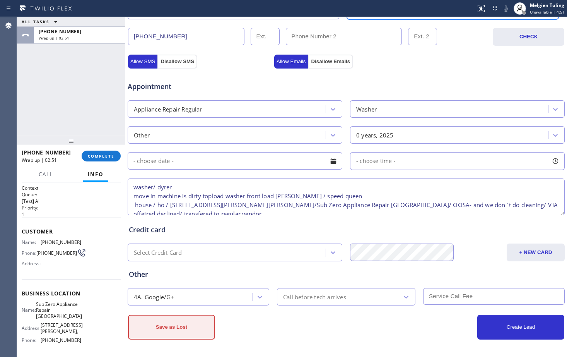
click at [181, 328] on button "Save as Lost" at bounding box center [171, 326] width 87 height 25
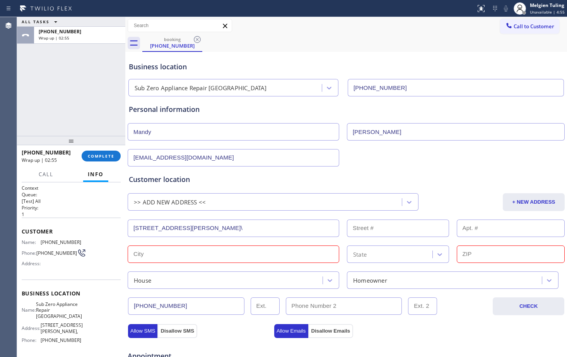
click at [196, 226] on input "8457 Benson Road, Lynden, WA 98264, USA\" at bounding box center [234, 227] width 212 height 17
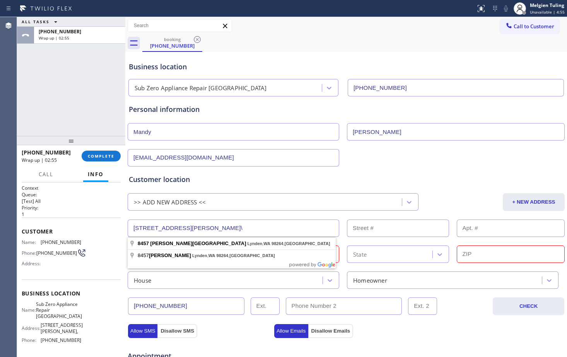
click at [196, 226] on input "8457 Benson Road, Lynden, WA 98264, USA\" at bounding box center [234, 227] width 212 height 17
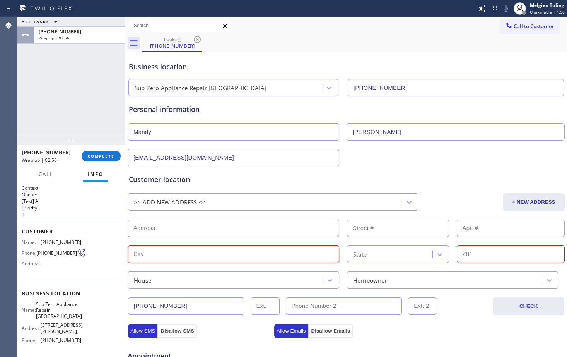
paste input "8457 benson road london 98264"
type input "8457 Benson Rd"
type input "8457"
type input "Lynden"
type input "98264"
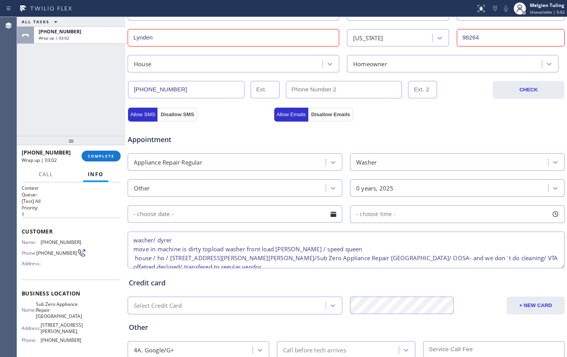
scroll to position [269, 0]
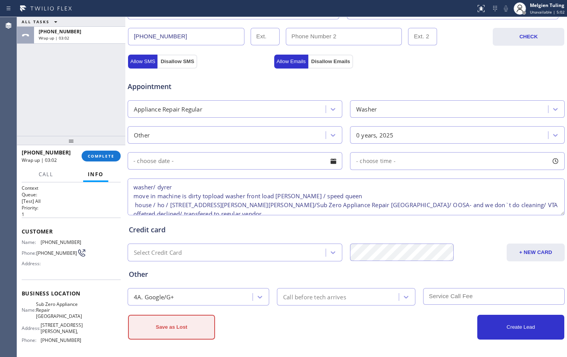
click at [167, 321] on button "Save as Lost" at bounding box center [171, 326] width 87 height 25
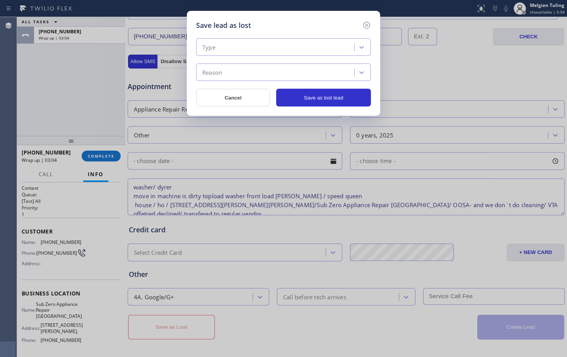
click at [236, 50] on div "Type" at bounding box center [276, 48] width 156 height 14
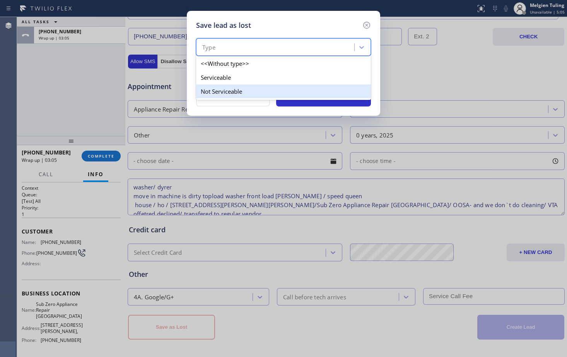
click at [224, 85] on div "Not Serviceable" at bounding box center [283, 91] width 175 height 14
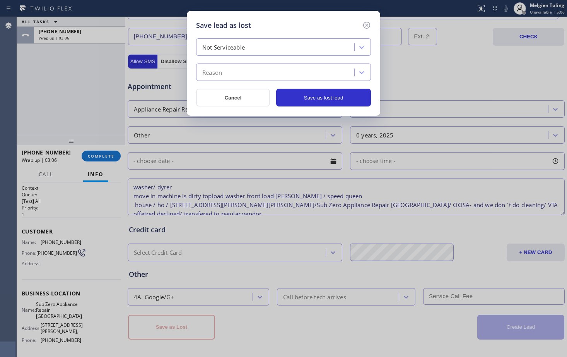
click at [229, 79] on div "Reason" at bounding box center [283, 71] width 175 height 17
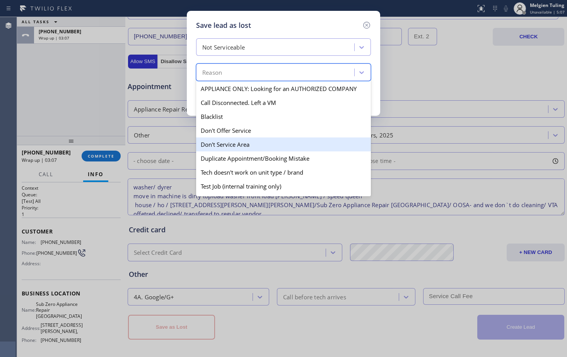
click at [231, 145] on div "Don't Service Area" at bounding box center [283, 144] width 175 height 14
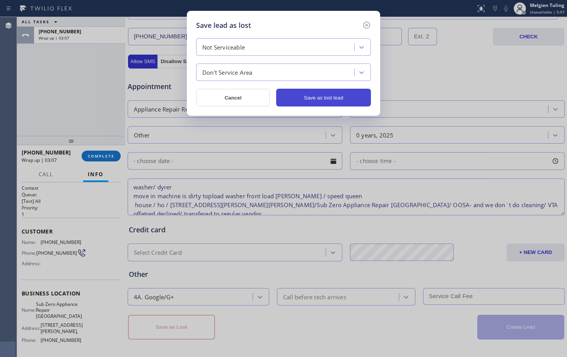
click at [328, 99] on button "Save as lost lead" at bounding box center [323, 98] width 95 height 18
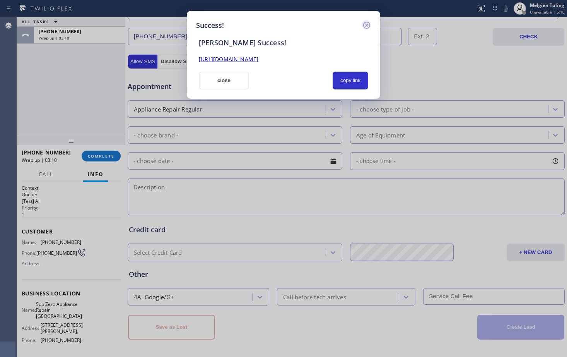
click at [369, 25] on icon at bounding box center [366, 25] width 9 height 9
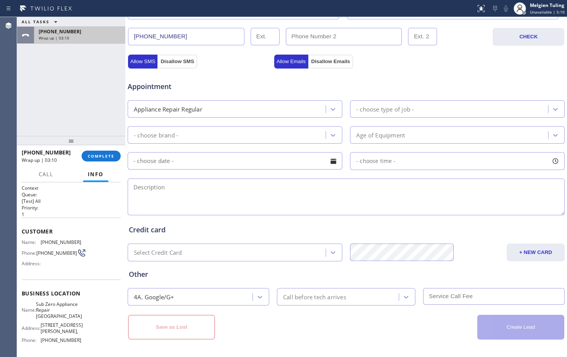
click at [103, 27] on div "+17785513605 Wrap up | 03:10" at bounding box center [78, 35] width 88 height 17
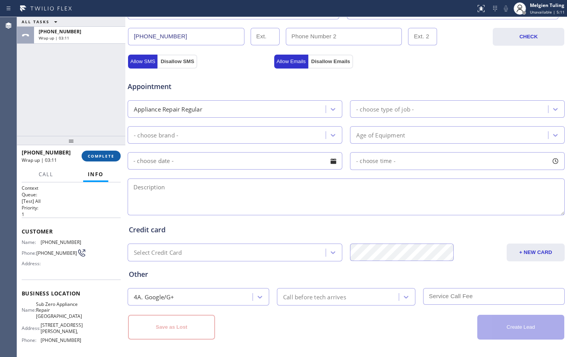
click at [106, 151] on button "COMPLETE" at bounding box center [101, 155] width 39 height 11
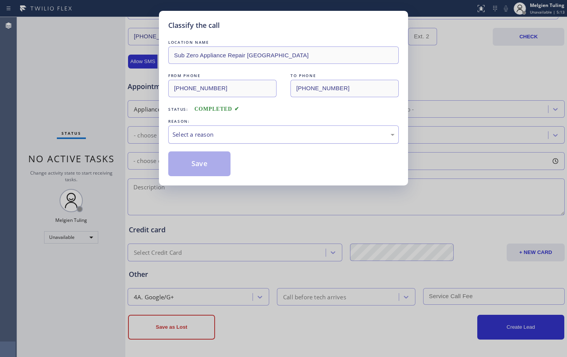
click at [229, 128] on div "Select a reason" at bounding box center [283, 134] width 231 height 18
click at [205, 163] on button "Save" at bounding box center [199, 163] width 62 height 25
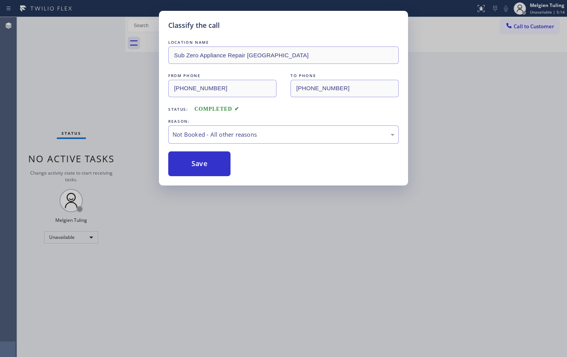
click at [205, 163] on button "Save" at bounding box center [199, 163] width 62 height 25
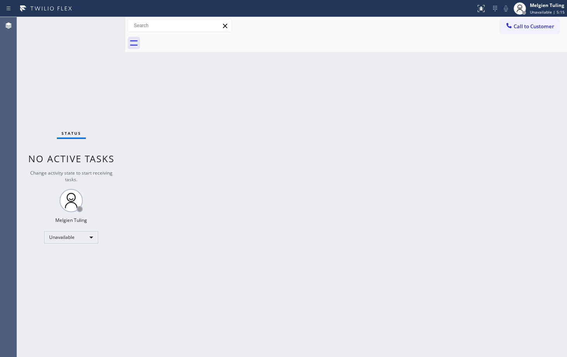
click at [261, 176] on div "Back to Dashboard Change Sender ID Customers Technicians Select a contact Outbo…" at bounding box center [346, 187] width 442 height 340
drag, startPoint x: 253, startPoint y: 203, endPoint x: 244, endPoint y: 214, distance: 14.0
click at [253, 204] on div "Back to Dashboard Change Sender ID Customers Technicians Select a contact Outbo…" at bounding box center [346, 187] width 442 height 340
click at [91, 236] on div "Unavailable" at bounding box center [71, 237] width 54 height 12
click at [59, 279] on li "Break" at bounding box center [70, 276] width 53 height 9
